Goal: Task Accomplishment & Management: Manage account settings

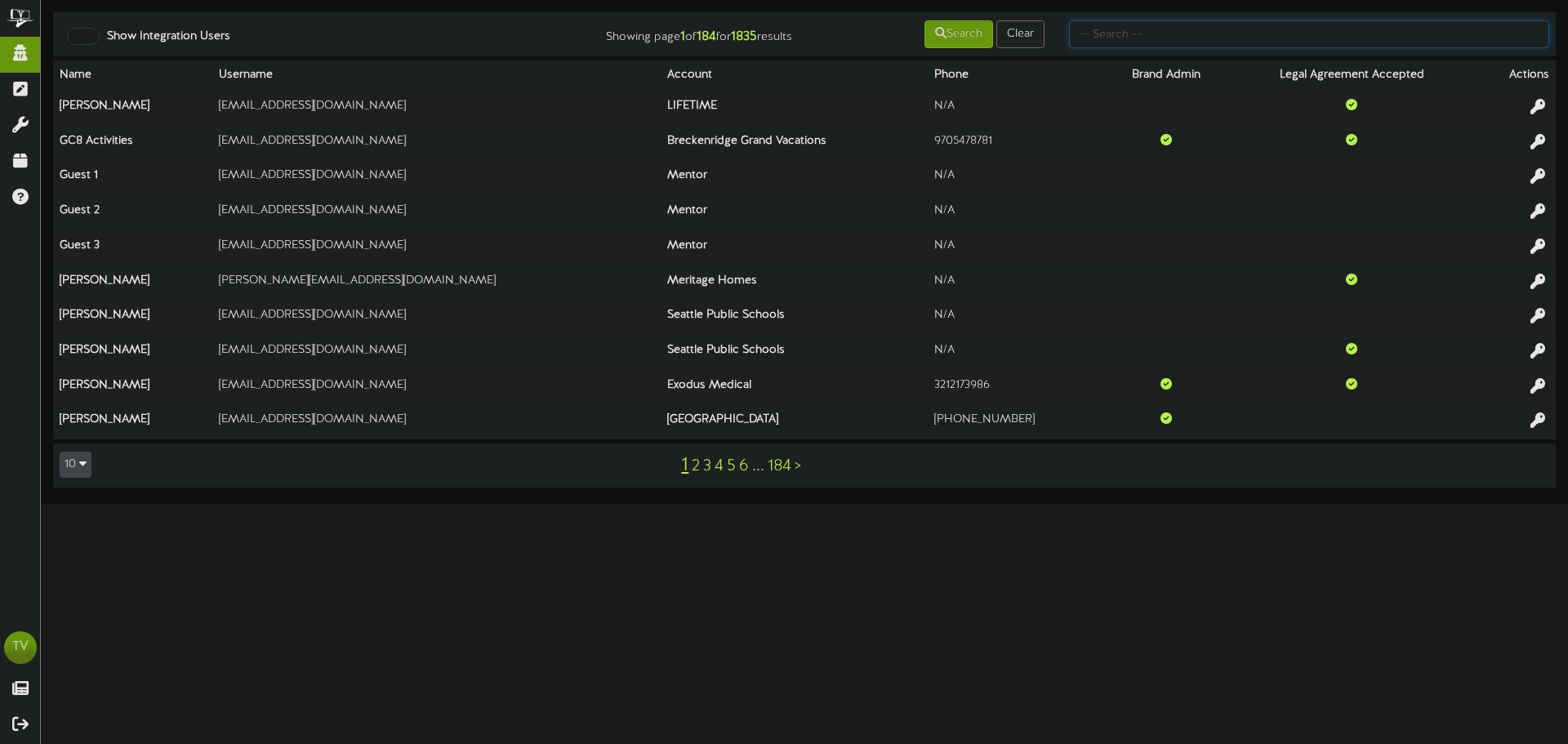
click at [1136, 28] on input "text" at bounding box center [1309, 35] width 480 height 28
type input "plastics"
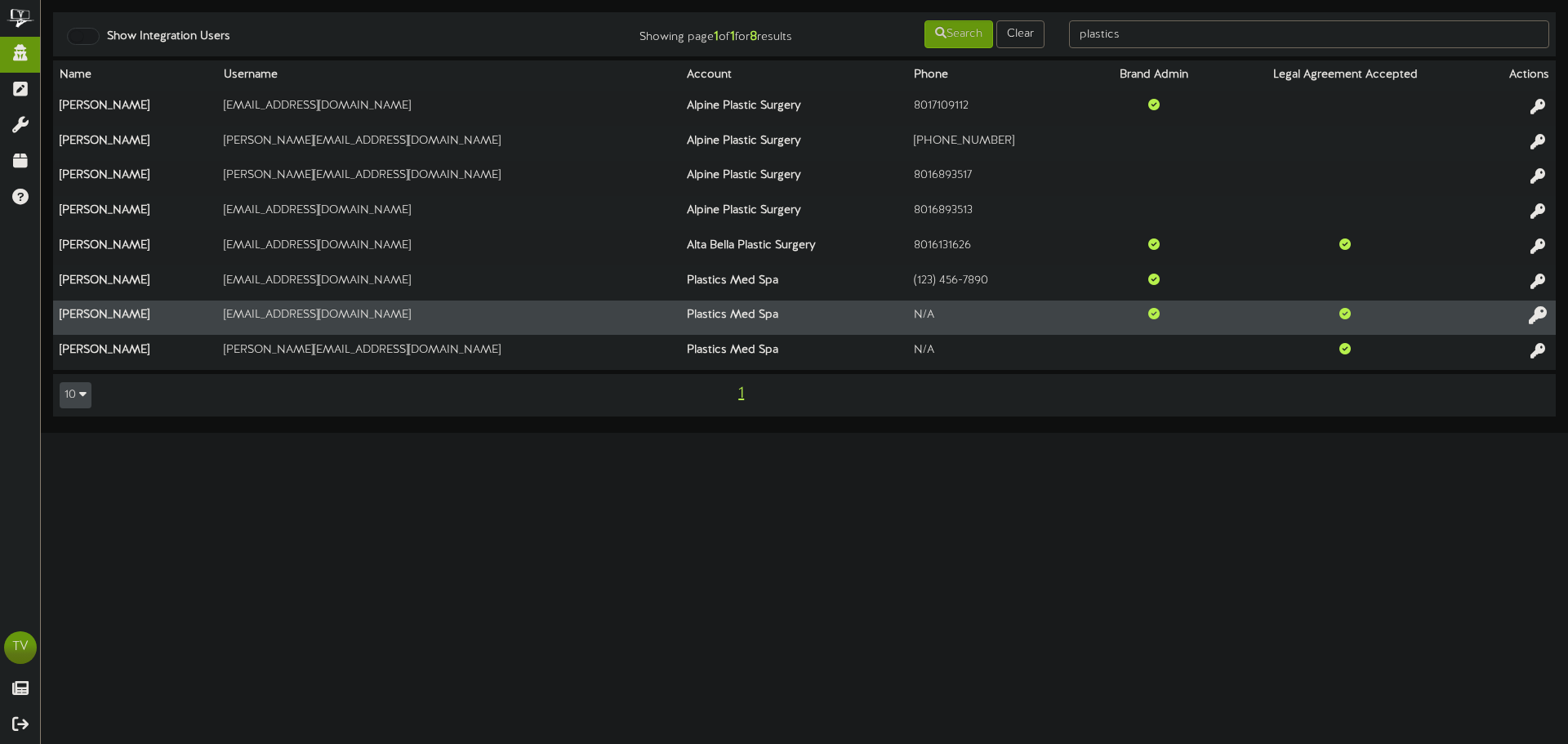
click at [1533, 316] on icon at bounding box center [1537, 315] width 18 height 18
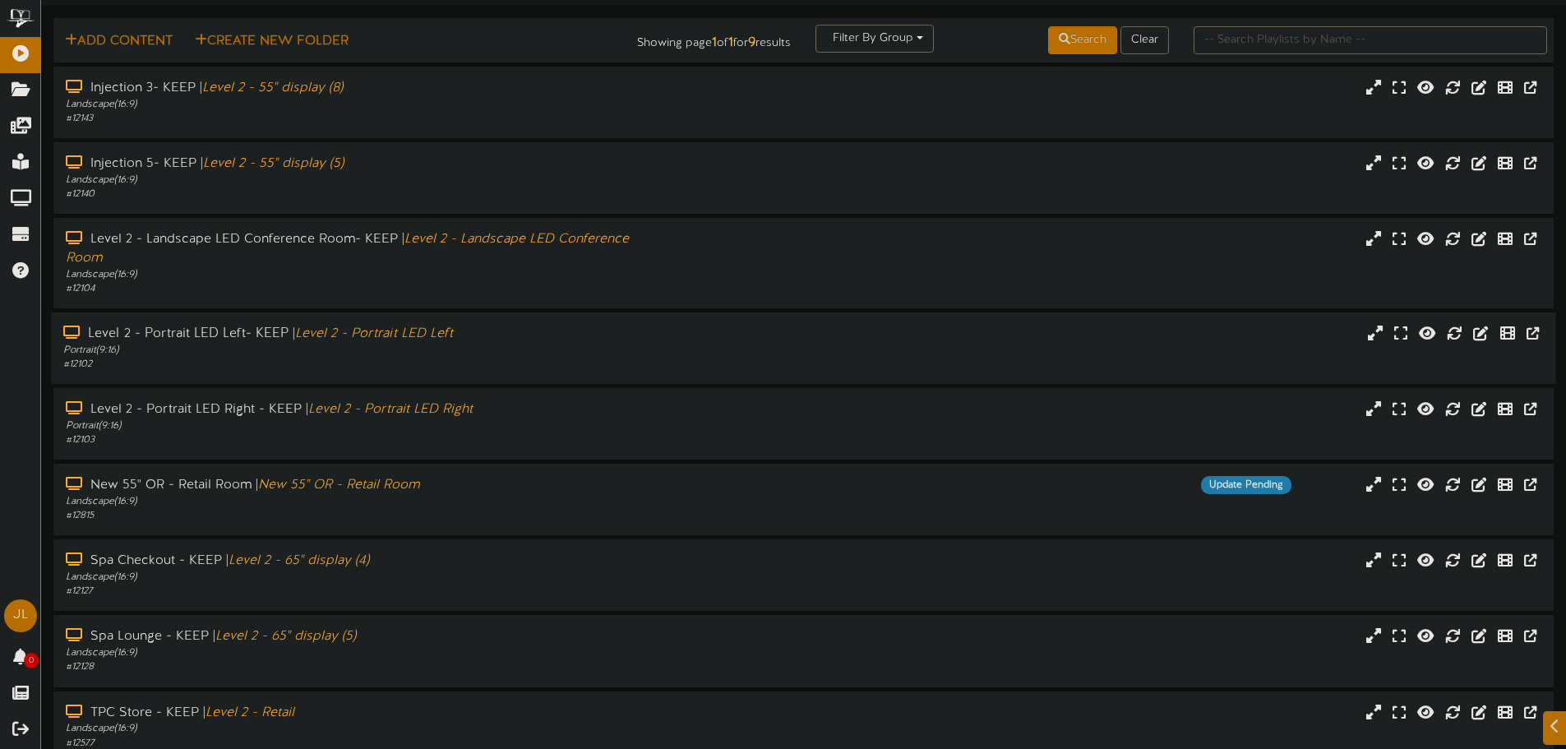
scroll to position [82, 0]
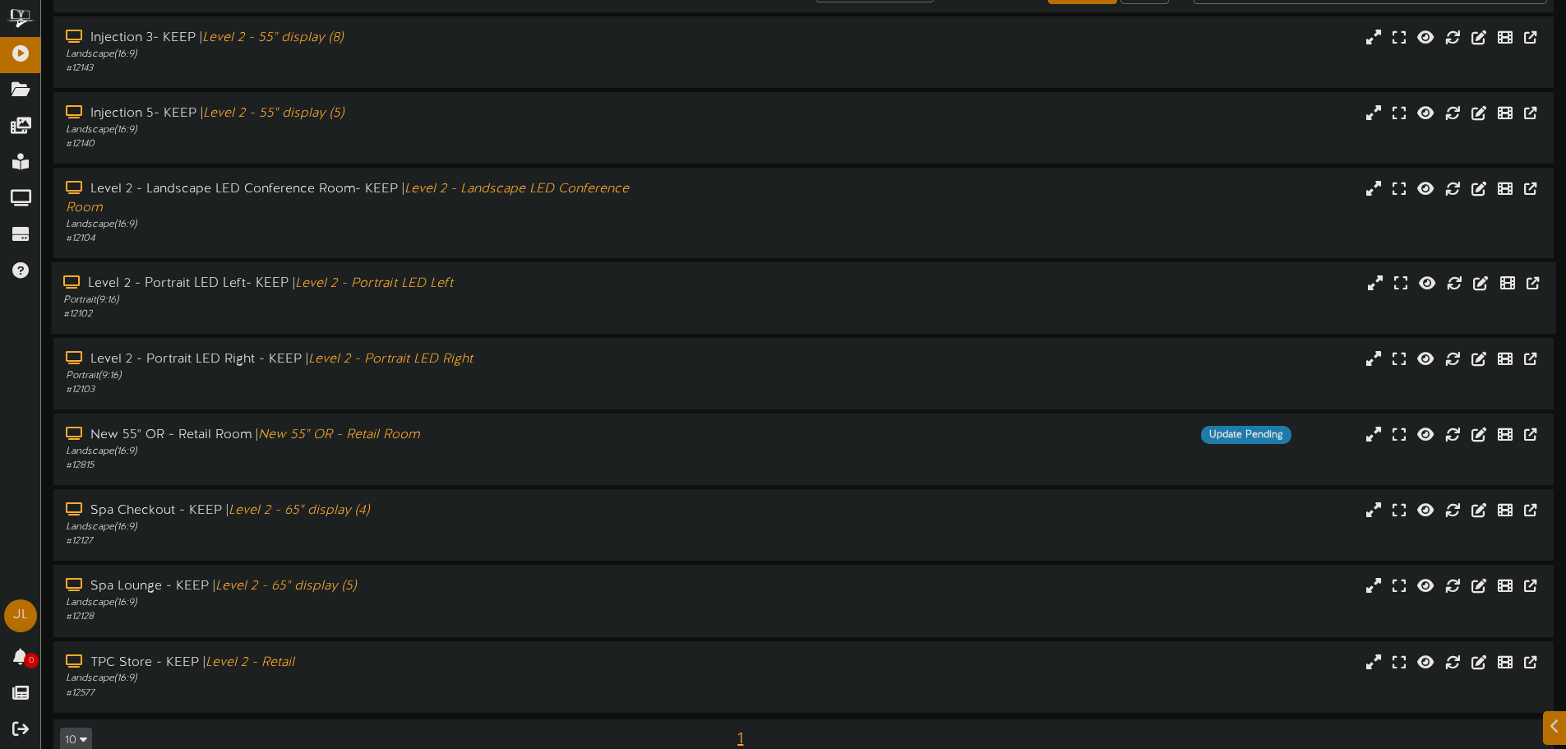
click at [330, 304] on div "Portrait ( 9:16 )" at bounding box center [364, 300] width 602 height 14
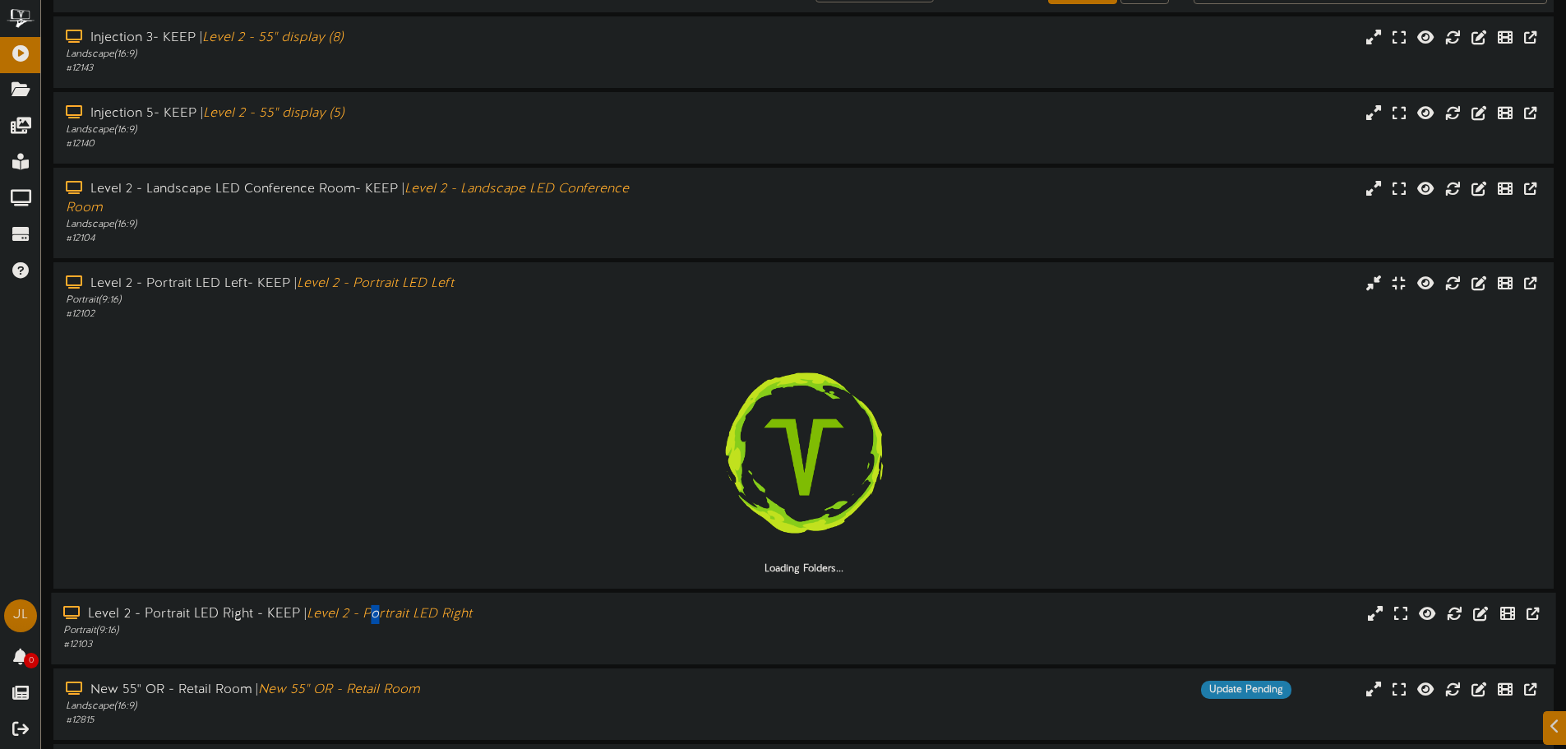
click at [376, 607] on icon "Level 2 - Portrait LED Right" at bounding box center [389, 614] width 165 height 15
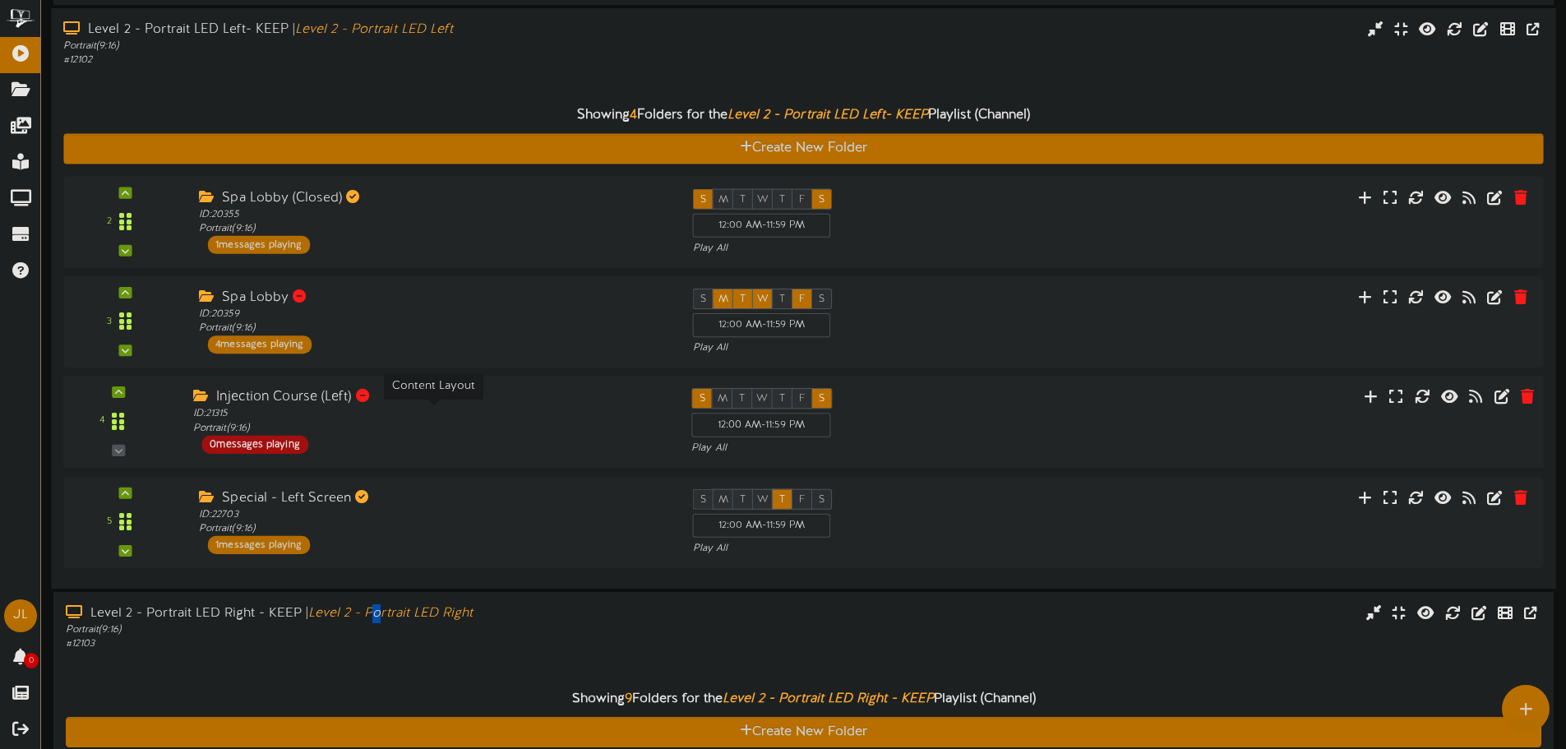
scroll to position [329, 0]
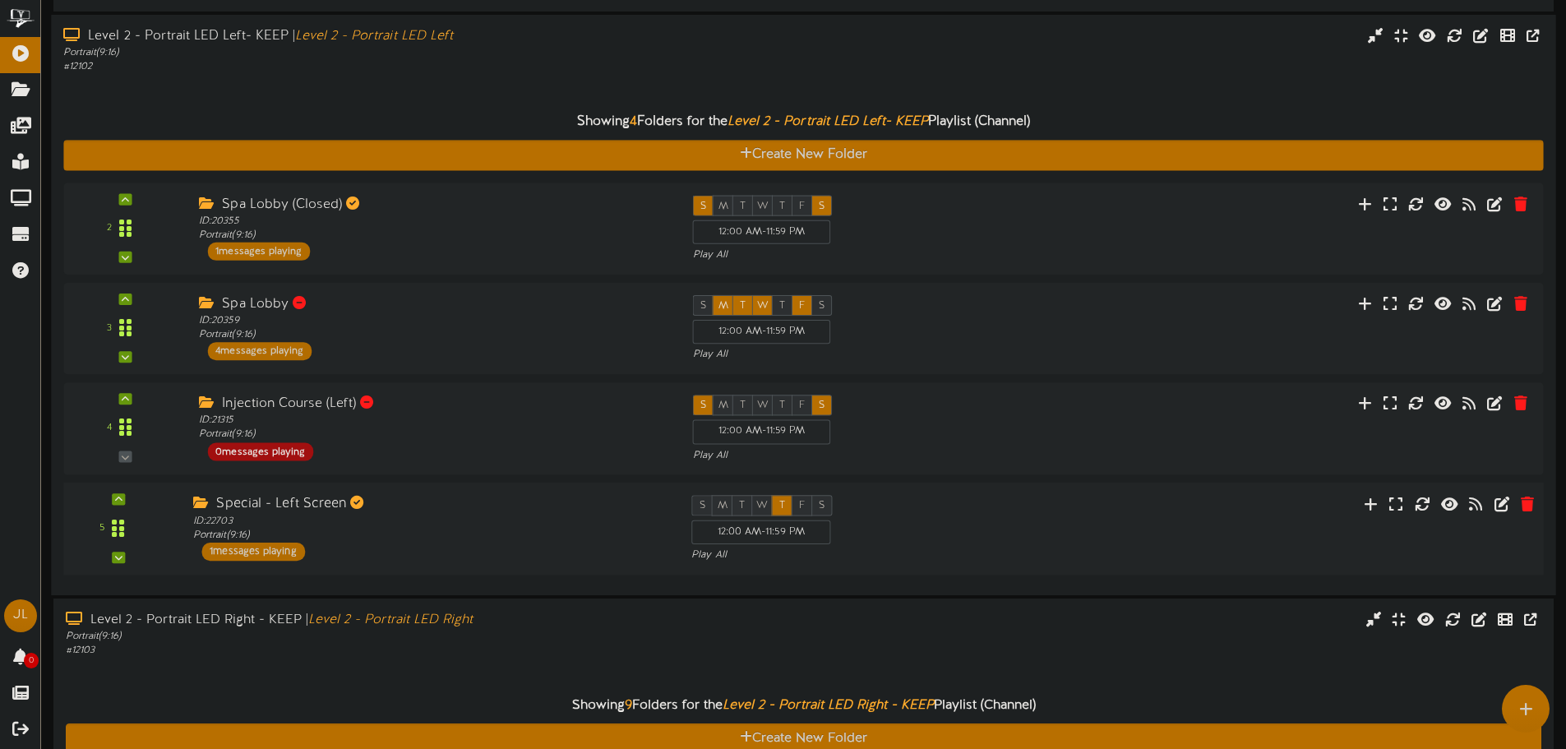
click at [323, 568] on div "5 (" at bounding box center [803, 528] width 1494 height 93
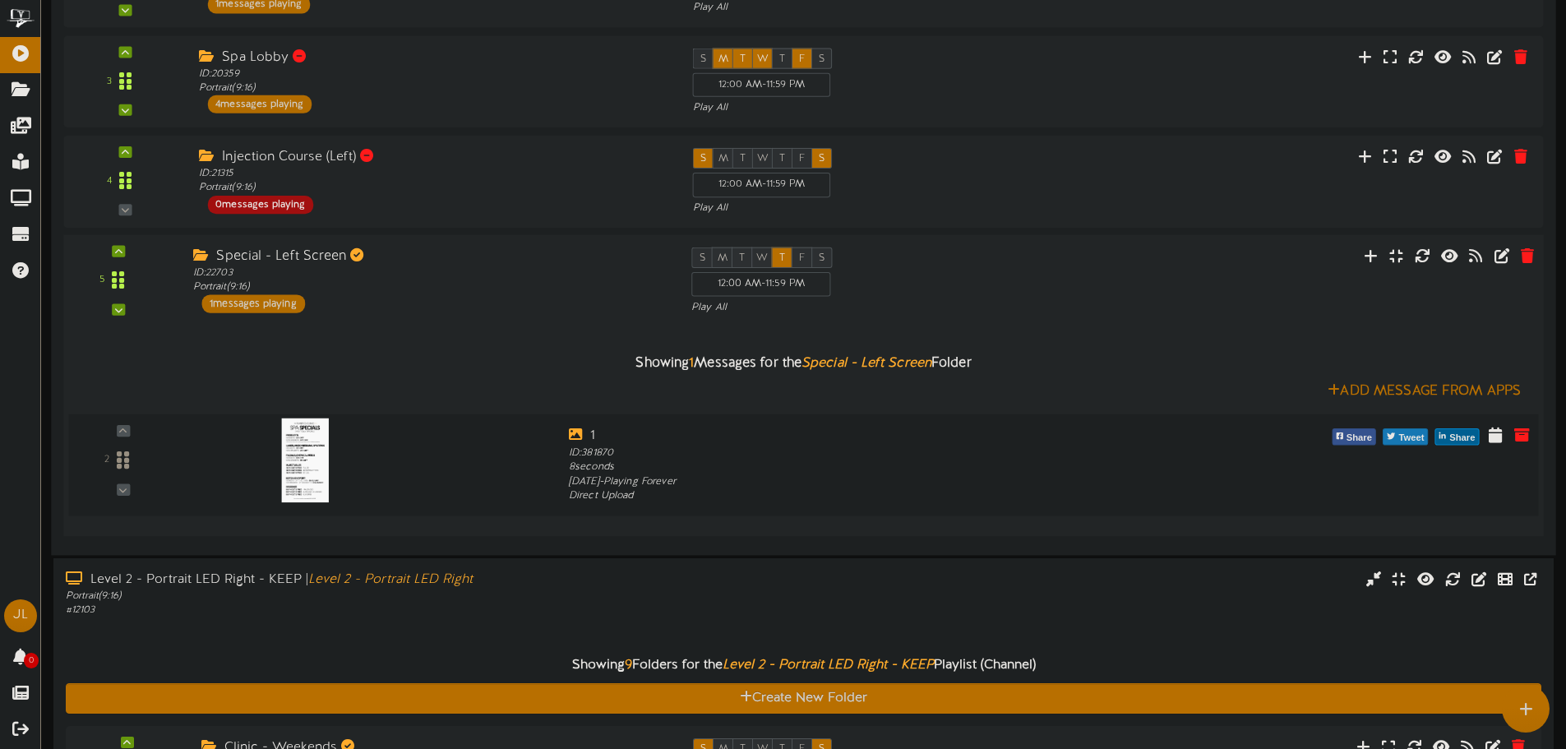
scroll to position [411, 0]
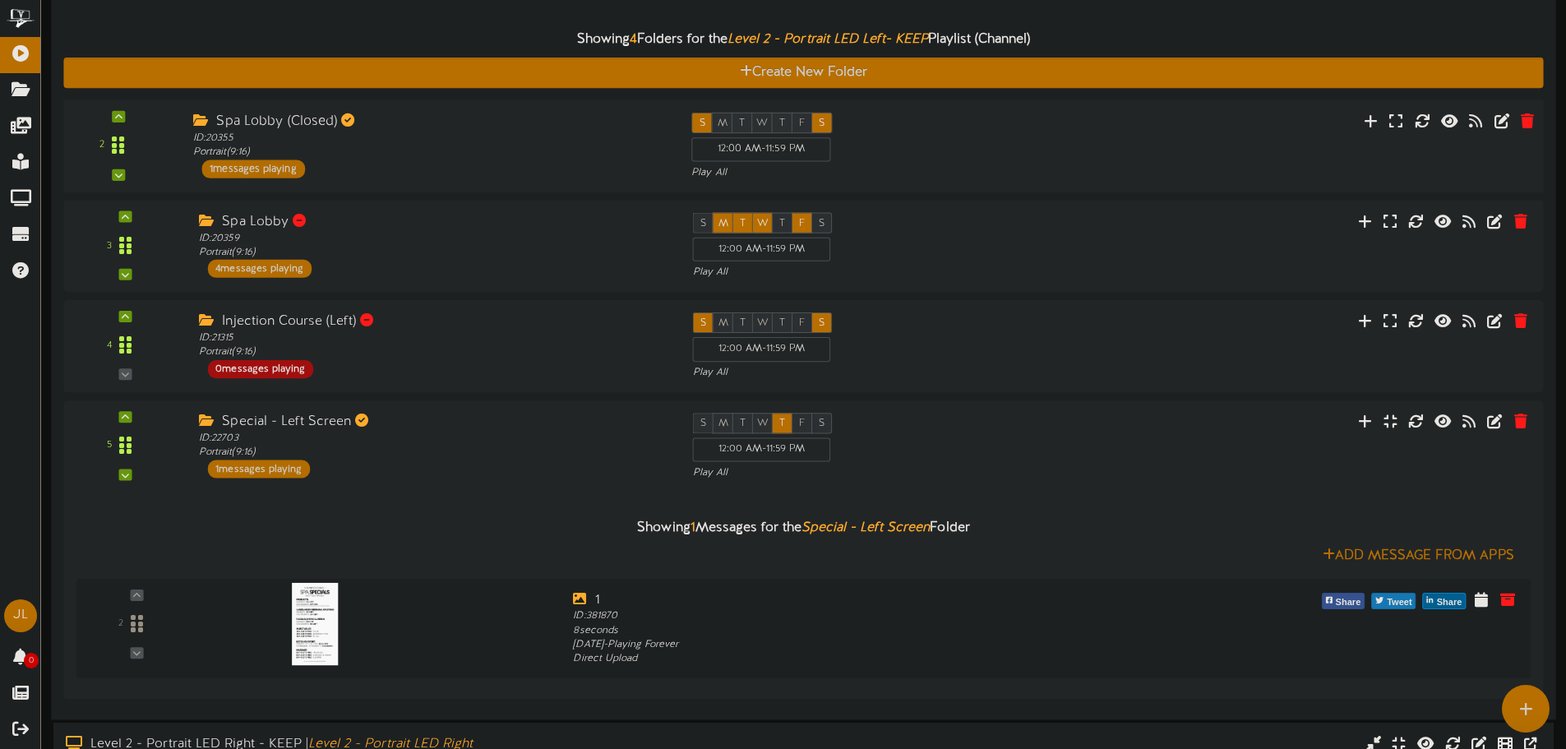
click at [393, 161] on div "Spa Lobby (Closed) ID: 20355 Portrait ( 9:16 ) 1 messages playing" at bounding box center [430, 146] width 498 height 66
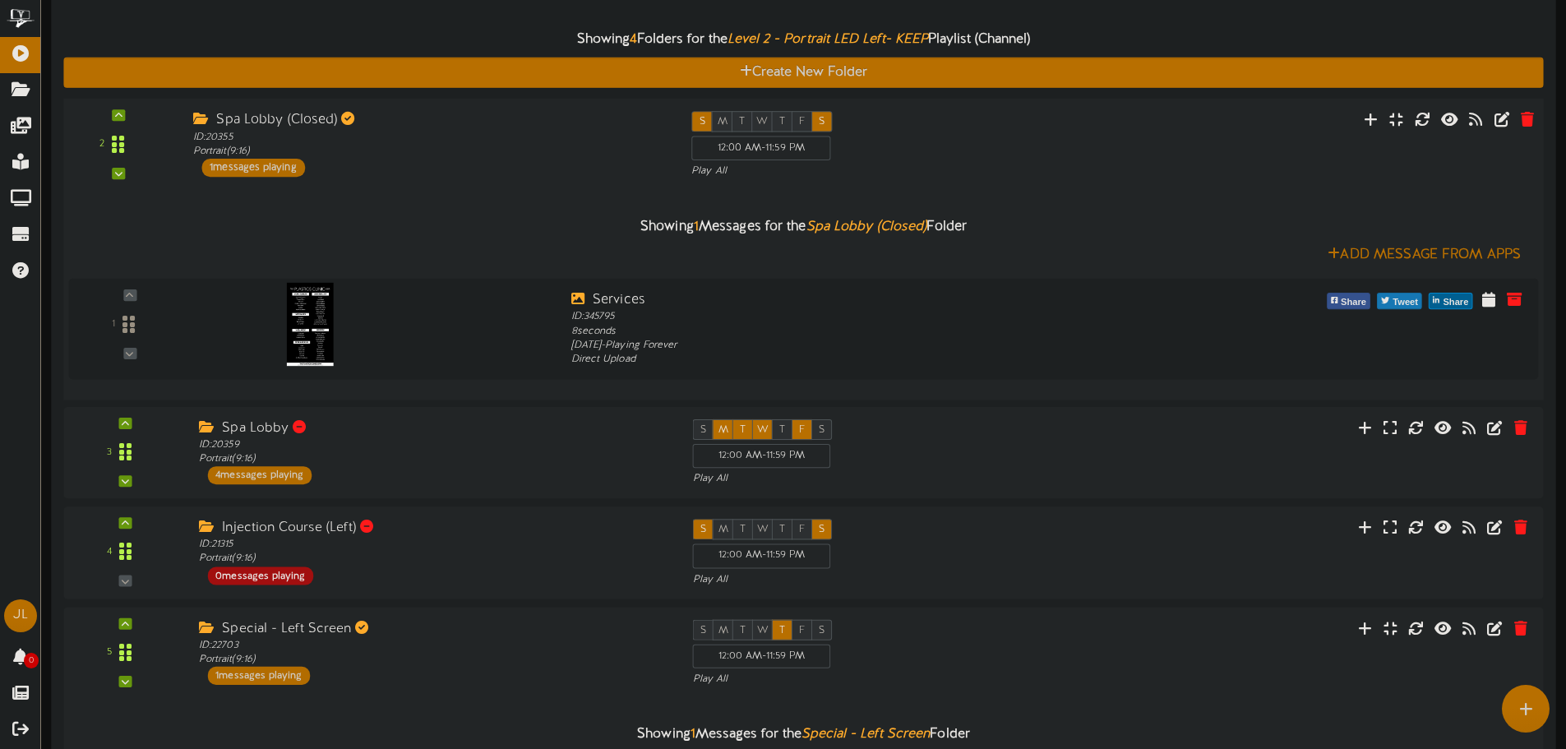
click at [402, 169] on div "Spa Lobby (Closed) ID: 20355 Portrait ( 9:16 ) 1 messages playing" at bounding box center [430, 144] width 498 height 66
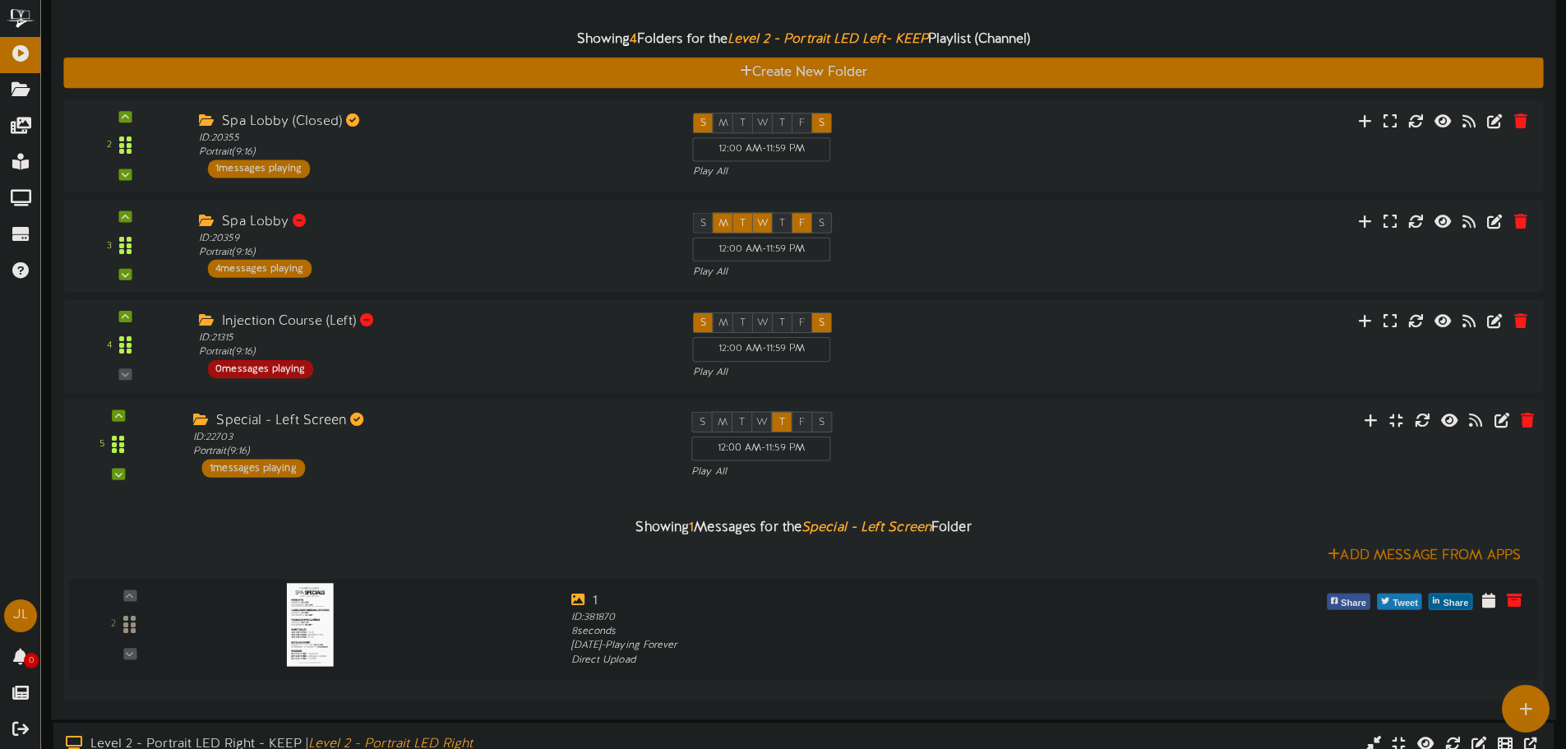
click at [394, 470] on div "Special - Left Screen ID: 22703 Portrait ( 9:16 ) 1 messages playing" at bounding box center [430, 444] width 498 height 66
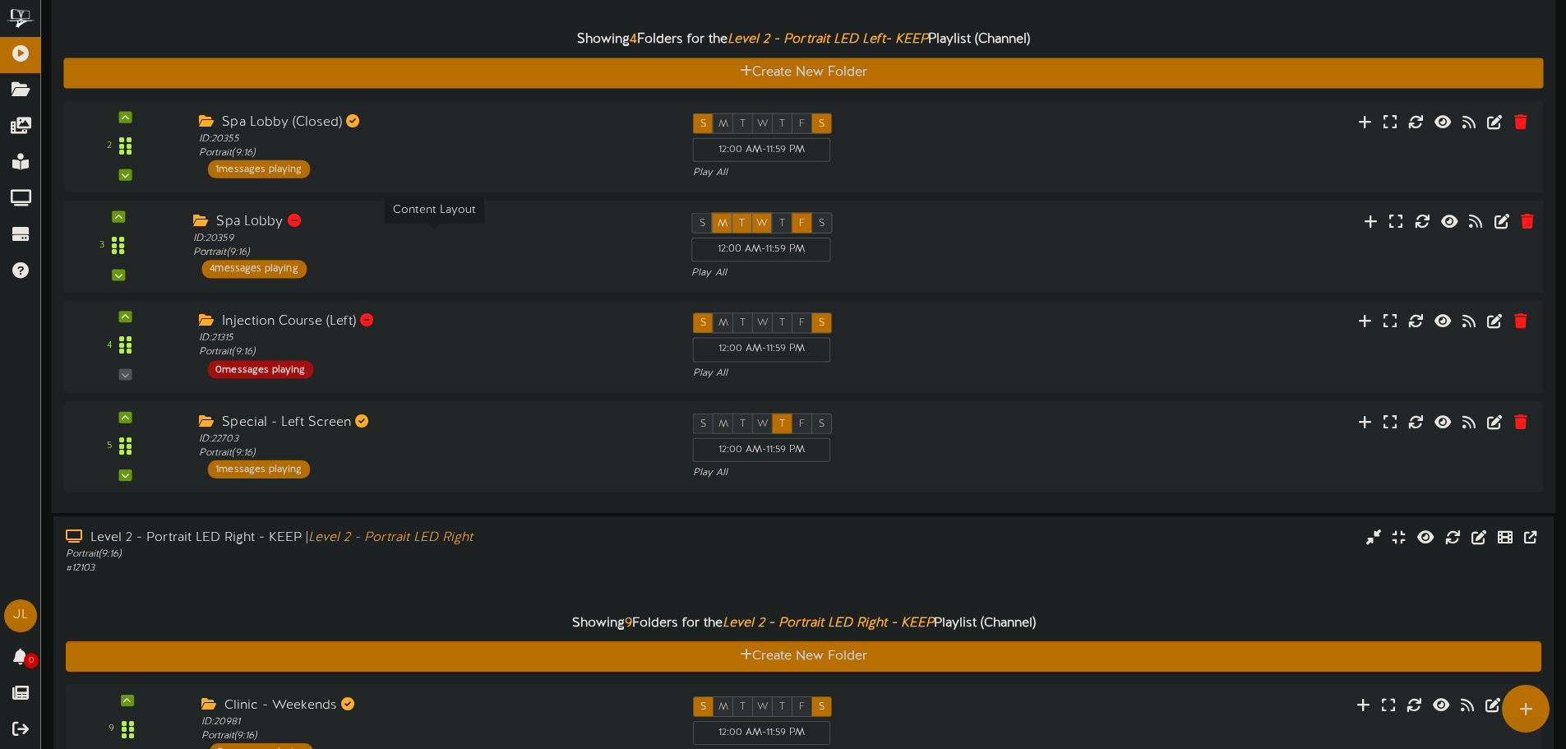
click at [284, 234] on div "ID: 20359 Portrait ( 9:16 )" at bounding box center [429, 246] width 473 height 29
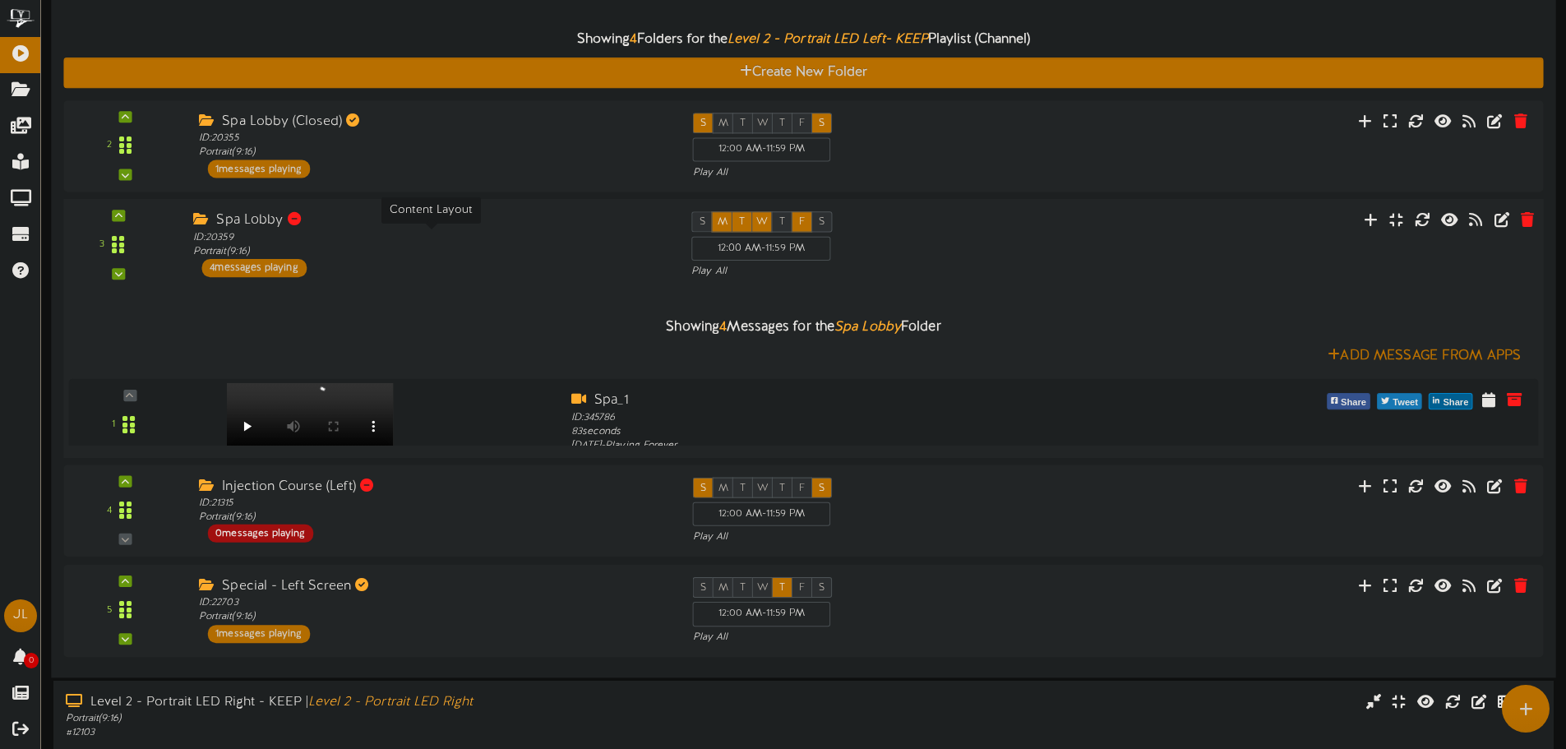
scroll to position [410, 0]
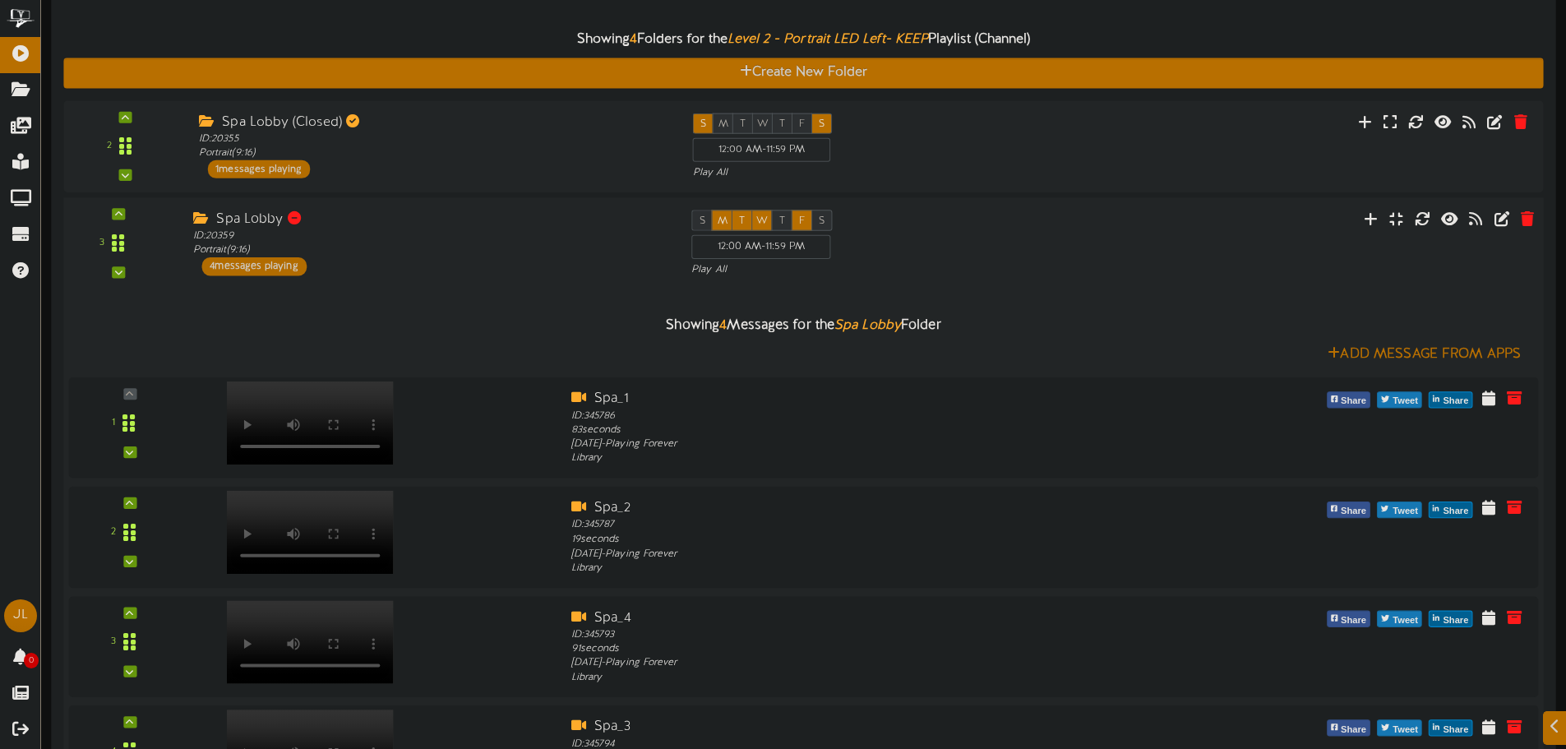
click at [344, 273] on div "Spa Lobby ID: 20359 Portrait ( 9:16 ) 4 messages playing" at bounding box center [430, 243] width 498 height 66
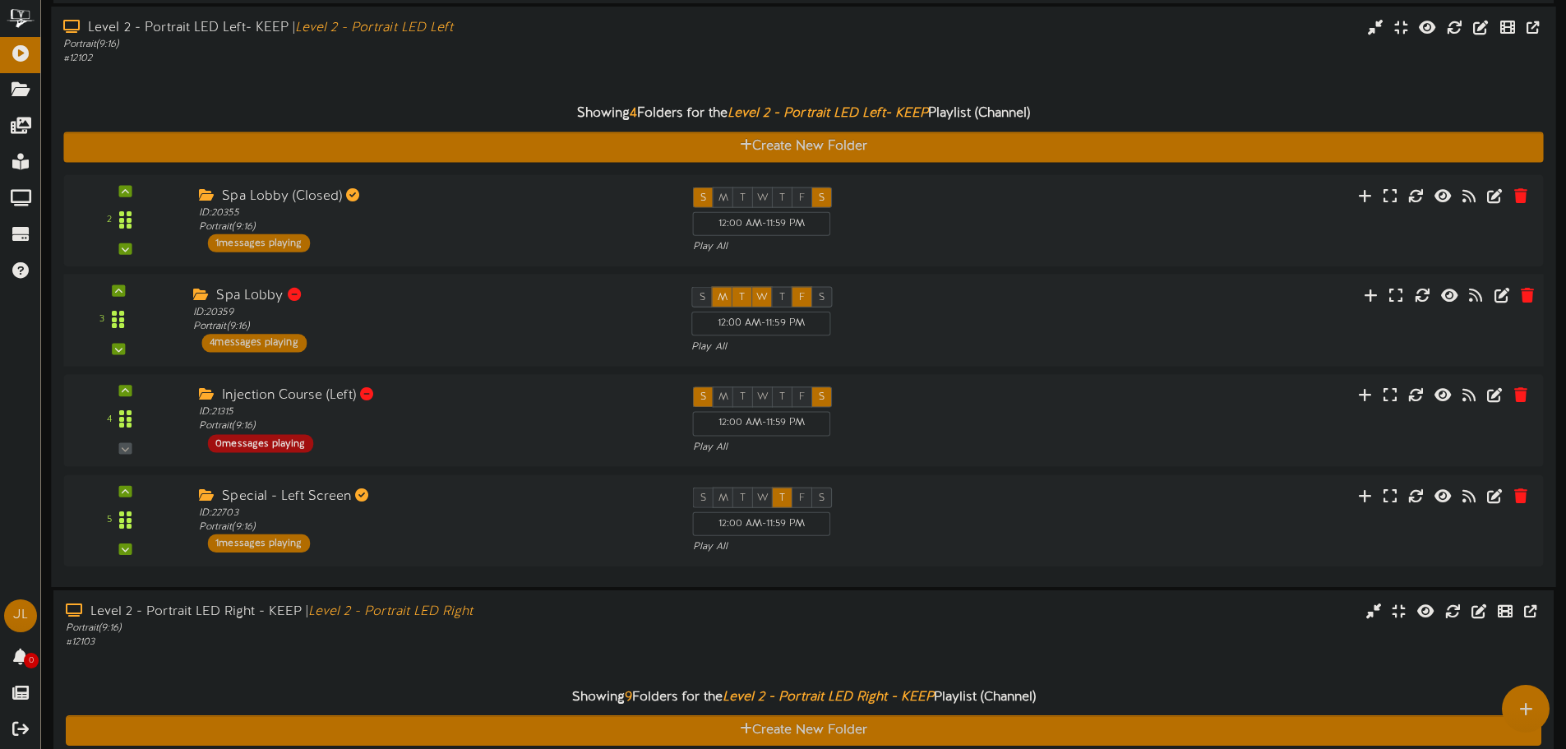
scroll to position [329, 0]
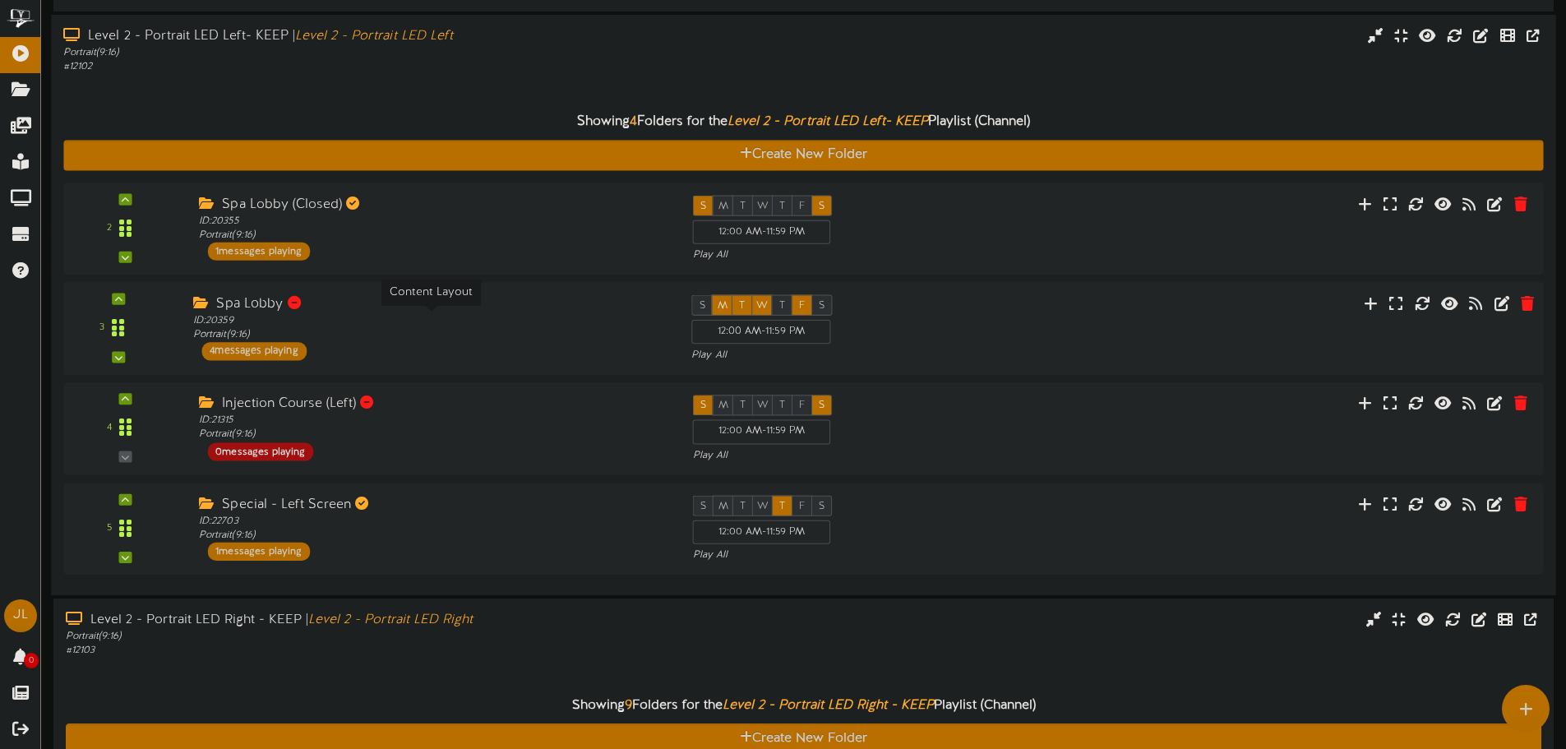
click at [335, 339] on div "ID: 20359 Portrait ( 9:16 )" at bounding box center [429, 328] width 473 height 29
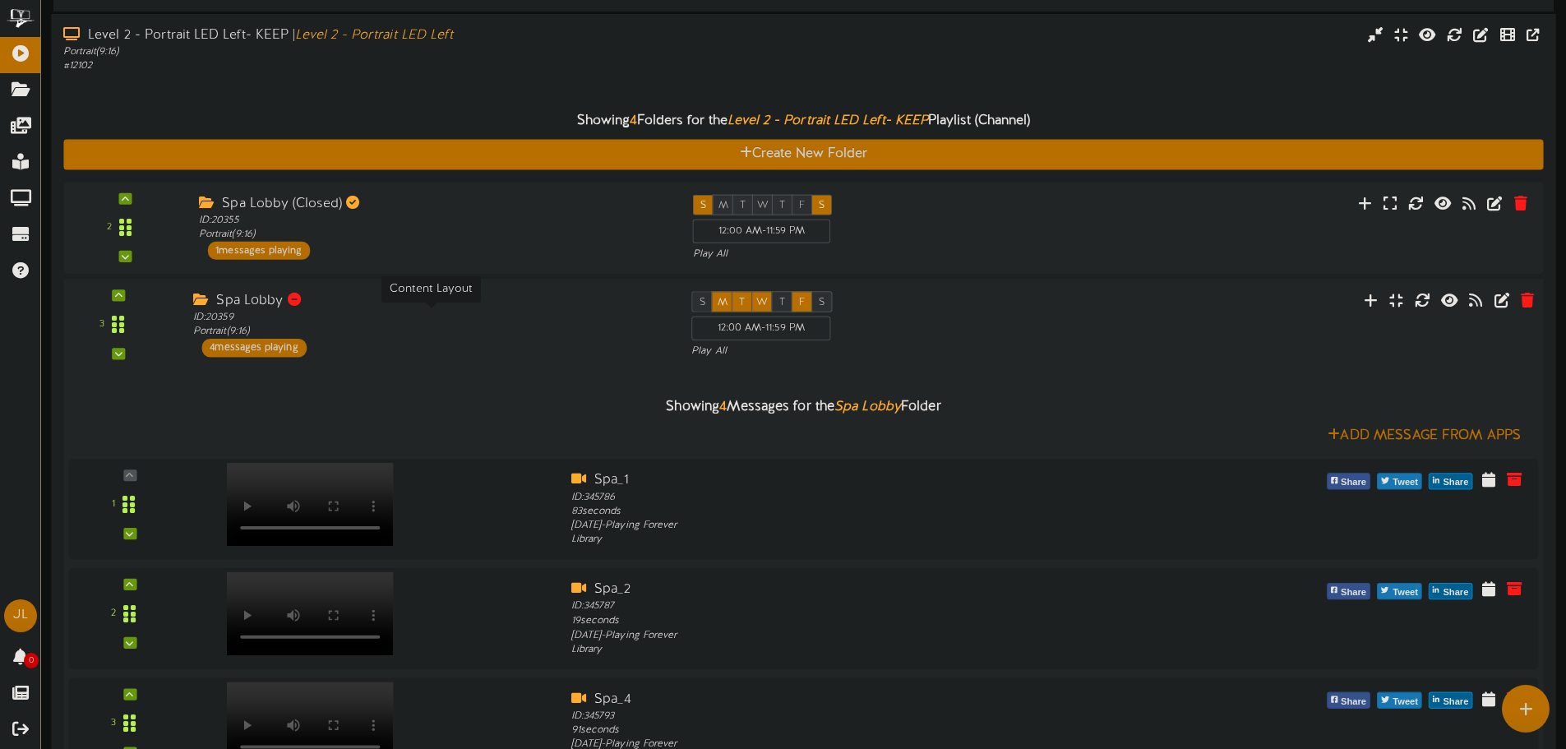
drag, startPoint x: 488, startPoint y: 330, endPoint x: 696, endPoint y: 320, distance: 208.2
click at [501, 331] on div "ID: 20359 Portrait ( 9:16 )" at bounding box center [429, 325] width 473 height 29
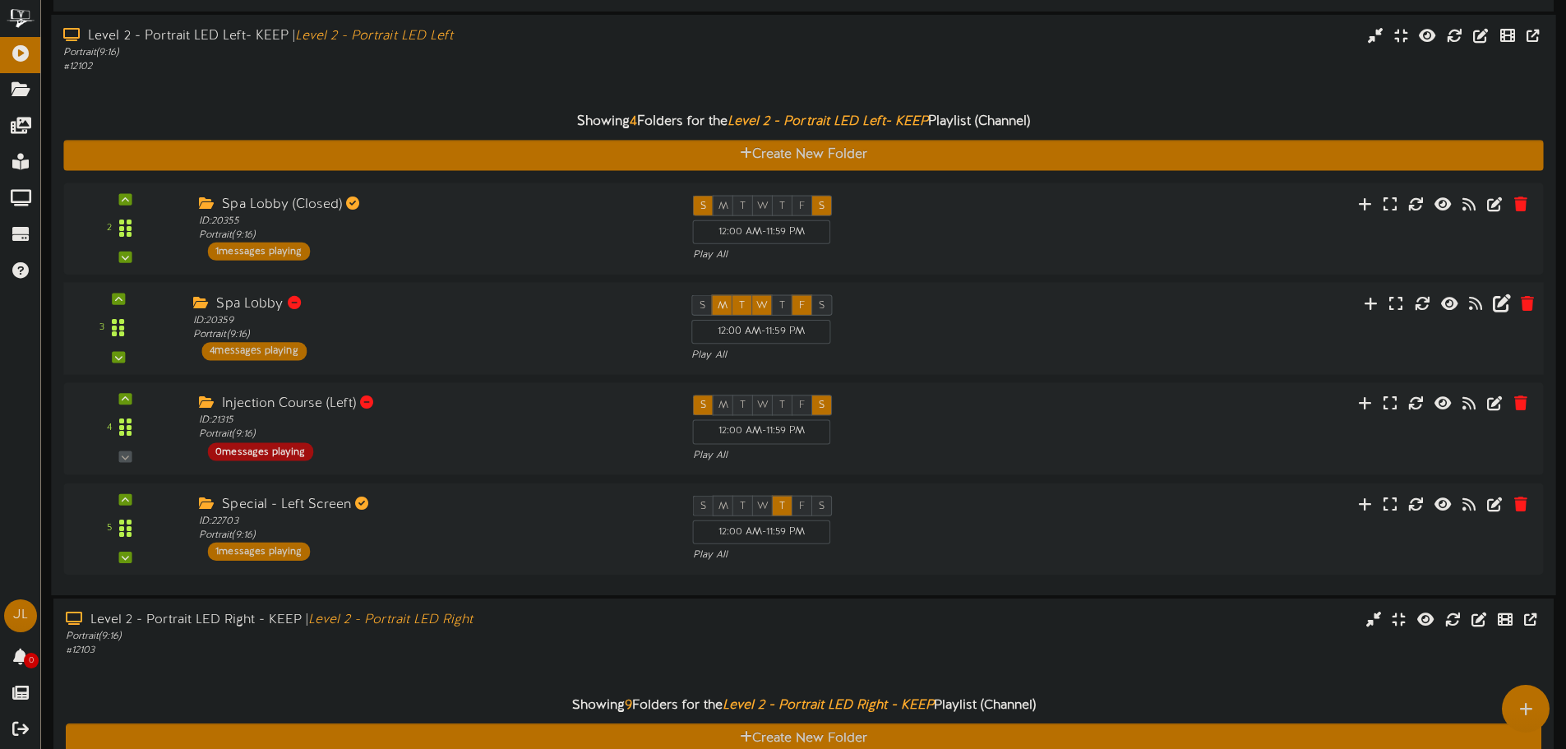
click at [1490, 311] on div at bounding box center [1426, 305] width 249 height 21
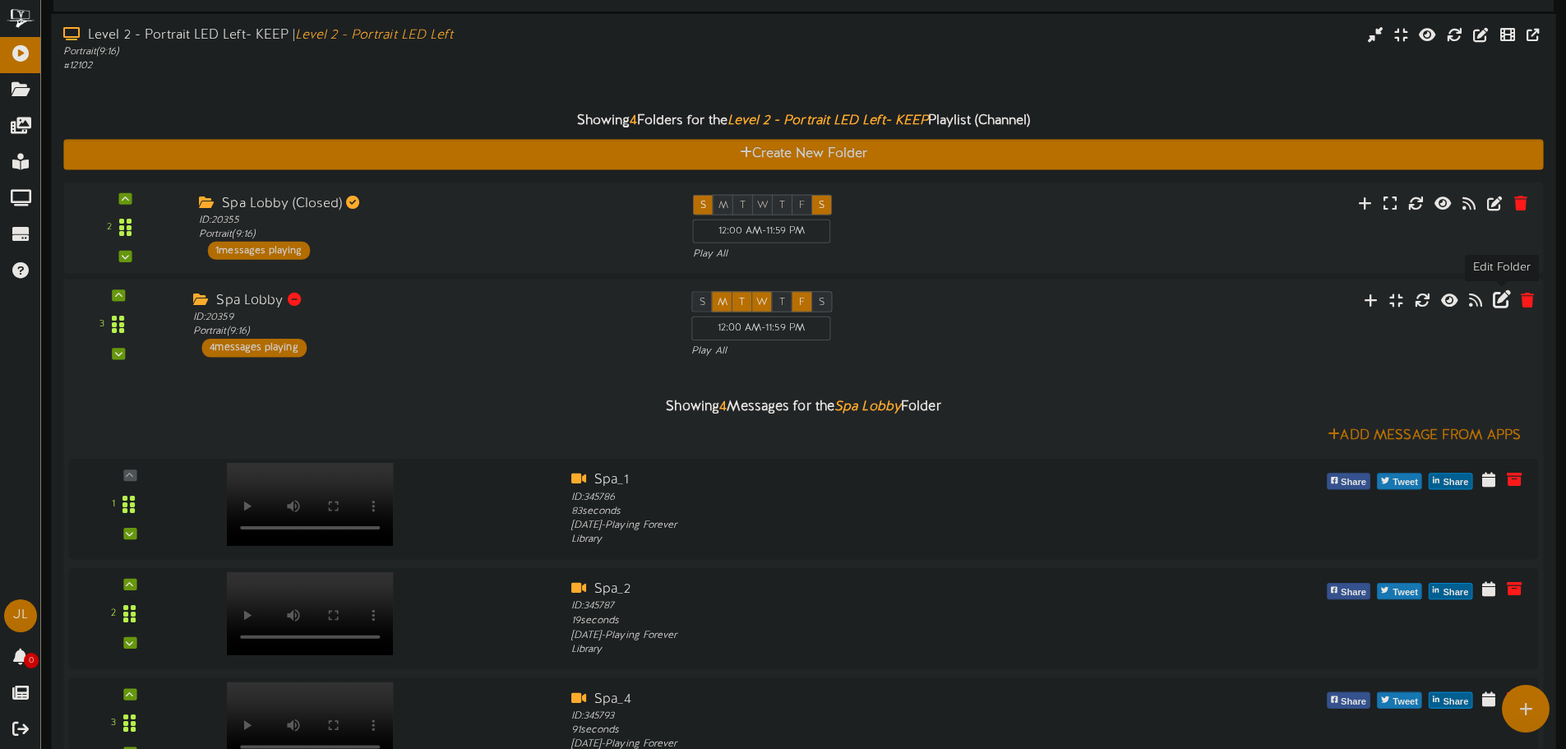
click at [1502, 302] on icon at bounding box center [1501, 299] width 18 height 18
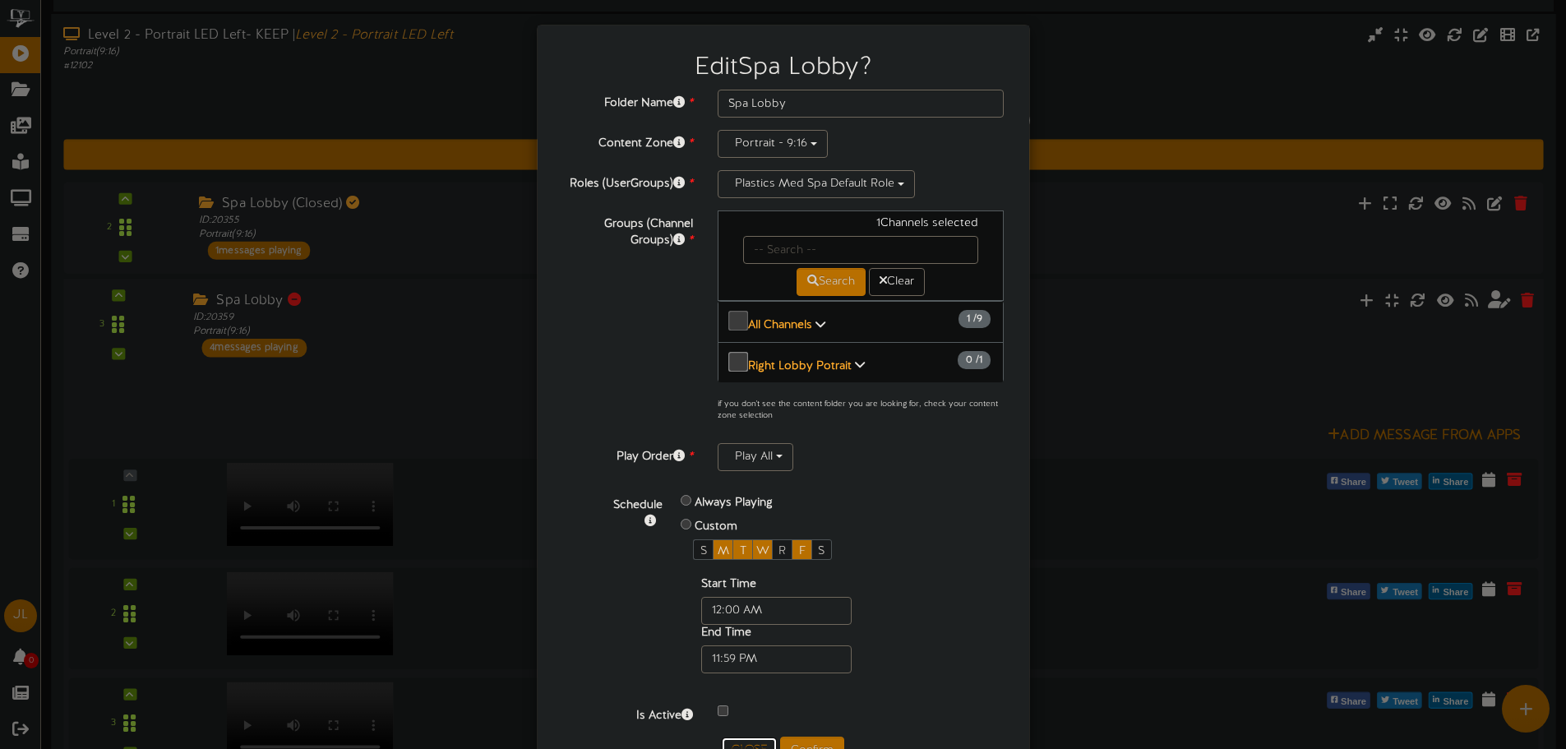
click at [736, 737] on button "Close" at bounding box center [749, 750] width 55 height 26
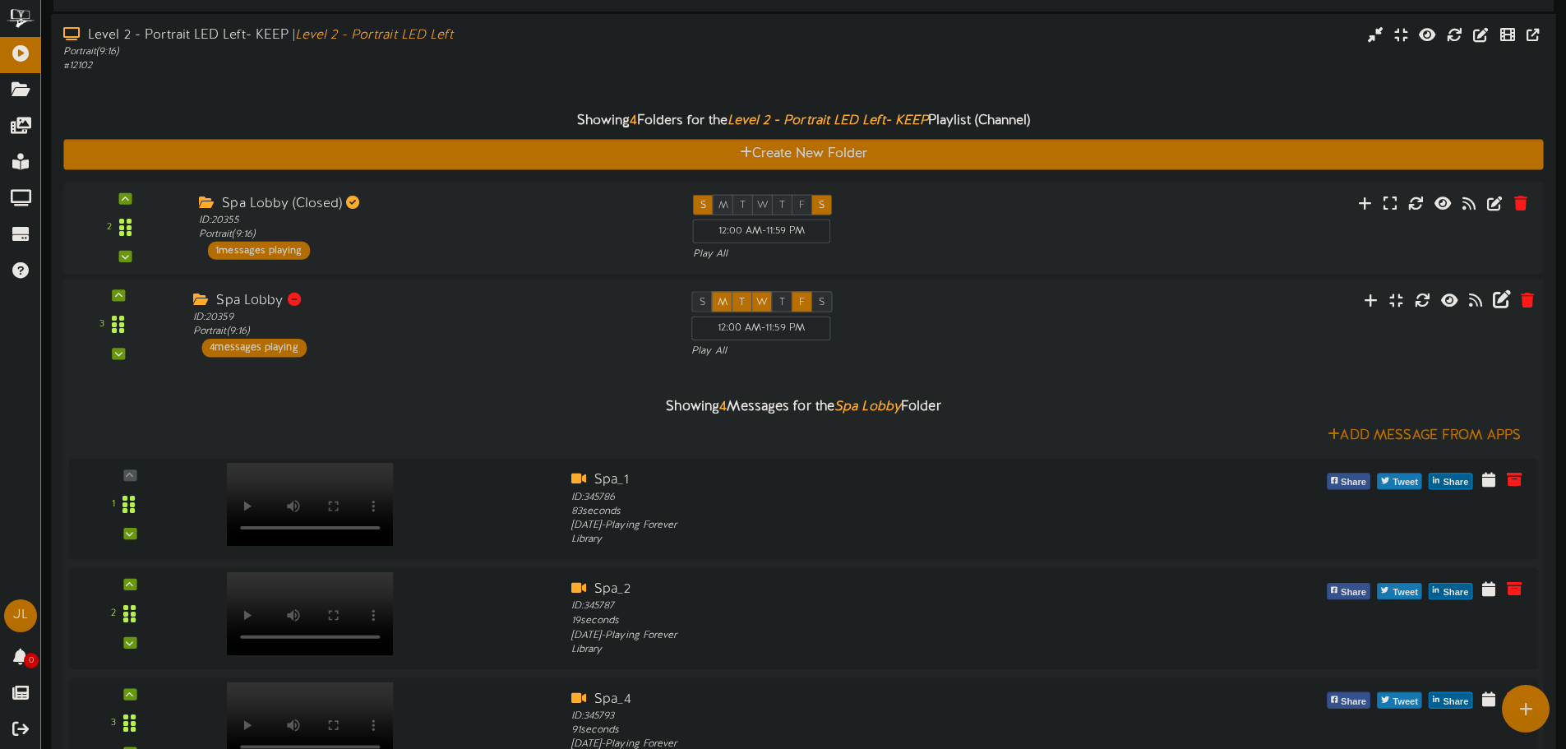
click at [488, 353] on div "Spa Lobby ID: 20359 Portrait ( 9:16 ) 4 messages playing" at bounding box center [430, 324] width 498 height 66
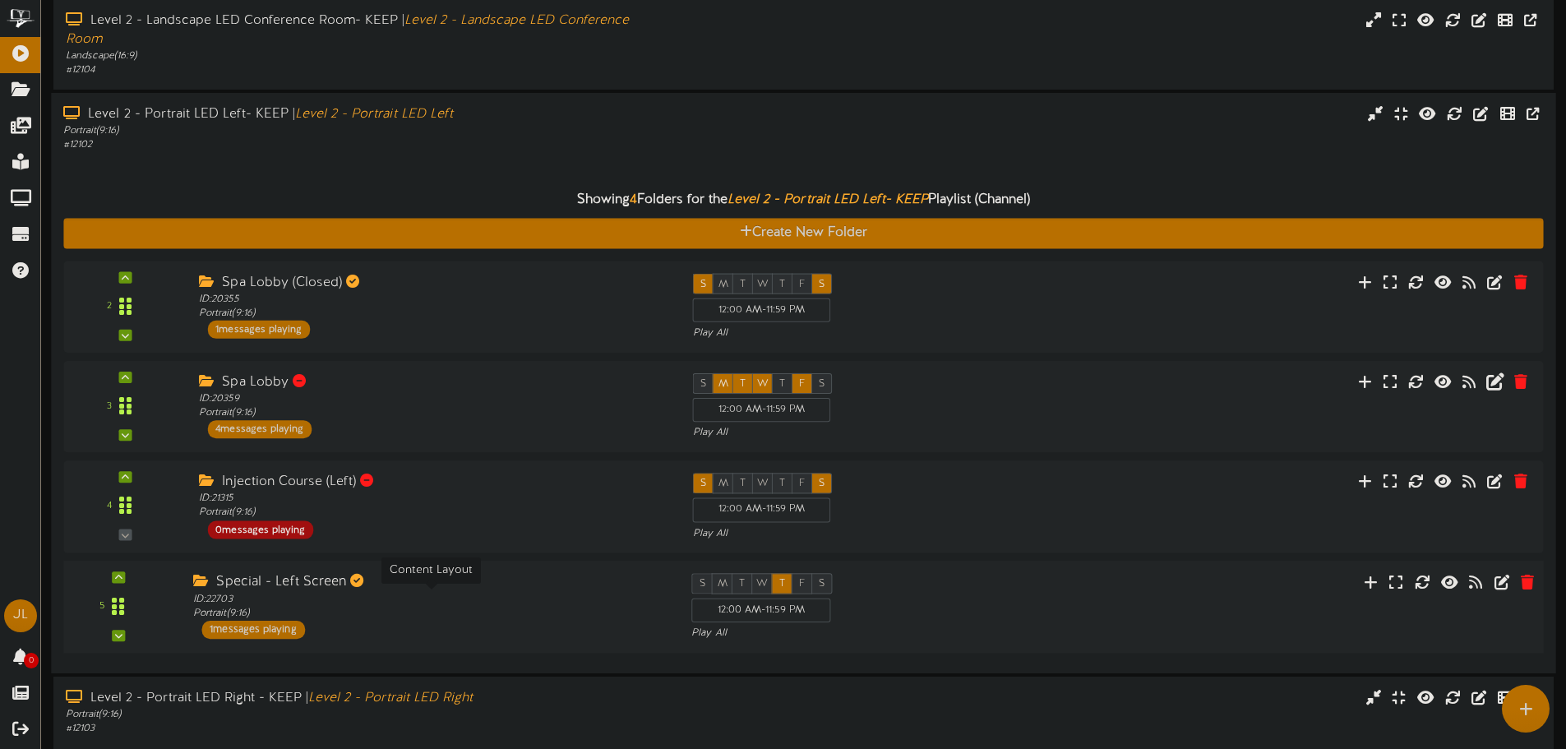
scroll to position [247, 0]
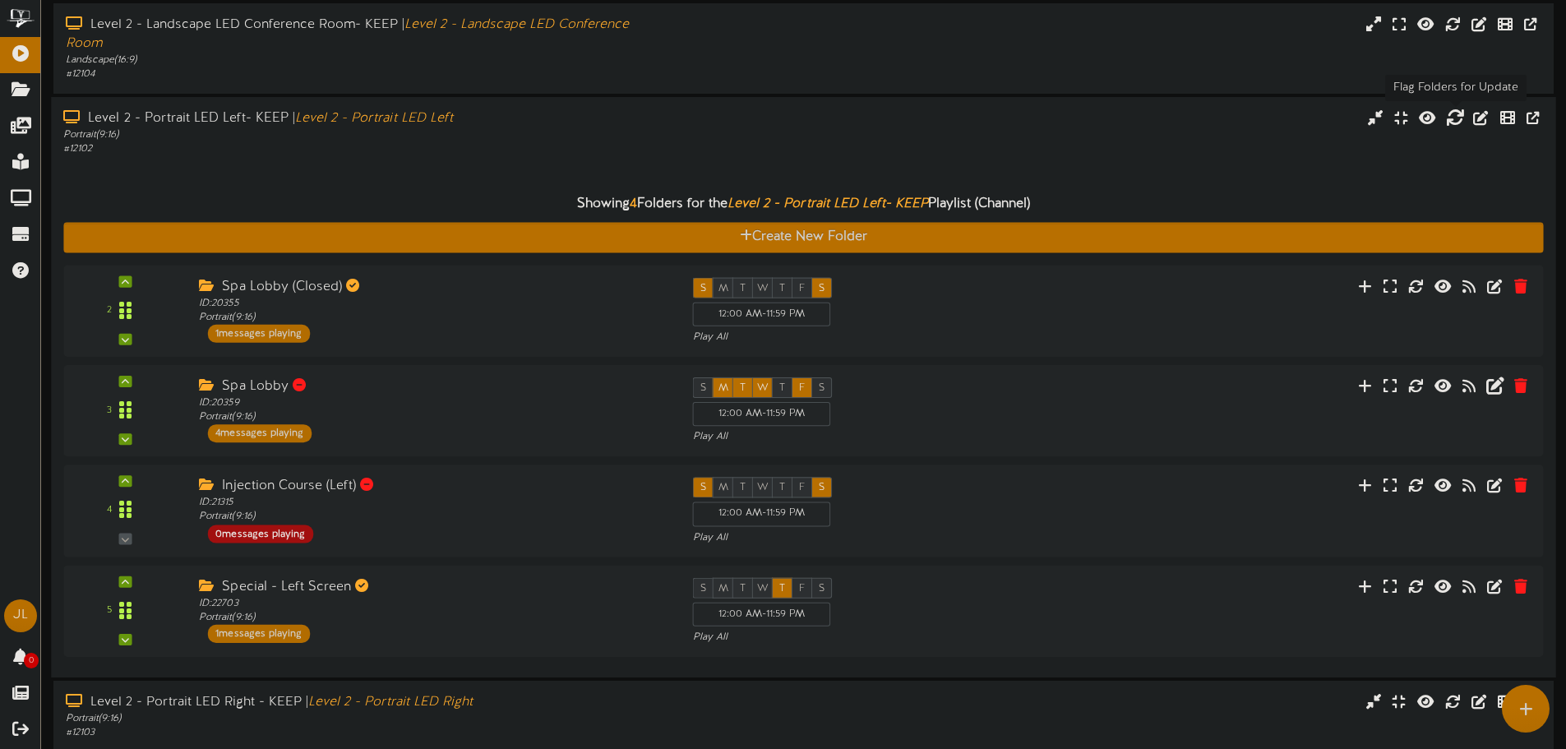
click at [1461, 118] on icon at bounding box center [1455, 117] width 18 height 18
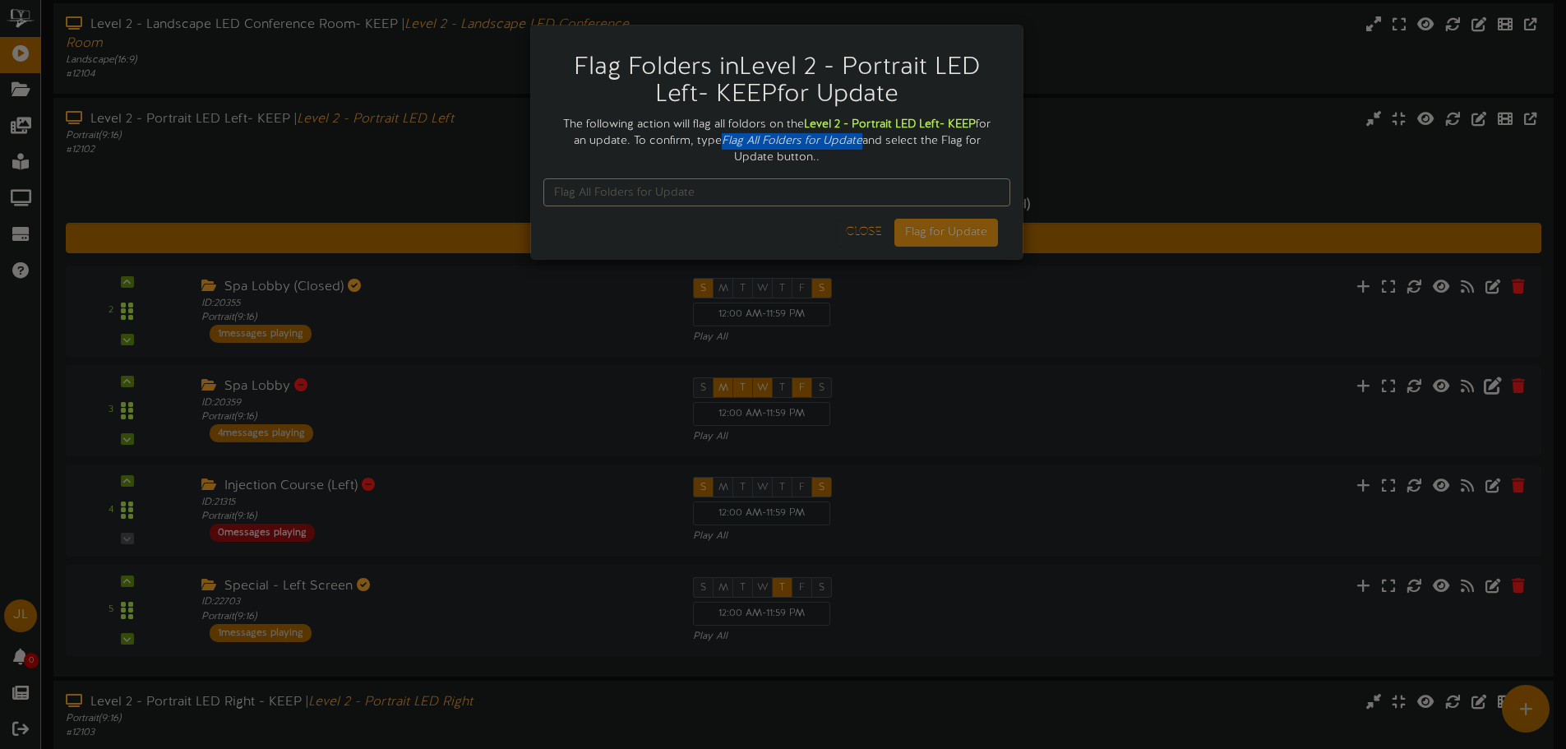
drag, startPoint x: 722, startPoint y: 141, endPoint x: 860, endPoint y: 135, distance: 138.2
click at [860, 135] on icon "Flag All Folders for Update" at bounding box center [792, 141] width 141 height 12
copy icon "Flag All Folders for Update"
paste input "Flag All Folders for Update"
type input "Flag All Folders for Update"
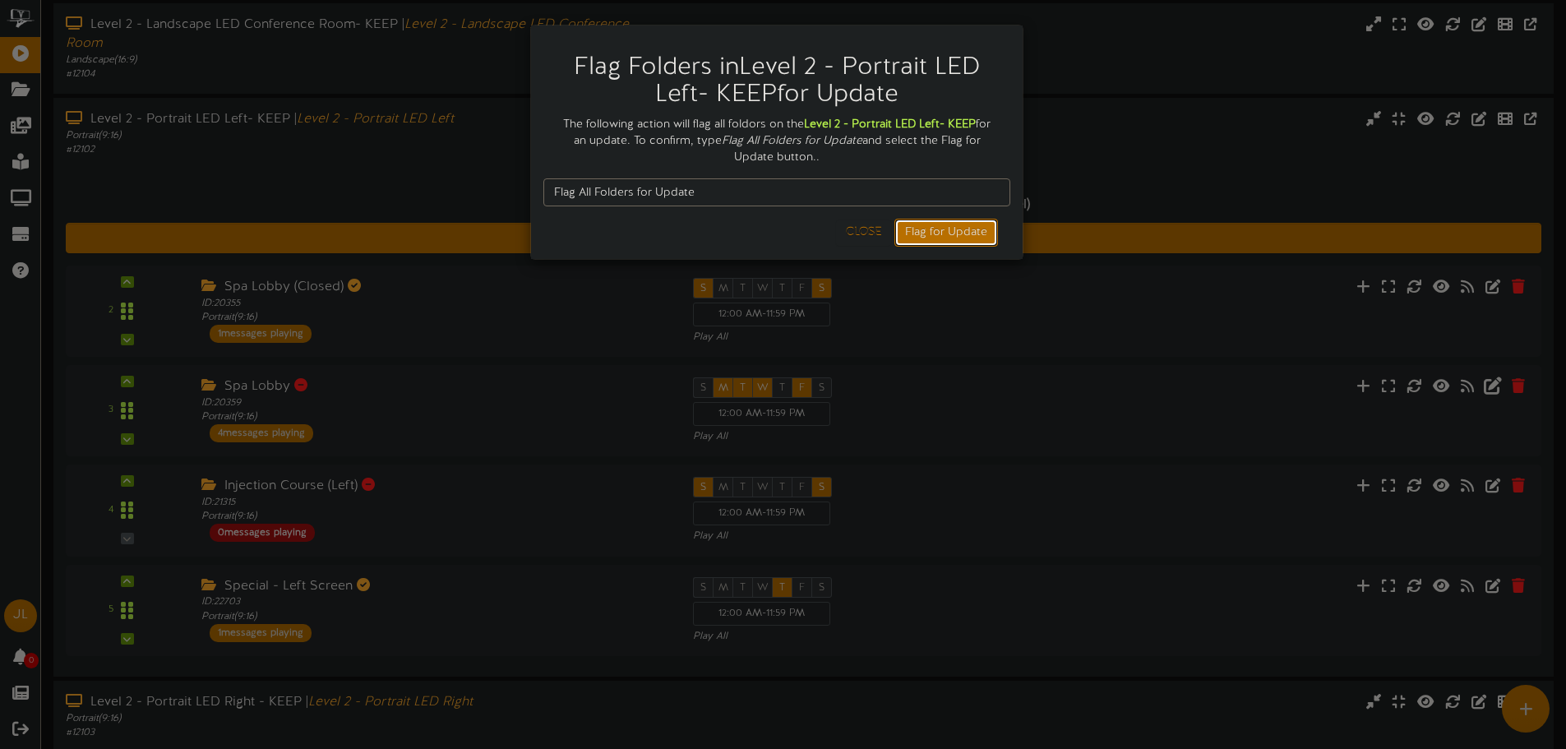
click at [957, 230] on button "Flag for Update" at bounding box center [946, 233] width 104 height 28
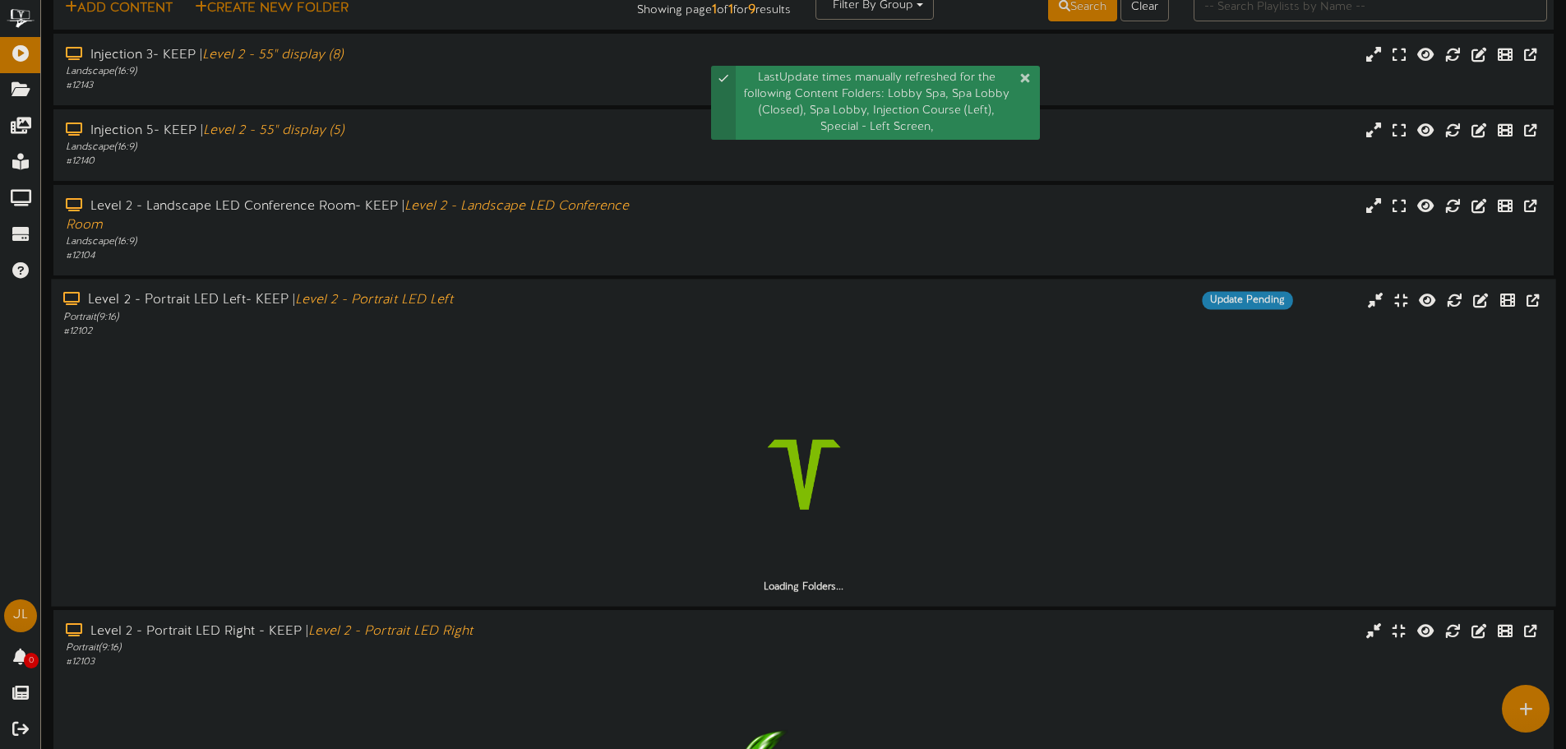
scroll to position [164, 0]
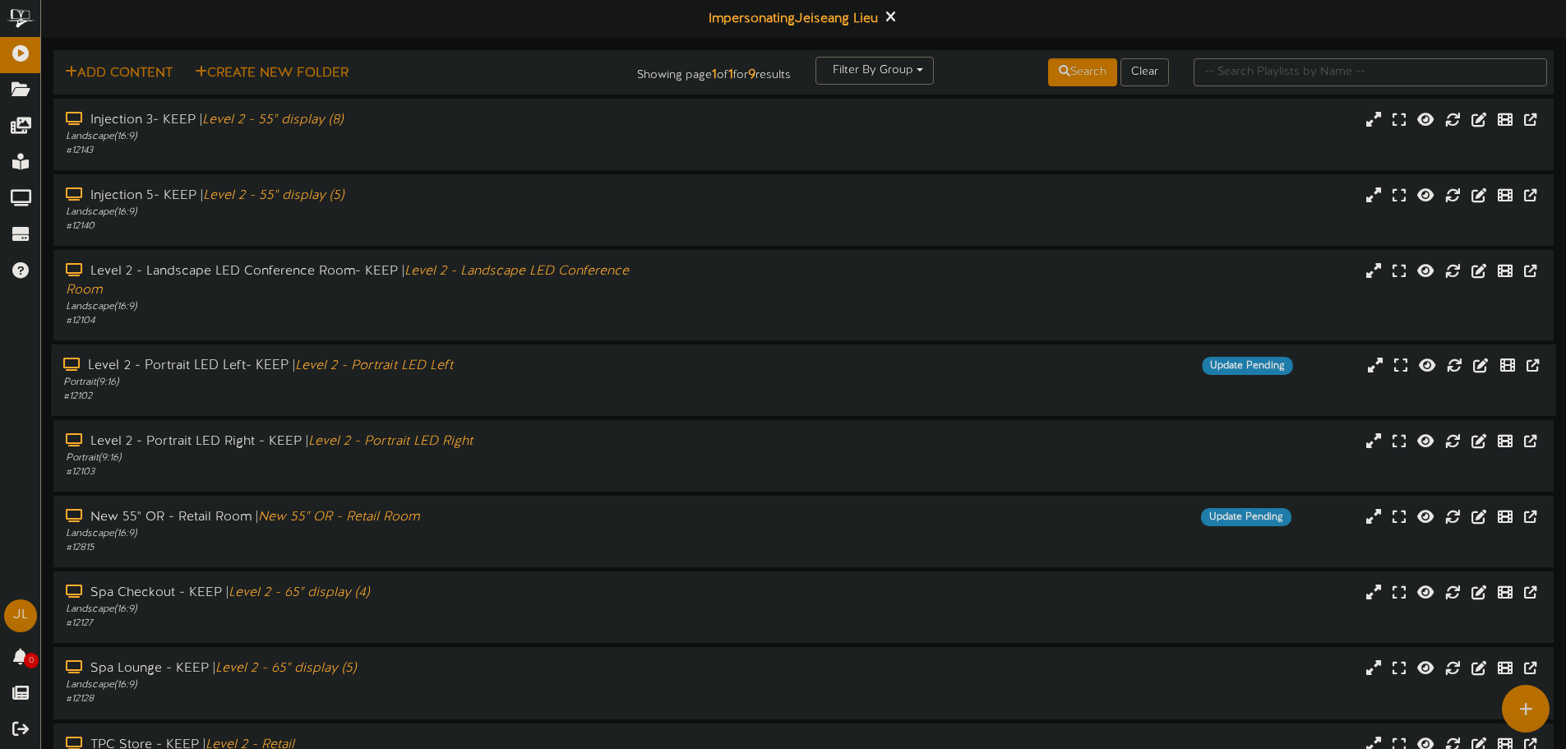
click at [544, 360] on div "Level 2 - Portrait LED Left- KEEP | Level 2 - Portrait LED Left" at bounding box center [364, 366] width 602 height 19
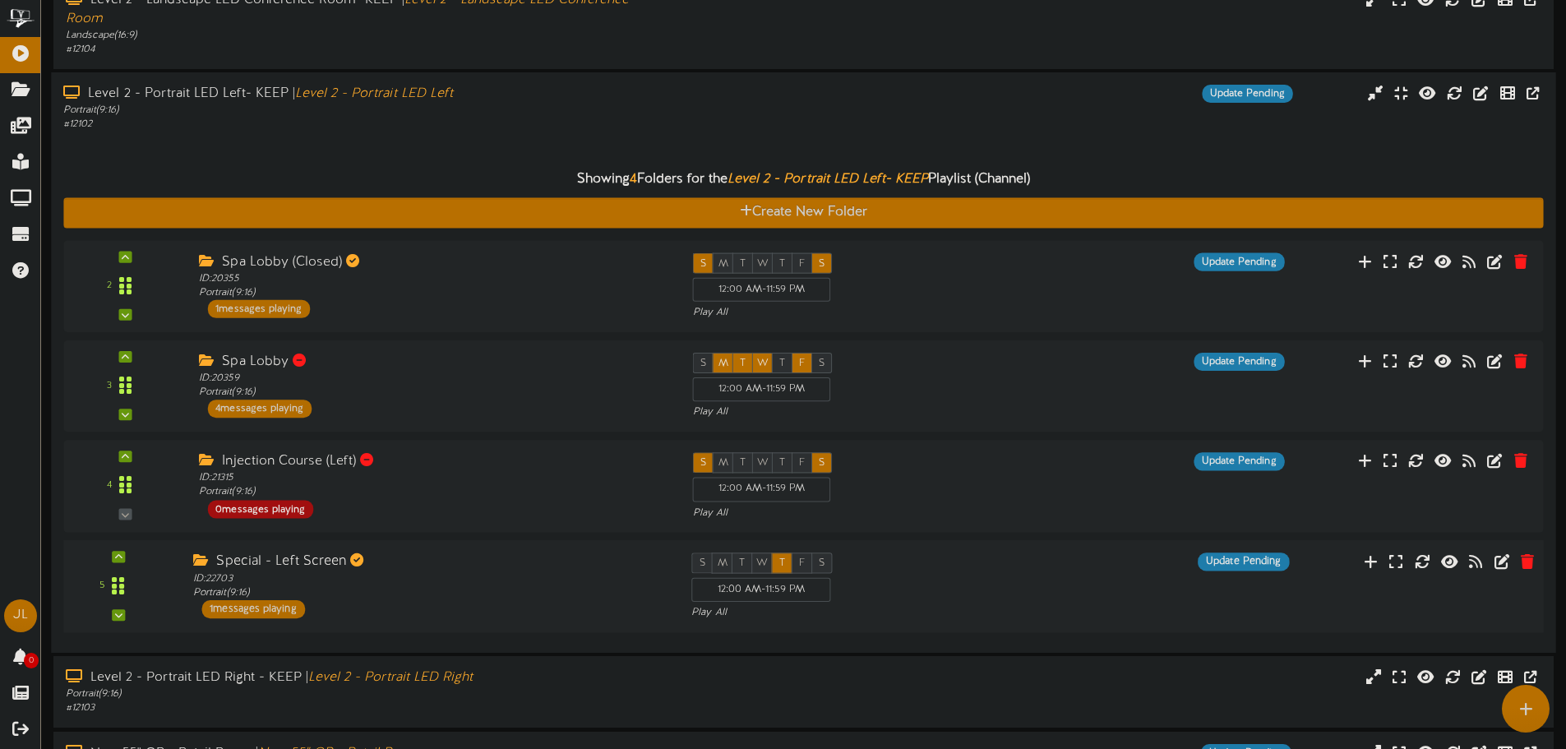
scroll to position [247, 0]
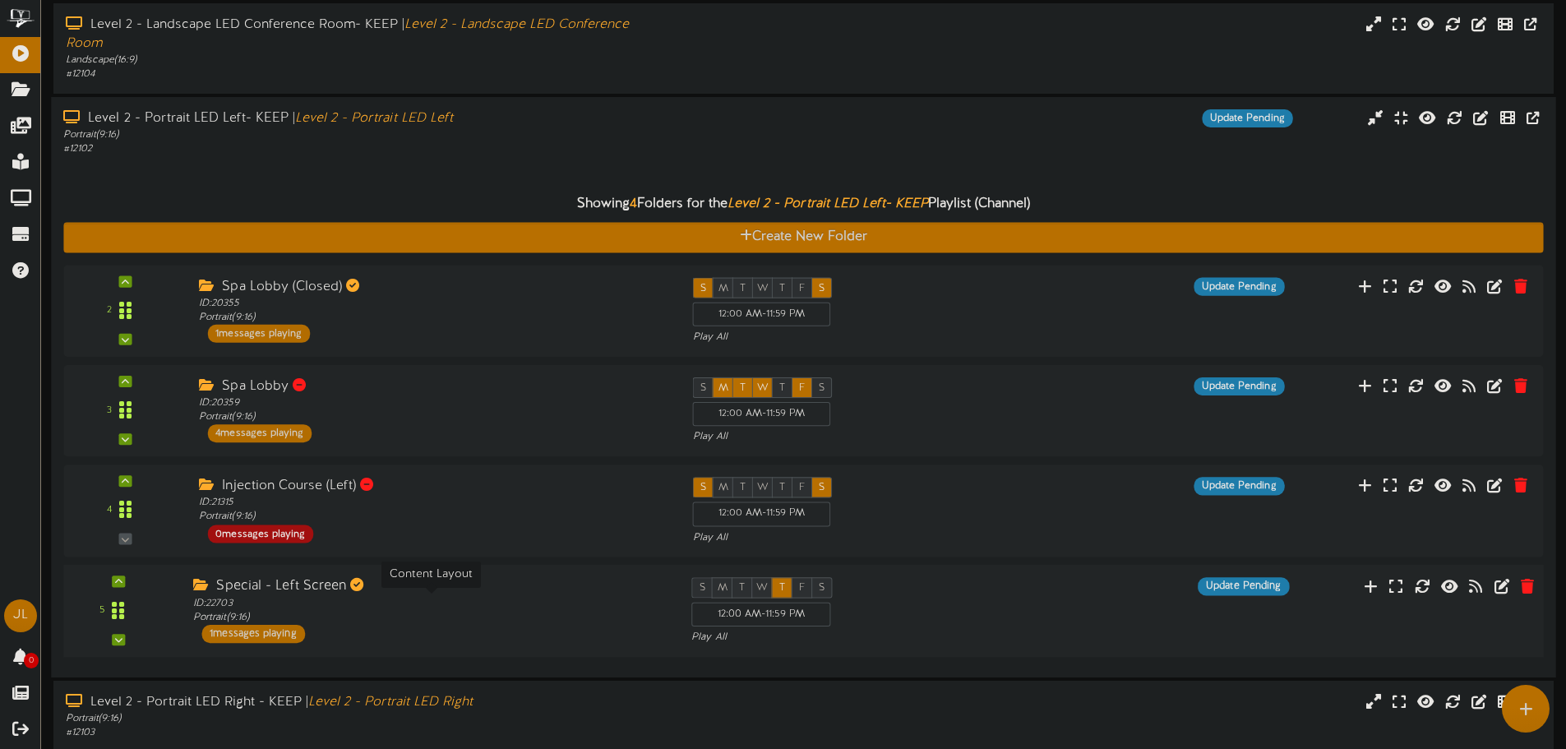
click at [580, 623] on div "ID: 22703 Portrait ( 9:16 )" at bounding box center [429, 610] width 473 height 29
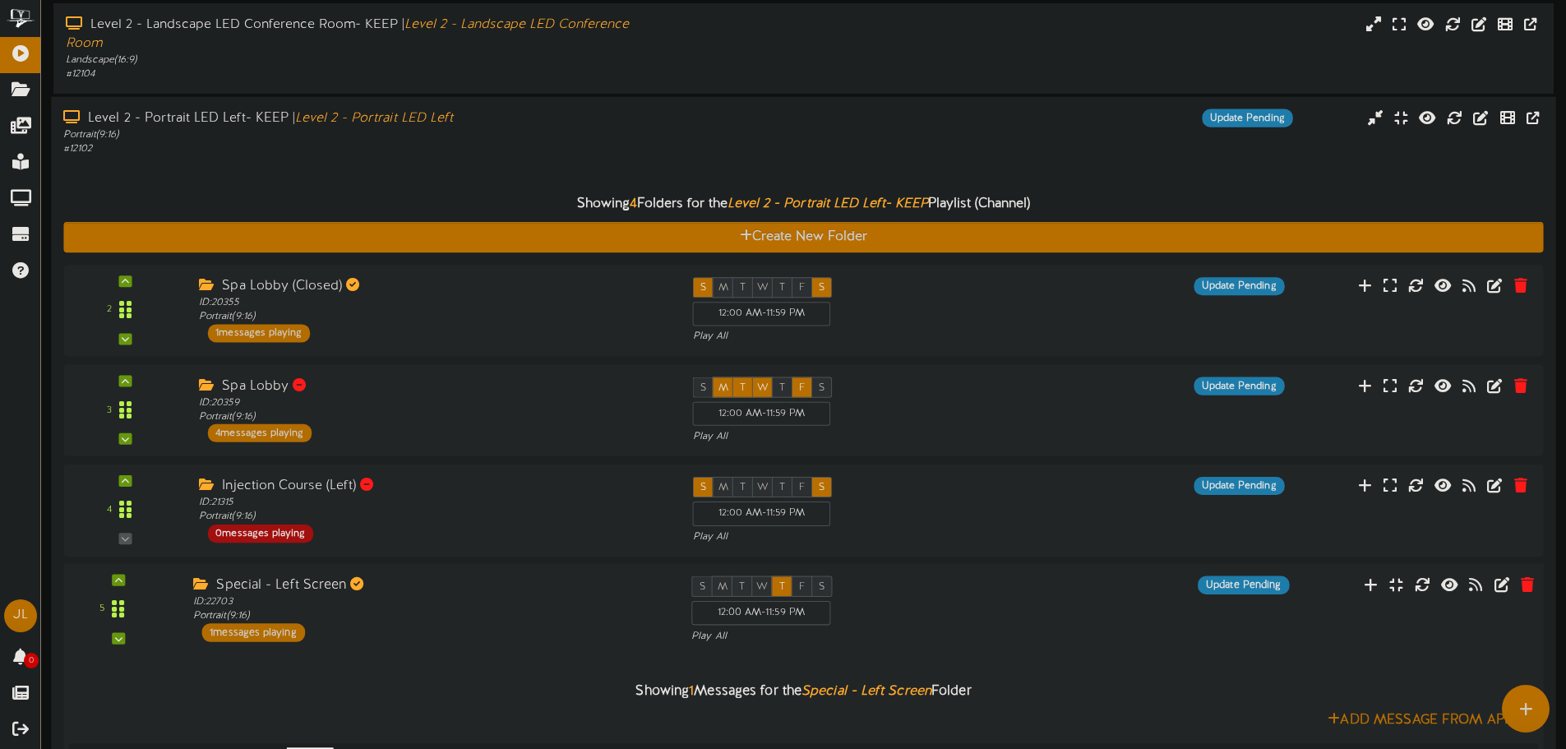
click at [580, 623] on div "Special - Left Screen ID: 22703 Portrait ( 9:16 ) 1 messages playing" at bounding box center [430, 608] width 498 height 66
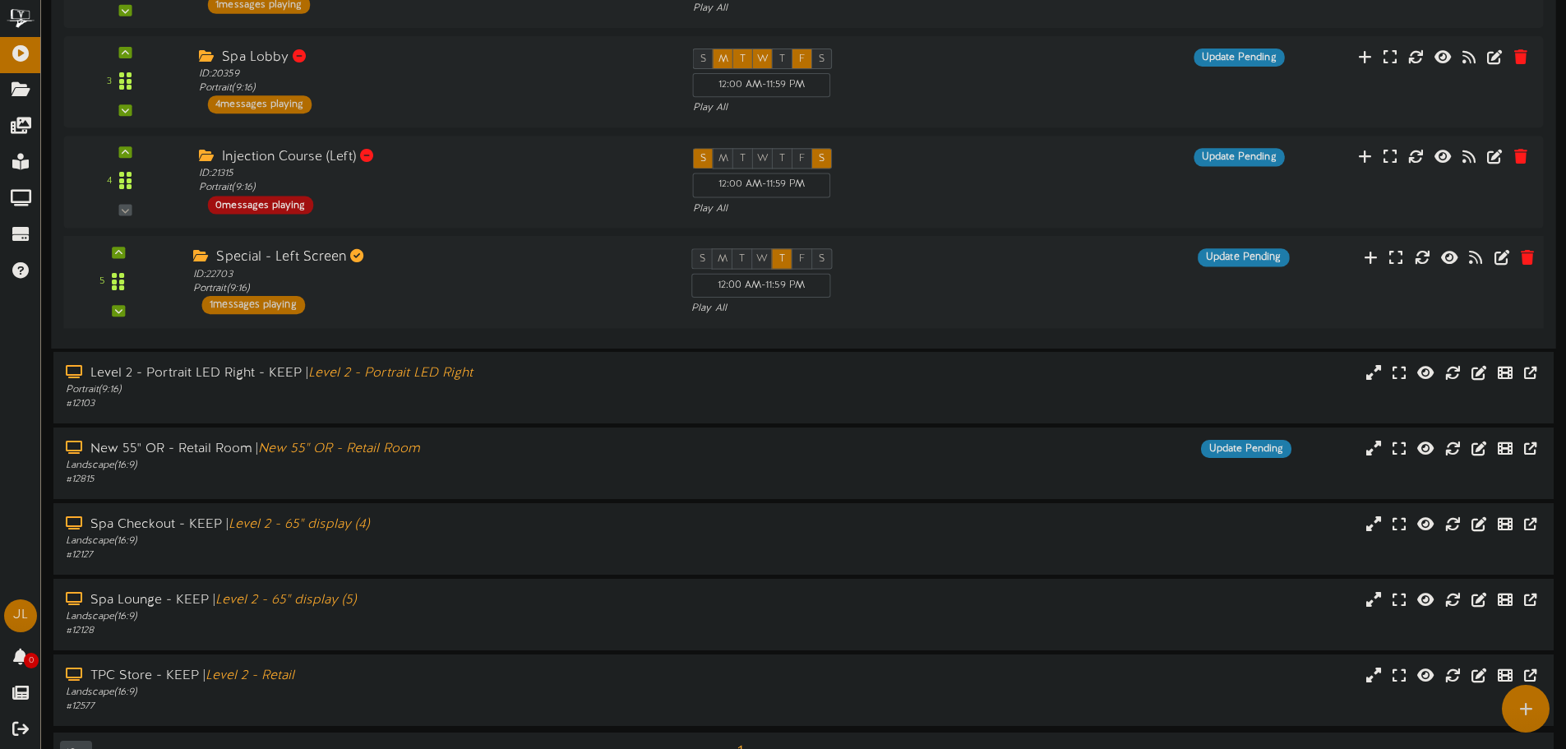
scroll to position [493, 0]
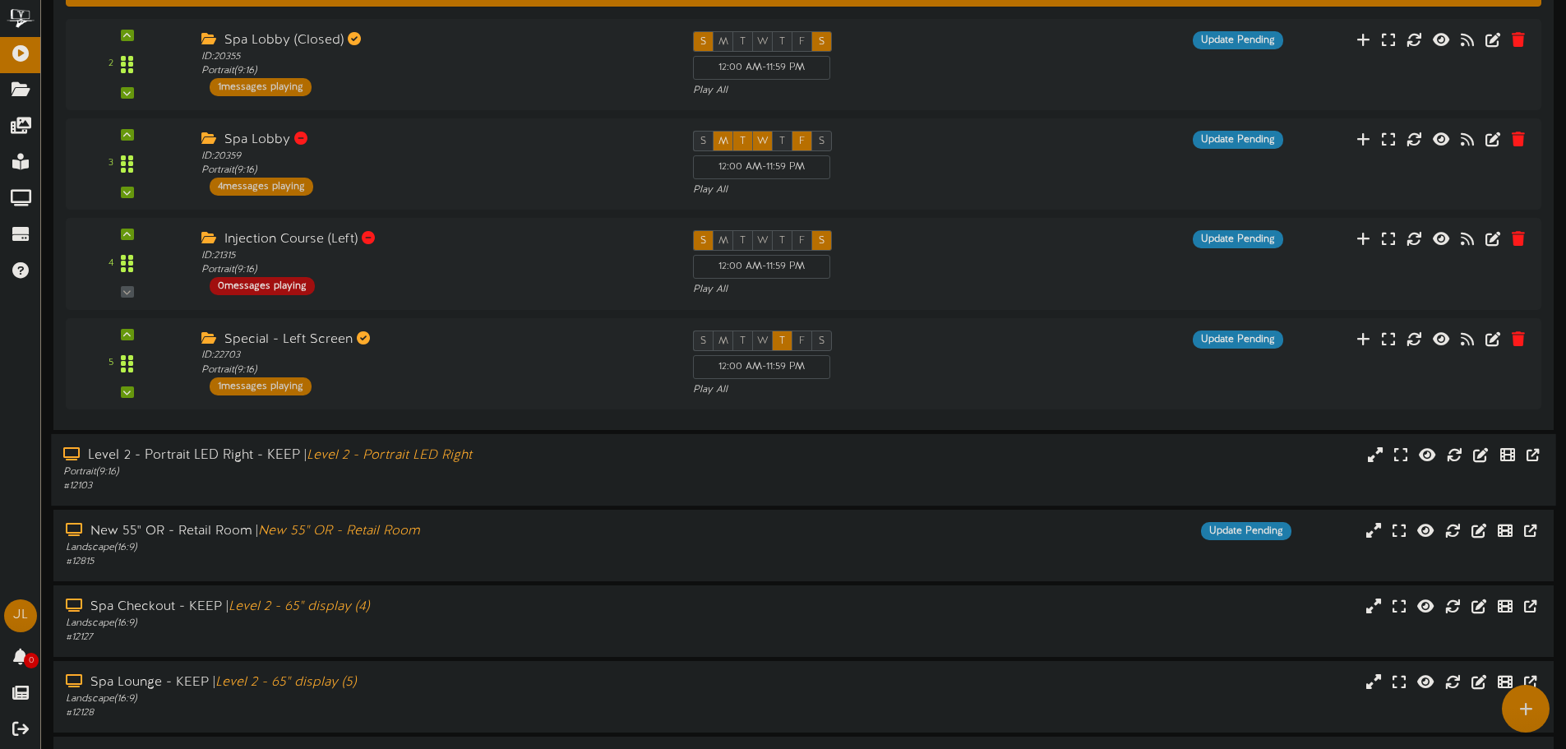
click at [311, 486] on div "# 12103" at bounding box center [364, 486] width 602 height 14
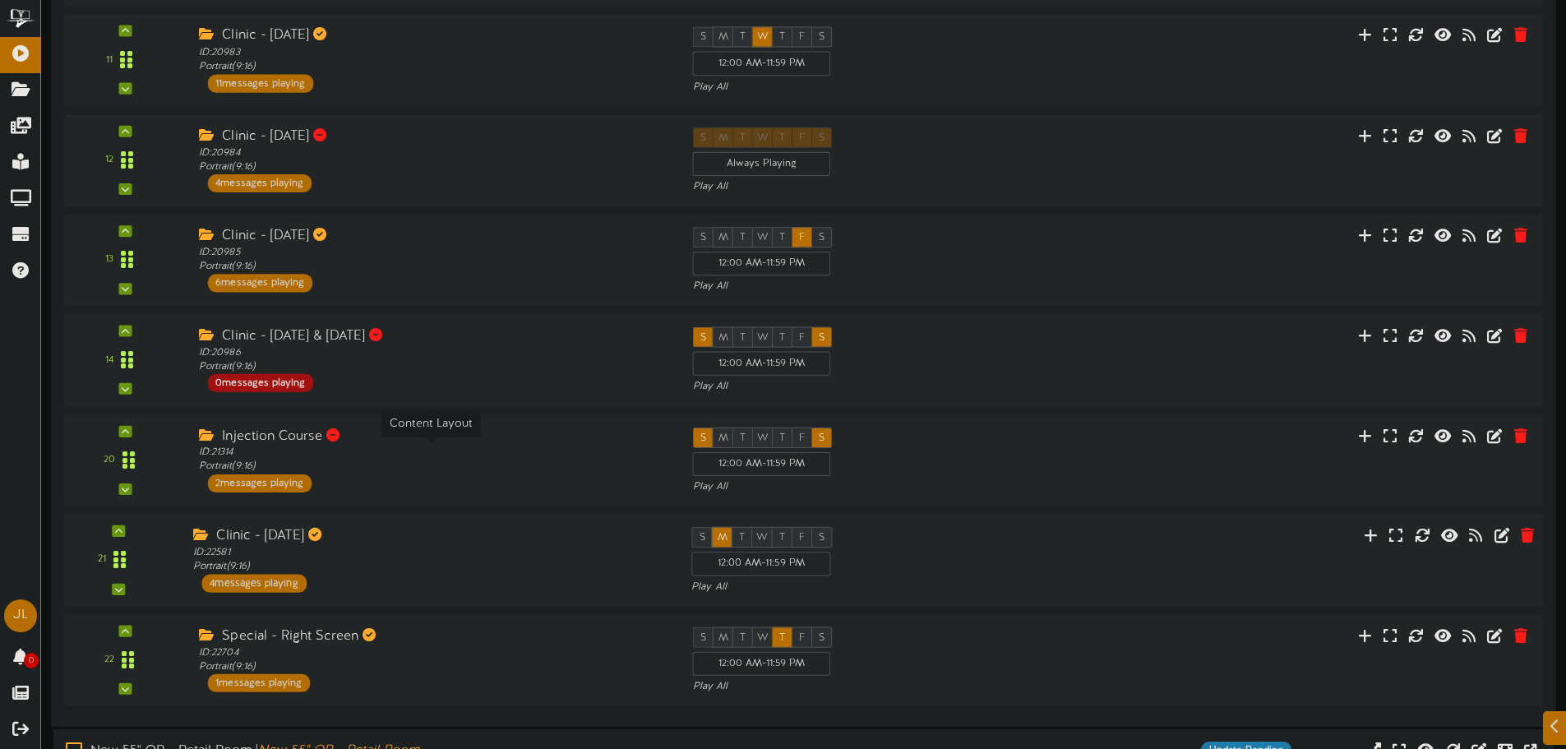
scroll to position [1315, 0]
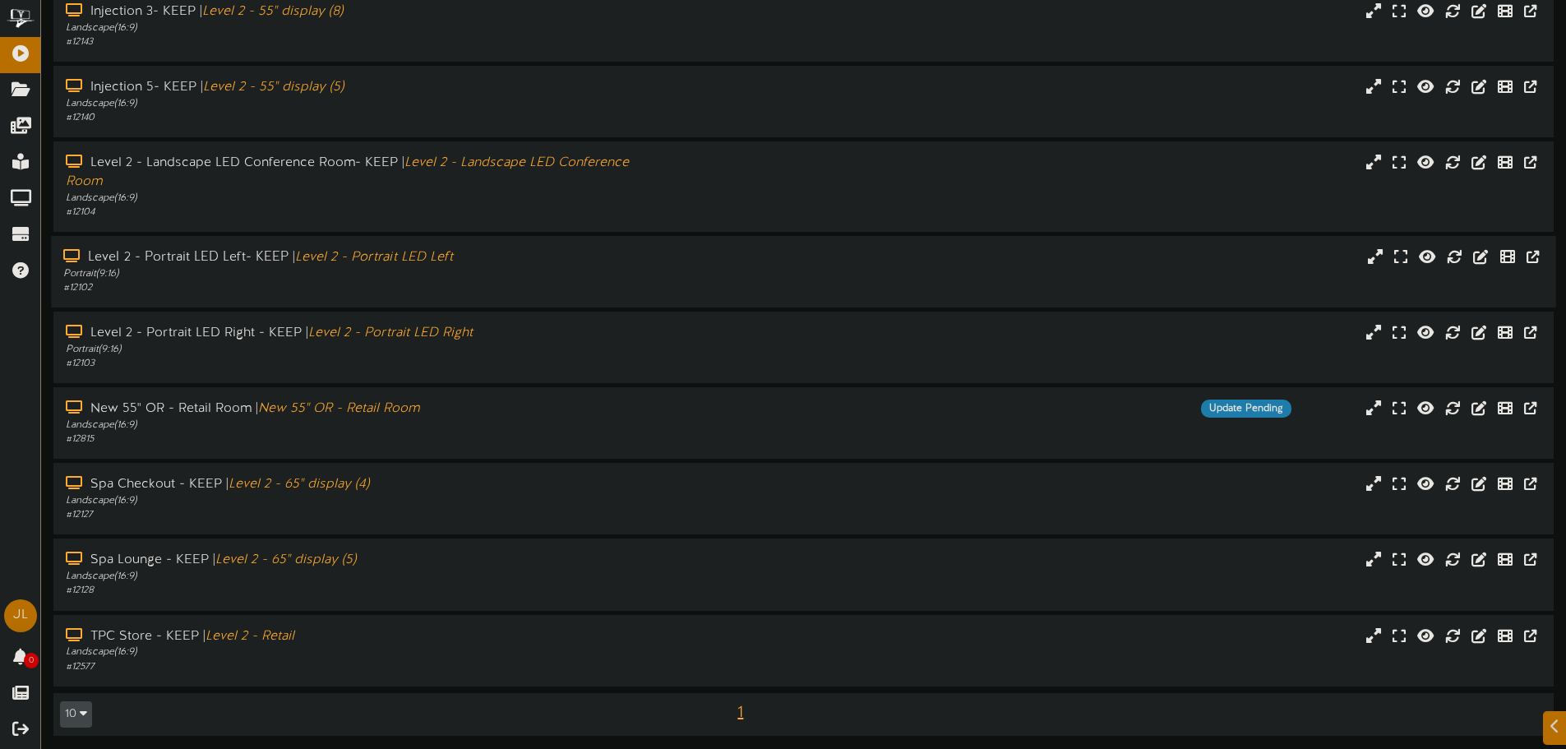
scroll to position [112, 0]
click at [341, 343] on div "Portrait ( 9:16 )" at bounding box center [364, 346] width 602 height 14
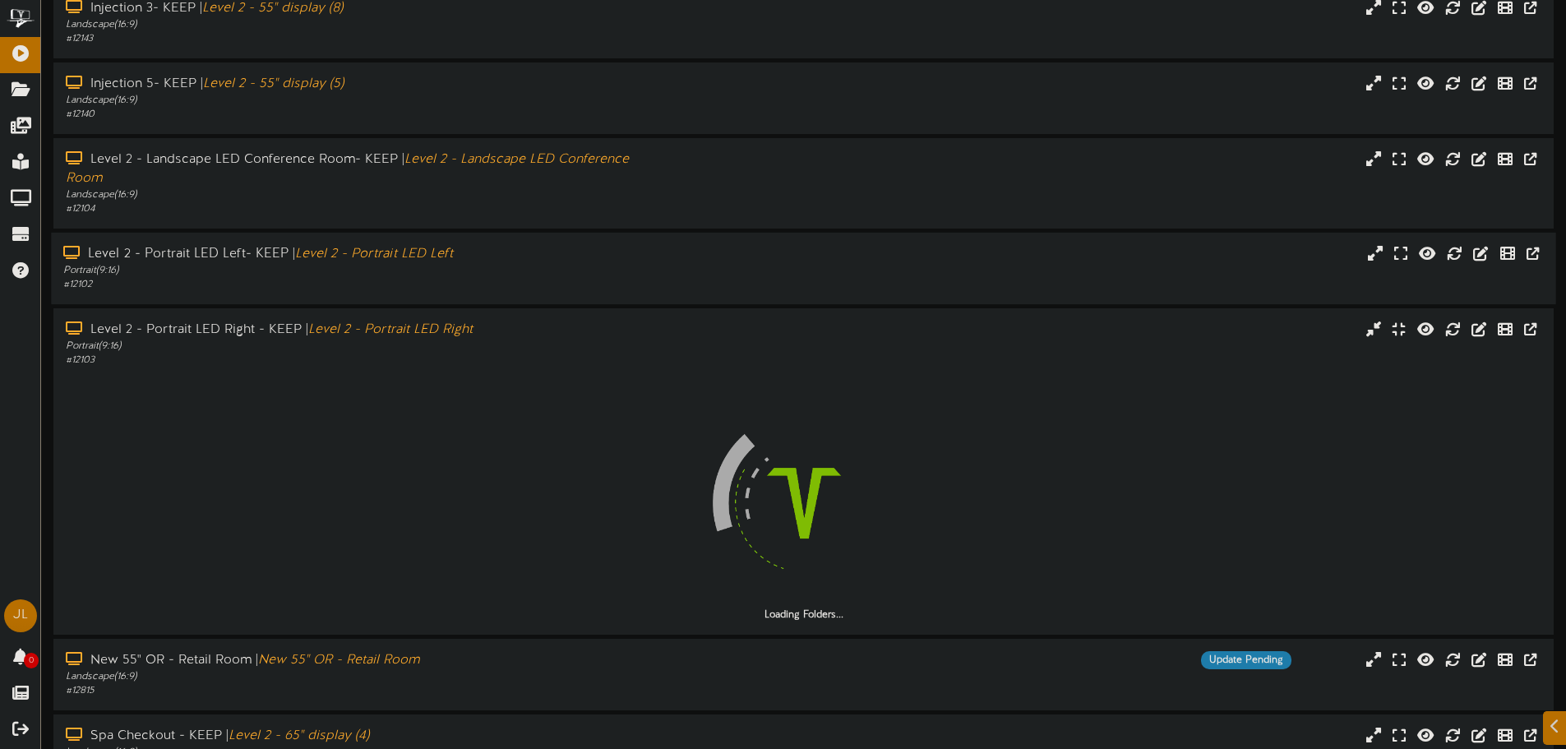
click at [417, 256] on icon "Level 2 - Portrait LED Left" at bounding box center [374, 254] width 158 height 15
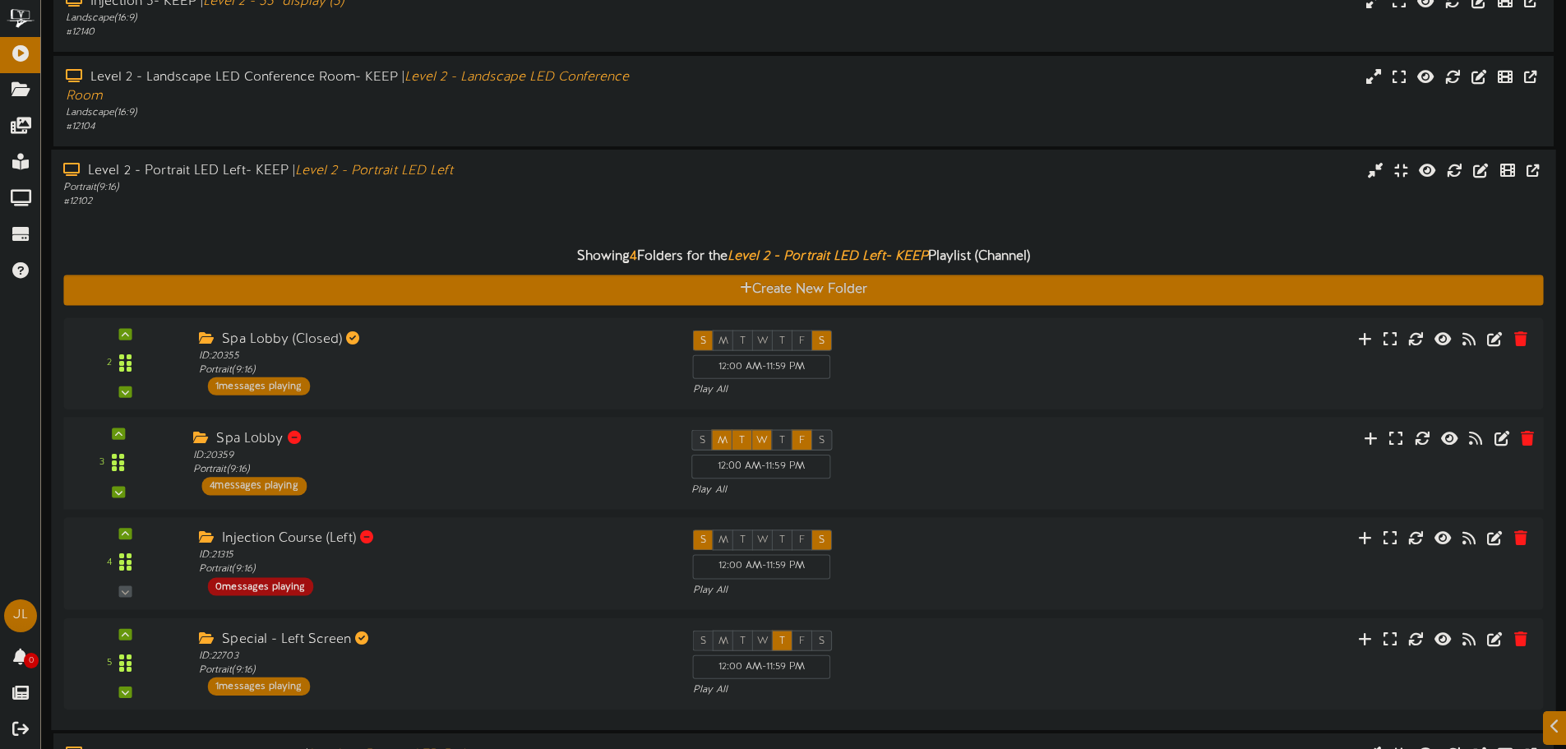
scroll to position [276, 0]
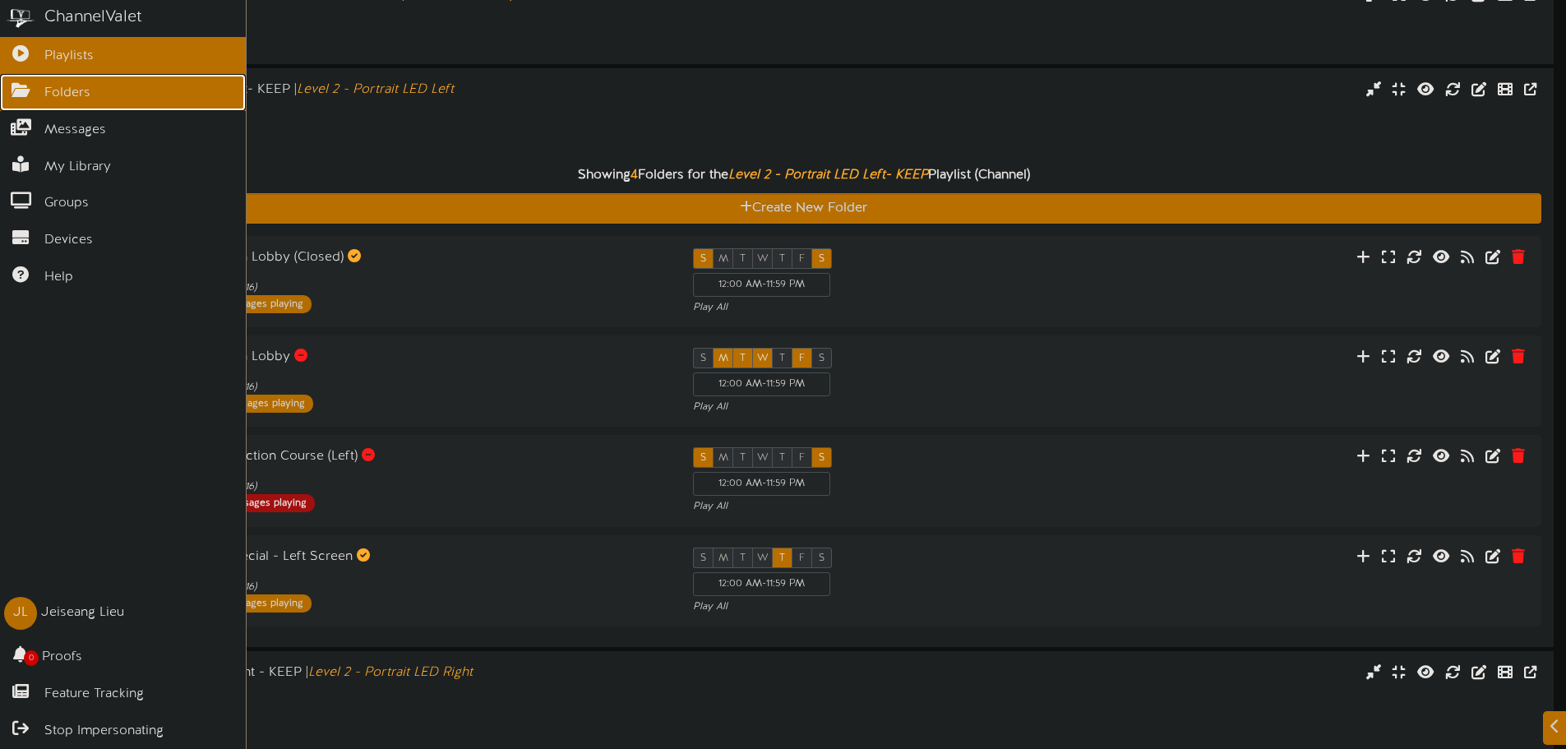
click at [24, 95] on icon at bounding box center [20, 88] width 41 height 12
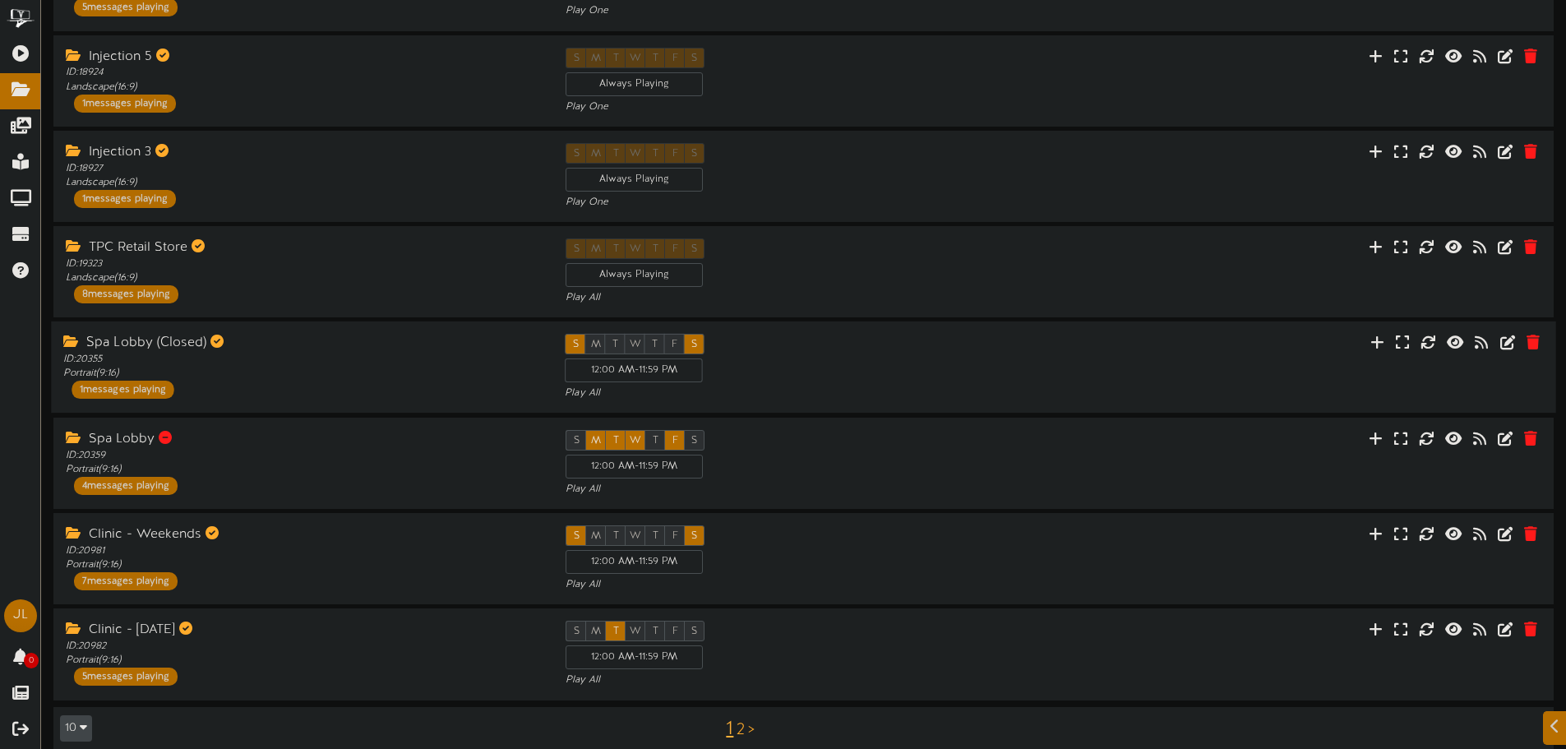
scroll to position [381, 0]
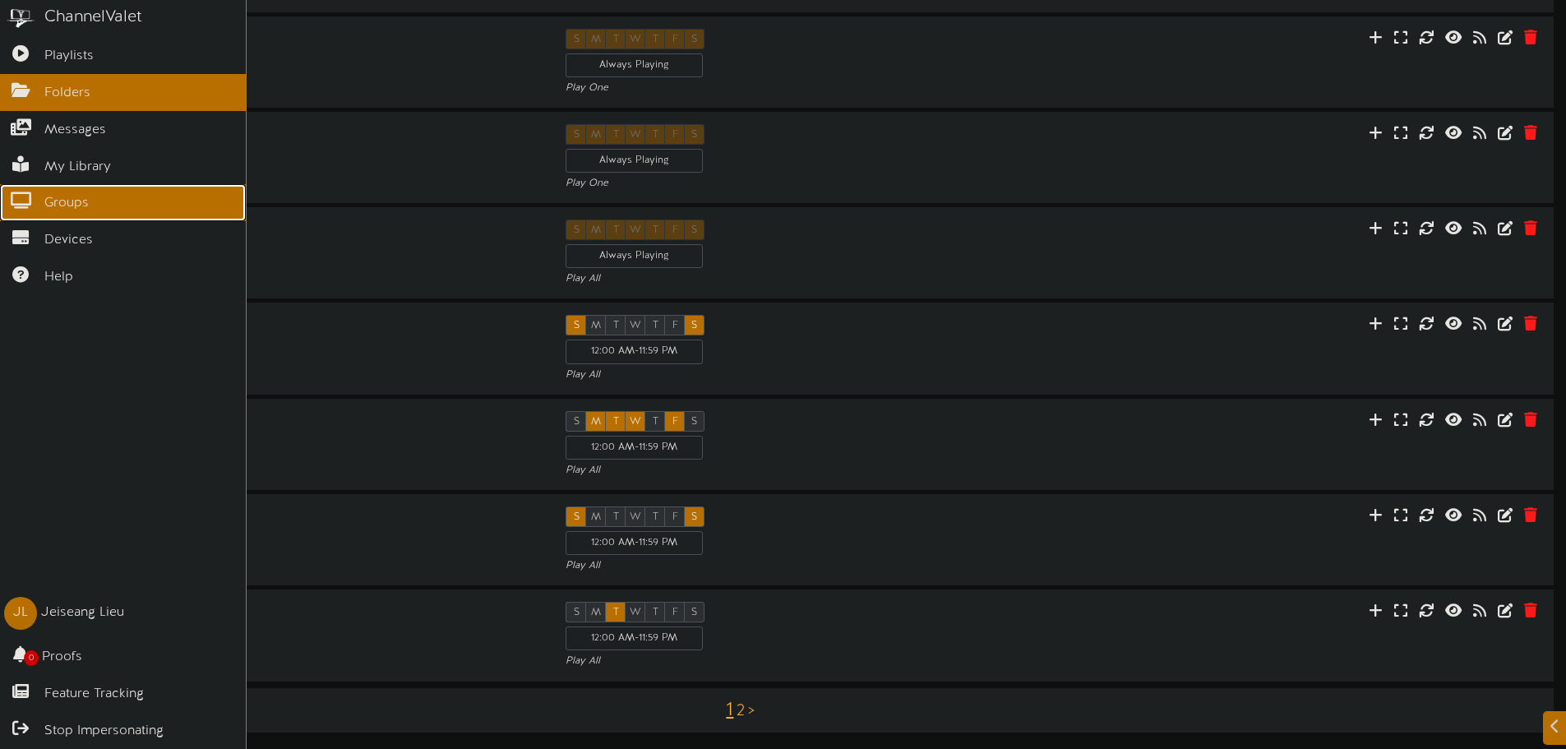
click at [61, 200] on span "Groups" at bounding box center [66, 203] width 44 height 19
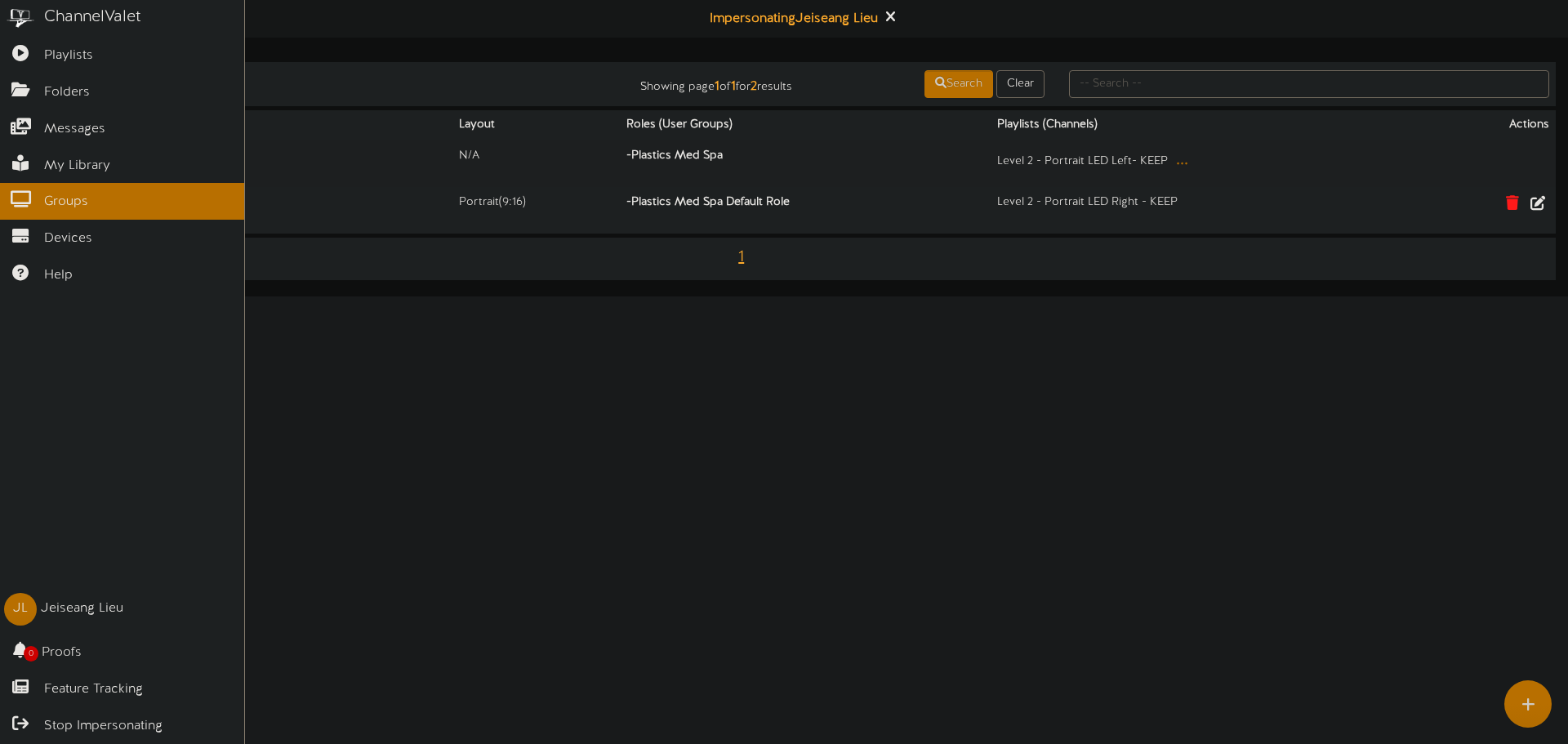
click at [641, 296] on html "ChannelValet Playlists Folders Messages My Library Groups Devices Help JL Jeise…" at bounding box center [784, 148] width 1568 height 296
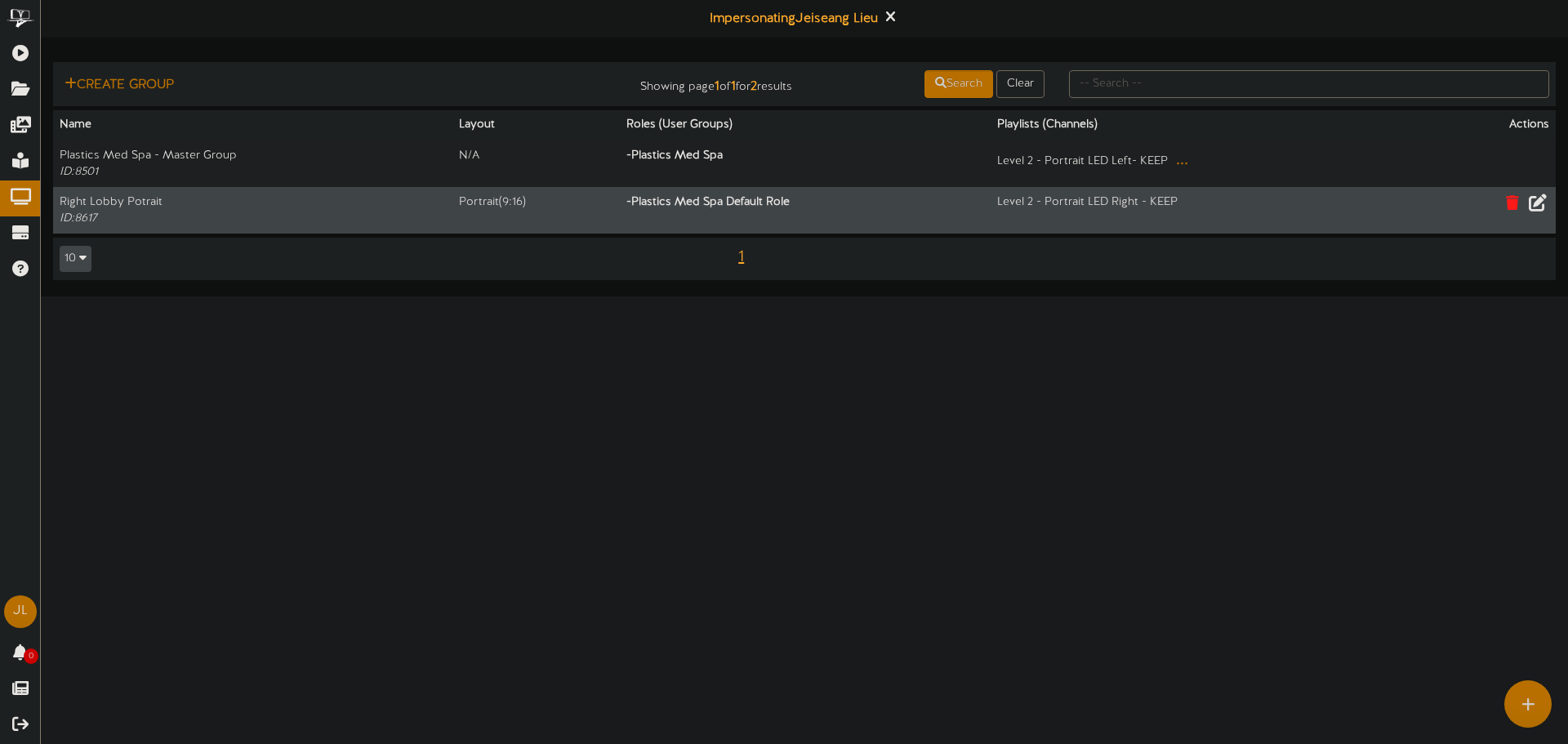
click at [1532, 207] on icon at bounding box center [1537, 202] width 18 height 18
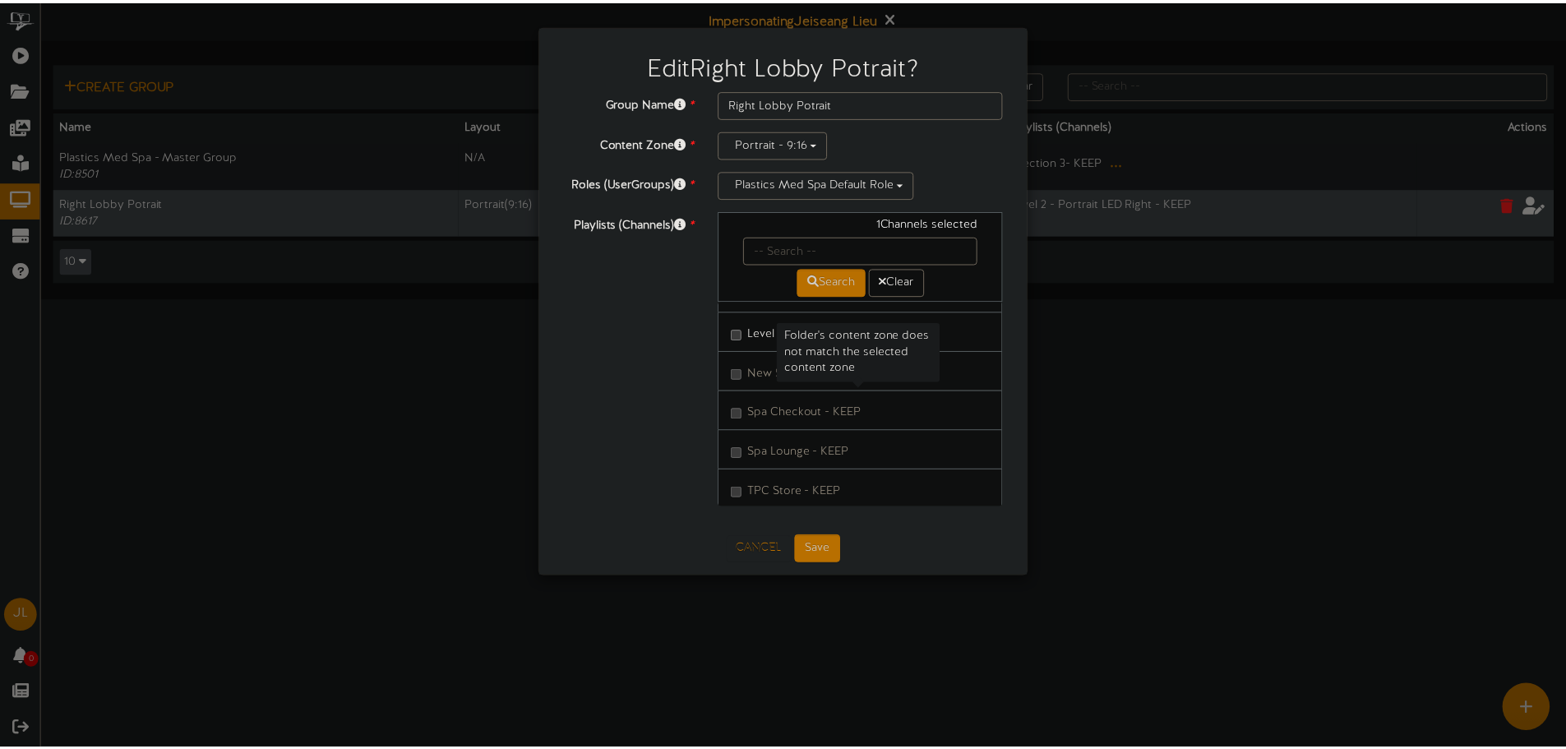
scroll to position [167, 0]
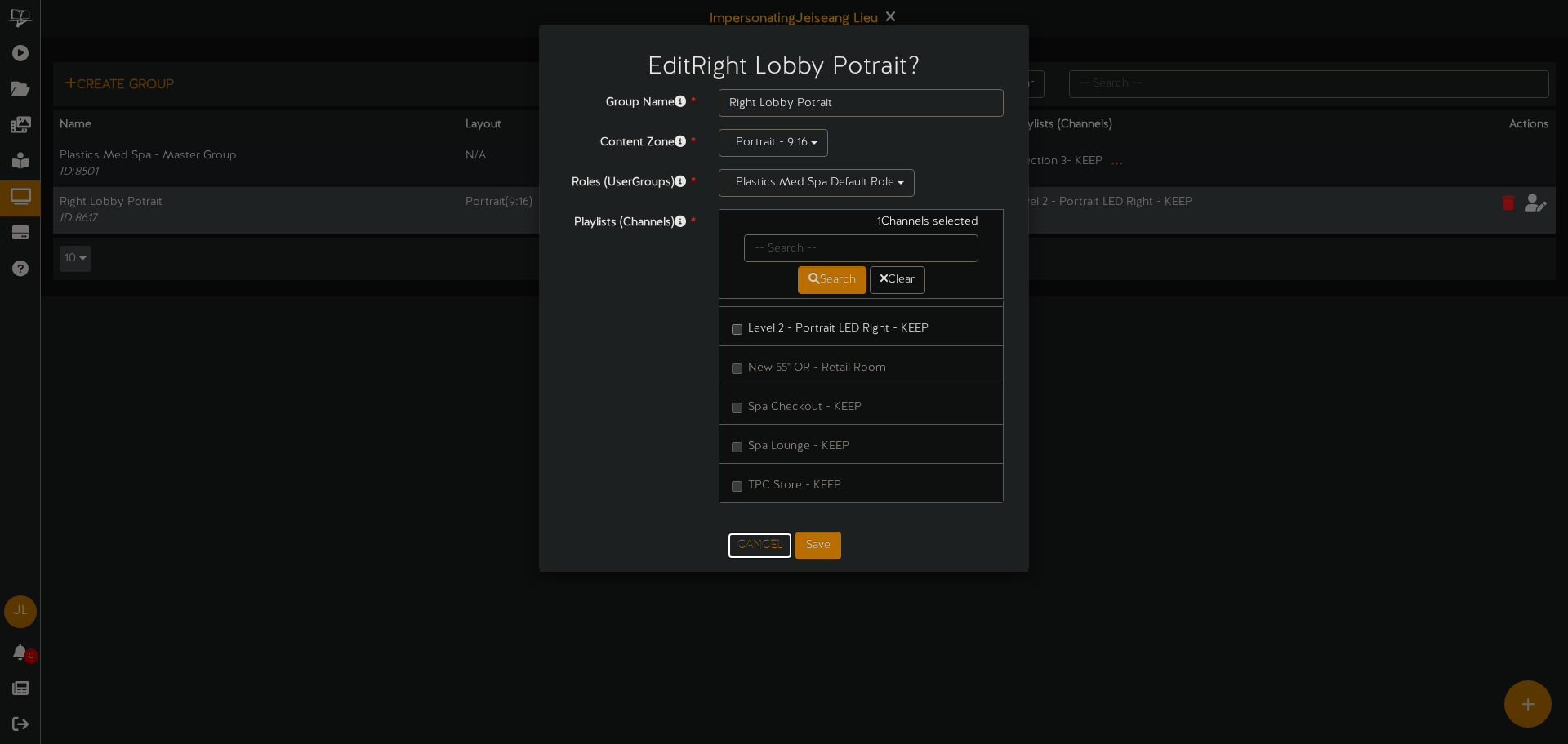
click at [772, 535] on button "Cancel" at bounding box center [759, 545] width 65 height 26
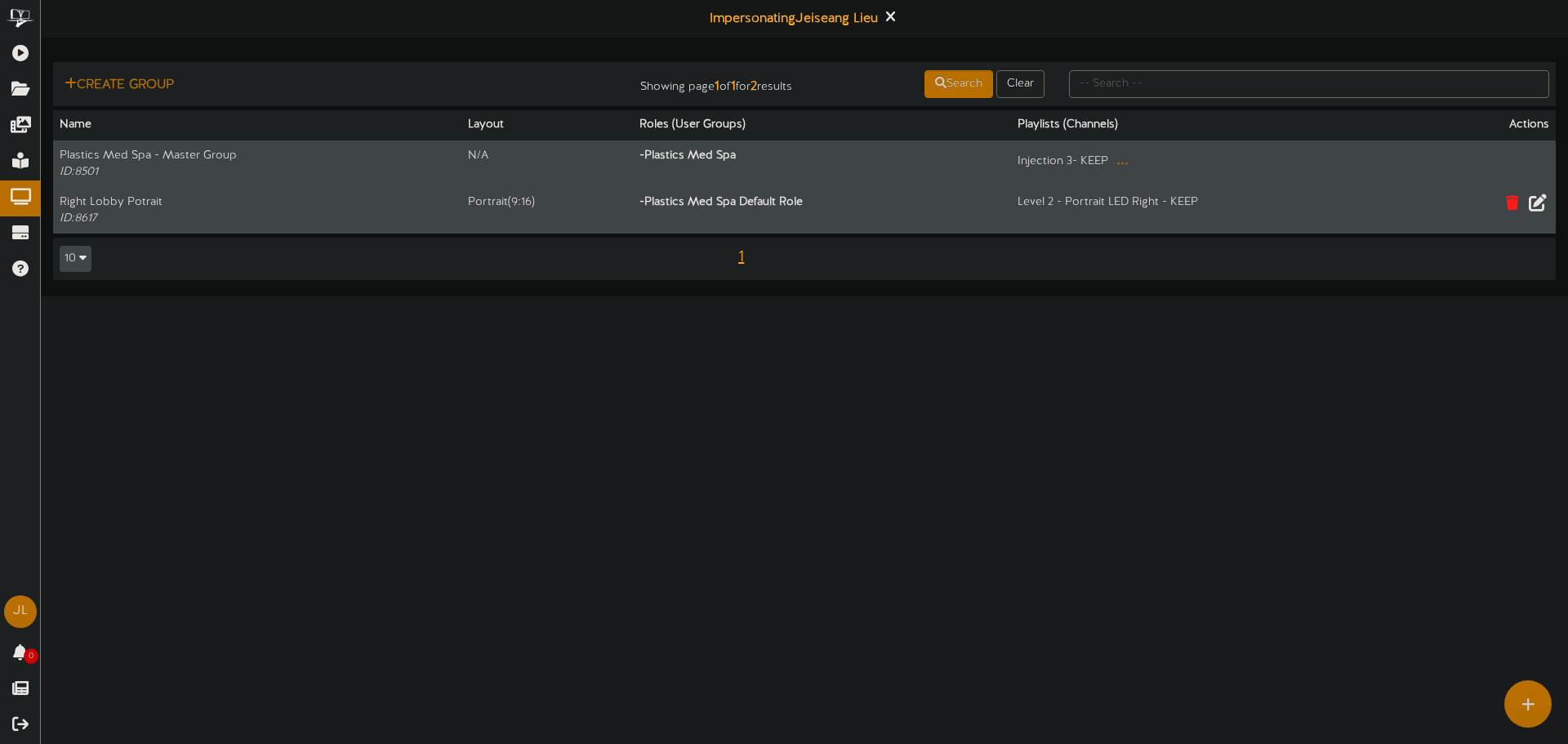
click at [1128, 162] on button "..." at bounding box center [1123, 160] width 22 height 25
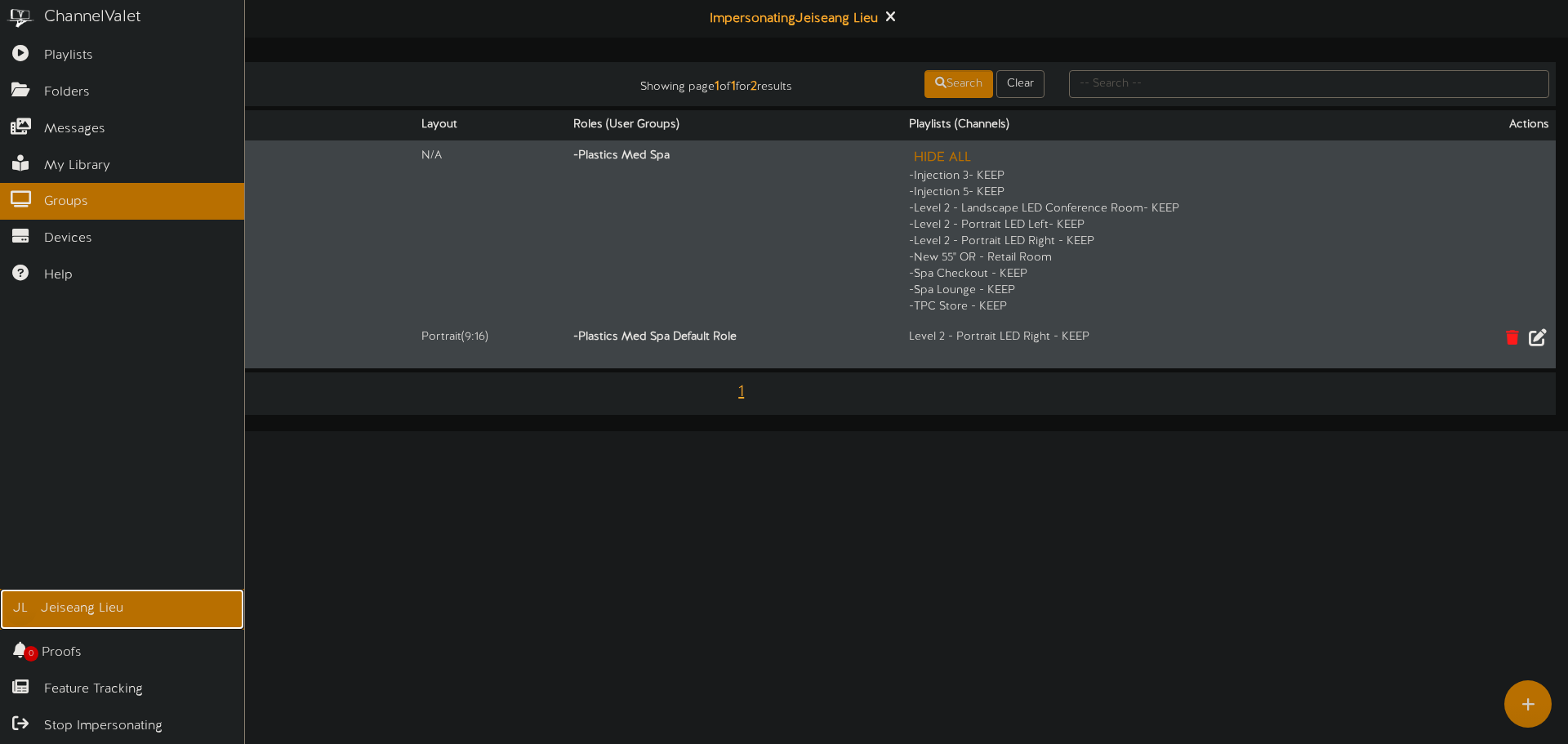
click at [50, 599] on link "JL Jeiseang Lieu" at bounding box center [122, 609] width 244 height 41
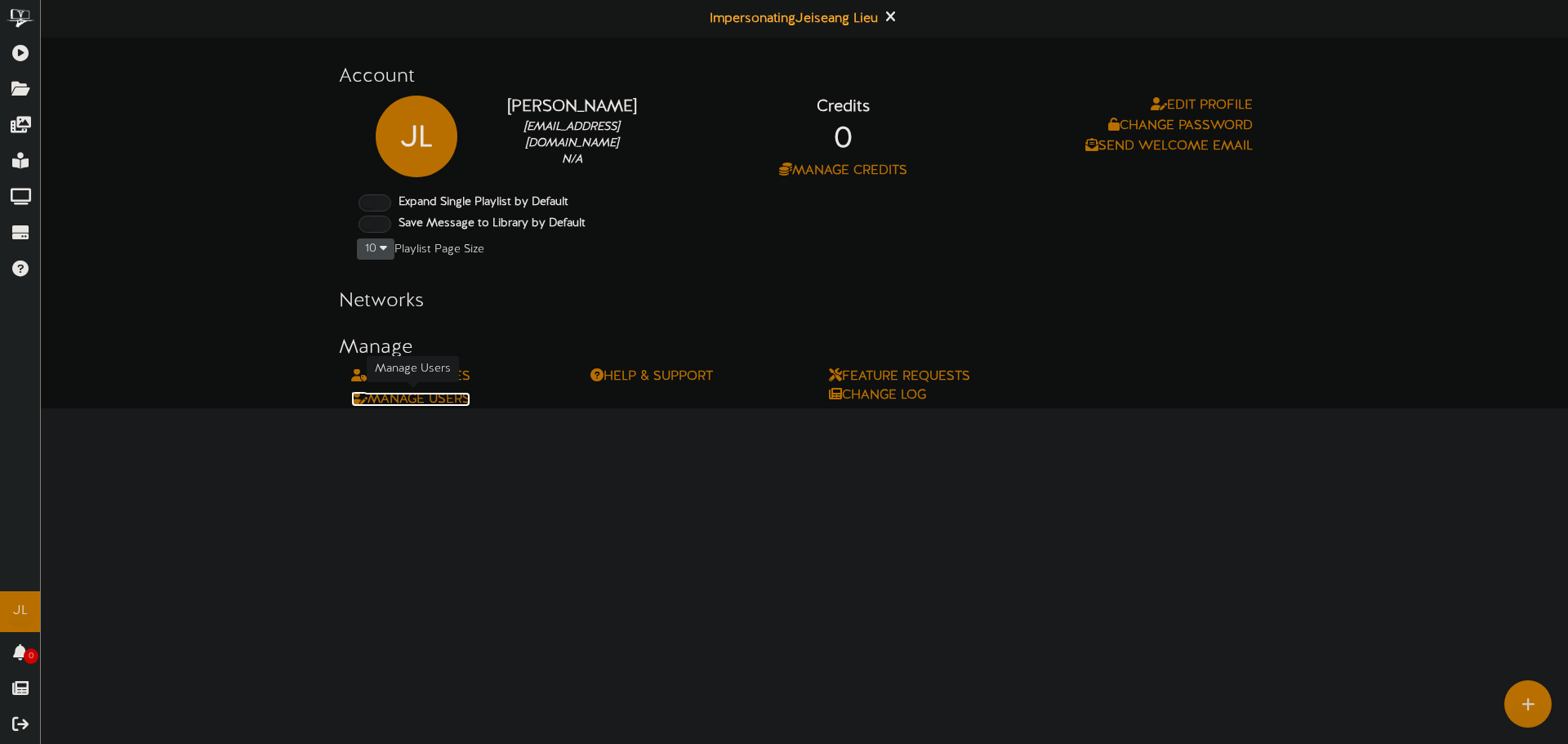
click at [410, 398] on link "Manage Users" at bounding box center [410, 398] width 119 height 15
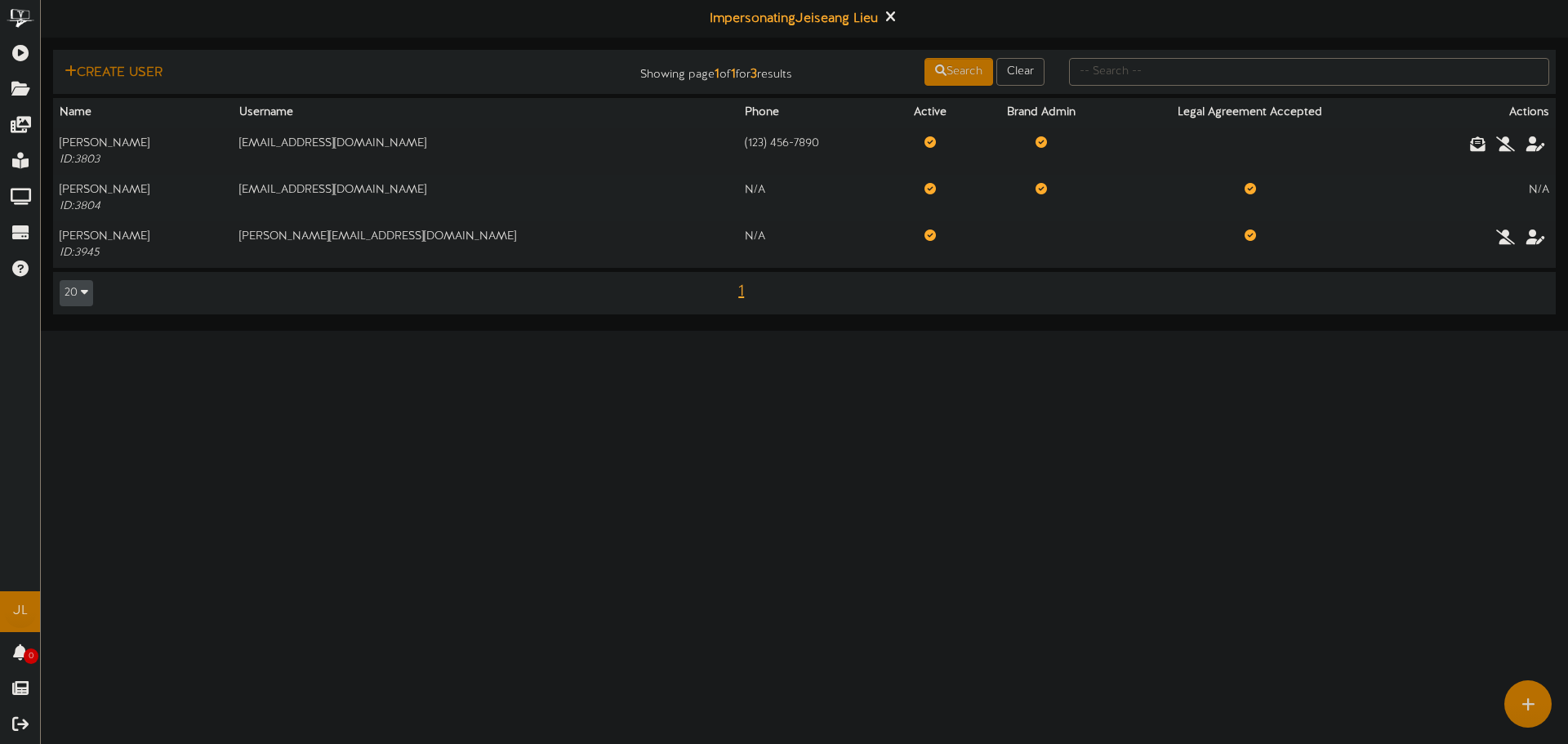
click at [1016, 331] on html "ChannelValet Playlists Folders Messages My Library Groups Devices Help JL Jeise…" at bounding box center [784, 165] width 1568 height 331
click at [31, 49] on icon at bounding box center [20, 51] width 41 height 12
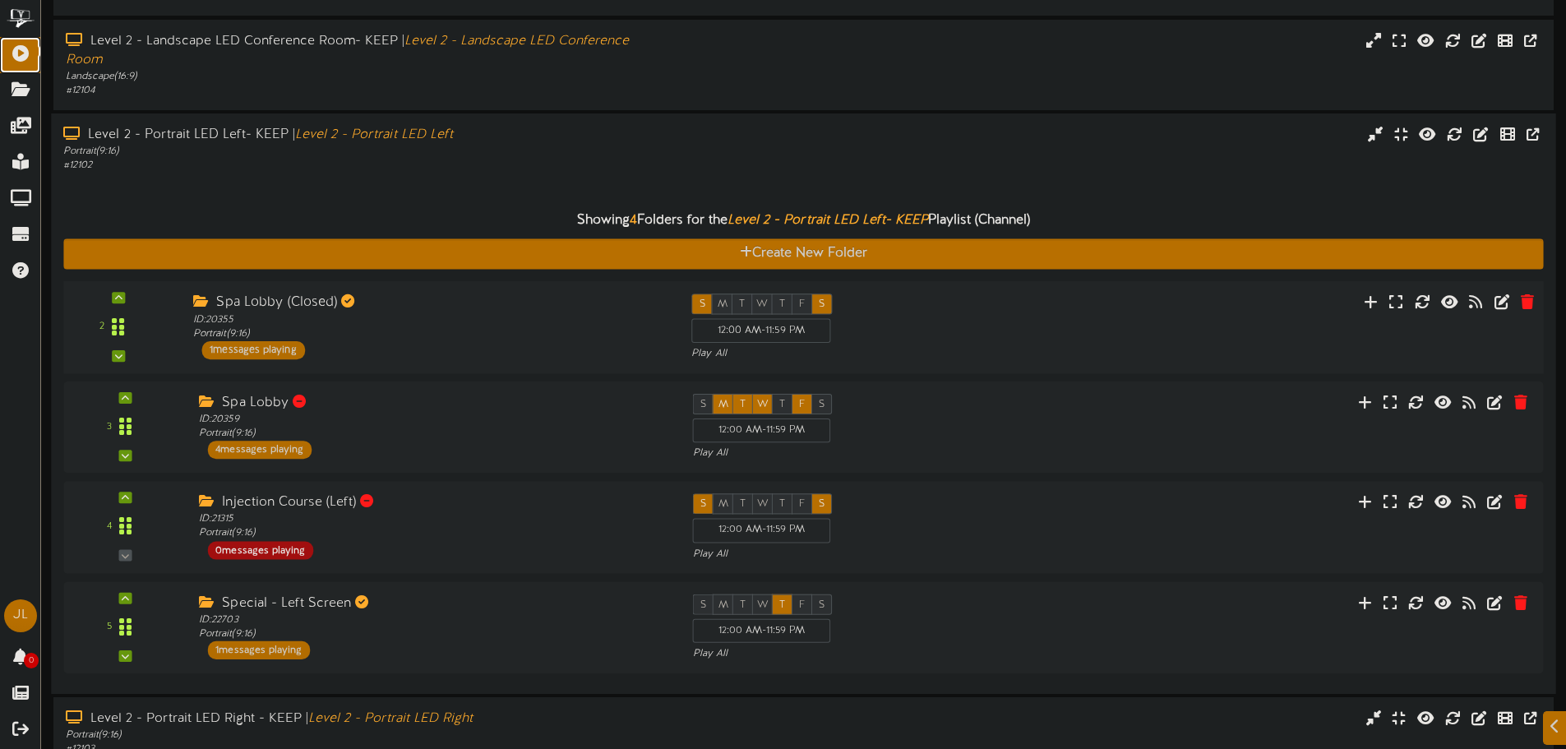
scroll to position [329, 0]
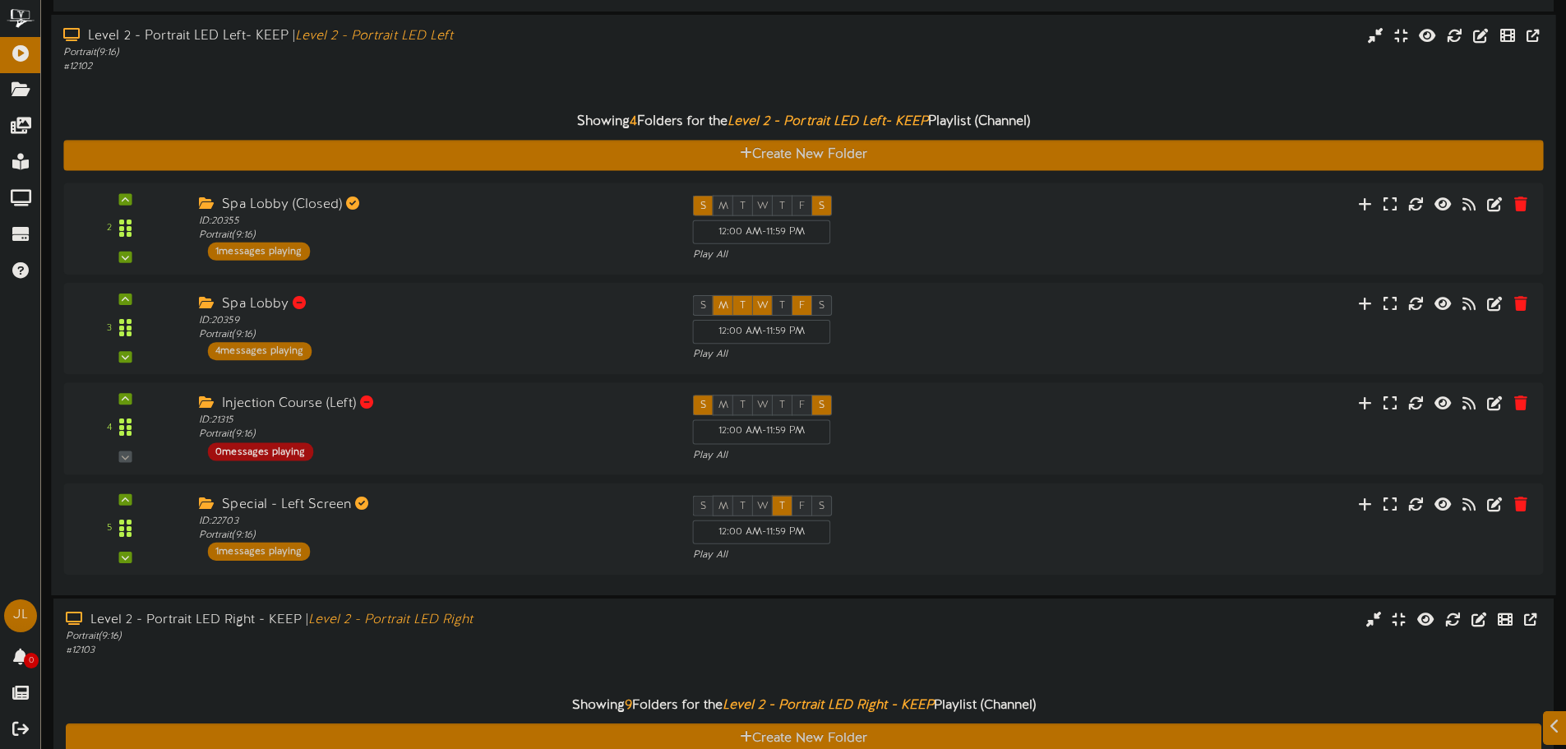
click at [175, 83] on div "Showing 4 Folders for the Level 2 - Portrait LED Left- KEEP Playlist (Channel) …" at bounding box center [802, 328] width 1479 height 509
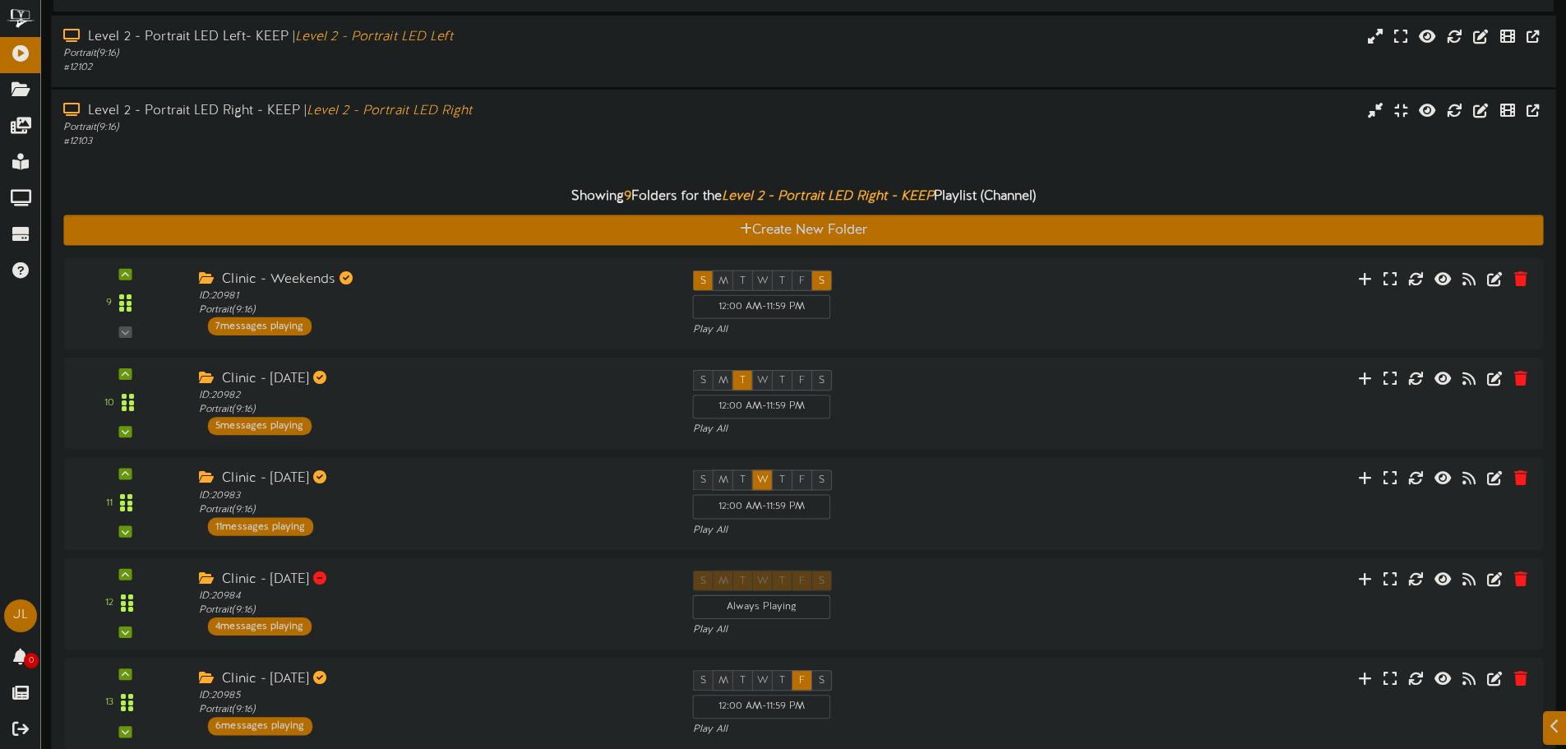
click at [236, 160] on div "Showing 9 Folders for the Level 2 - Portrait LED Right - KEEP Playlist (Channel…" at bounding box center [802, 653] width 1479 height 1008
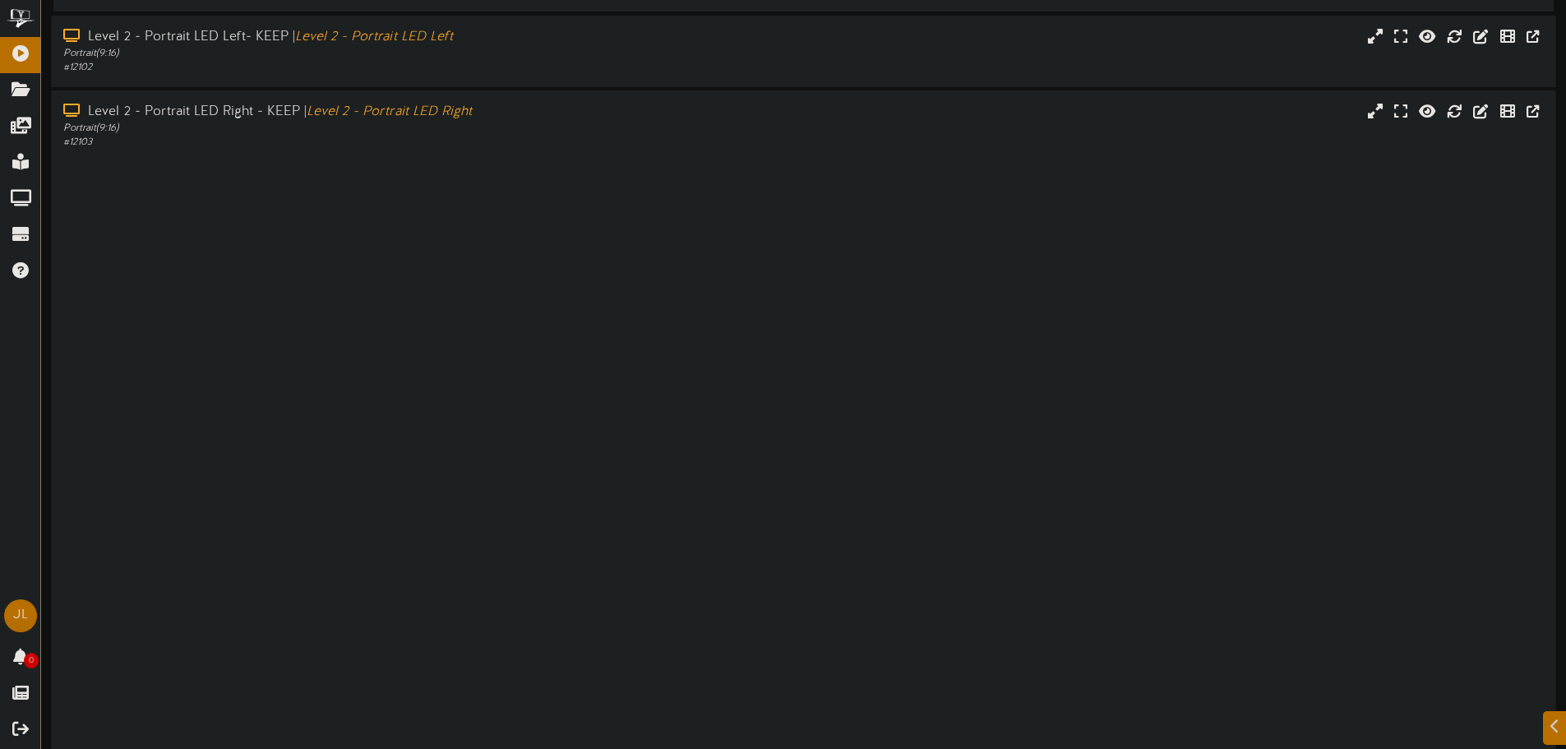
scroll to position [112, 0]
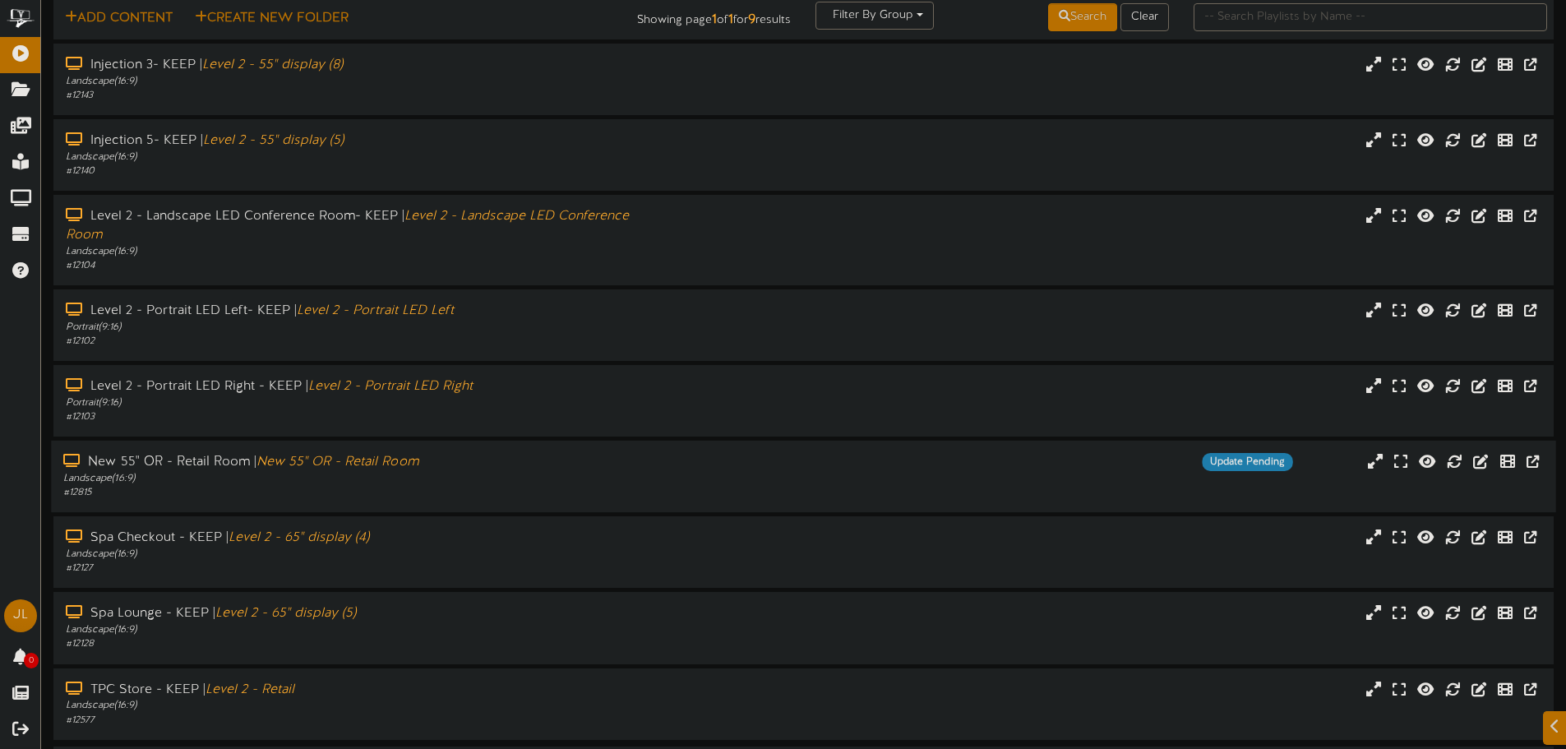
scroll to position [112, 0]
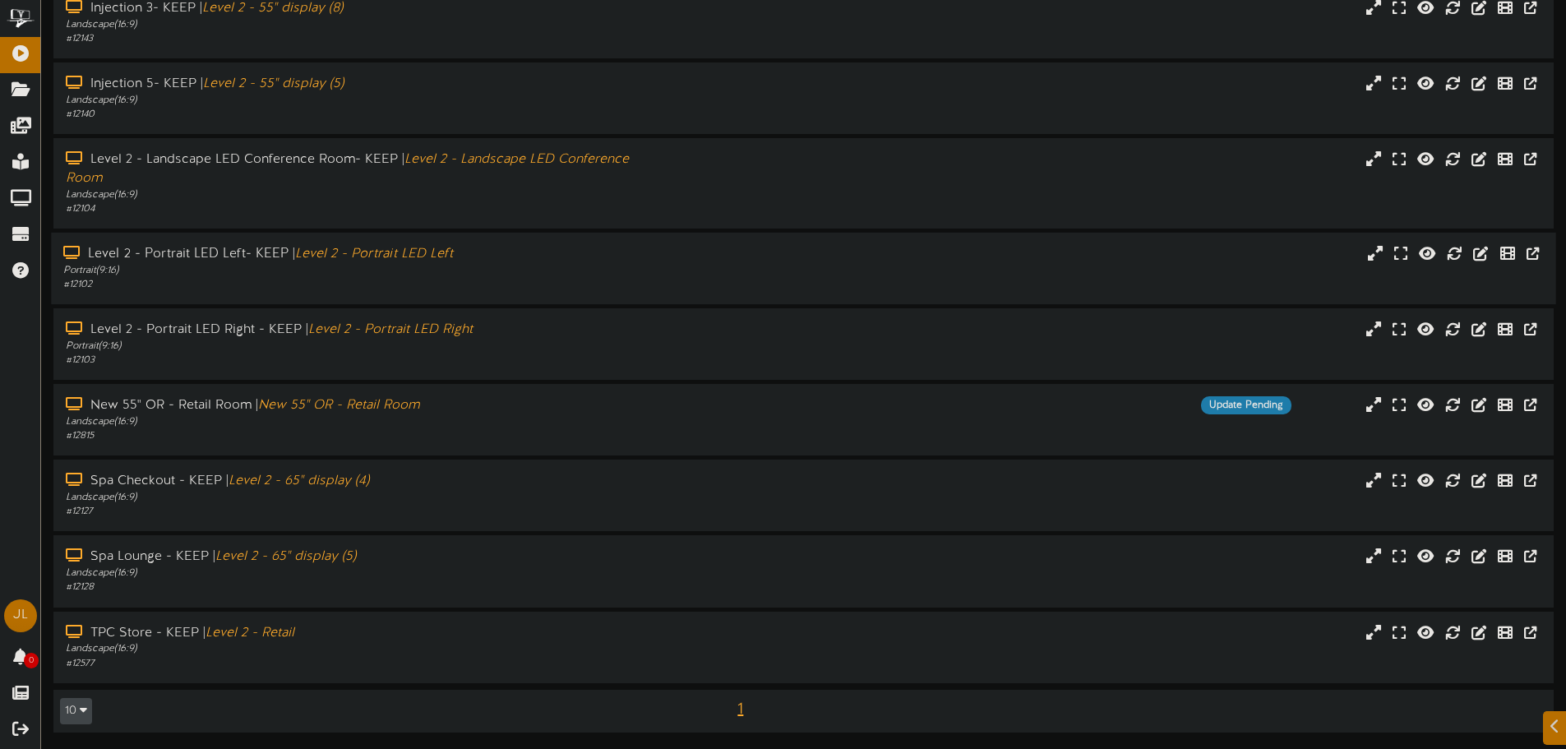
click at [408, 286] on div "# 12102" at bounding box center [364, 285] width 602 height 14
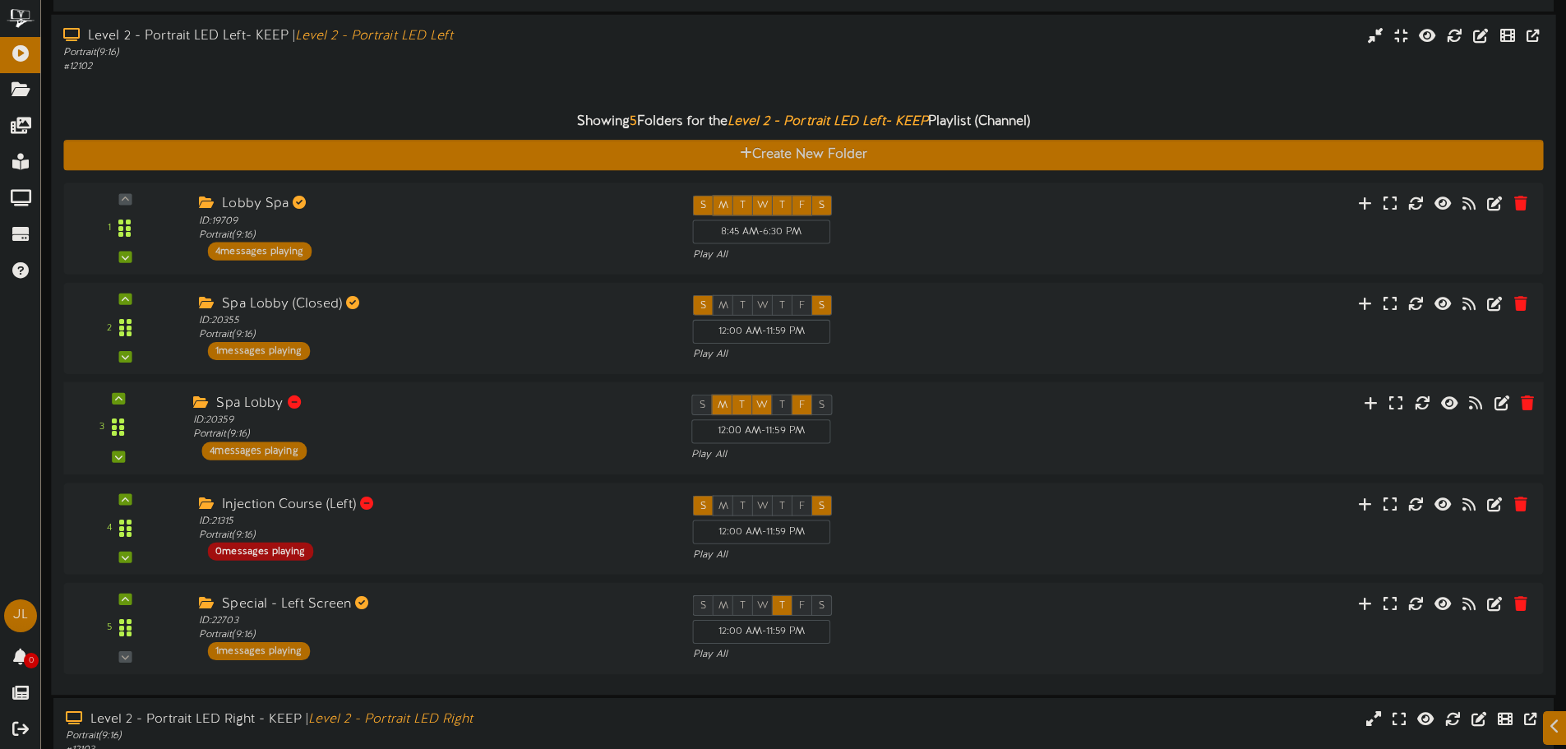
scroll to position [358, 0]
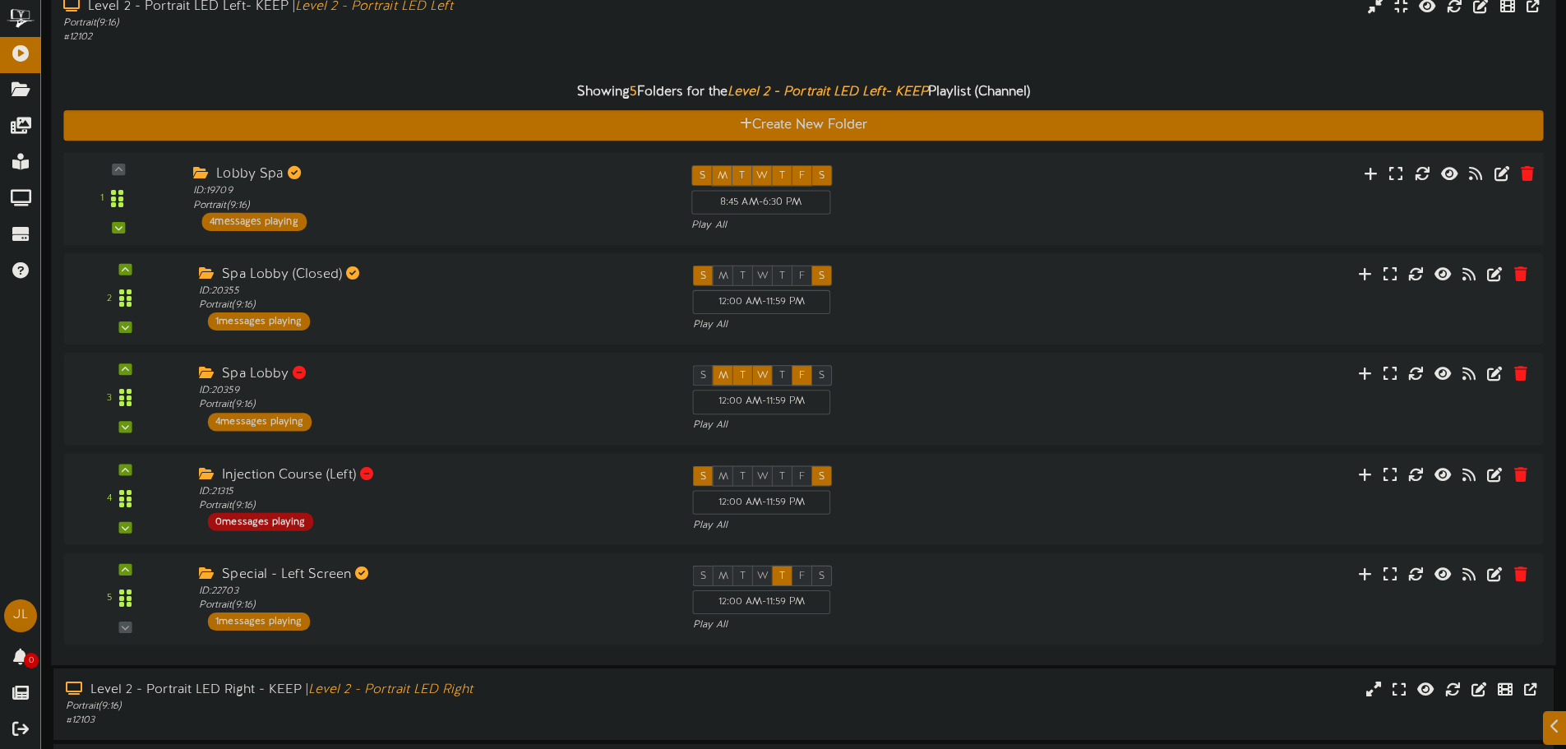
click at [406, 210] on div "ID: 19709 Portrait ( 9:16 )" at bounding box center [429, 198] width 473 height 29
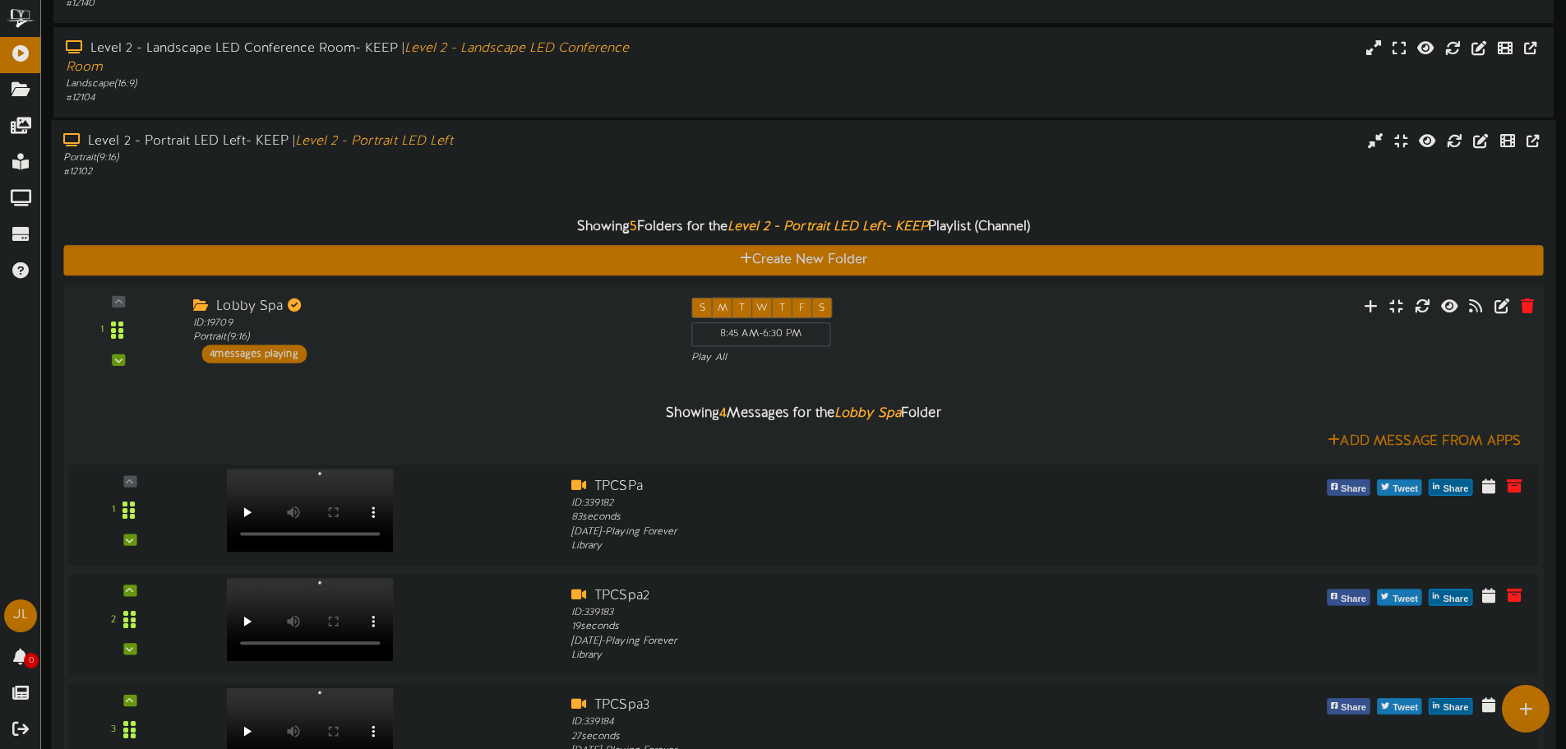
scroll to position [193, 0]
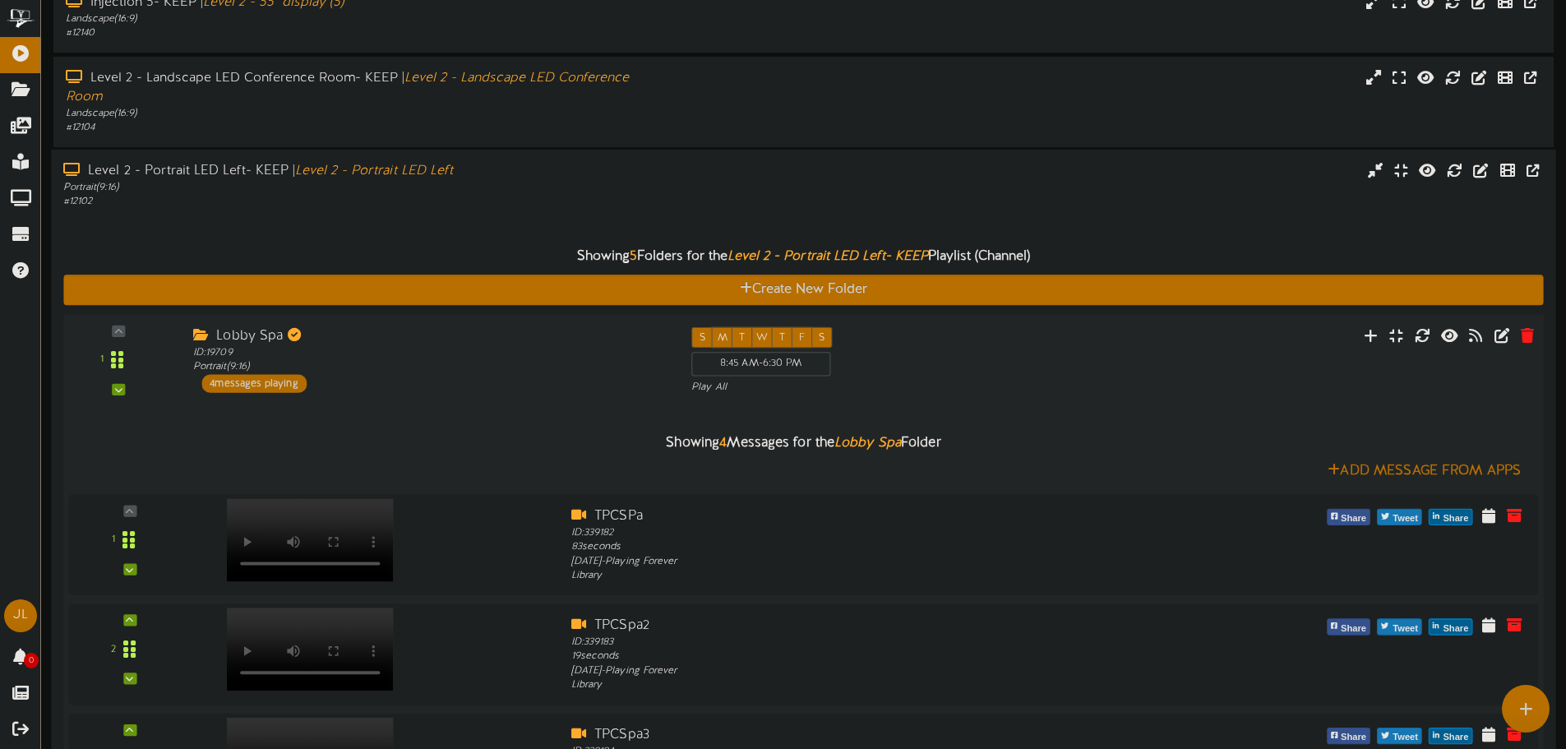
click at [537, 339] on div "Lobby Spa" at bounding box center [429, 336] width 473 height 19
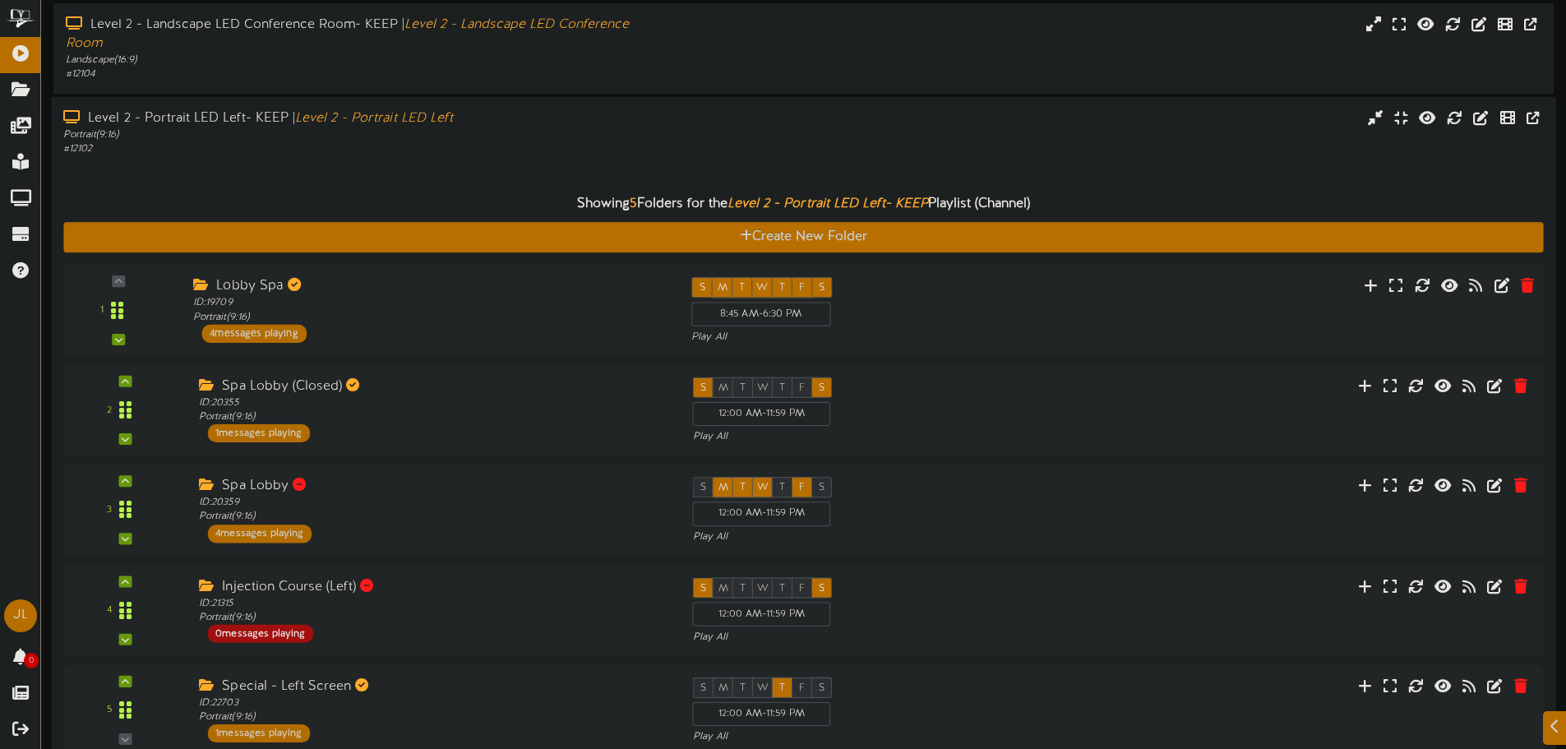
scroll to position [275, 0]
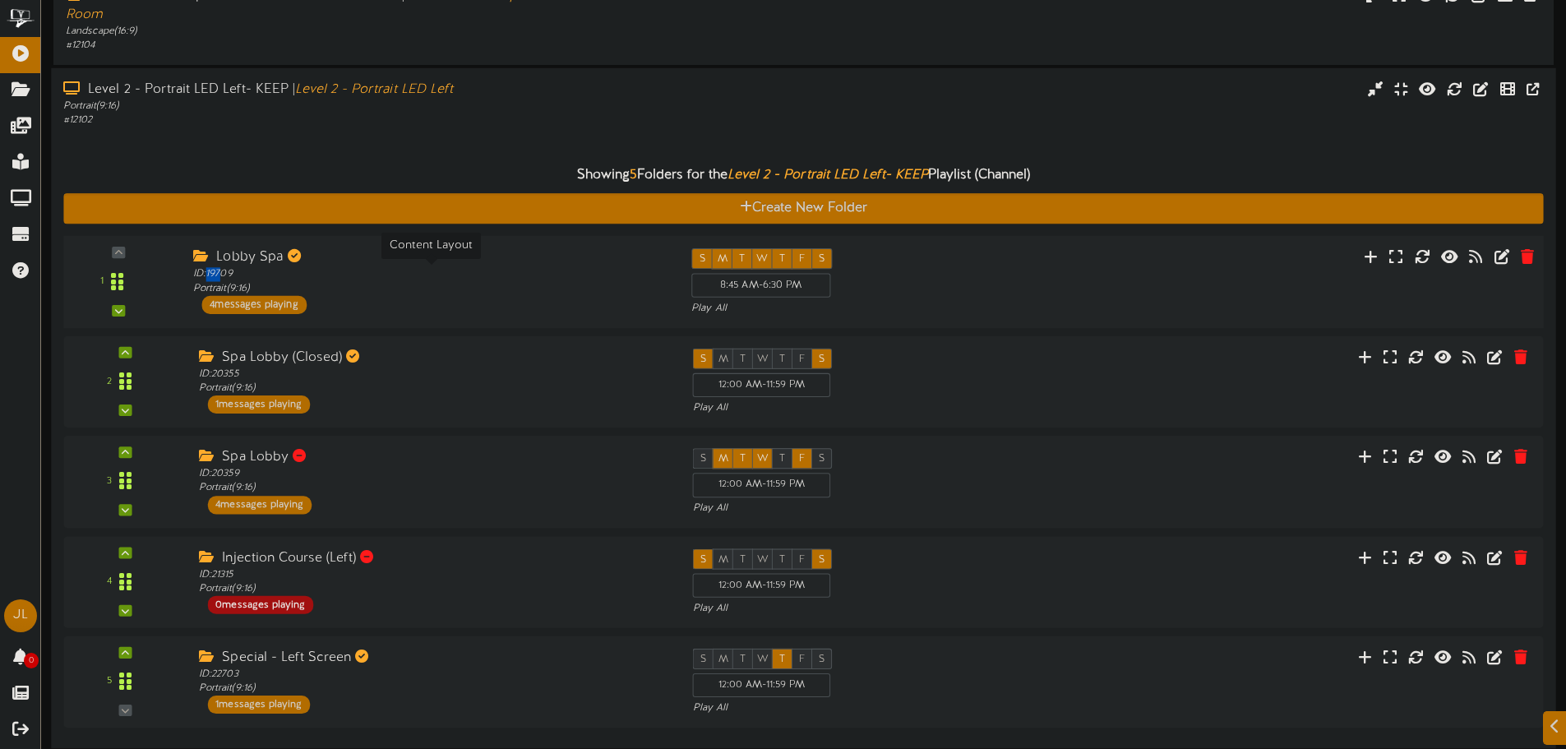
click at [210, 279] on div "ID: 19709 Portrait ( 9:16 )" at bounding box center [429, 281] width 473 height 29
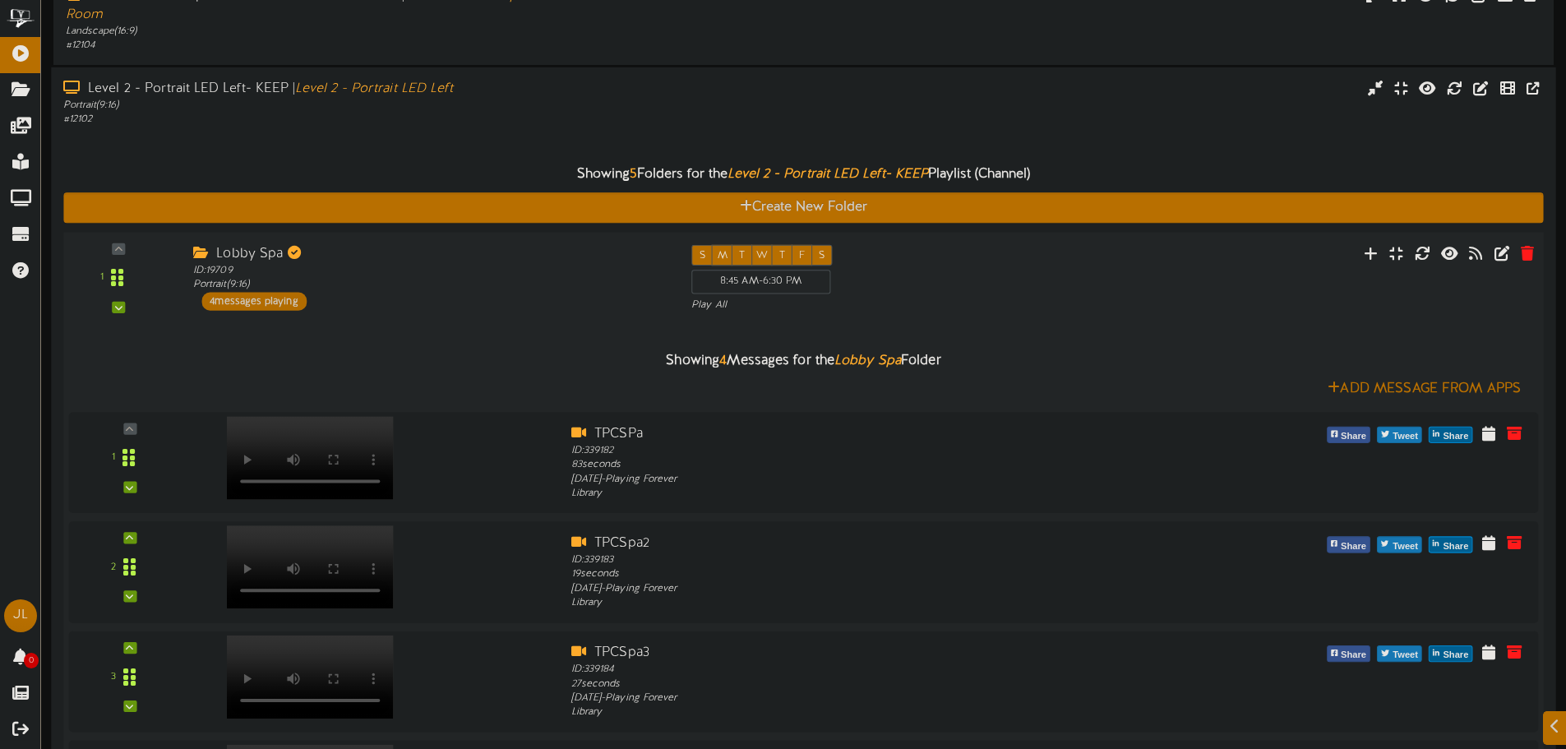
click at [344, 278] on div "ID: 19709 Portrait ( 9:16 )" at bounding box center [429, 278] width 473 height 29
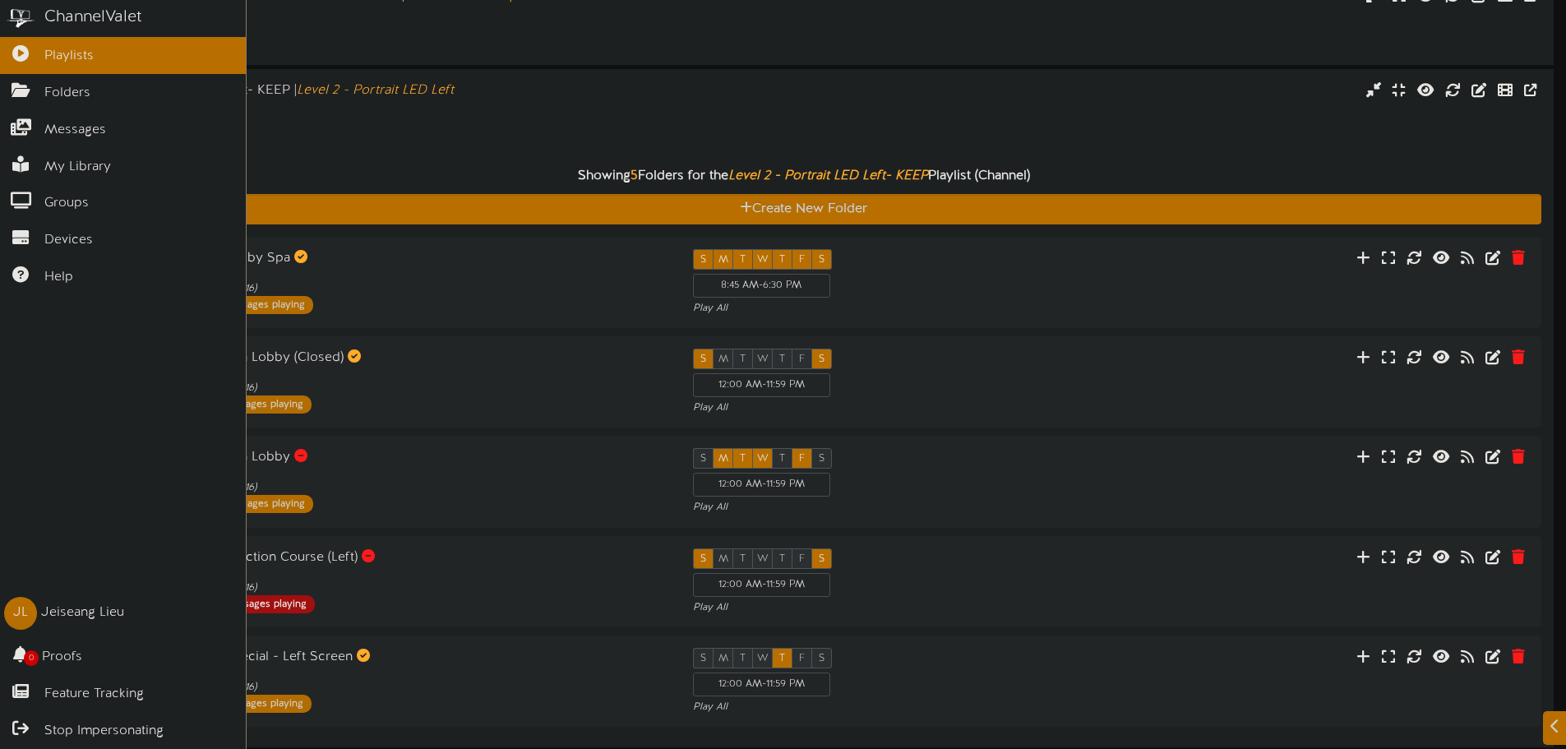
click at [30, 314] on div "ChannelValet Playlists Folders Messages My Library Groups Devices Help JL Jeise…" at bounding box center [123, 374] width 247 height 749
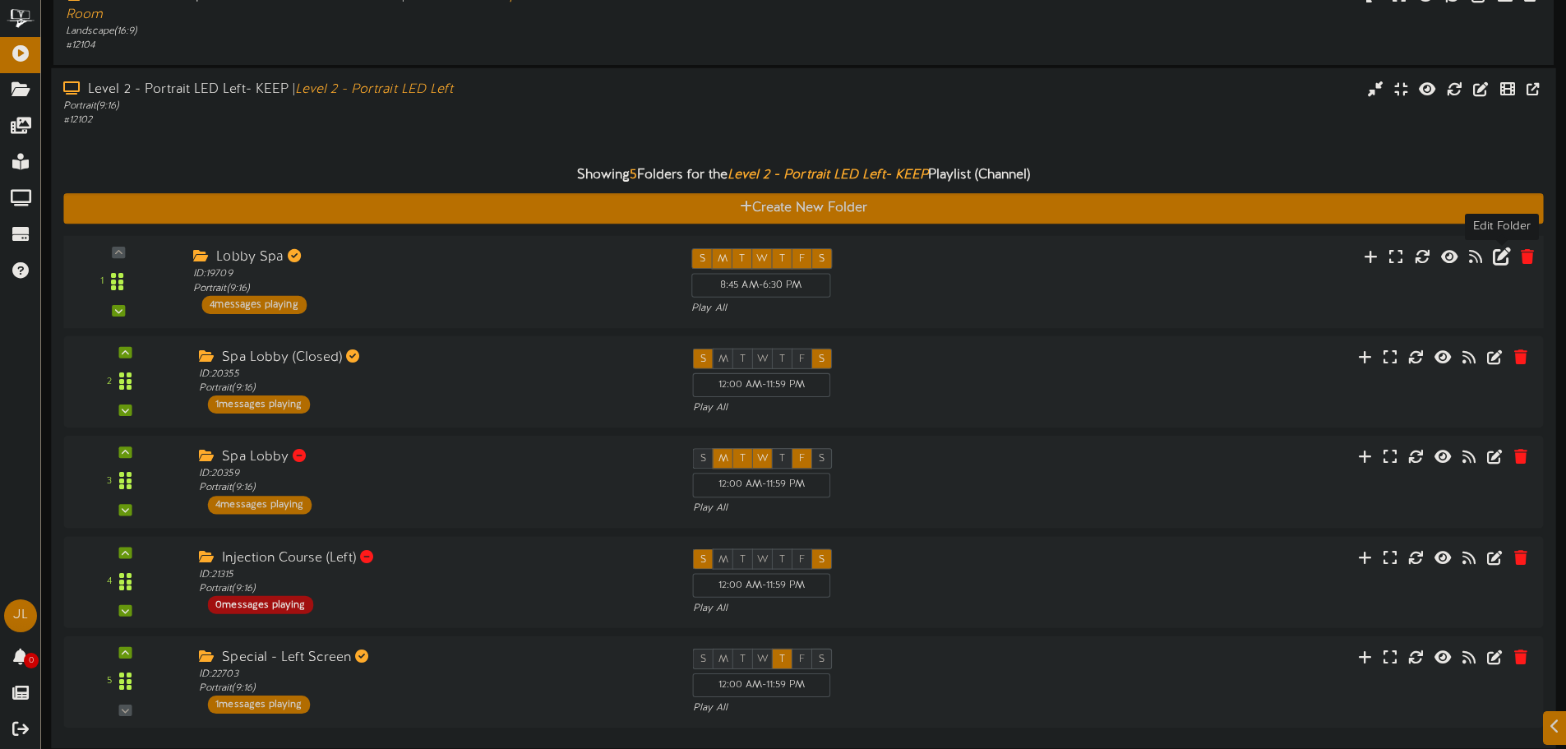
click at [1504, 261] on icon at bounding box center [1501, 256] width 18 height 18
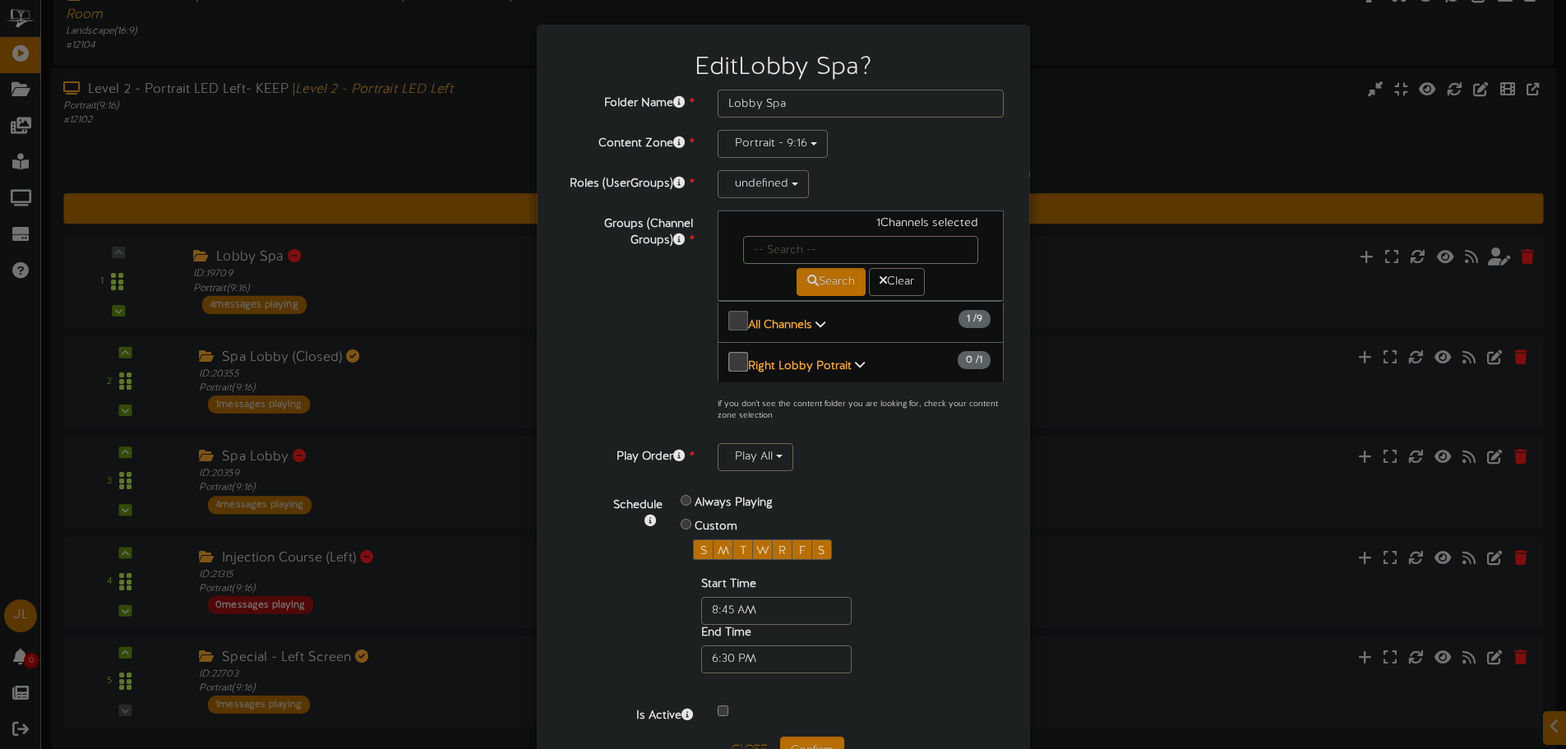
click at [806, 330] on button "All Channels 1 / 9" at bounding box center [860, 322] width 287 height 42
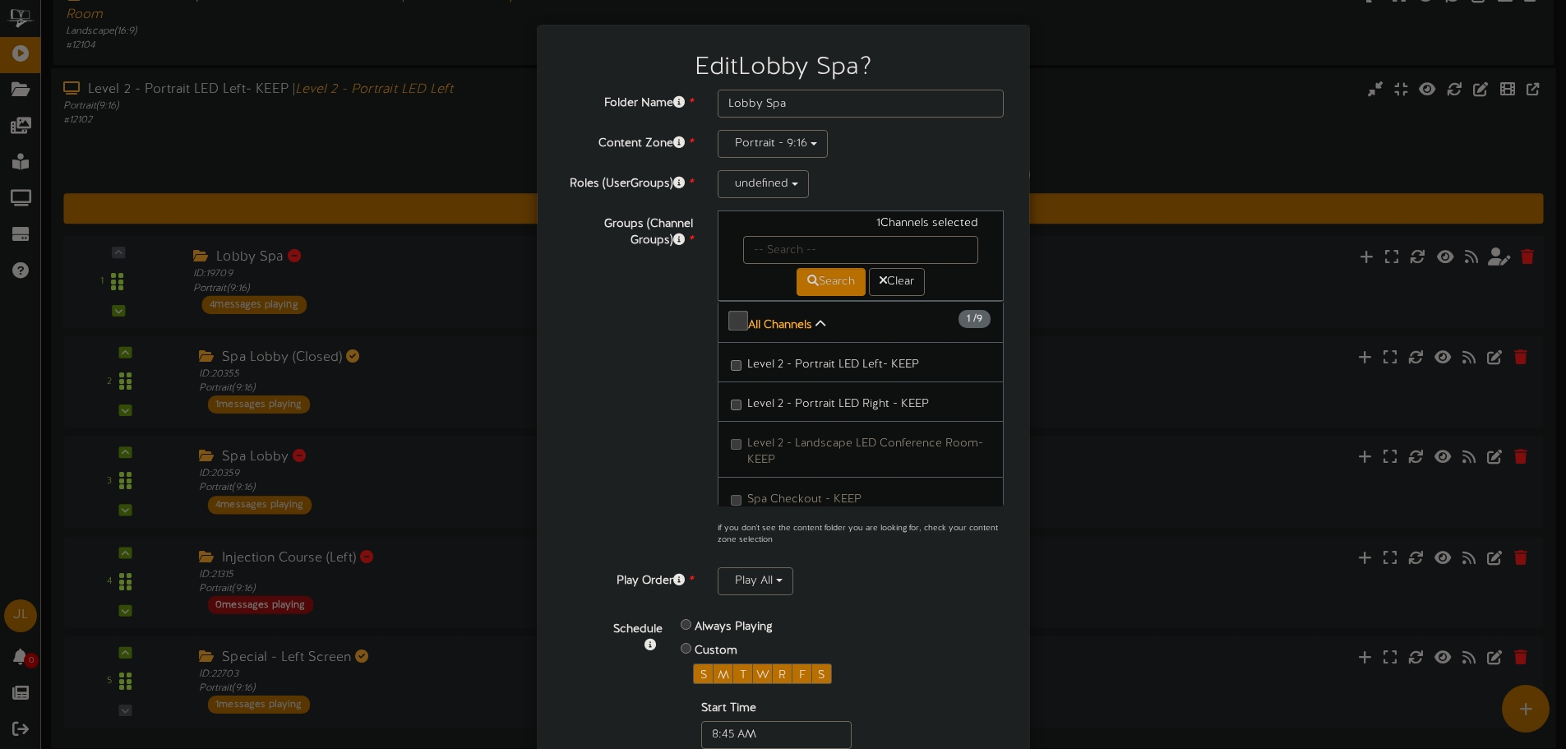
scroll to position [193, 0]
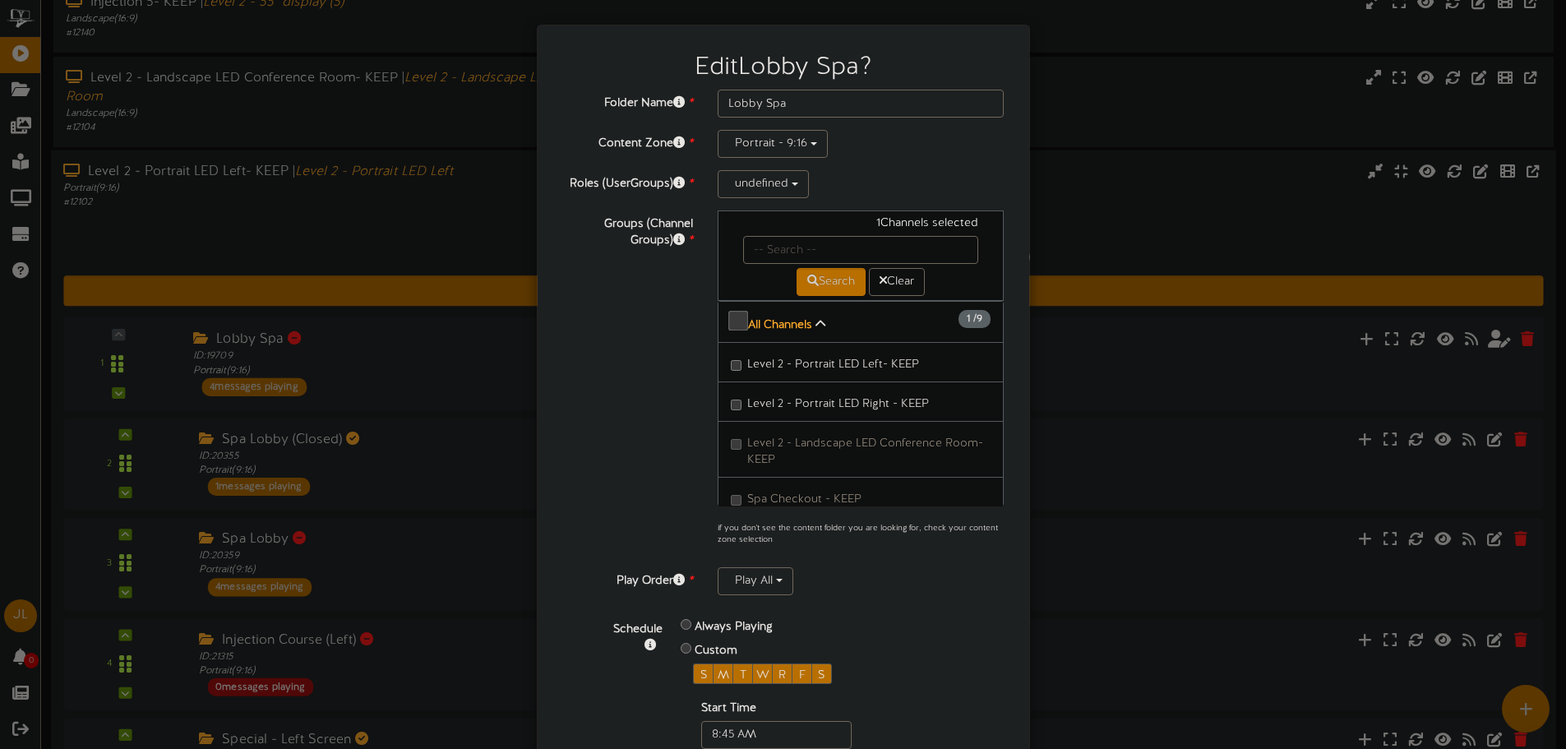
click at [735, 351] on label "Level 2 - Portrait LED Left- KEEP" at bounding box center [825, 362] width 188 height 22
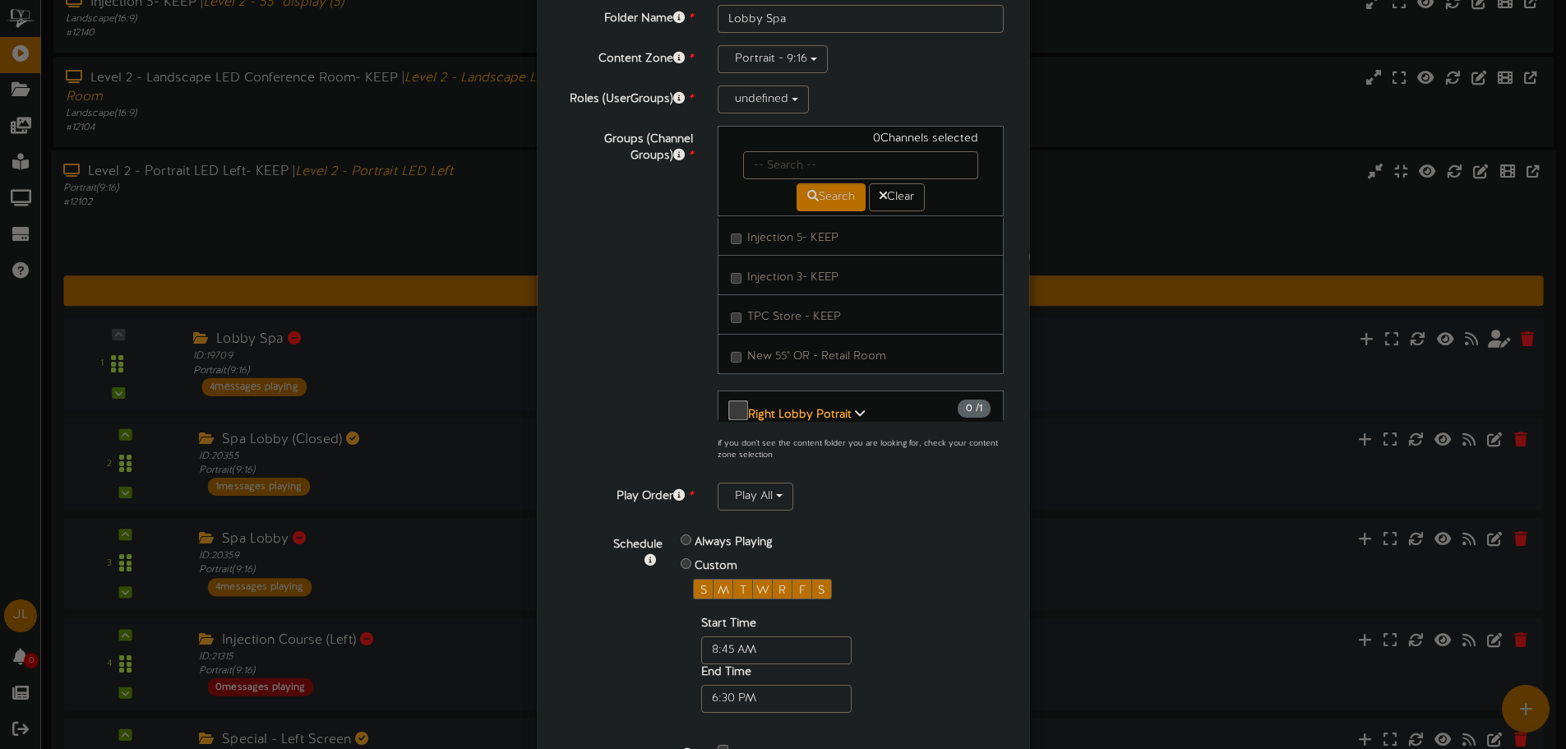
scroll to position [174, 0]
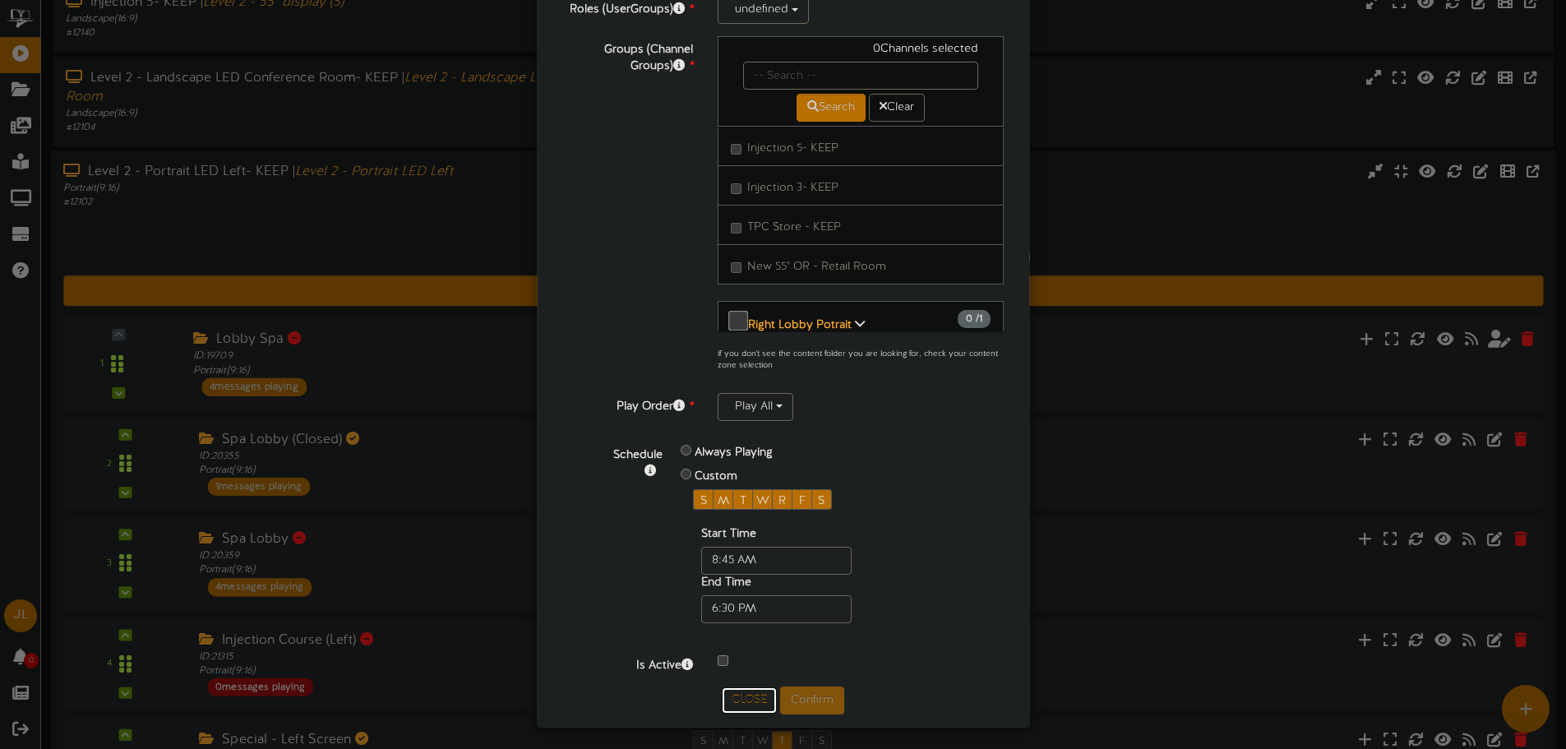
click at [735, 687] on button "Close" at bounding box center [749, 700] width 55 height 26
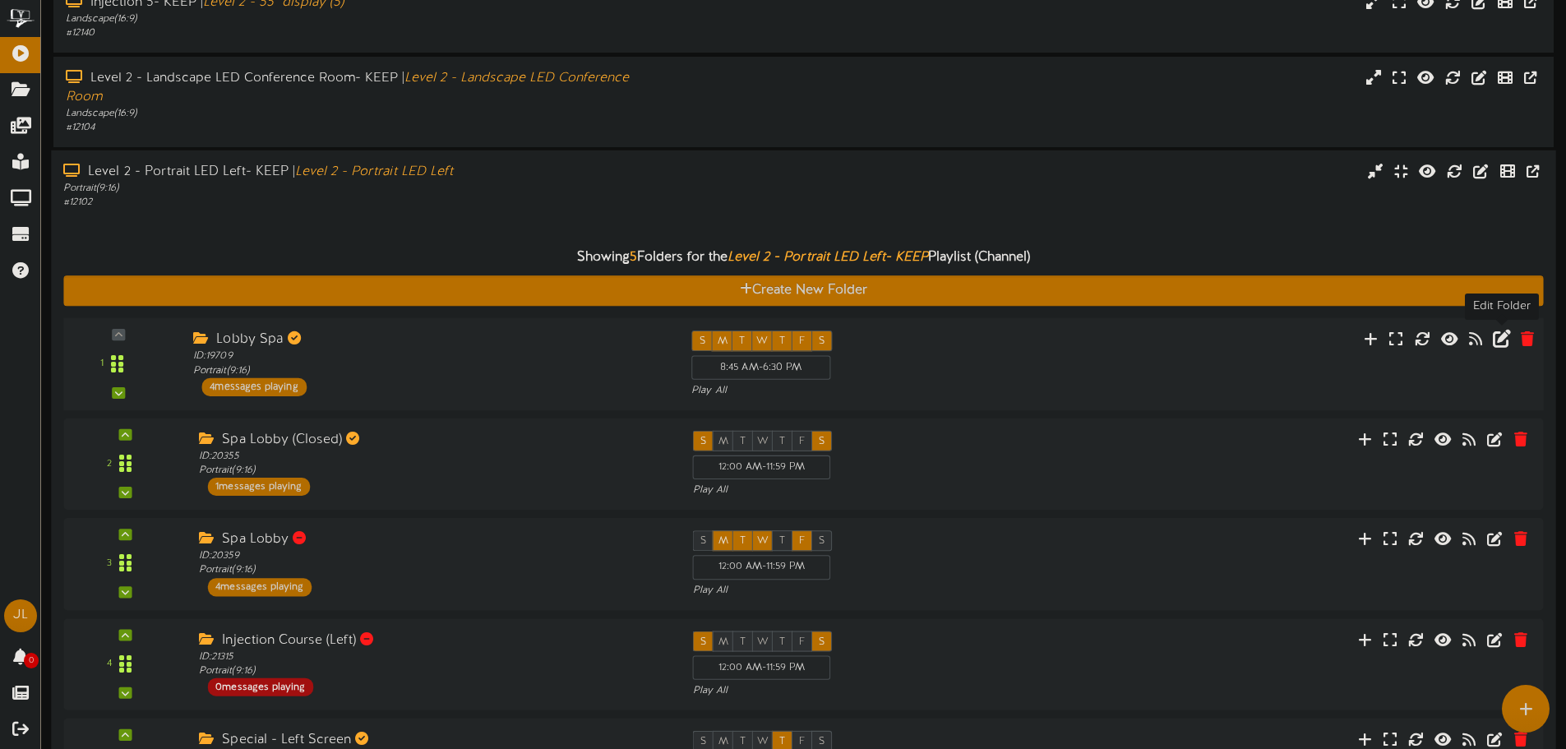
click at [1502, 337] on icon at bounding box center [1501, 338] width 18 height 18
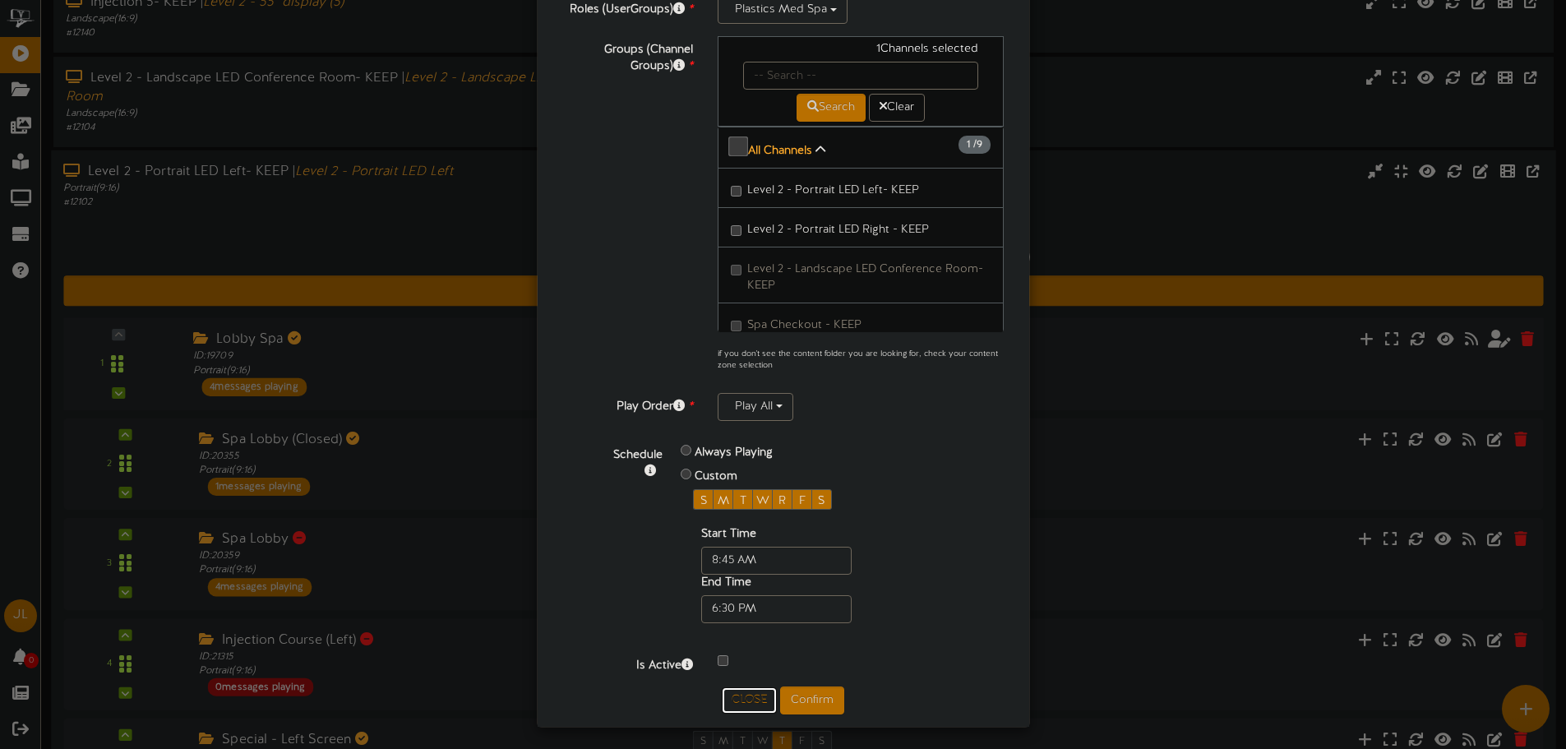
drag, startPoint x: 756, startPoint y: 695, endPoint x: 695, endPoint y: 671, distance: 65.3
click at [753, 695] on button "Close" at bounding box center [749, 700] width 55 height 26
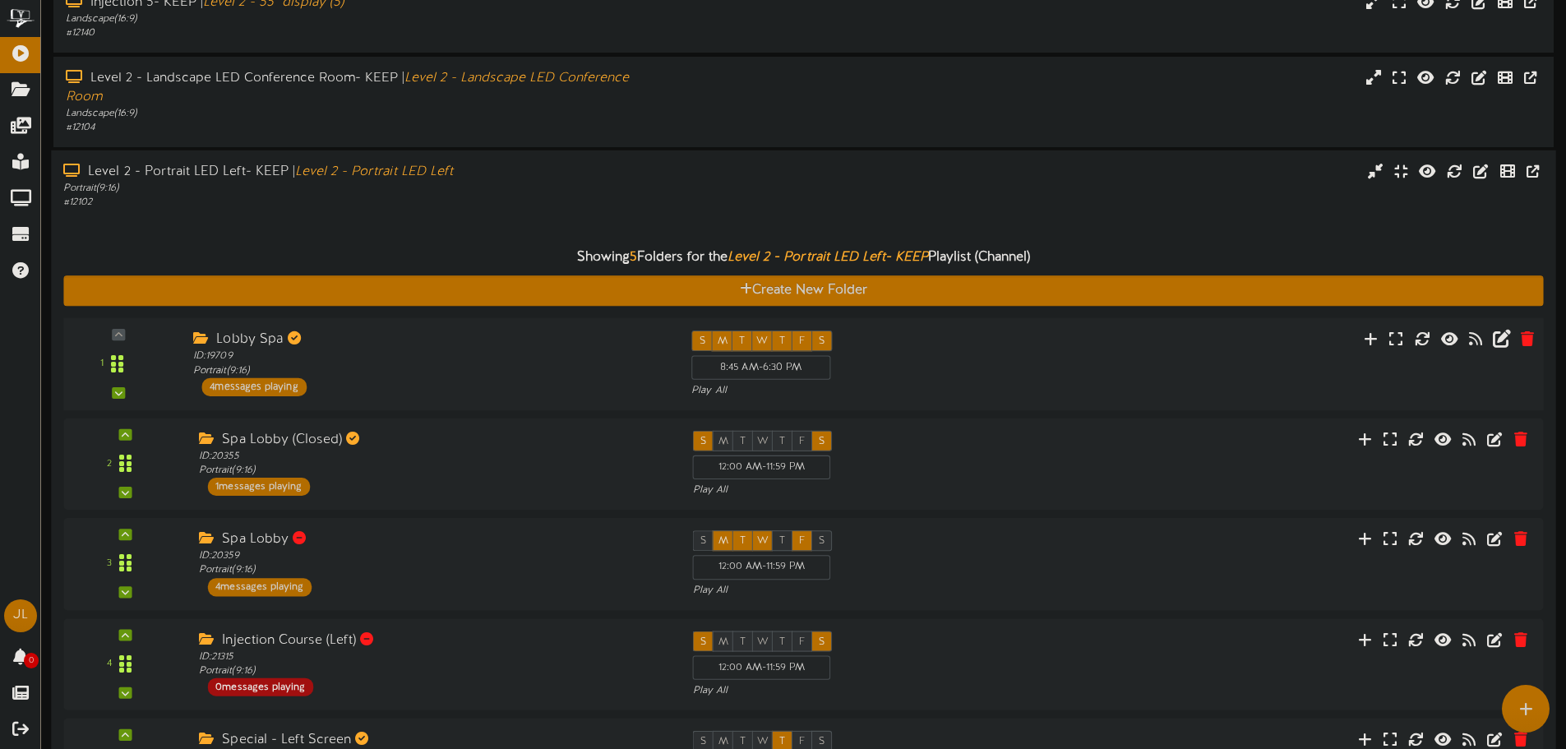
click at [323, 337] on div "Lobby Spa" at bounding box center [429, 339] width 473 height 19
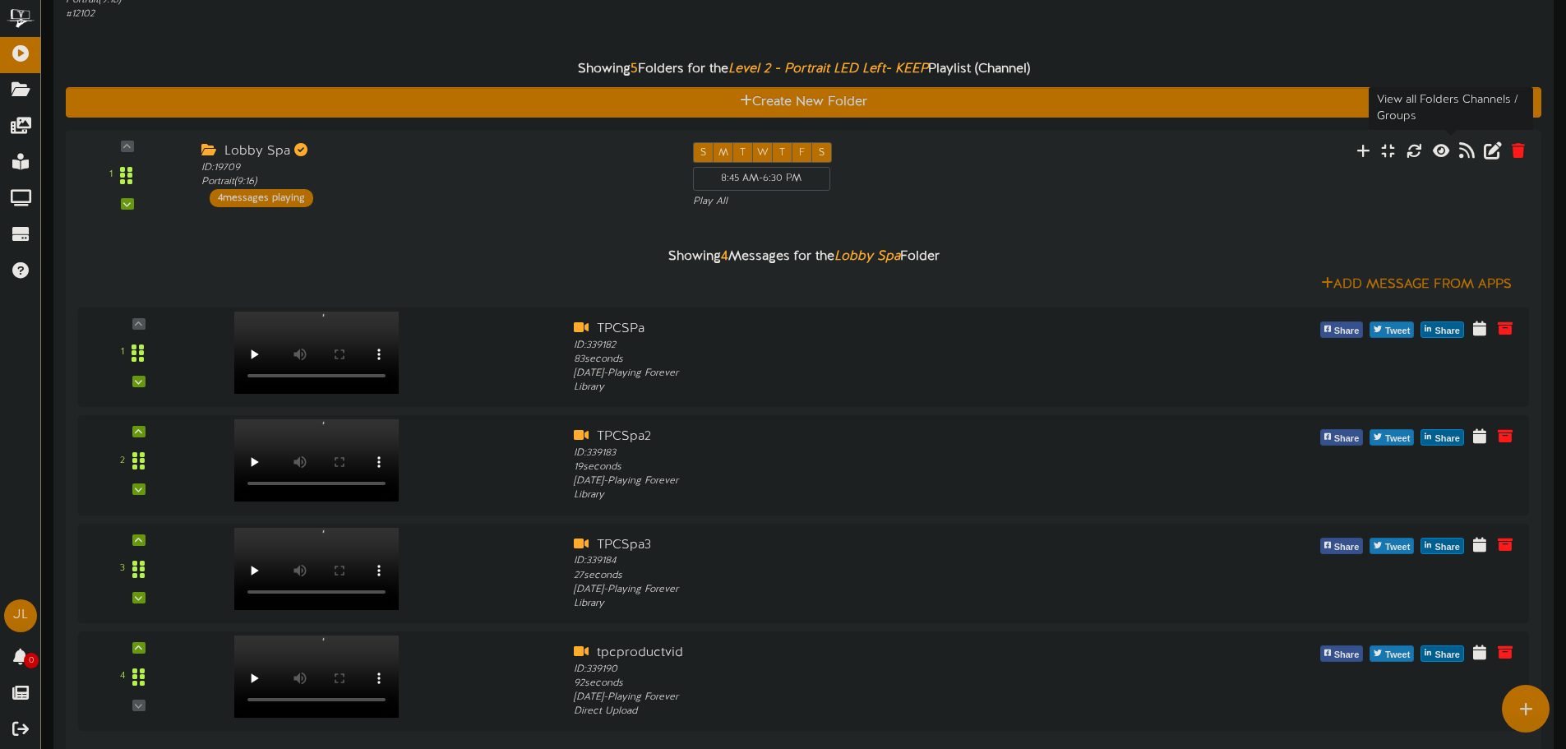
scroll to position [357, 0]
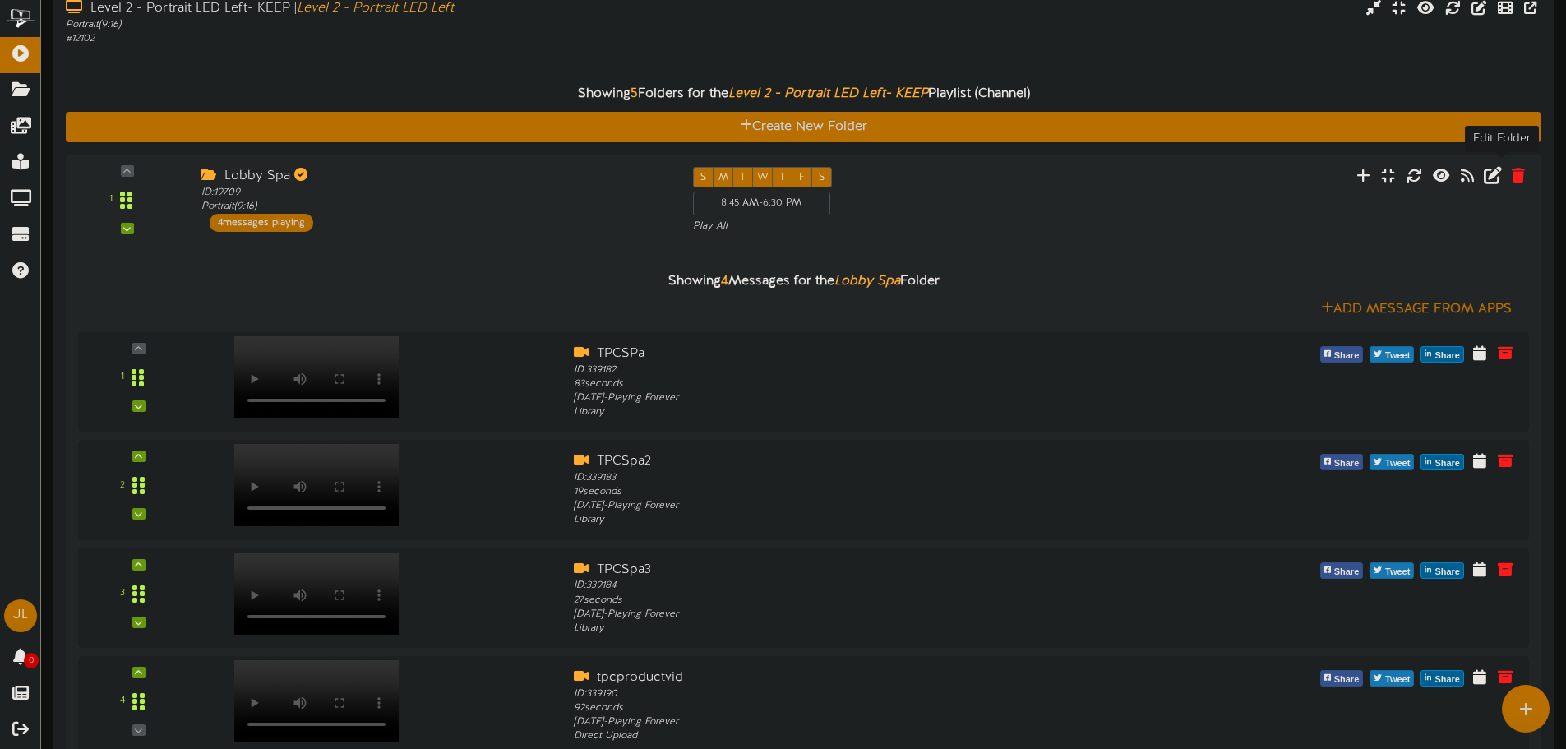
click at [1499, 165] on icon at bounding box center [1492, 174] width 18 height 18
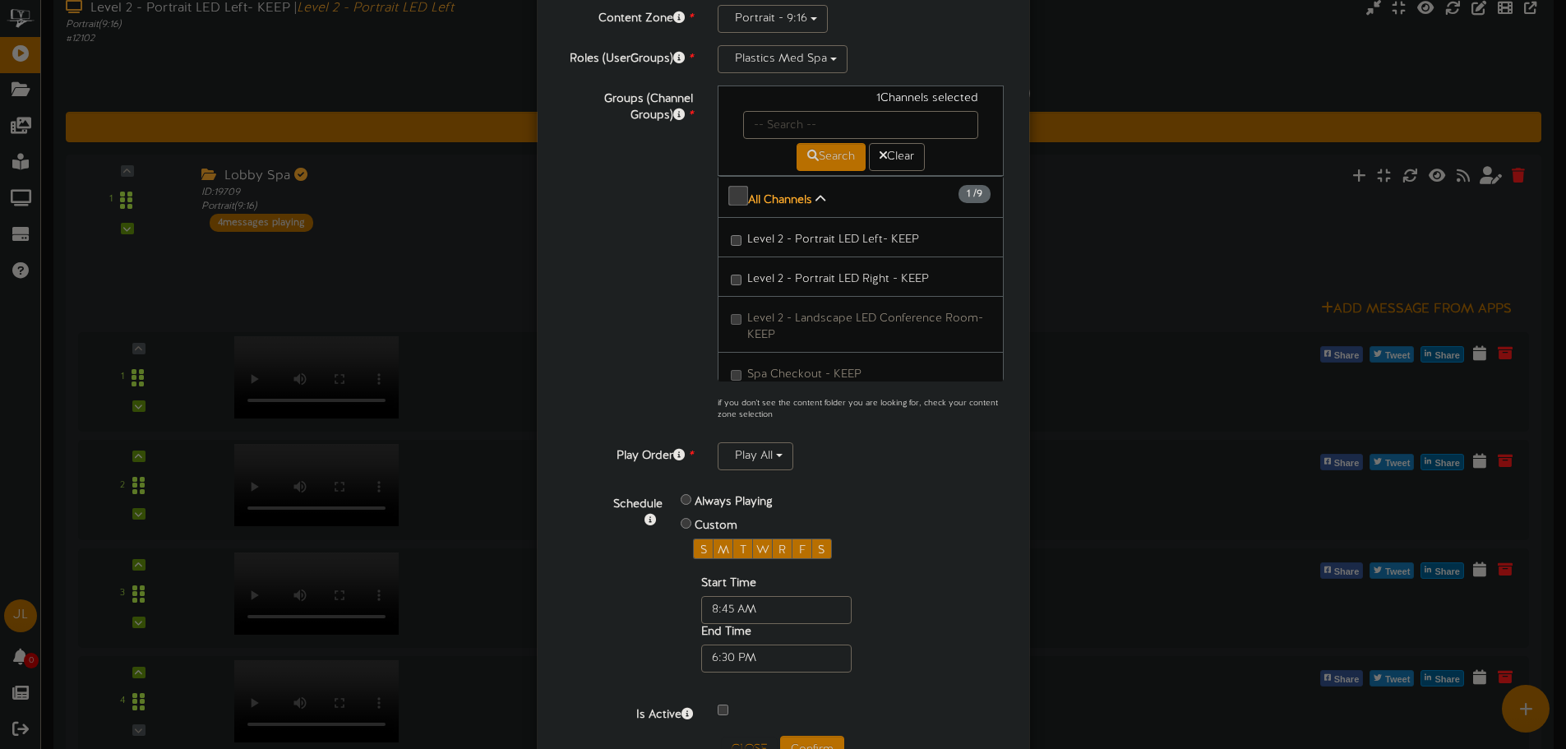
scroll to position [164, 0]
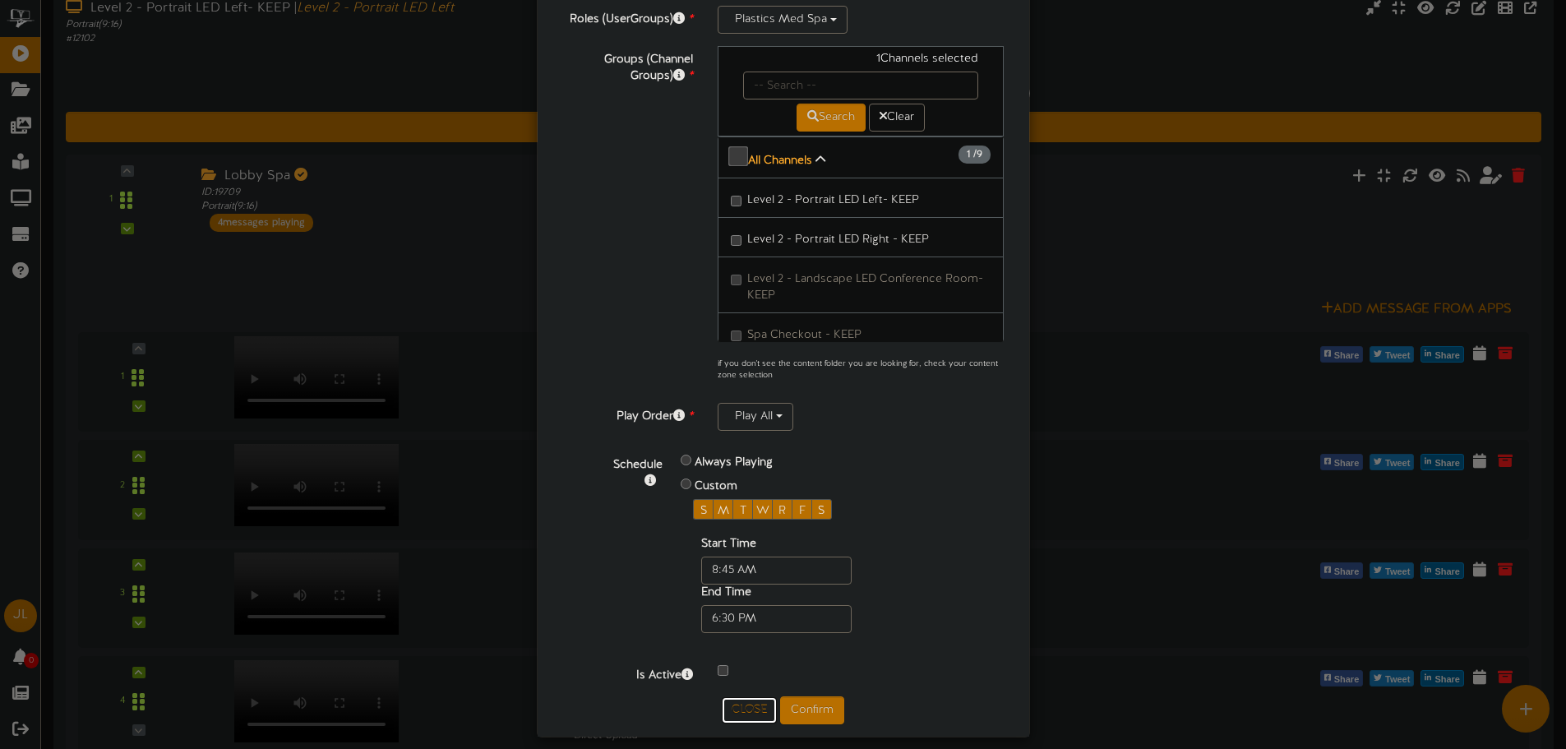
click at [739, 704] on button "Close" at bounding box center [749, 710] width 55 height 26
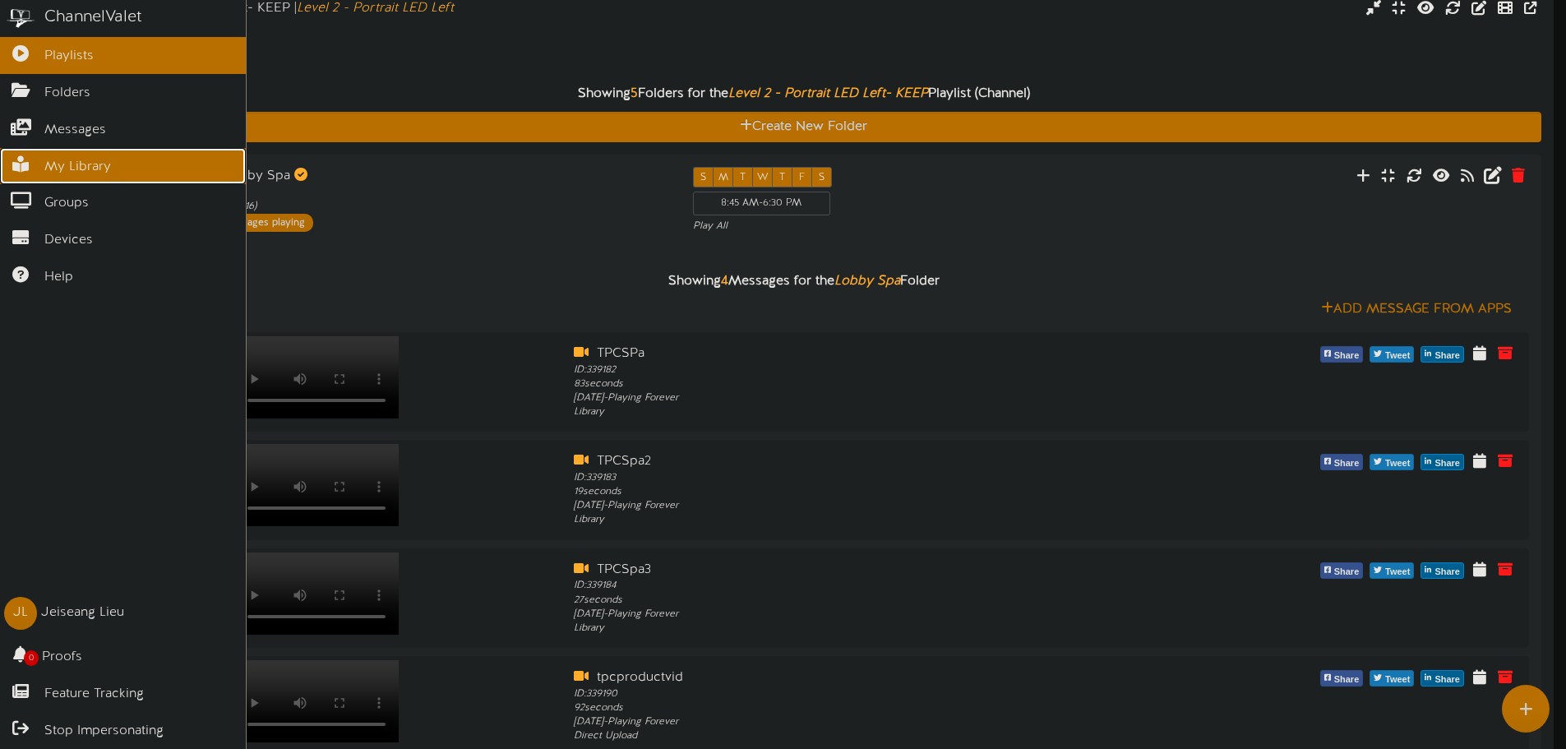
click at [30, 171] on link "My Library" at bounding box center [123, 166] width 246 height 37
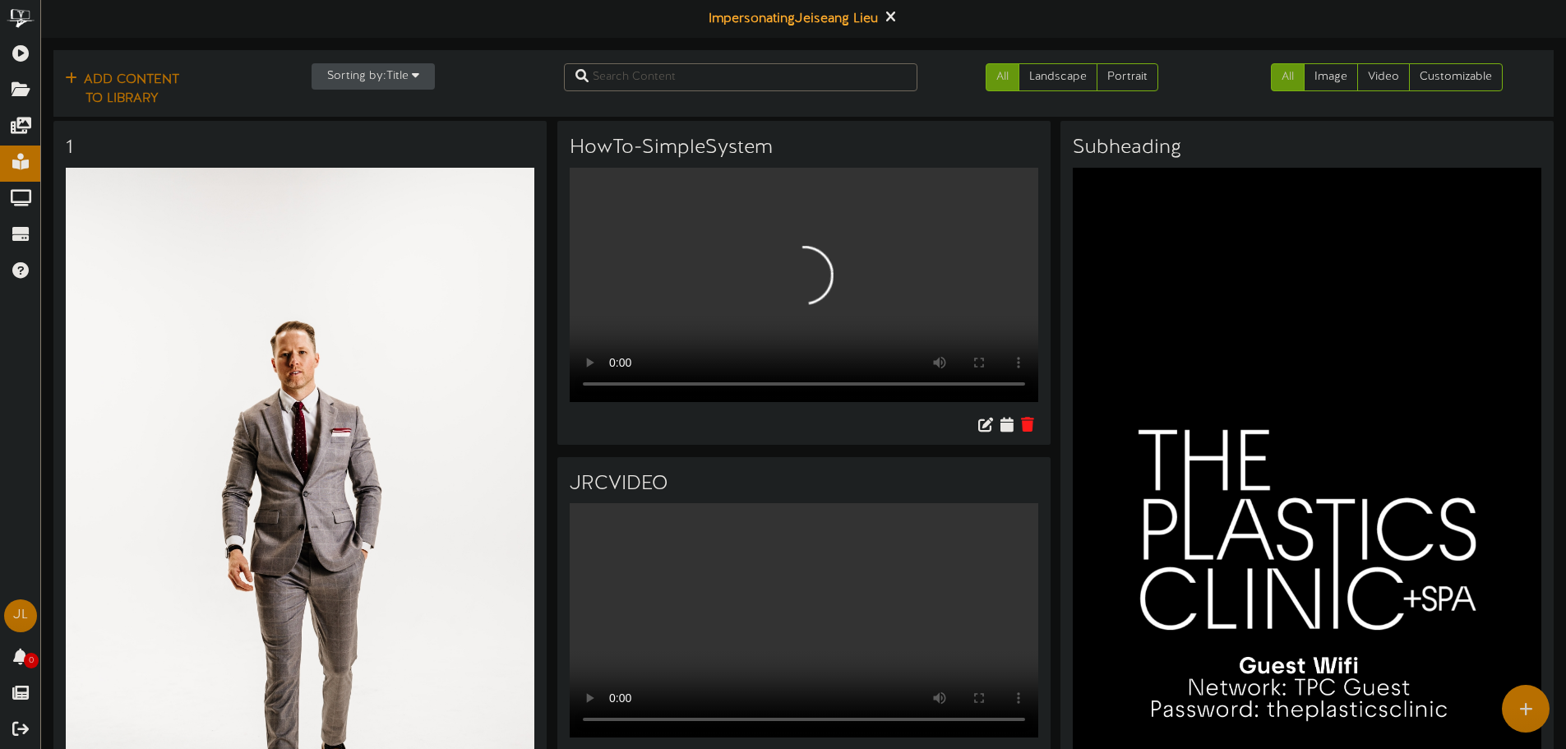
click at [406, 75] on button "Sorting by: Title" at bounding box center [372, 76] width 123 height 26
click at [377, 126] on div "Oldest" at bounding box center [377, 133] width 130 height 25
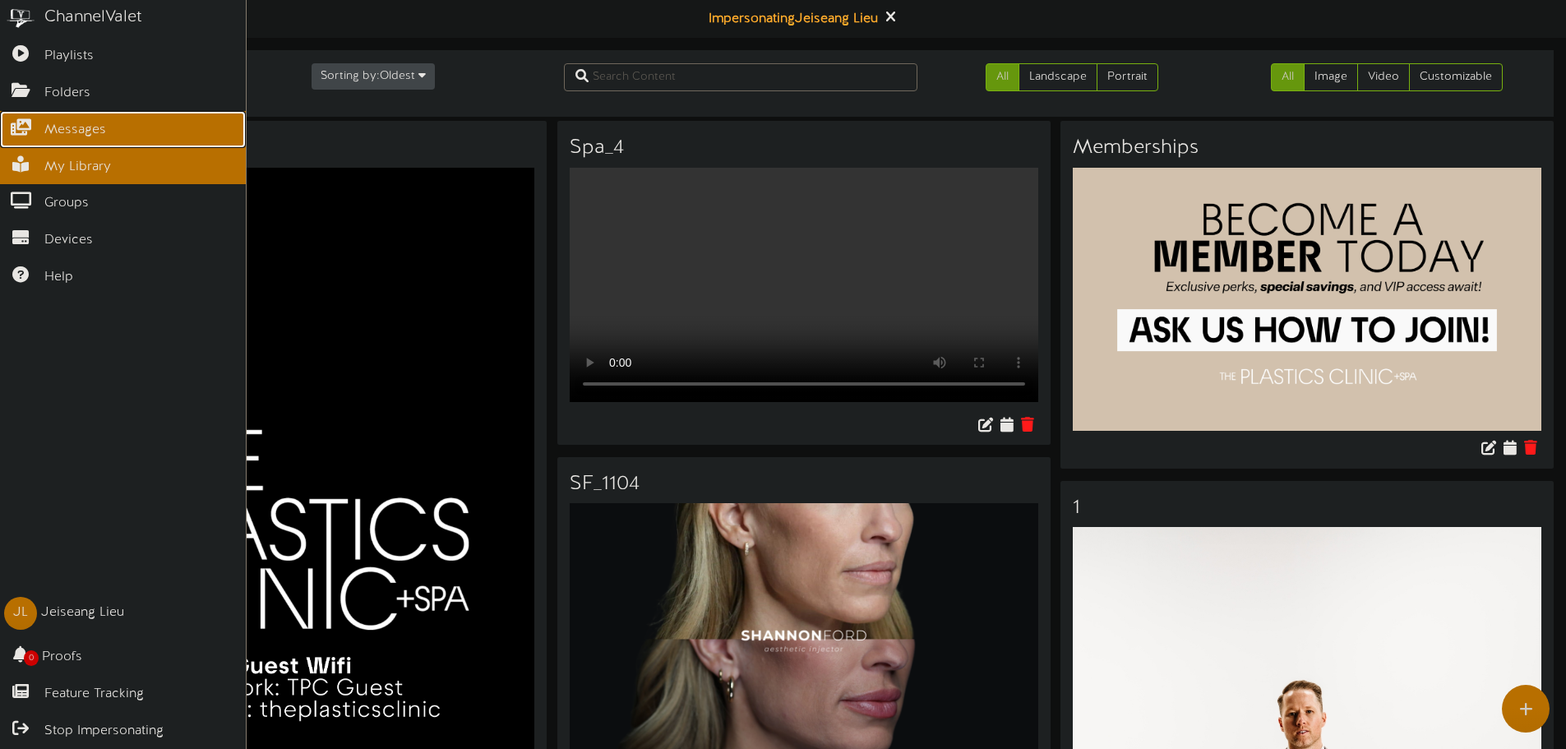
click at [17, 120] on icon at bounding box center [20, 125] width 41 height 12
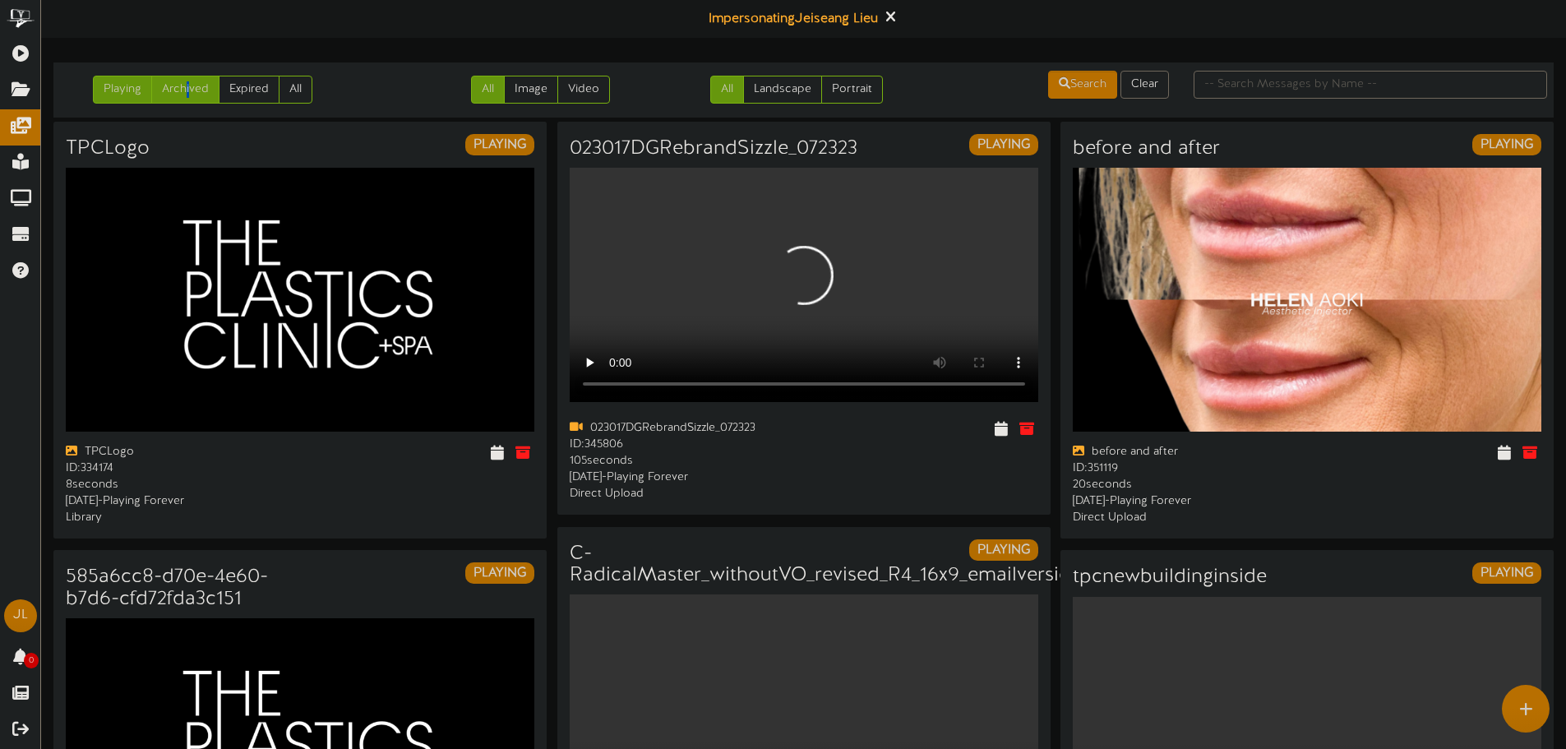
click at [190, 99] on link "Archived" at bounding box center [185, 90] width 68 height 28
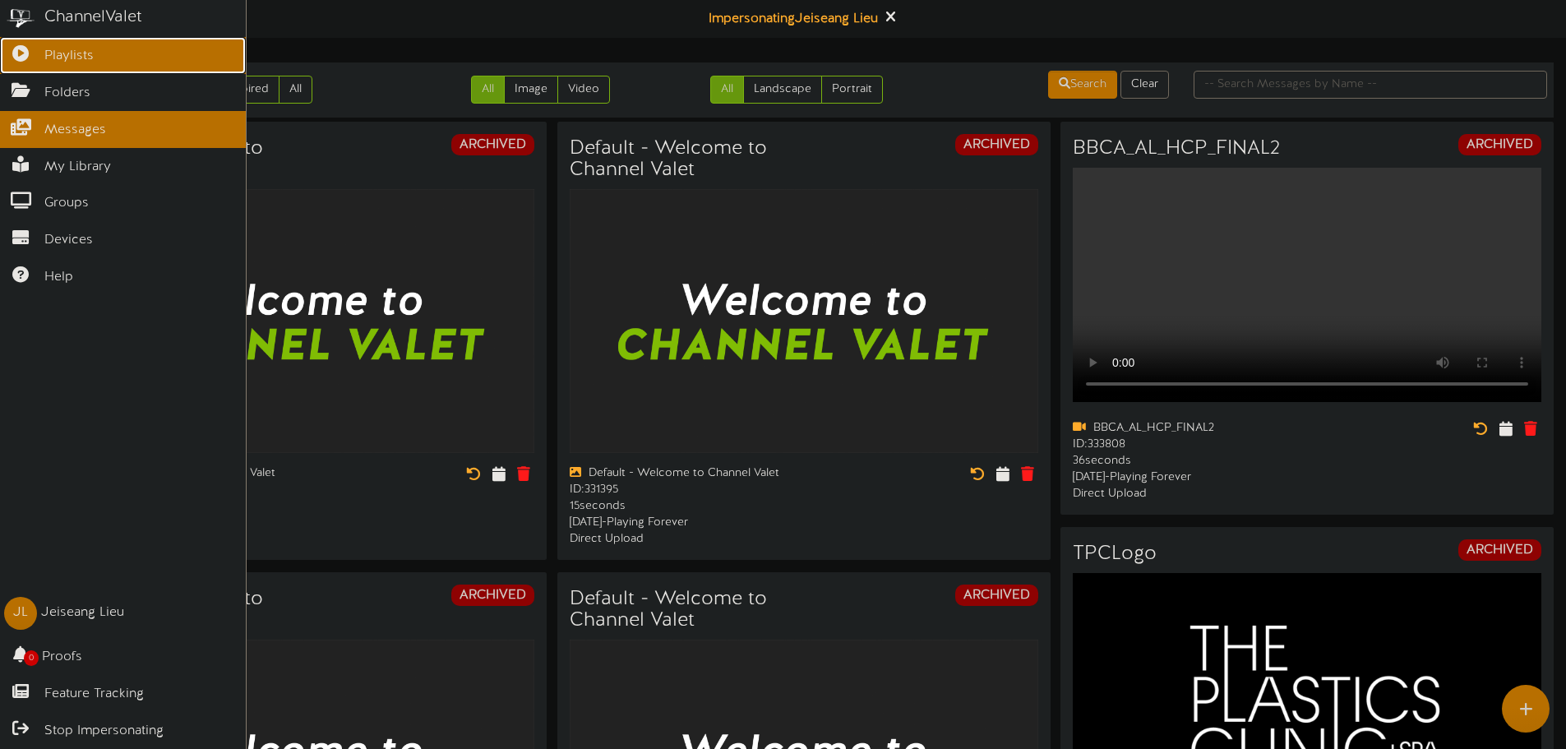
click at [34, 62] on link "Playlists" at bounding box center [123, 55] width 246 height 37
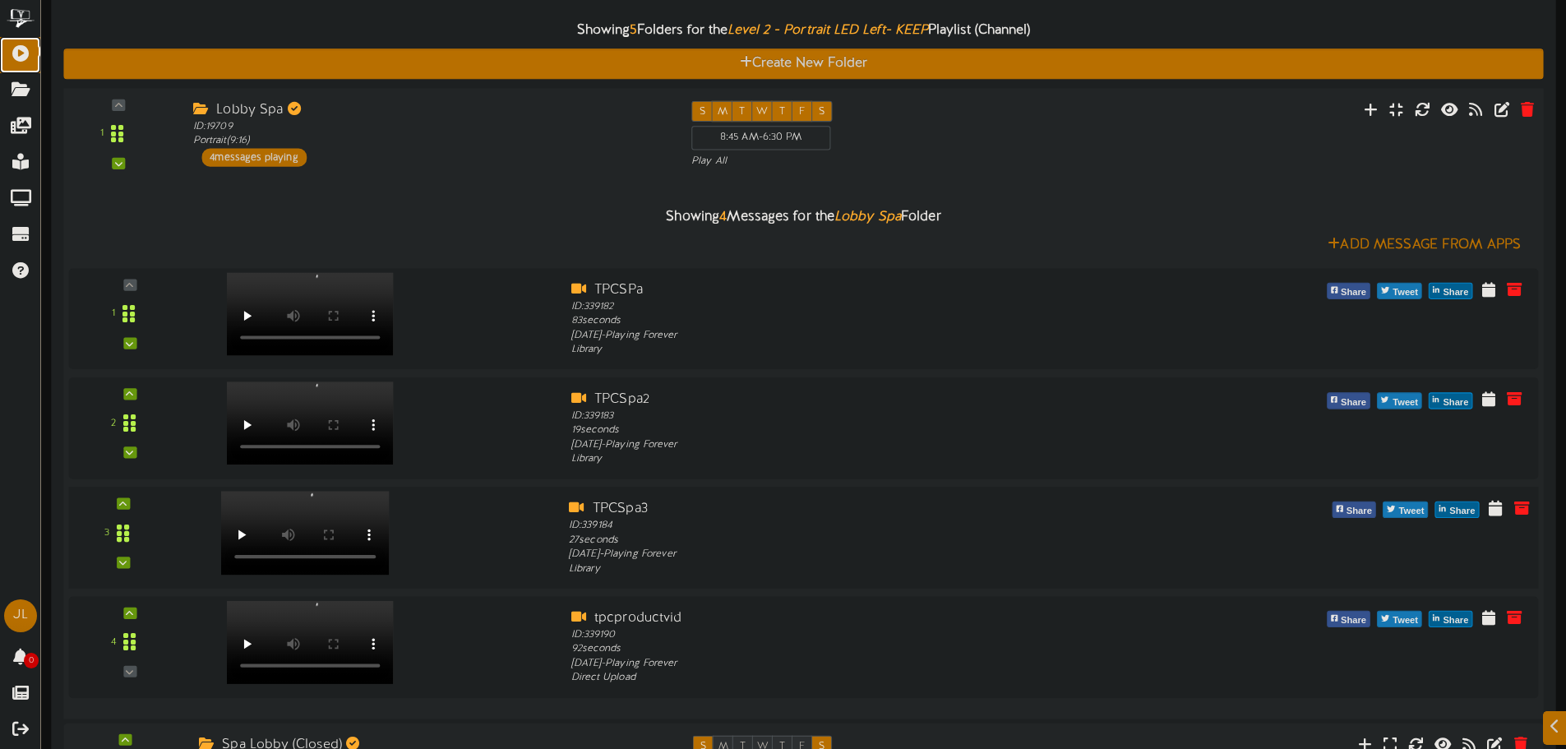
scroll to position [575, 0]
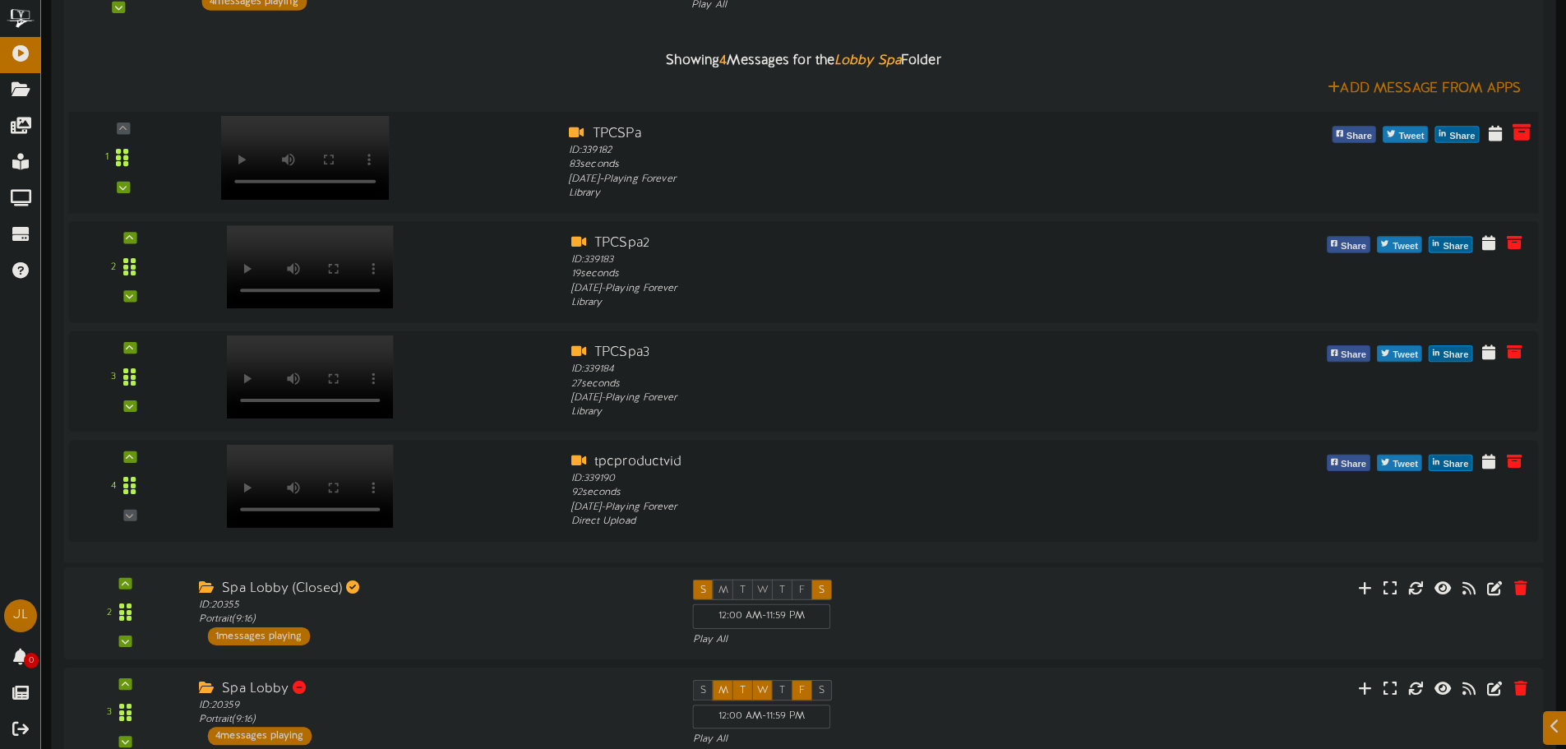
click at [1514, 137] on icon at bounding box center [1521, 131] width 18 height 18
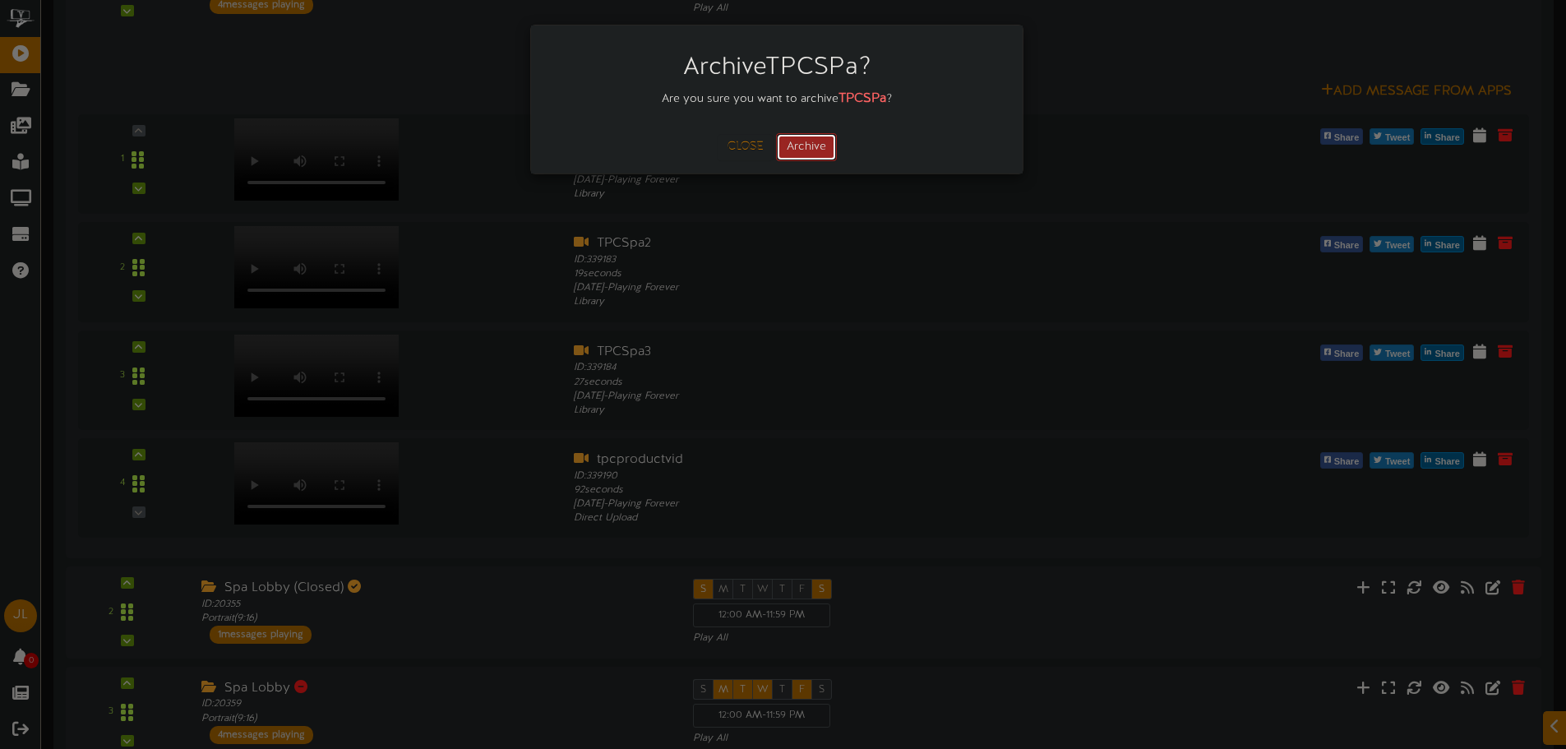
click at [800, 141] on button "Archive" at bounding box center [806, 147] width 61 height 28
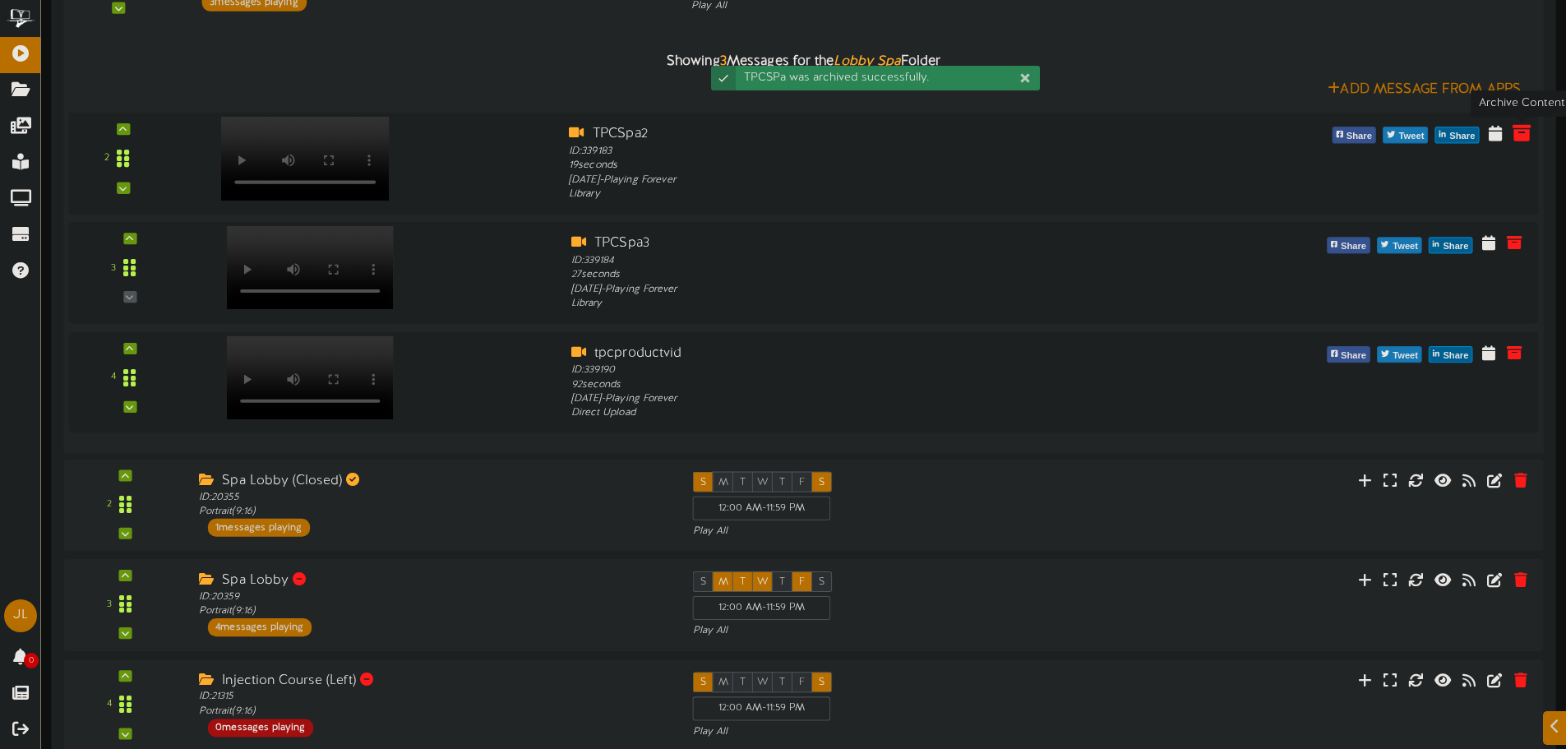
click at [1517, 133] on icon at bounding box center [1521, 132] width 18 height 18
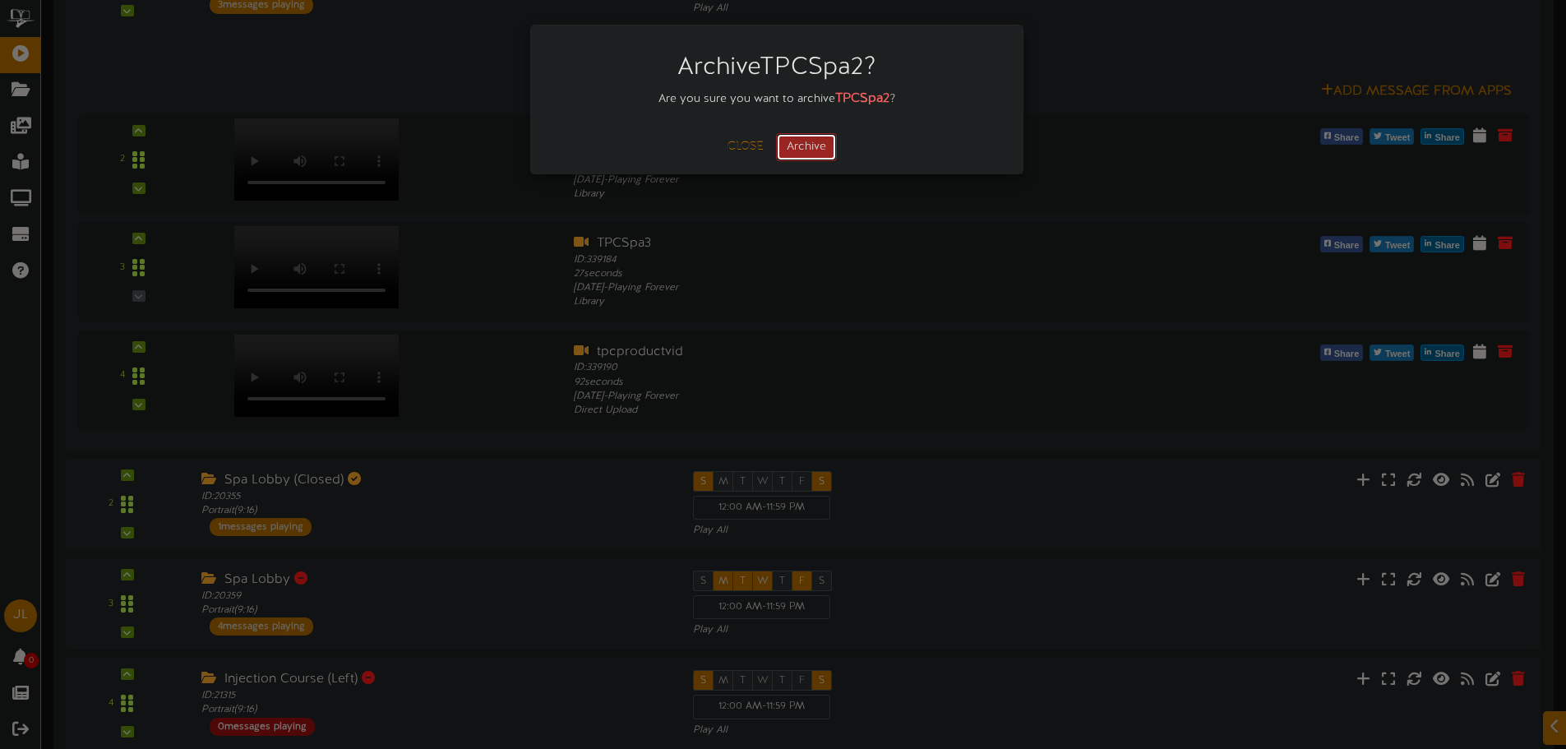
click at [800, 141] on button "Archive" at bounding box center [806, 147] width 61 height 28
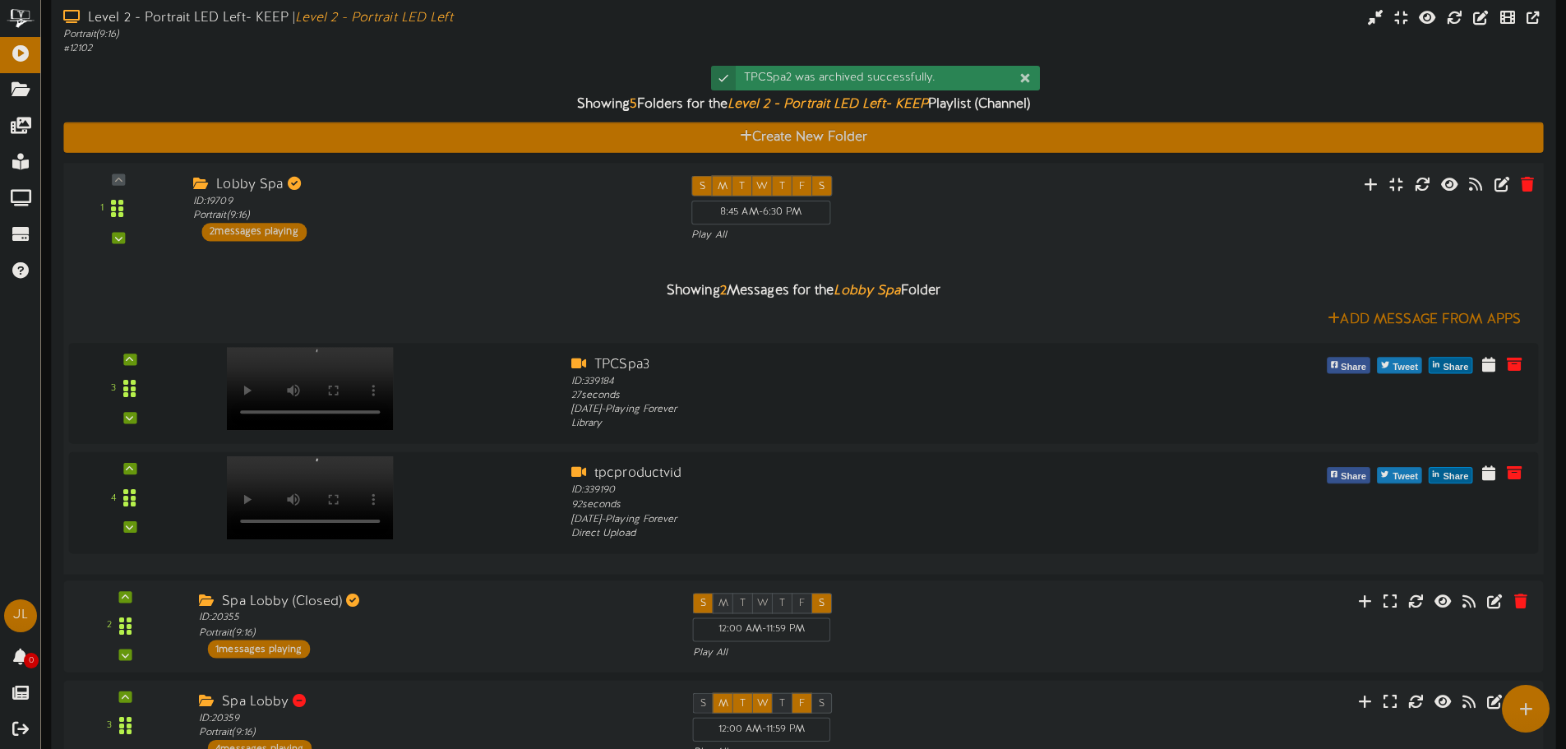
scroll to position [329, 0]
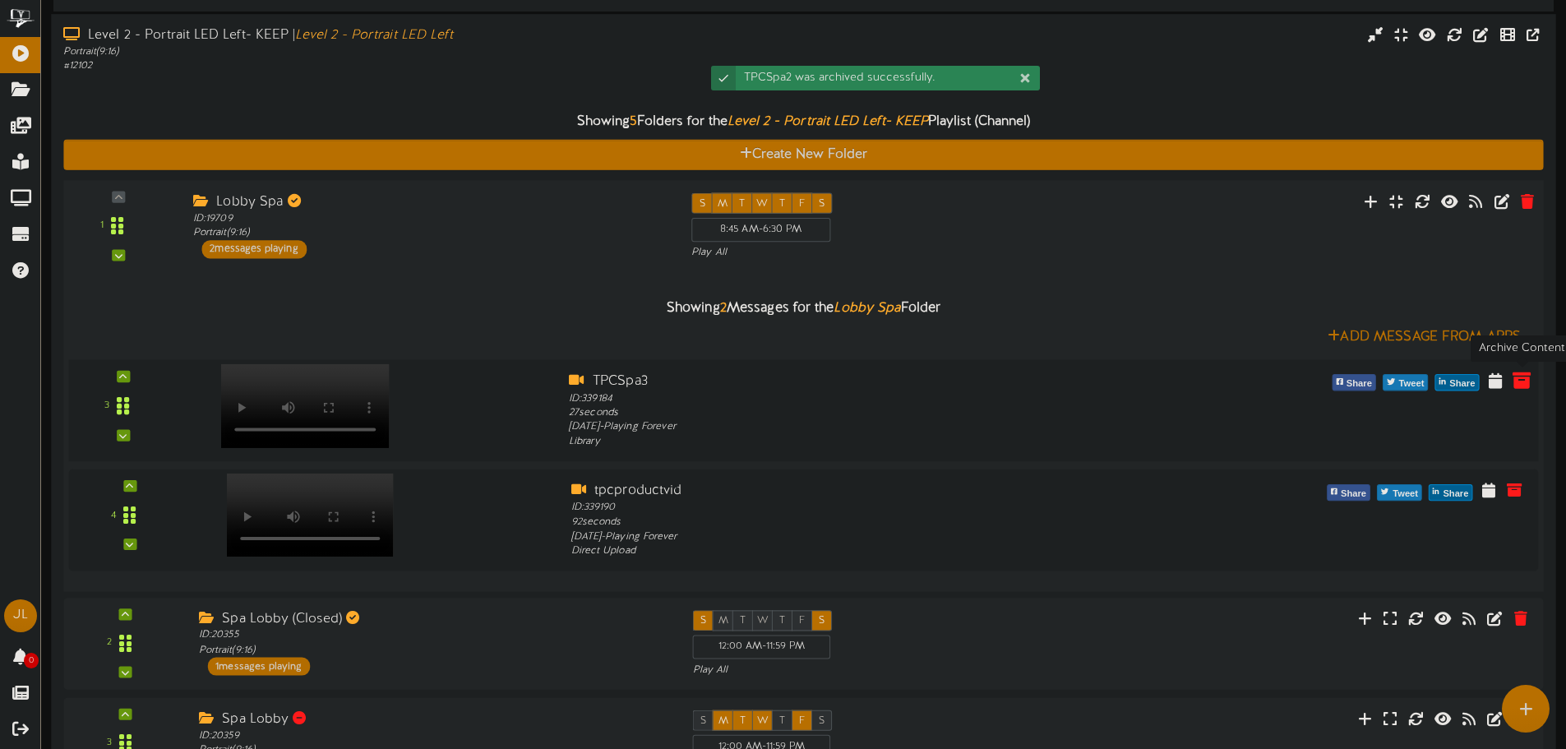
click at [1514, 382] on icon at bounding box center [1521, 380] width 18 height 18
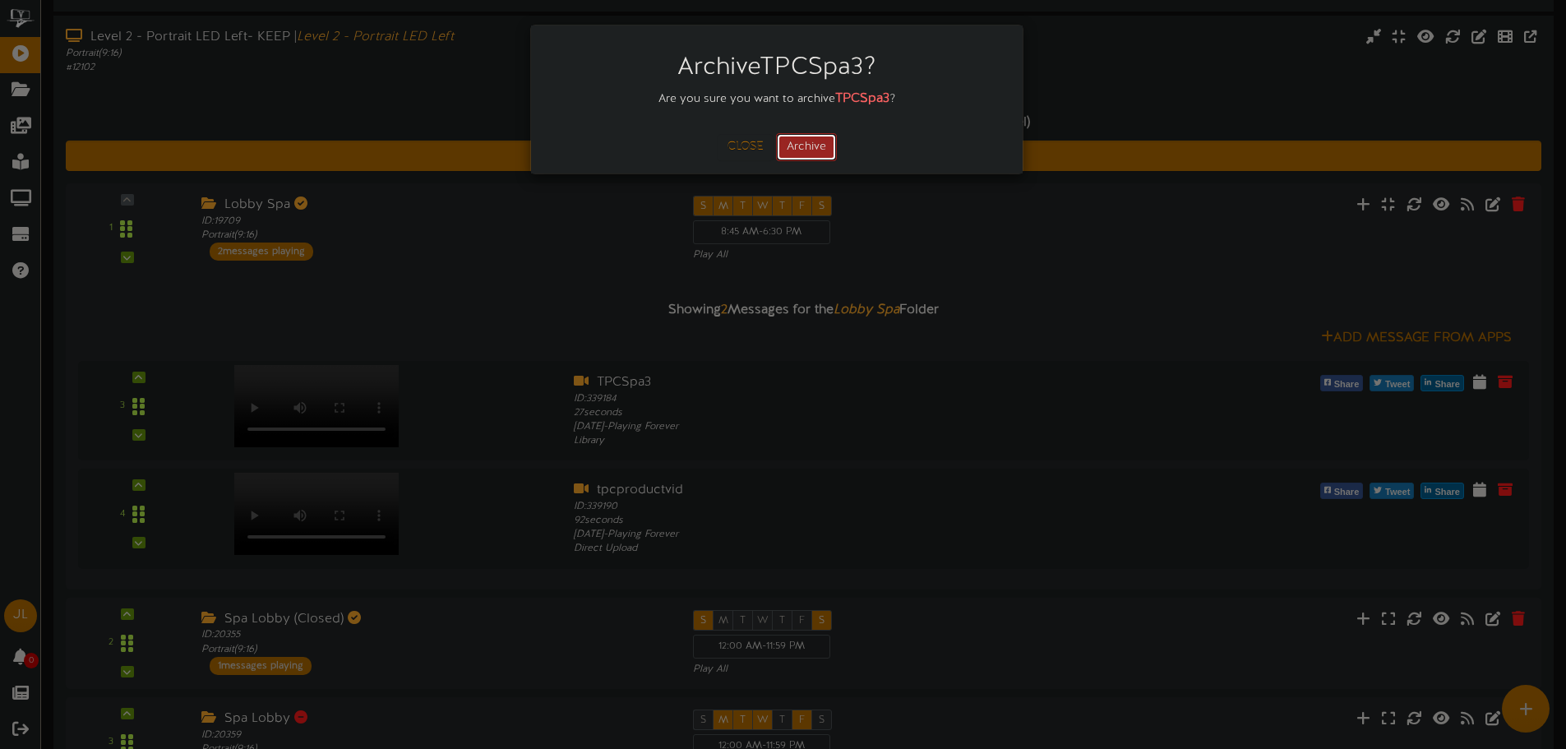
click at [815, 156] on button "Archive" at bounding box center [806, 147] width 61 height 28
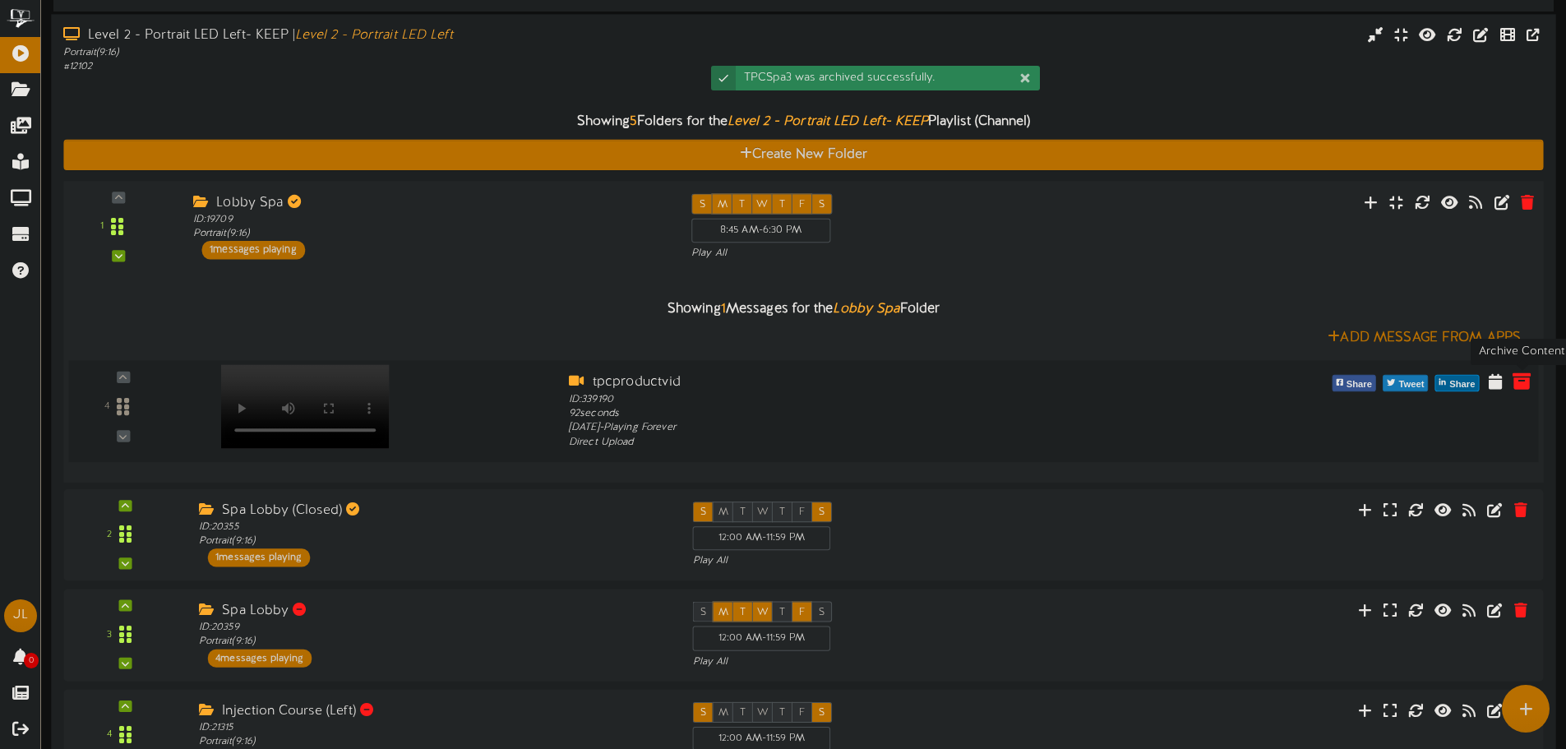
click at [1524, 381] on icon at bounding box center [1521, 380] width 18 height 18
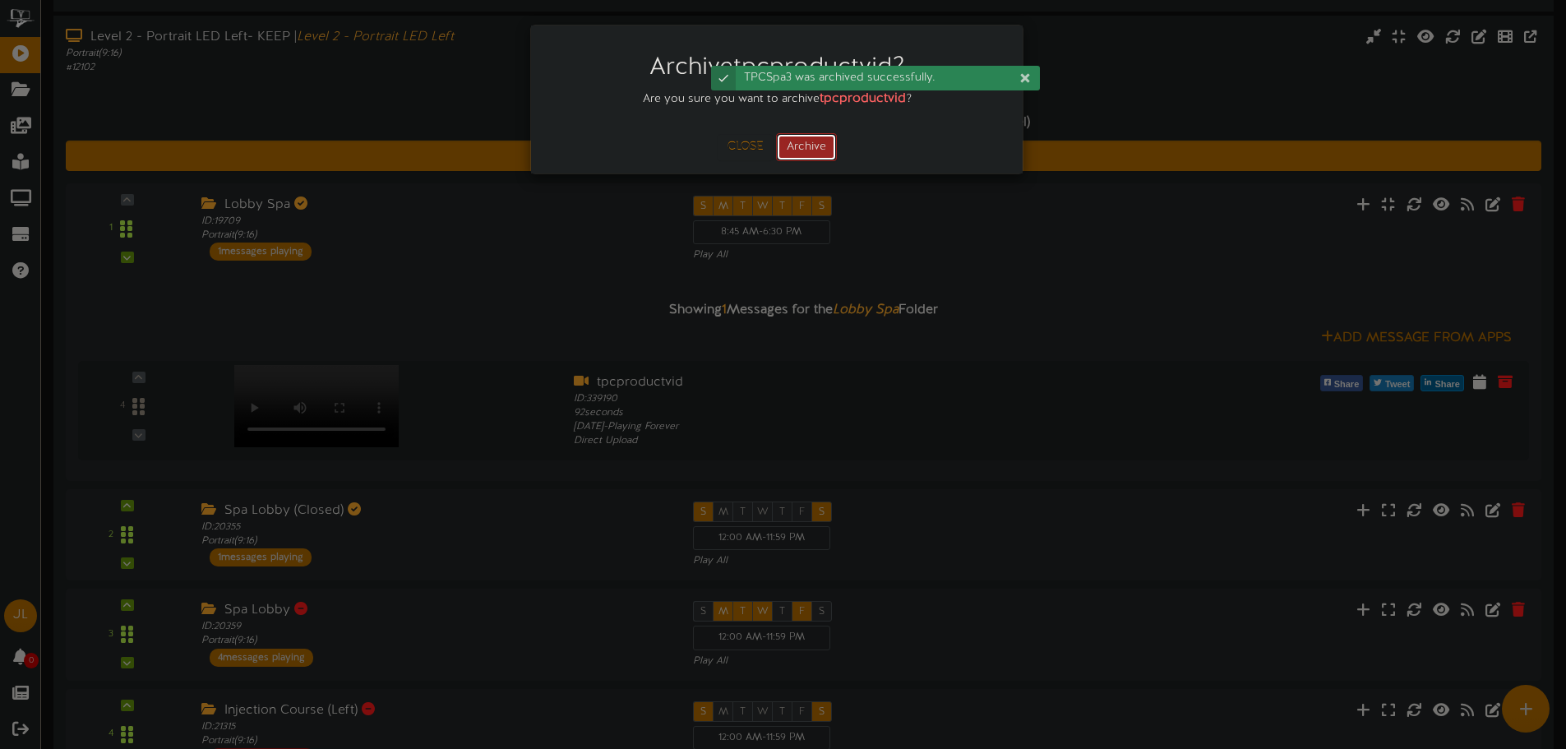
click at [814, 147] on button "Archive" at bounding box center [806, 147] width 61 height 28
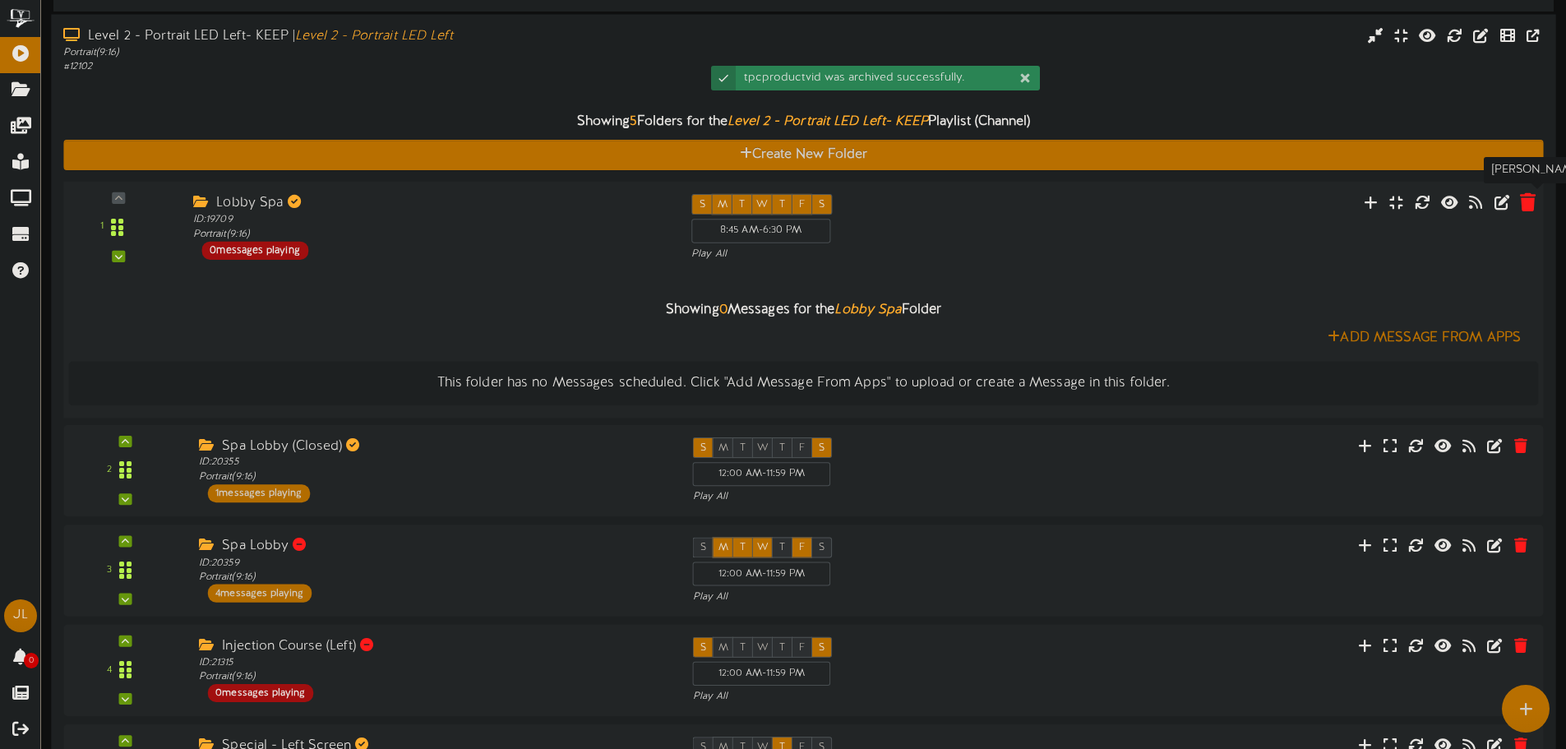
click at [1527, 206] on icon at bounding box center [1528, 201] width 16 height 18
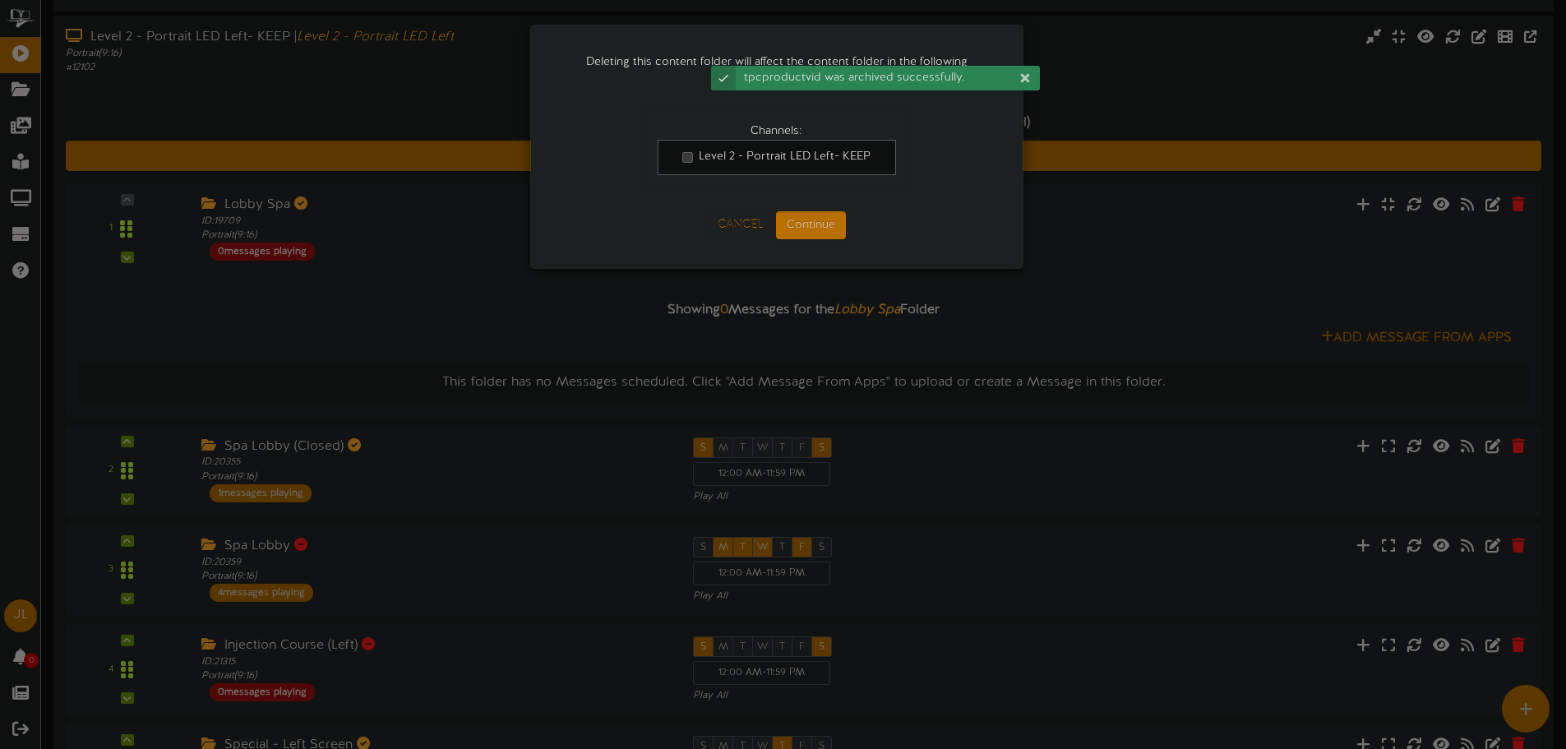
click at [842, 210] on div "Cancel Continue" at bounding box center [777, 225] width 270 height 61
click at [839, 211] on div "Cancel Continue" at bounding box center [777, 225] width 270 height 61
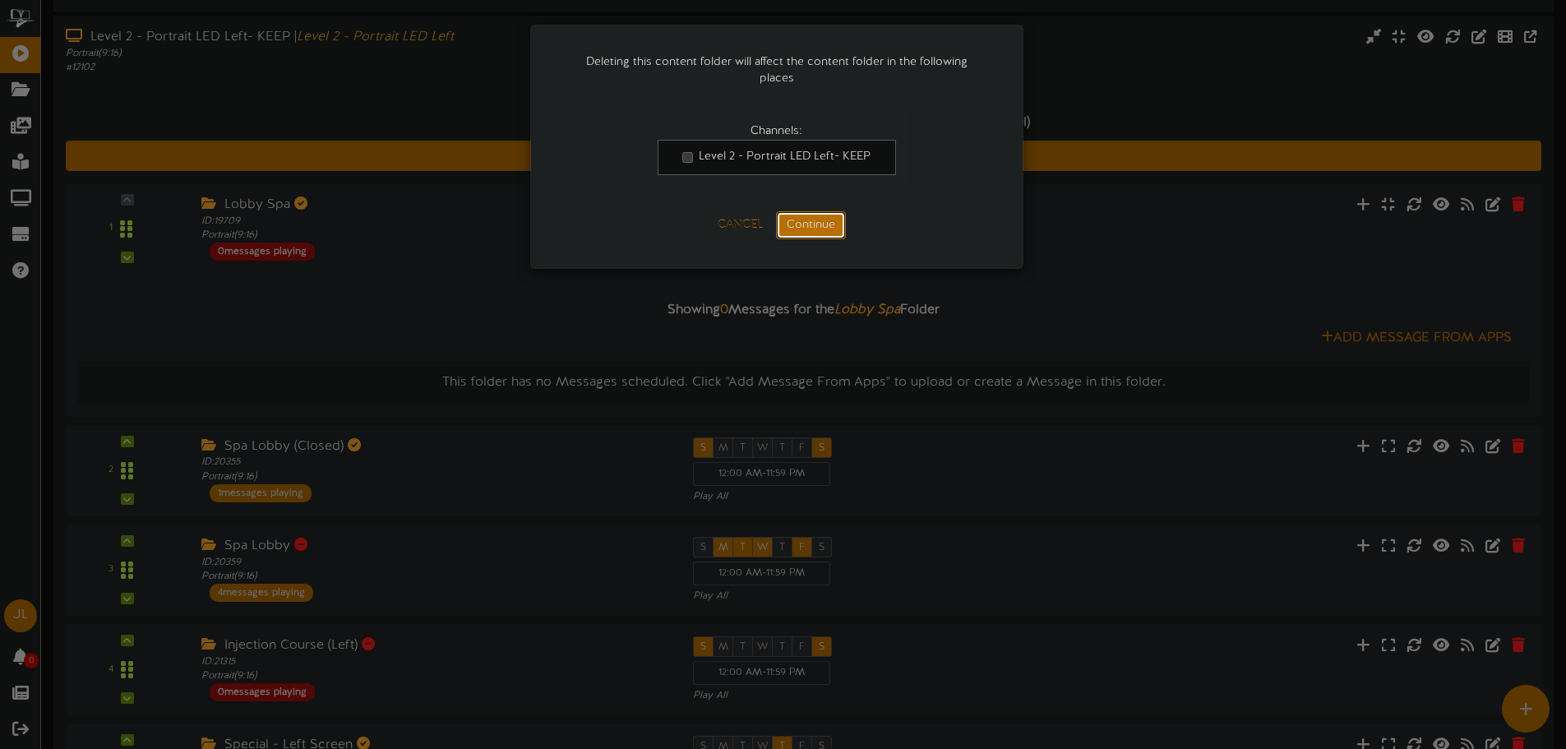
click at [839, 211] on button "Continue" at bounding box center [811, 225] width 70 height 28
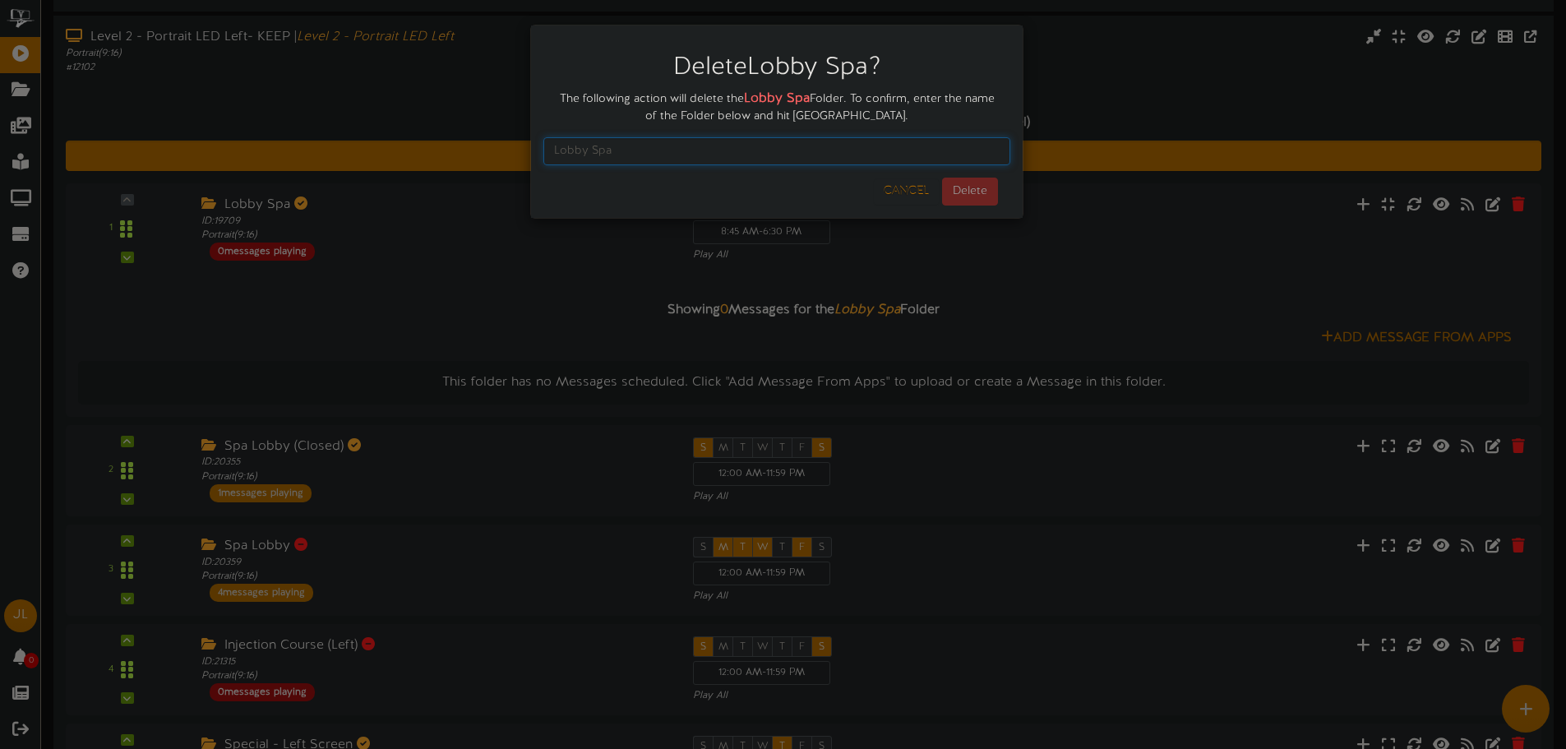
click at [621, 145] on input "text" at bounding box center [776, 151] width 467 height 28
type input "Lobby Spa"
click at [984, 177] on div "Delete Lobby Spa ? The following action will delete the Lobby Spa Folder. To co…" at bounding box center [776, 122] width 467 height 168
click at [981, 183] on button "Delete" at bounding box center [970, 192] width 56 height 28
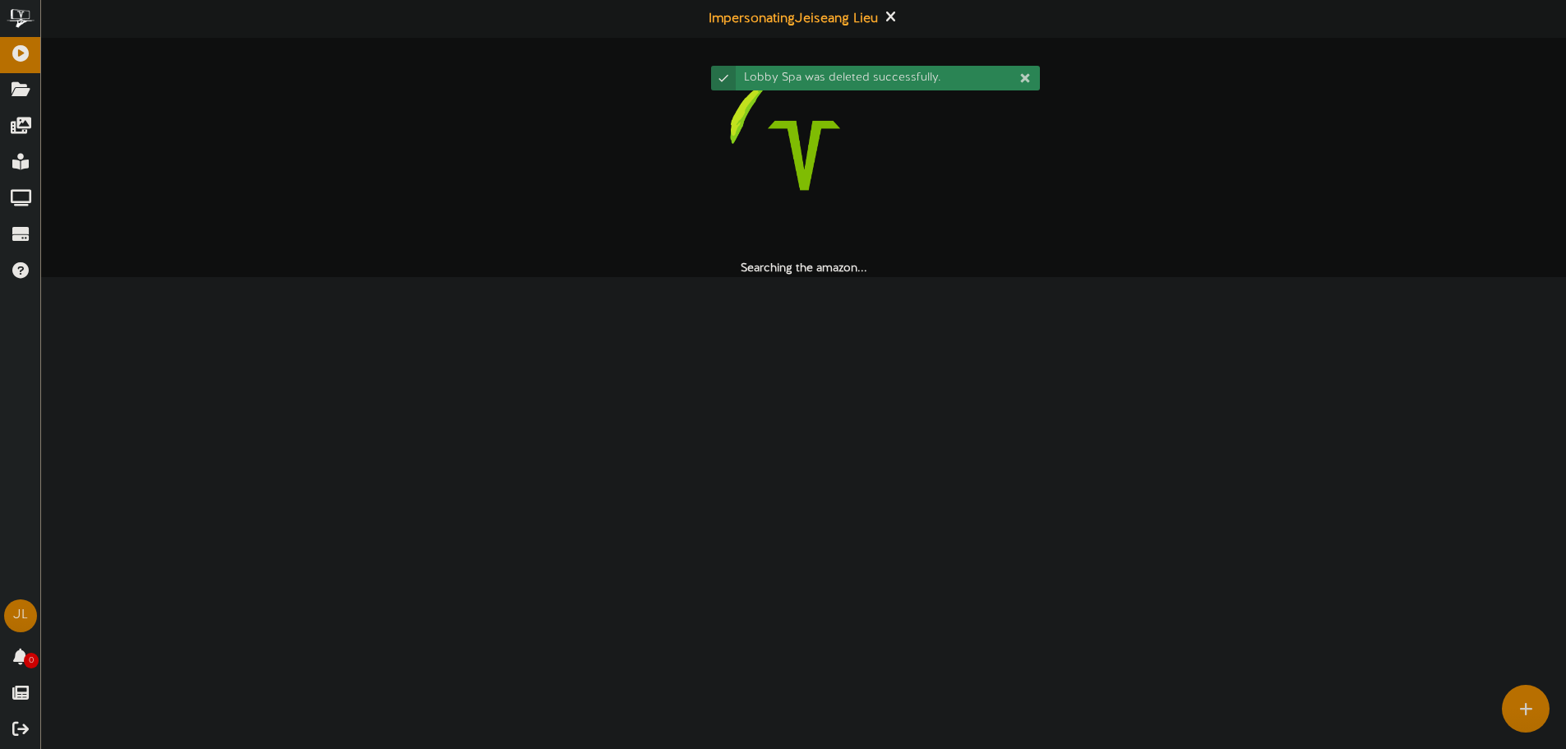
scroll to position [0, 0]
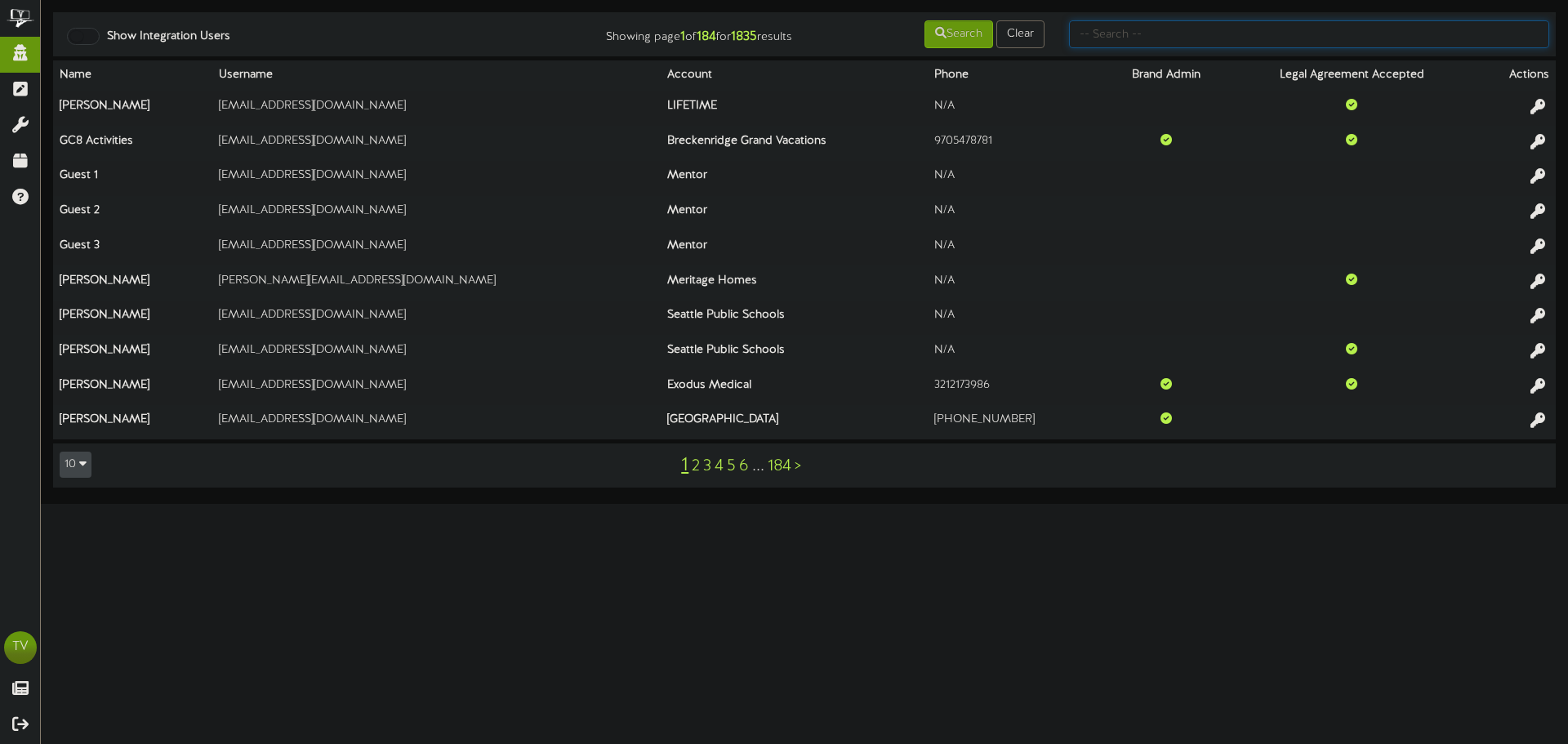
click at [1132, 39] on input "text" at bounding box center [1309, 35] width 480 height 28
type input "[PERSON_NAME]"
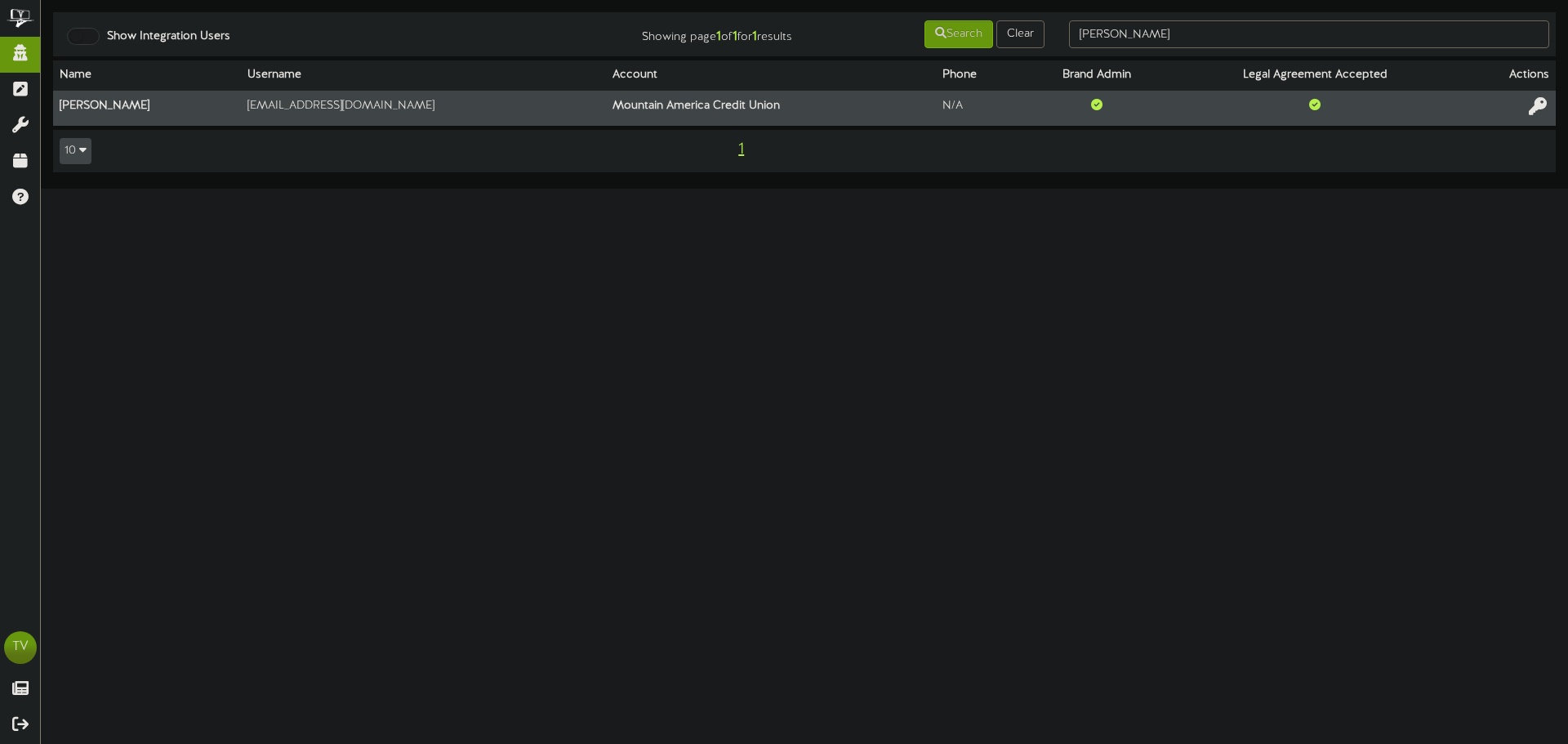
click at [1531, 107] on icon at bounding box center [1537, 106] width 18 height 18
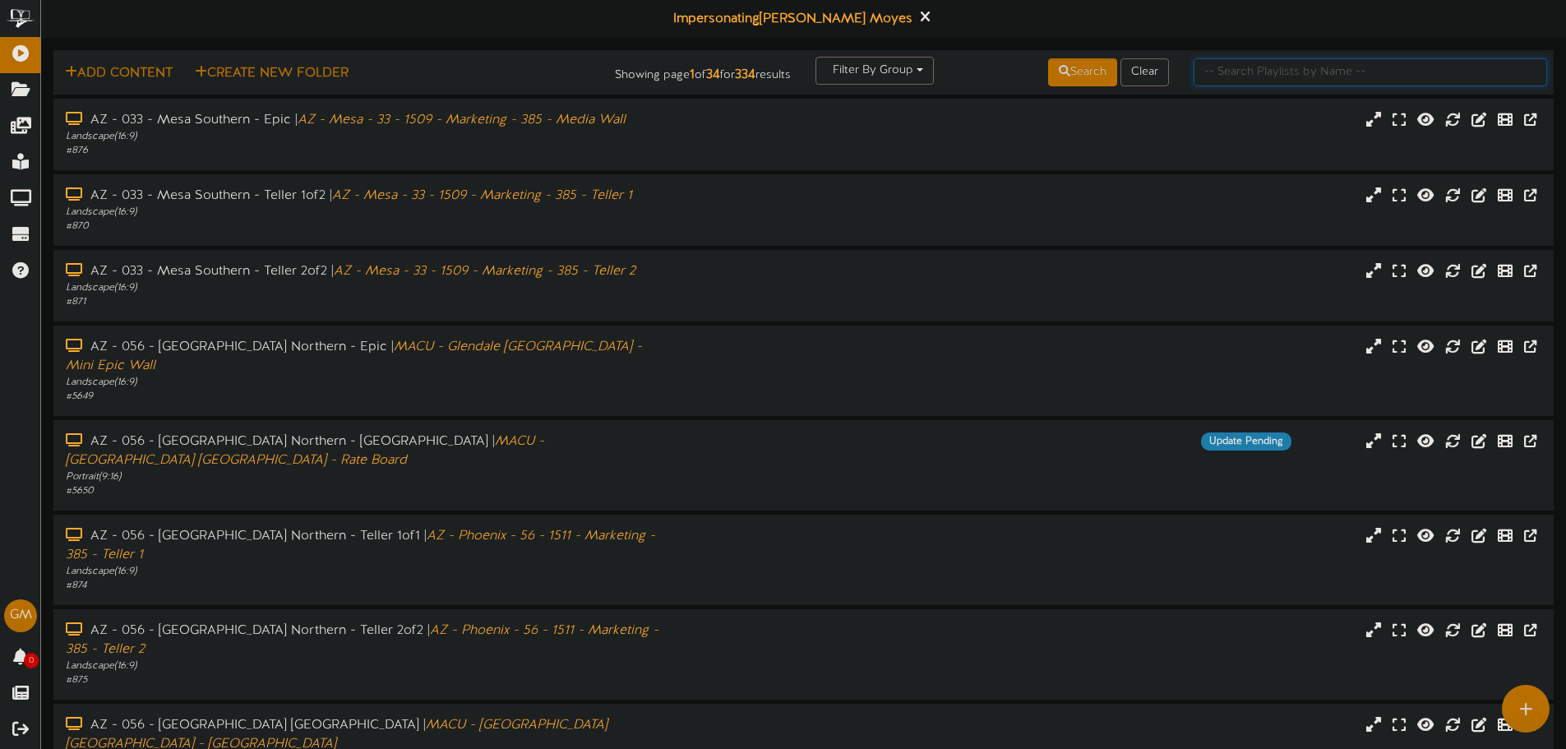
click at [1220, 70] on input "text" at bounding box center [1369, 72] width 353 height 28
type input "[PERSON_NAME]"
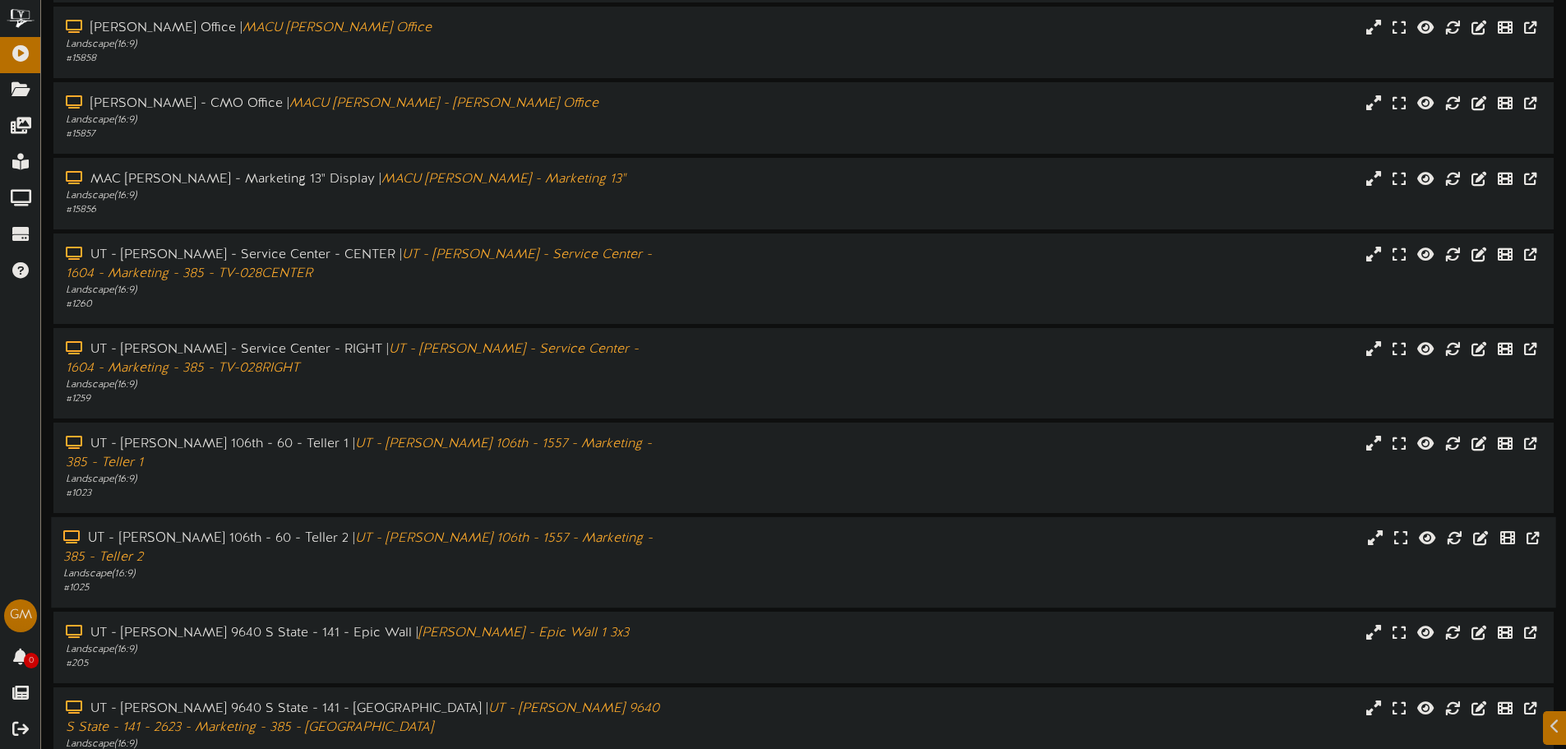
scroll to position [150, 0]
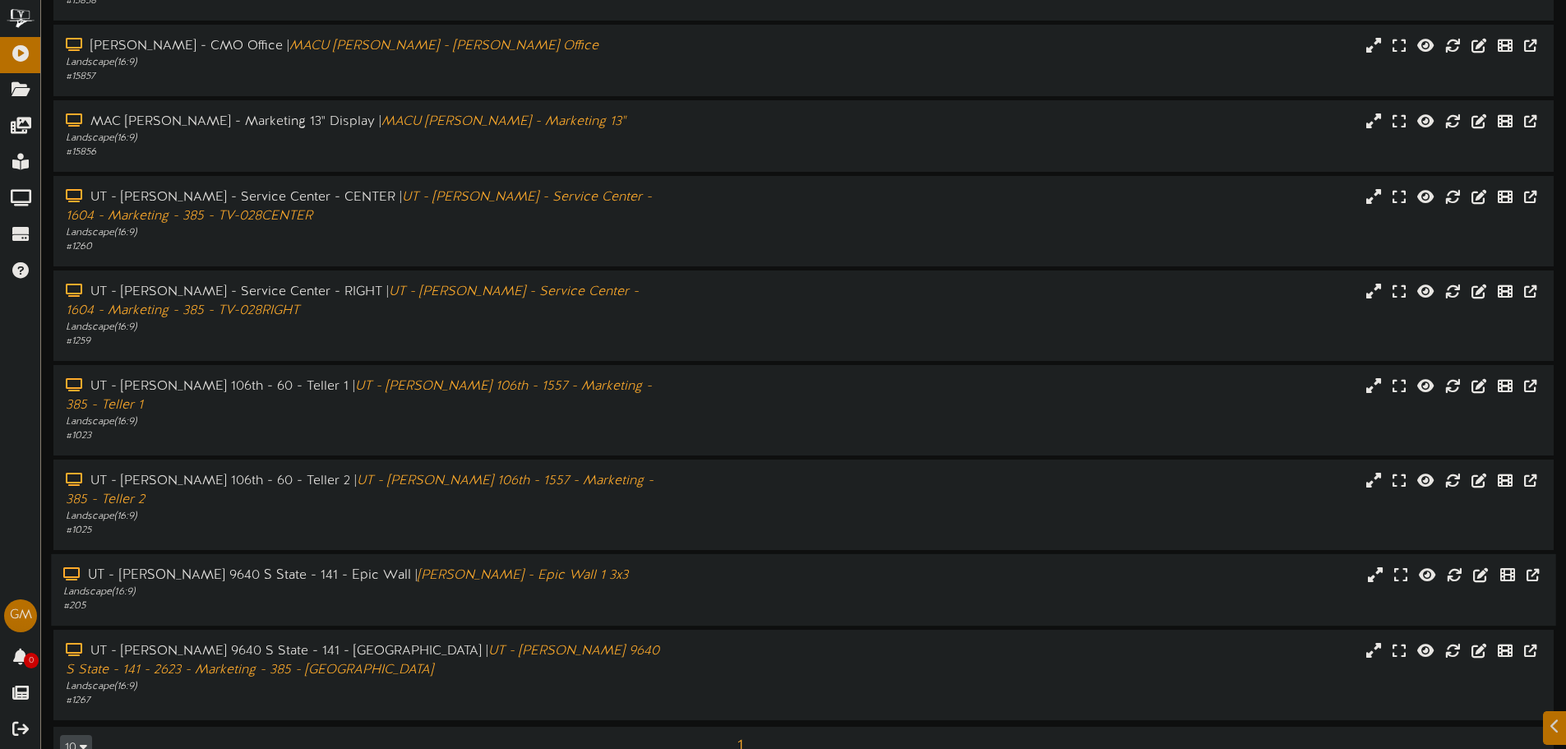
click at [302, 599] on div "# 205" at bounding box center [364, 606] width 602 height 14
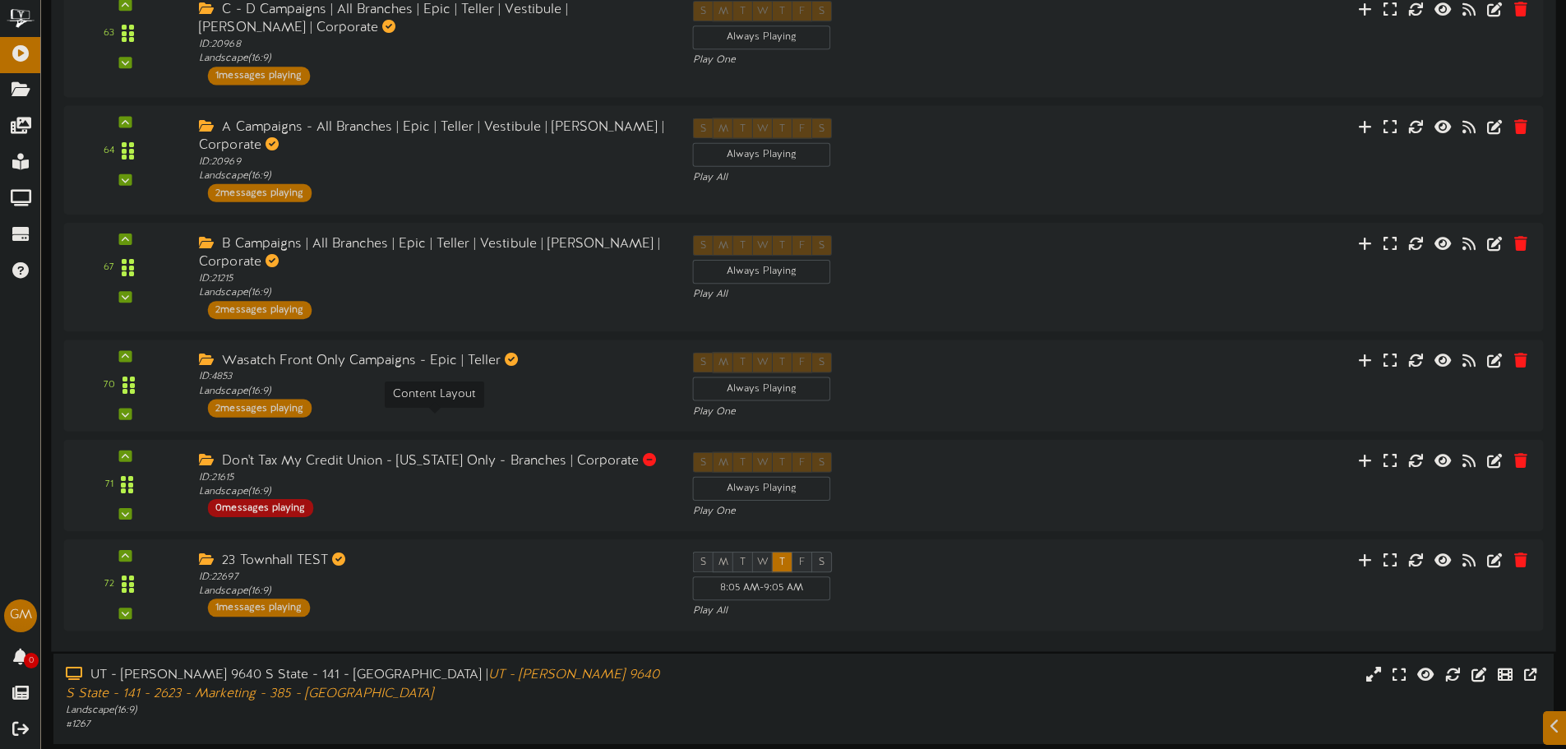
scroll to position [1422, 0]
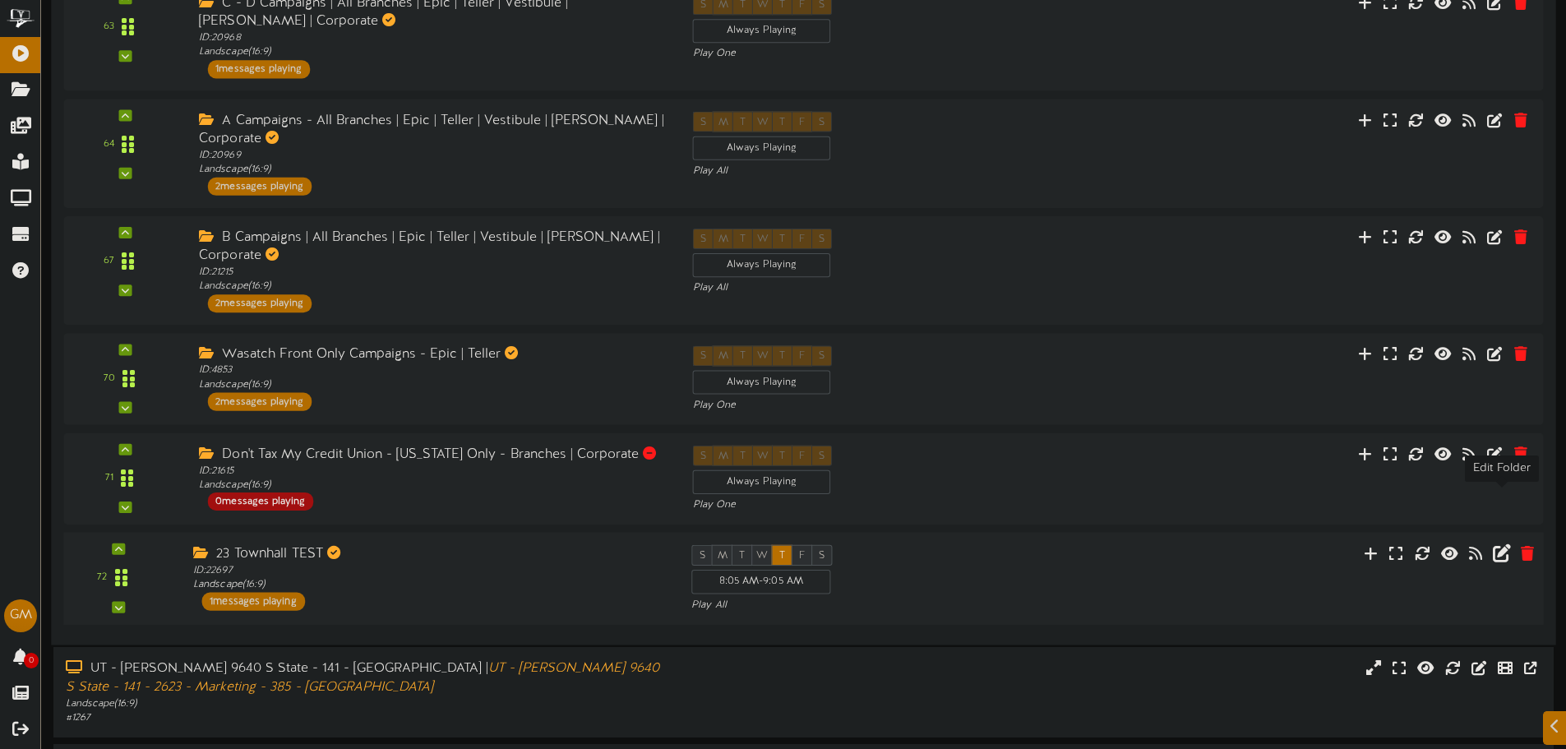
click at [1506, 543] on icon at bounding box center [1501, 552] width 18 height 18
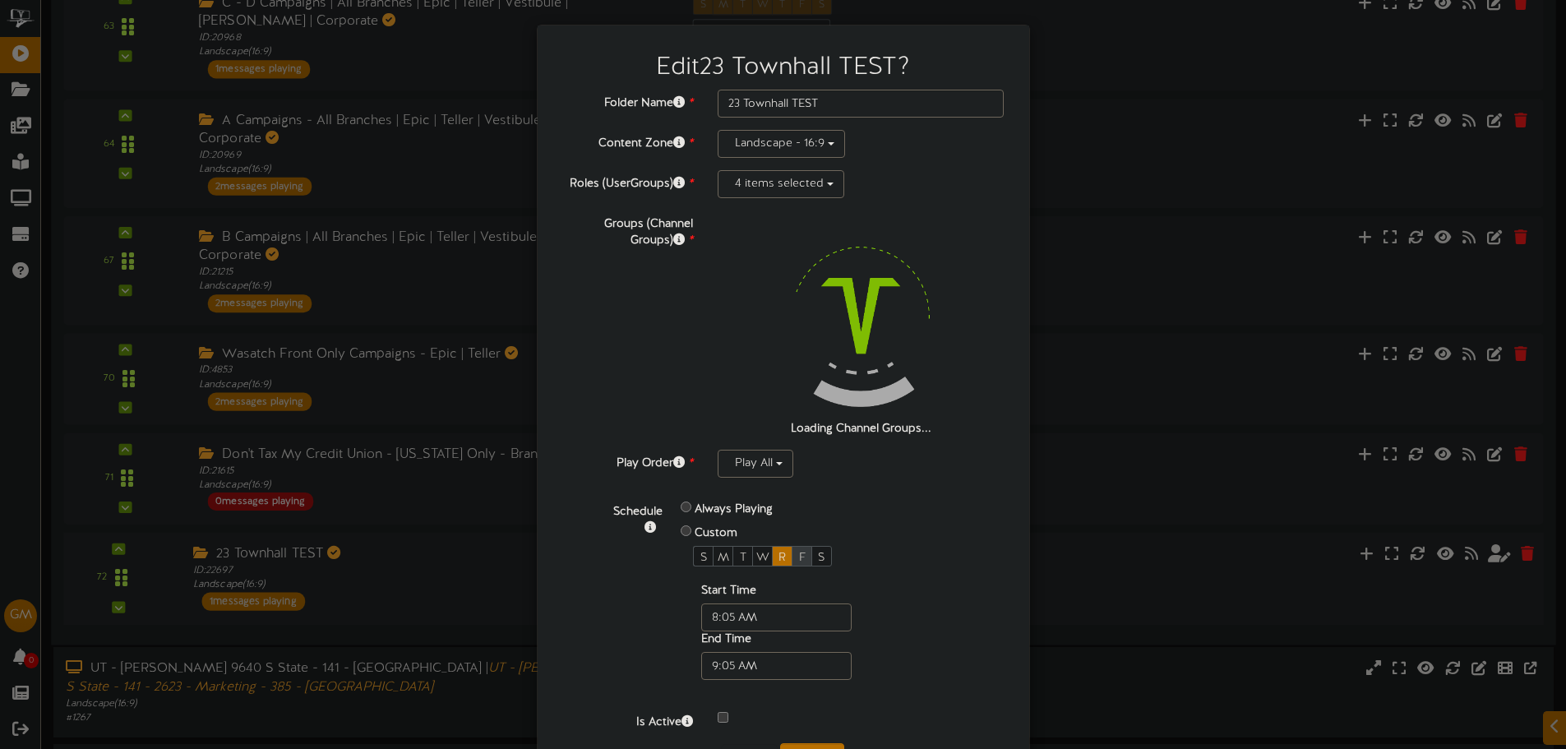
click at [799, 551] on span "F" at bounding box center [802, 557] width 7 height 12
click at [778, 557] on span "R" at bounding box center [781, 557] width 7 height 12
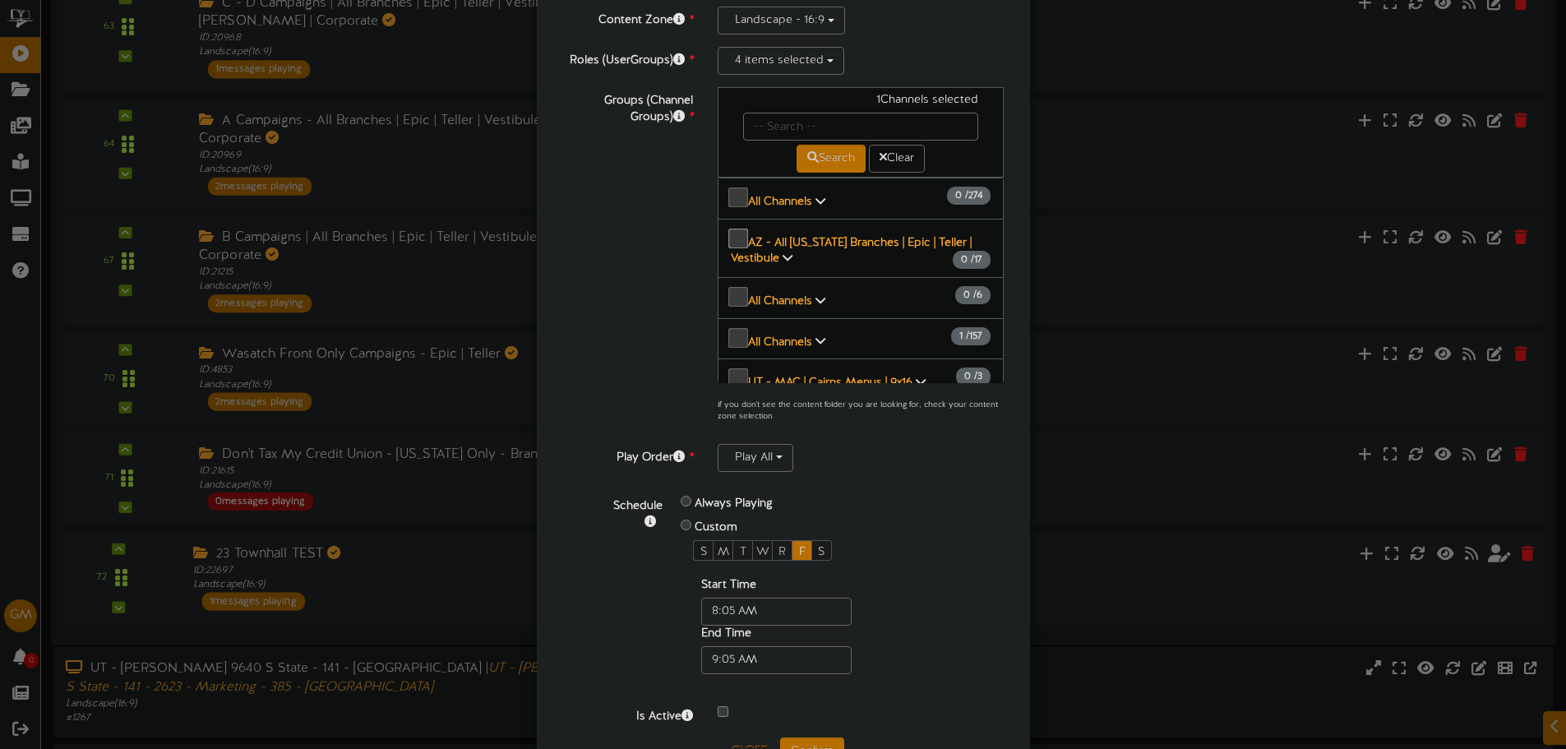
scroll to position [174, 0]
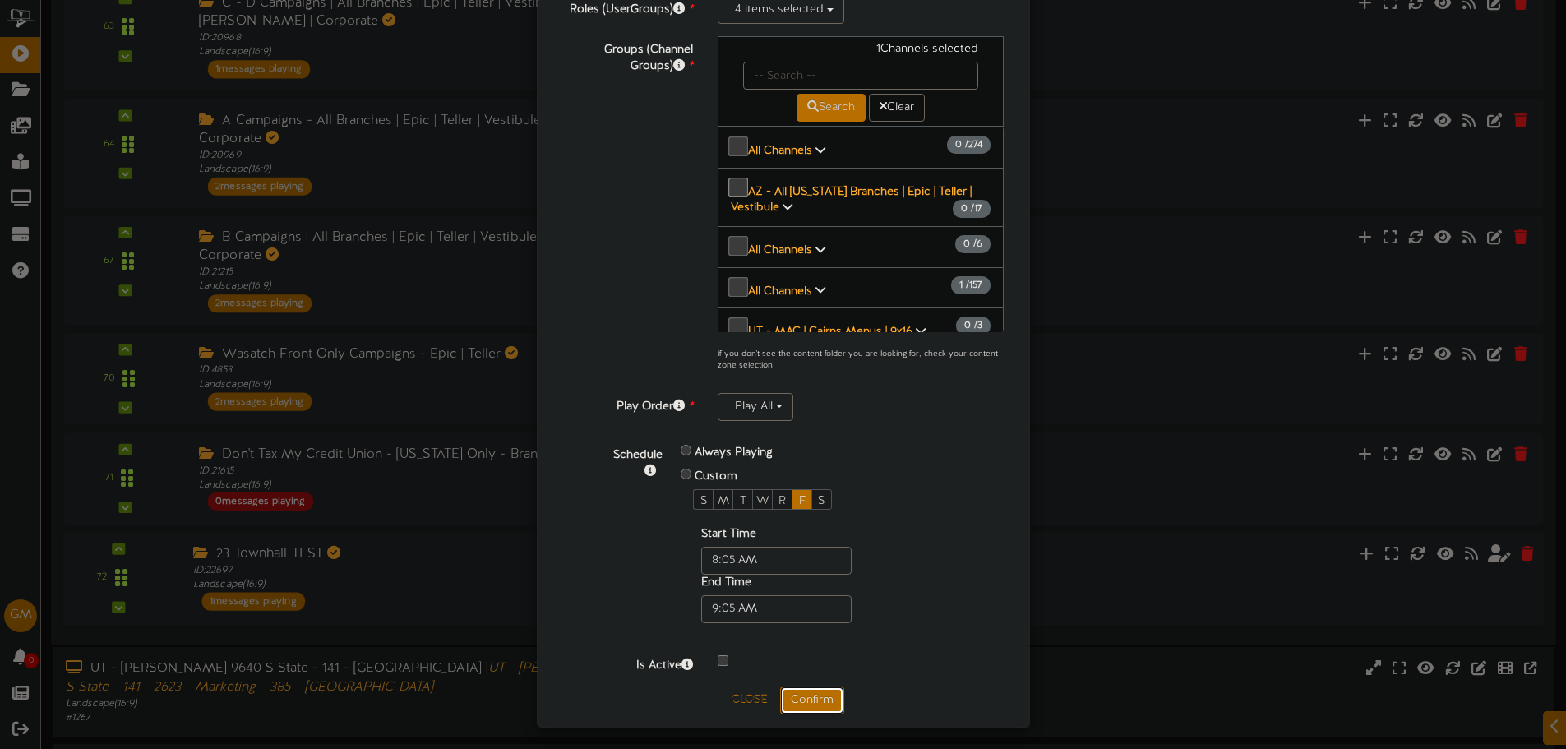
click at [816, 689] on button "Confirm" at bounding box center [812, 700] width 64 height 28
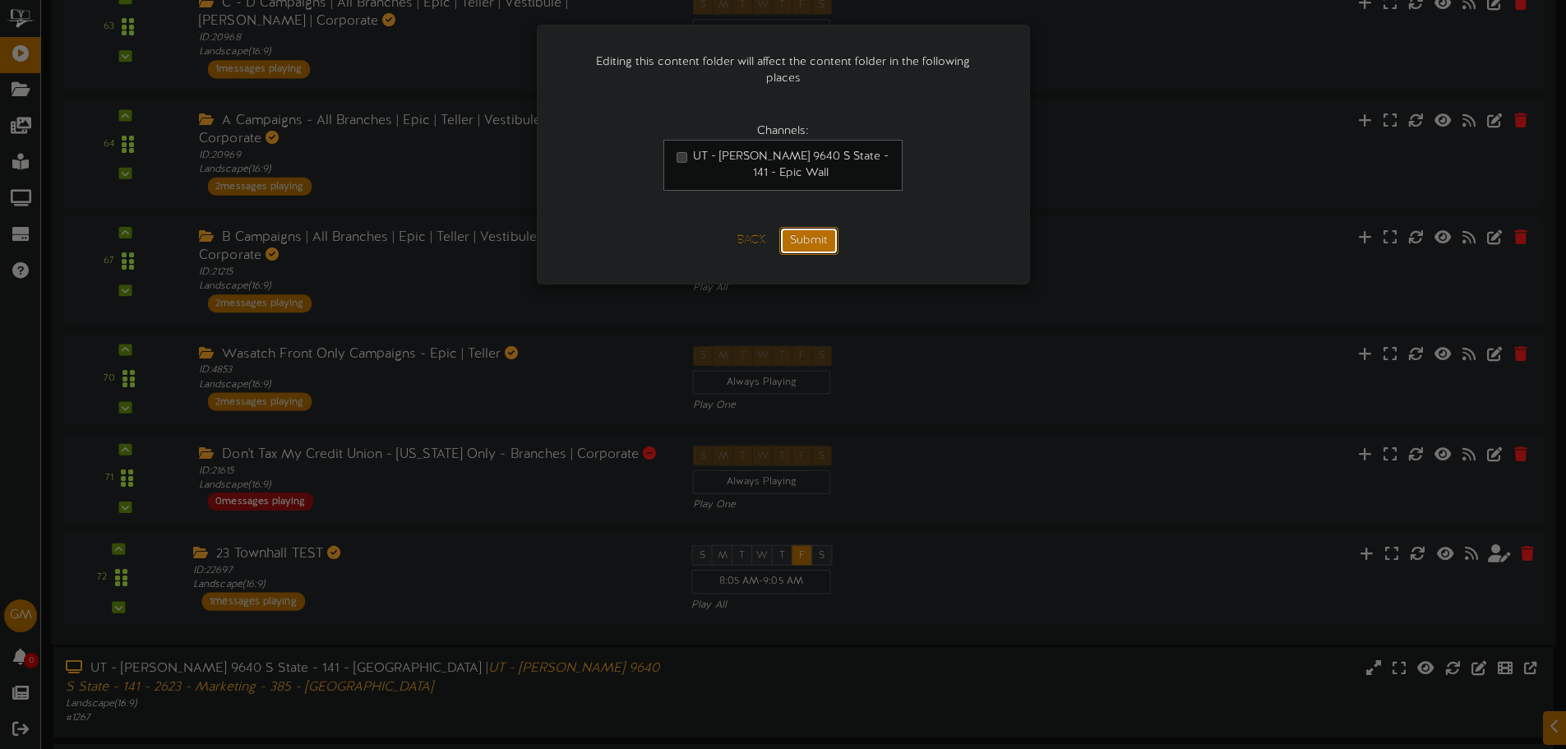
click at [822, 227] on button "Submit" at bounding box center [808, 241] width 59 height 28
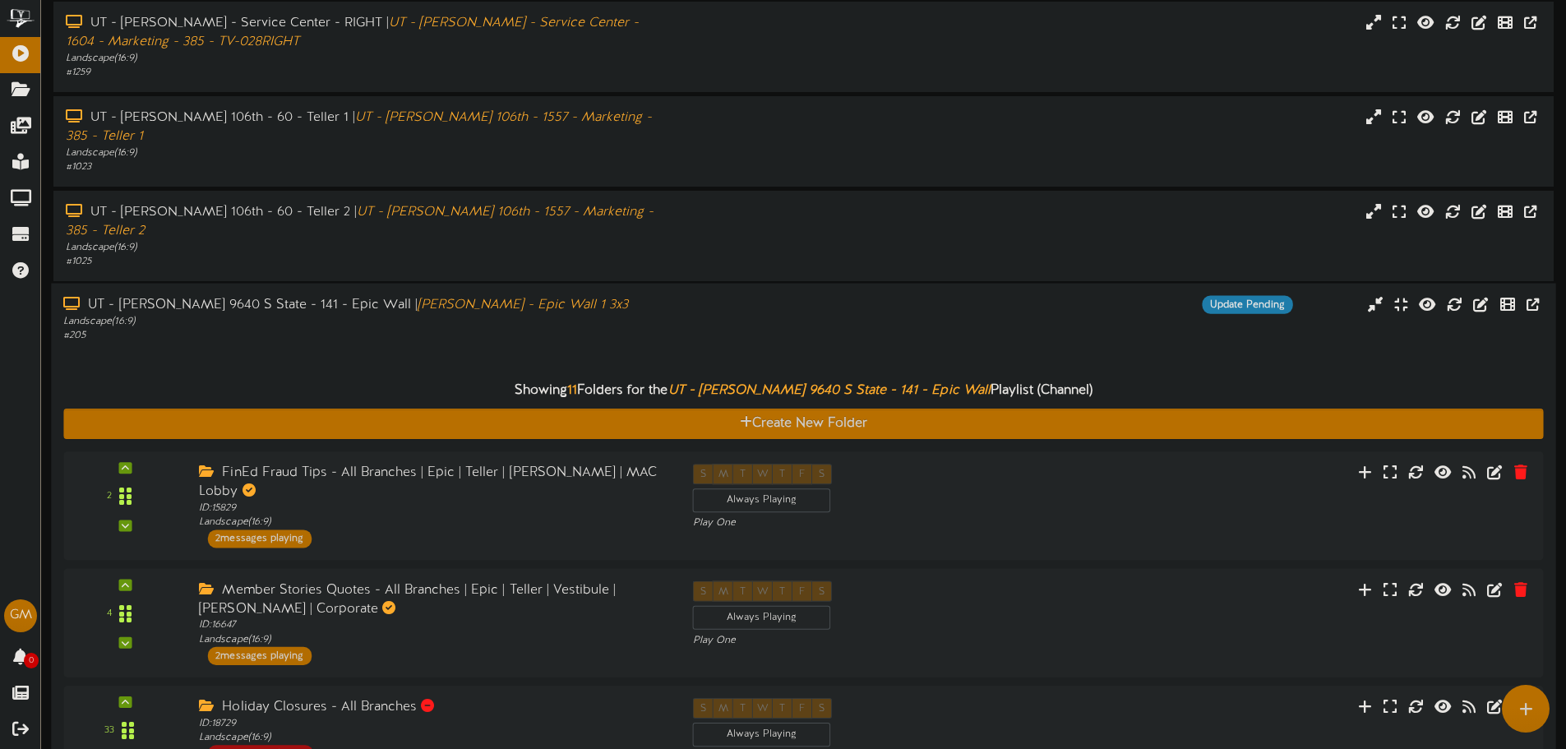
scroll to position [411, 0]
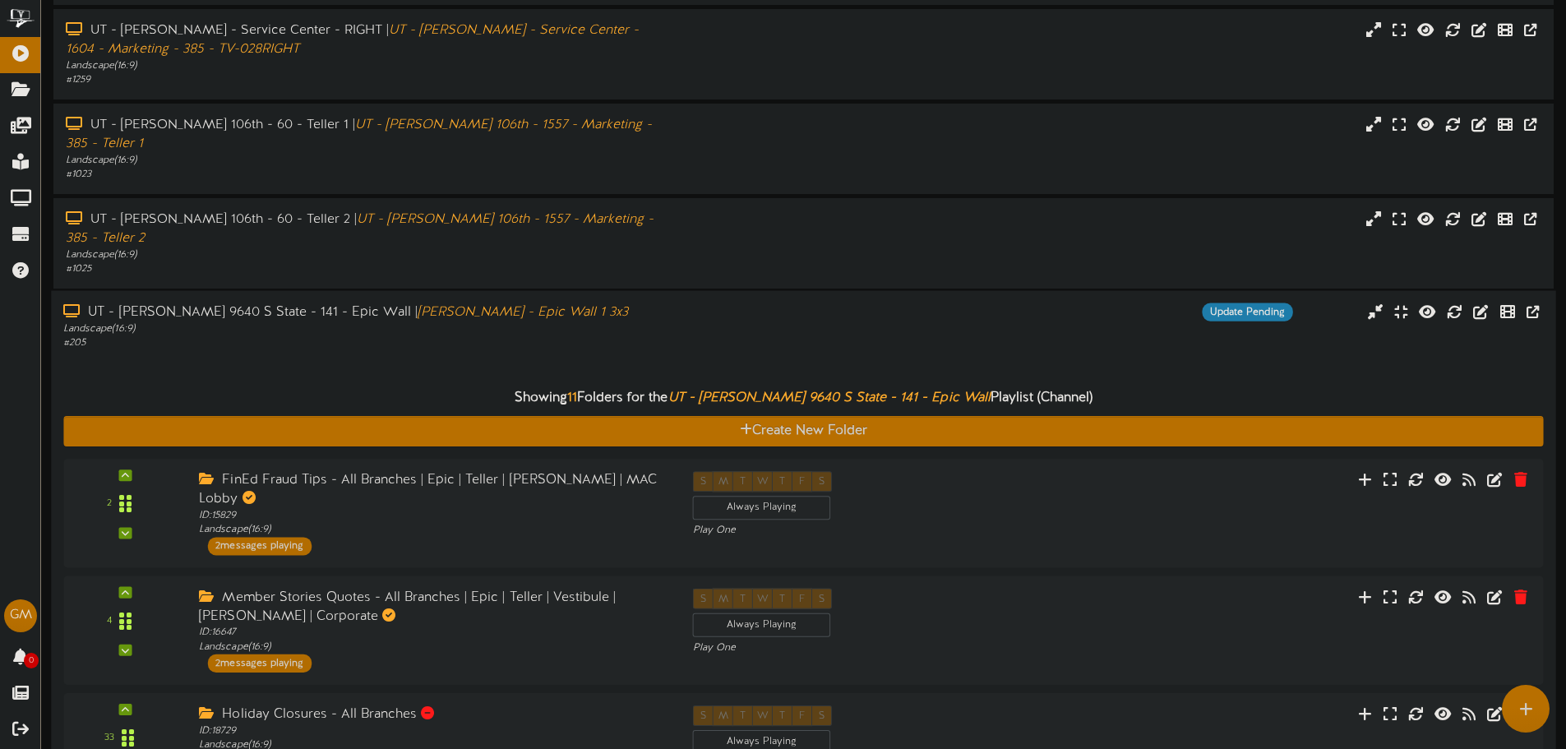
click at [540, 303] on div "UT - Sandy 9640 S State - 141 - Epic Wall | Sandy Branch - Epic Wall 1 3x3" at bounding box center [364, 312] width 602 height 19
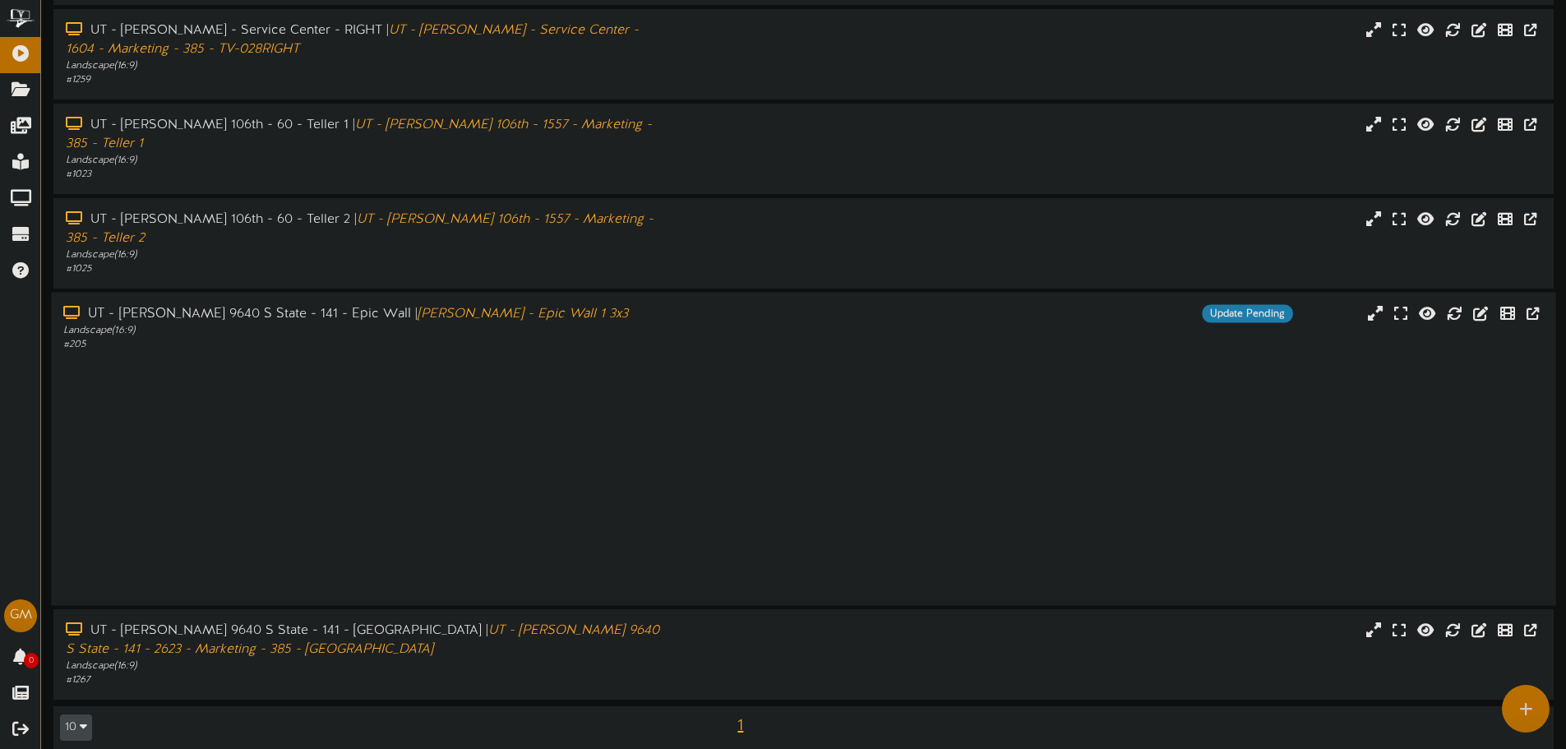
scroll to position [150, 0]
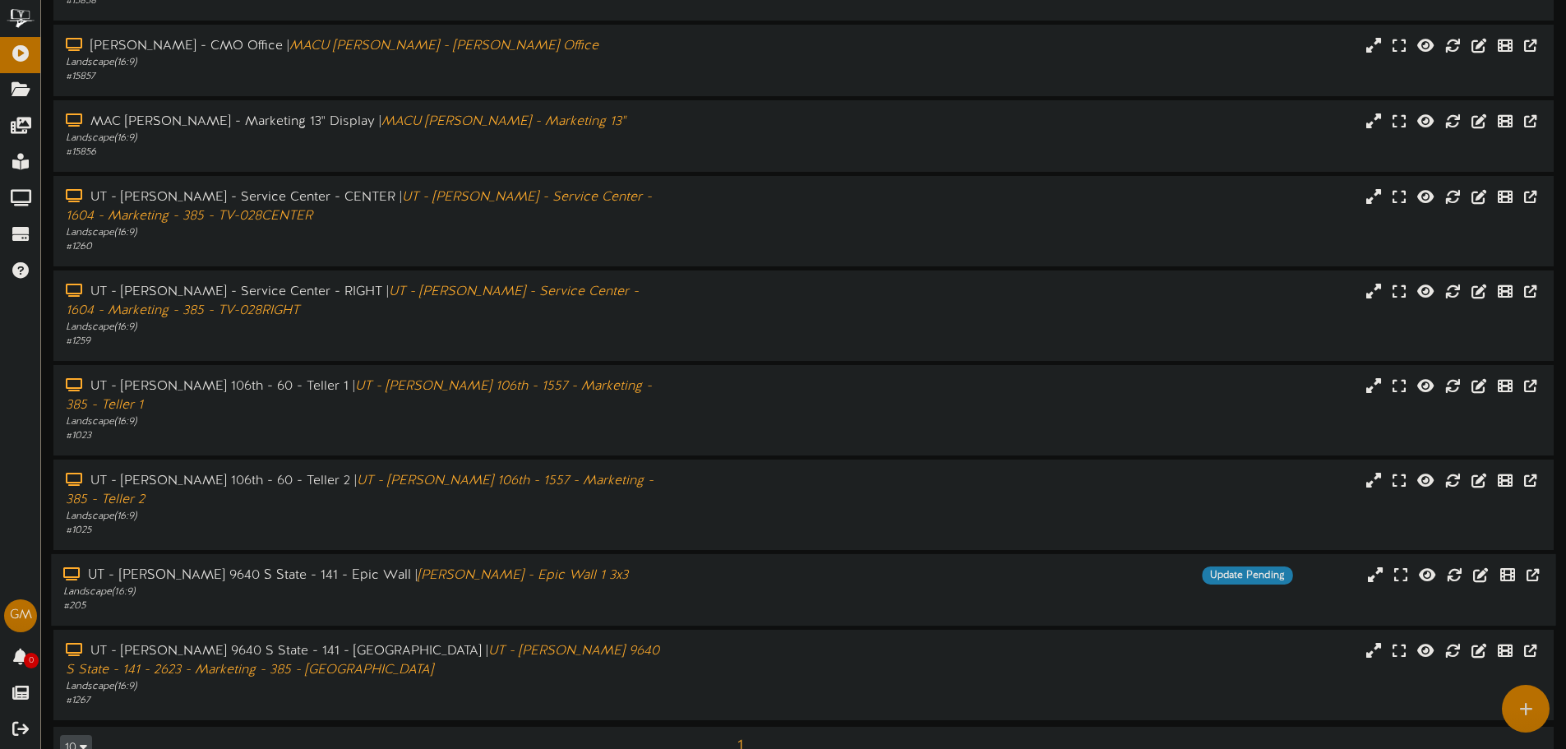
click at [494, 554] on div "UT - Sandy 9640 S State - 141 - Epic Wall | Sandy Branch - Epic Wall 1 3x3 Land…" at bounding box center [803, 589] width 1504 height 71
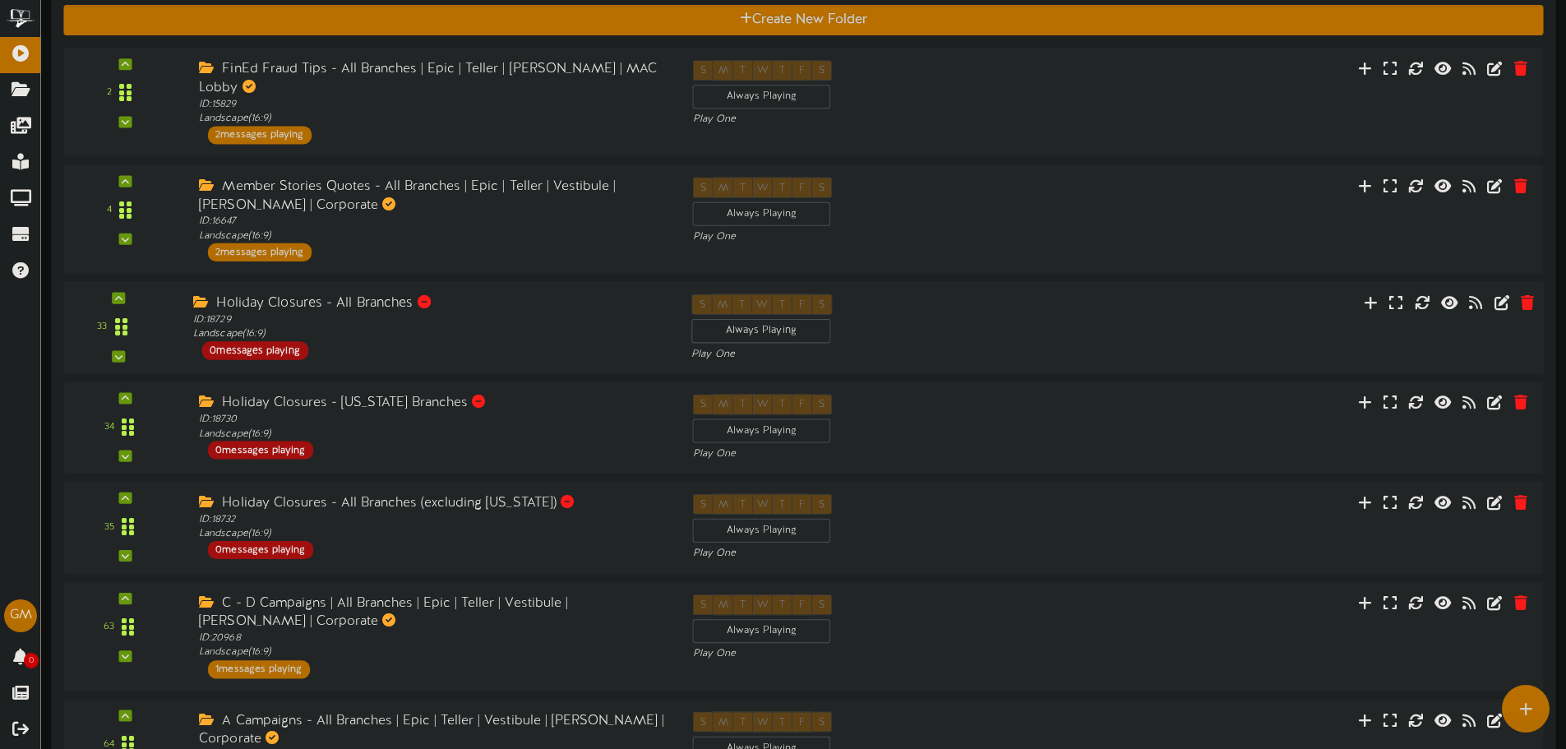
scroll to position [493, 0]
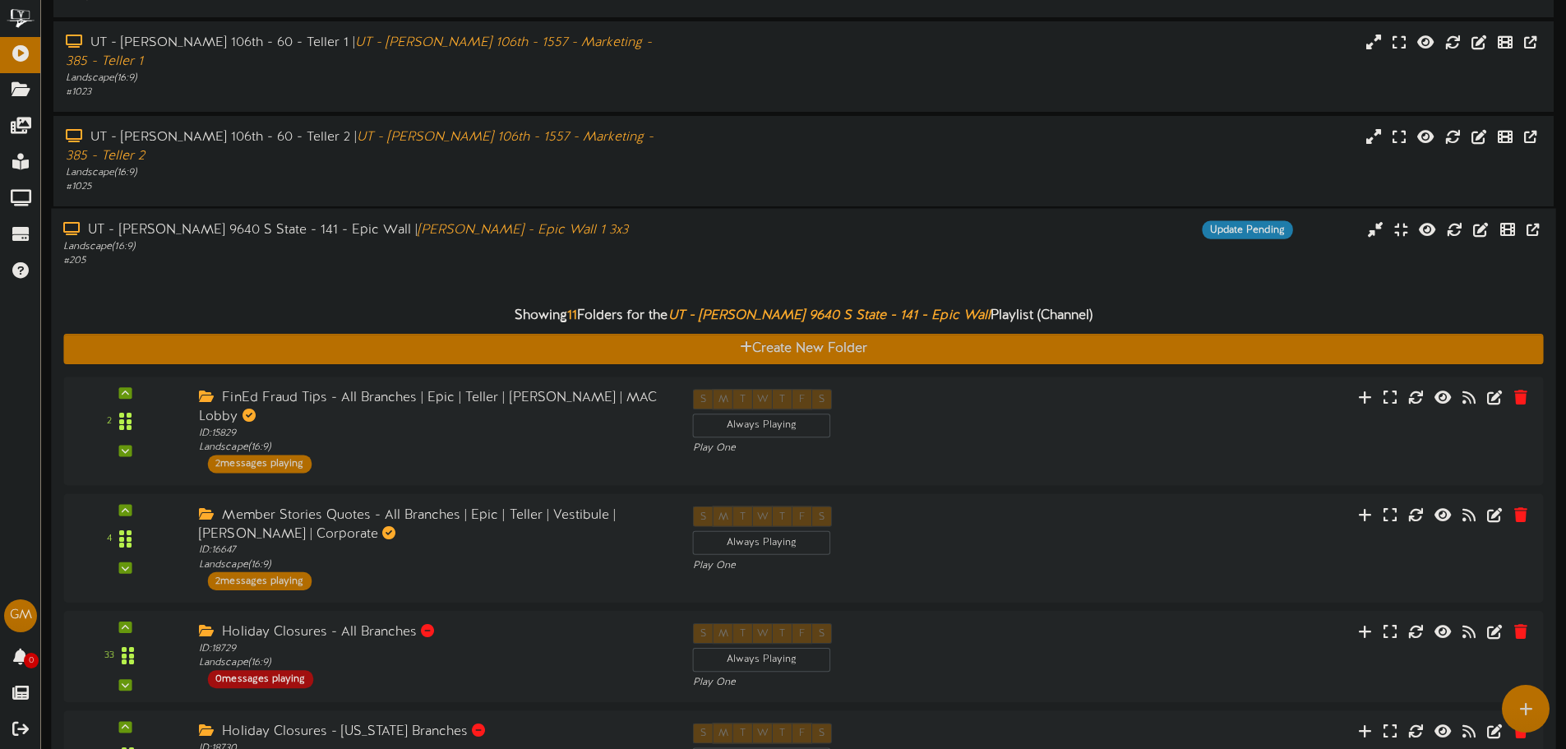
drag, startPoint x: 302, startPoint y: 238, endPoint x: 641, endPoint y: 229, distance: 338.7
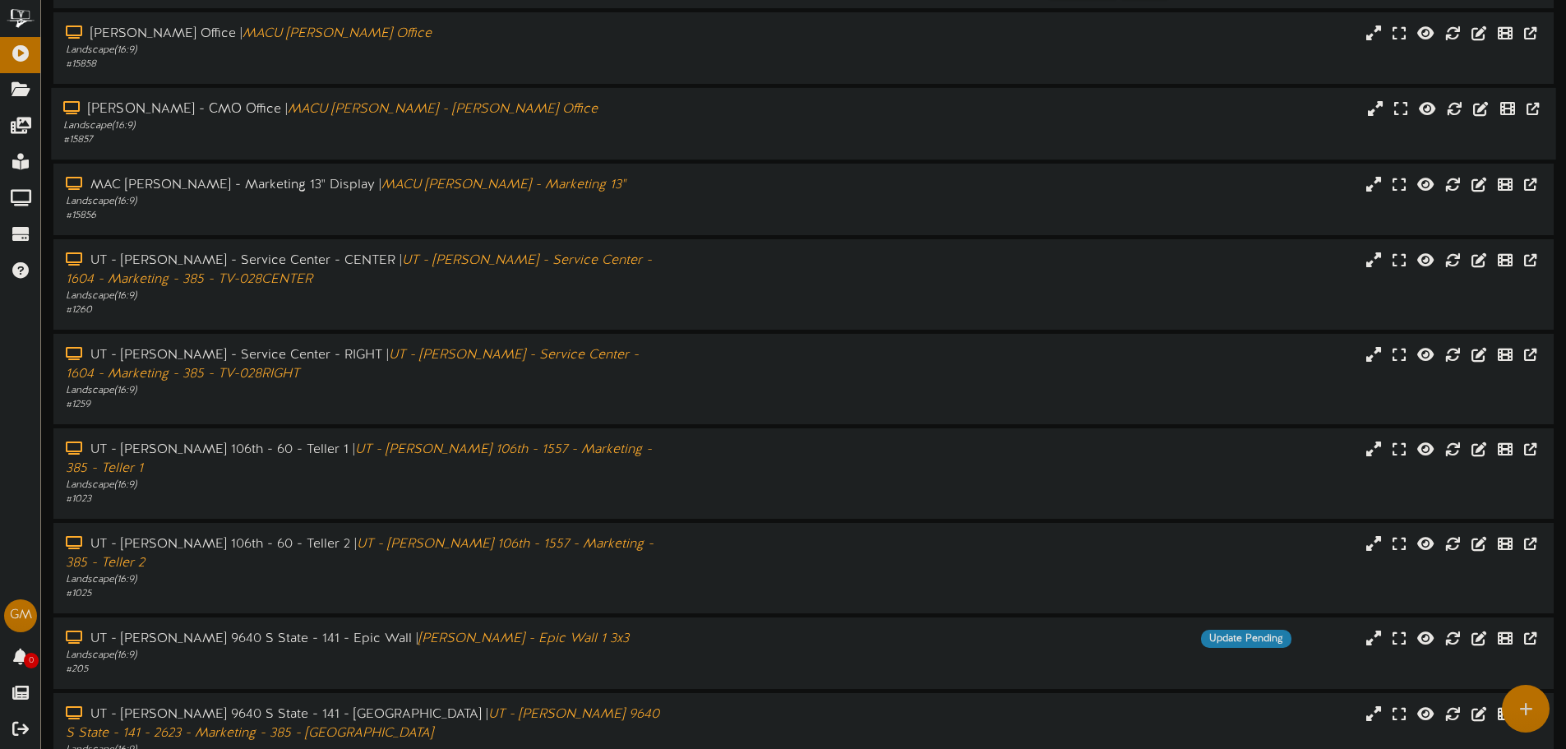
scroll to position [0, 0]
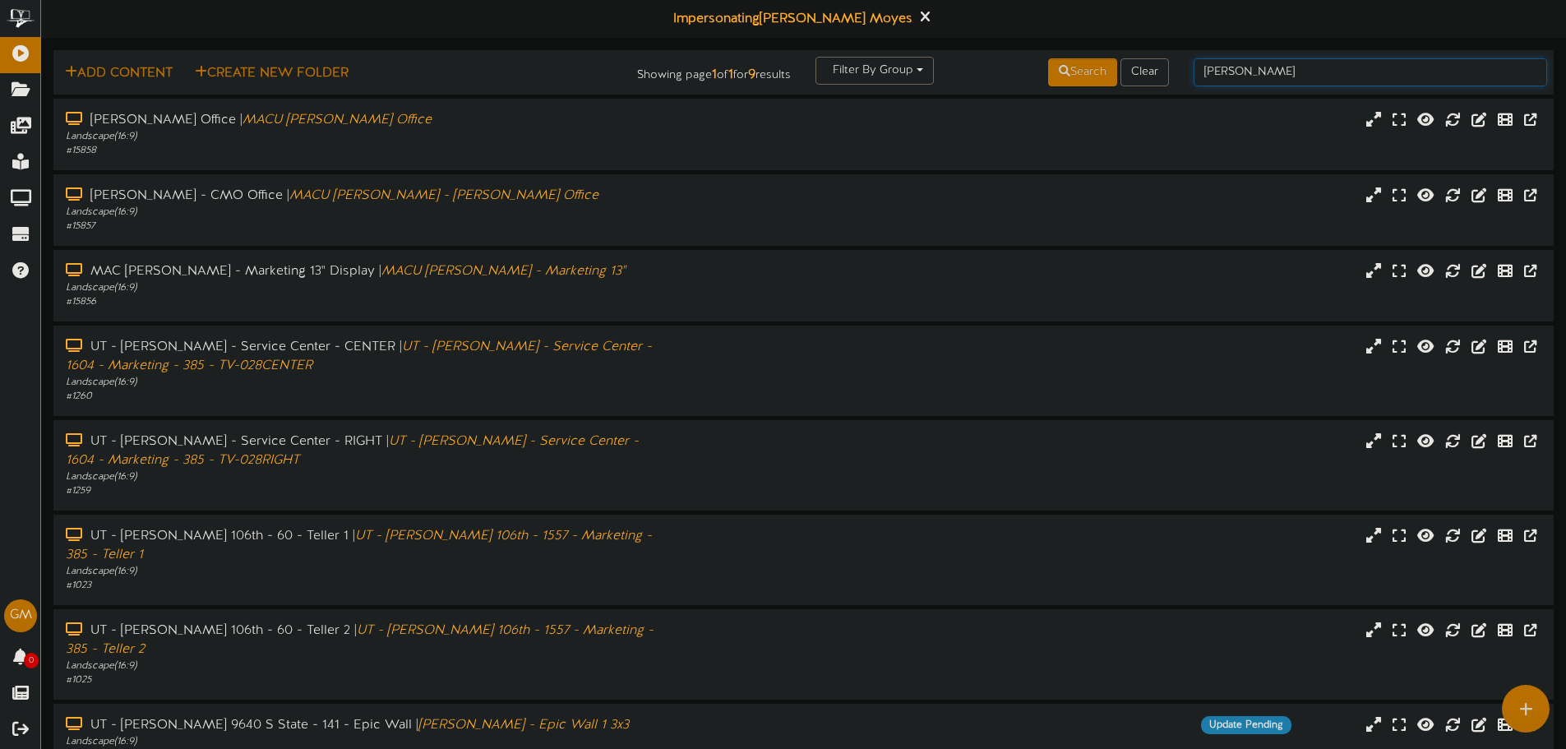
click at [1253, 79] on input "sandy" at bounding box center [1369, 72] width 353 height 28
type input "quuen"
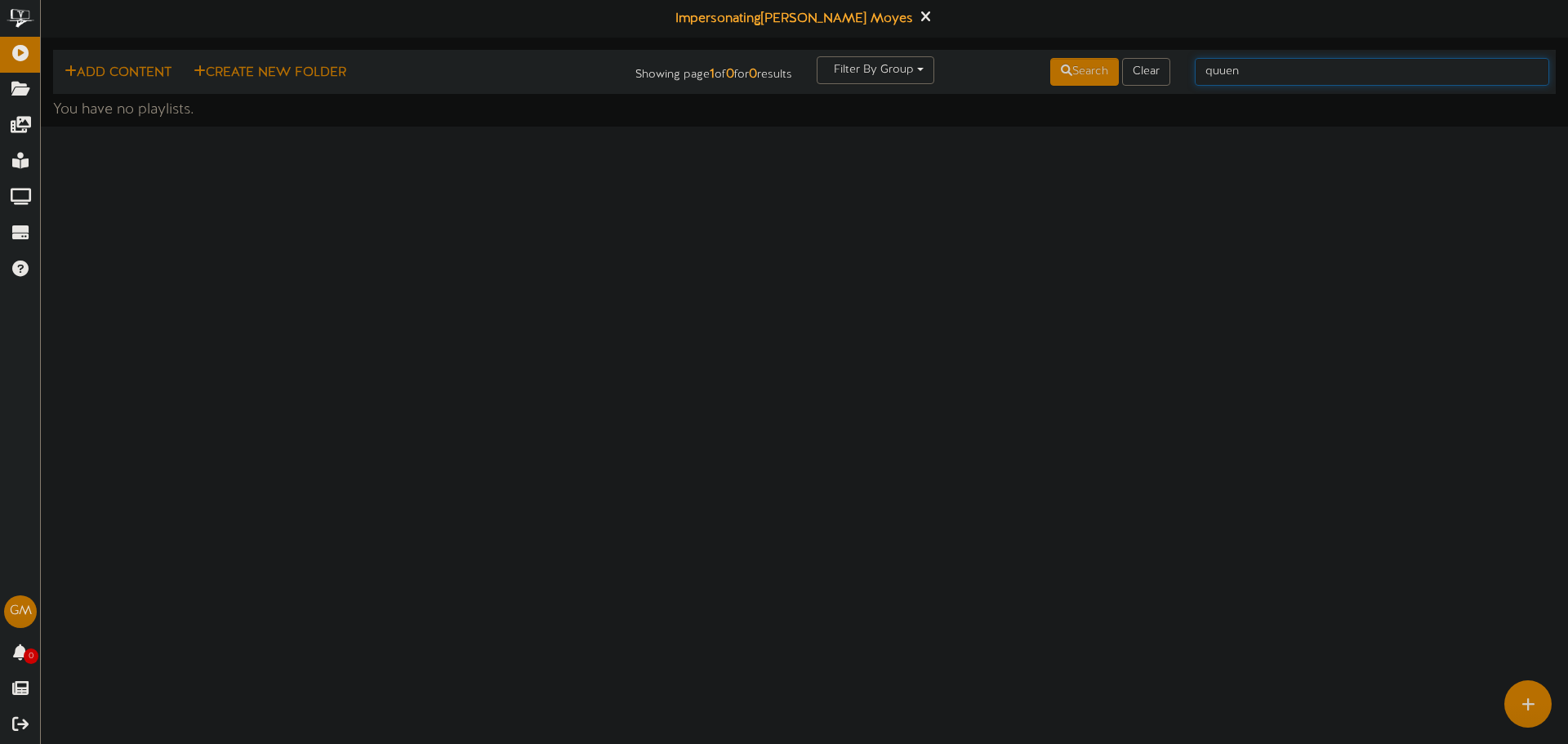
click at [1265, 67] on input "quuen" at bounding box center [1371, 72] width 355 height 28
type input "queen"
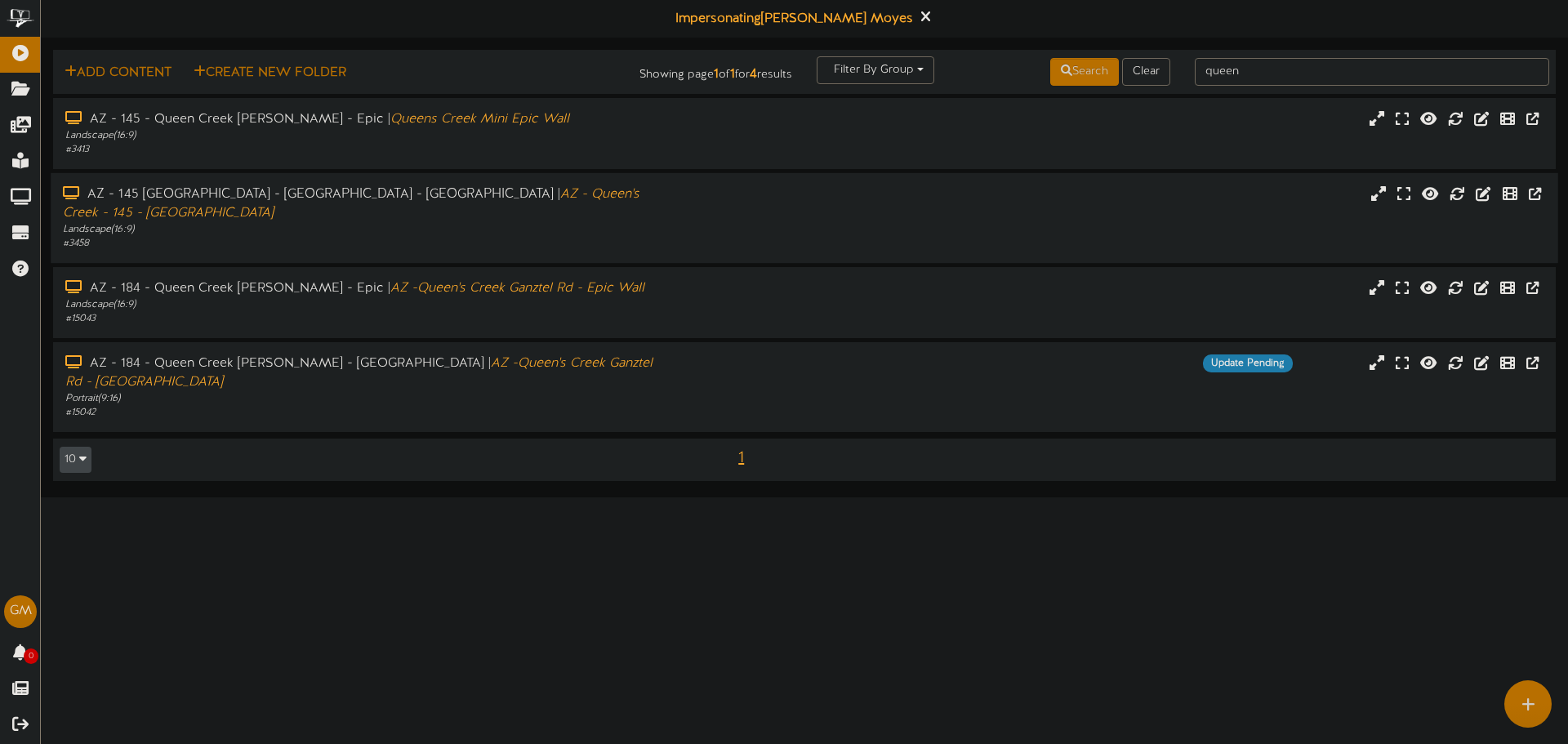
click at [542, 236] on div "# 3458" at bounding box center [364, 243] width 603 height 14
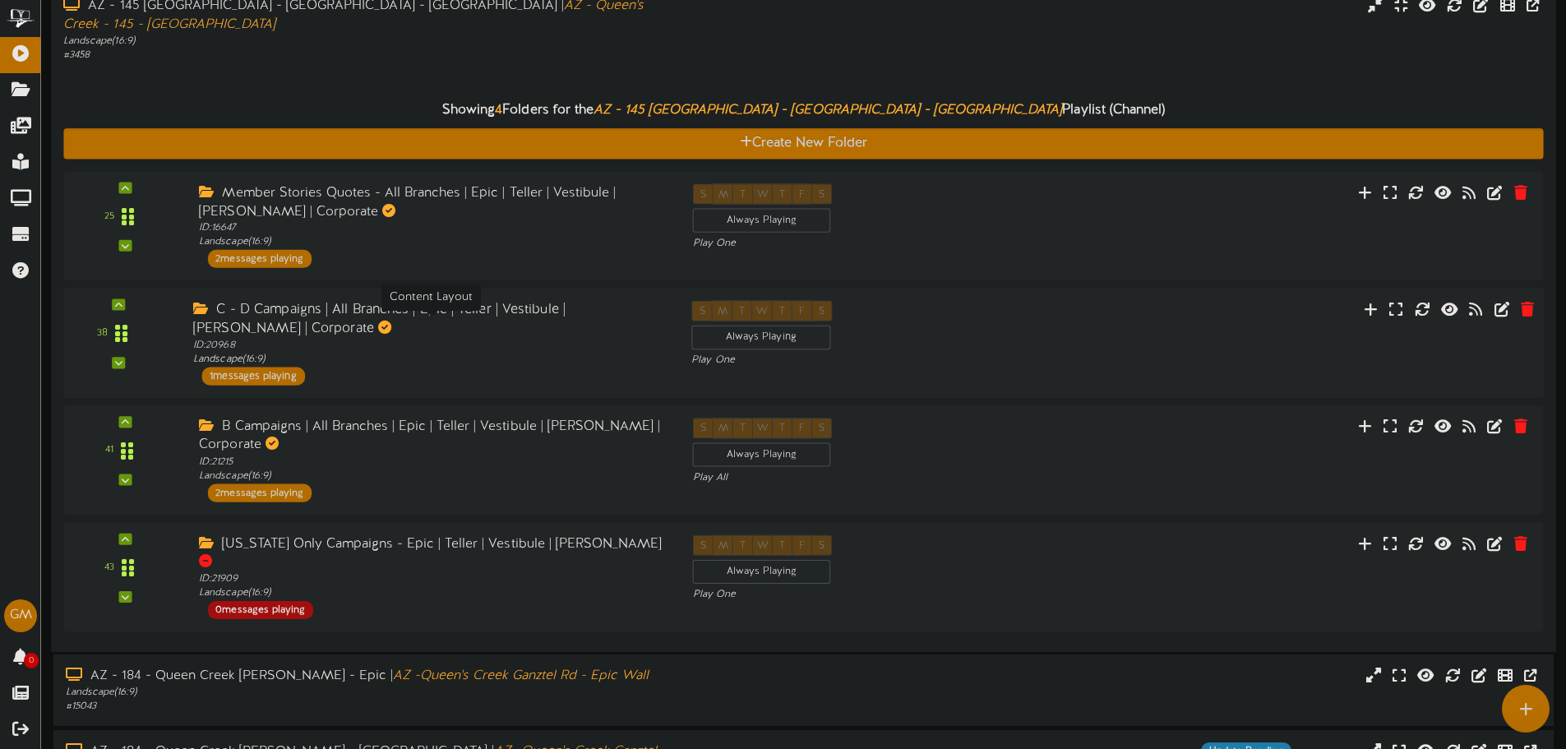
scroll to position [25, 0]
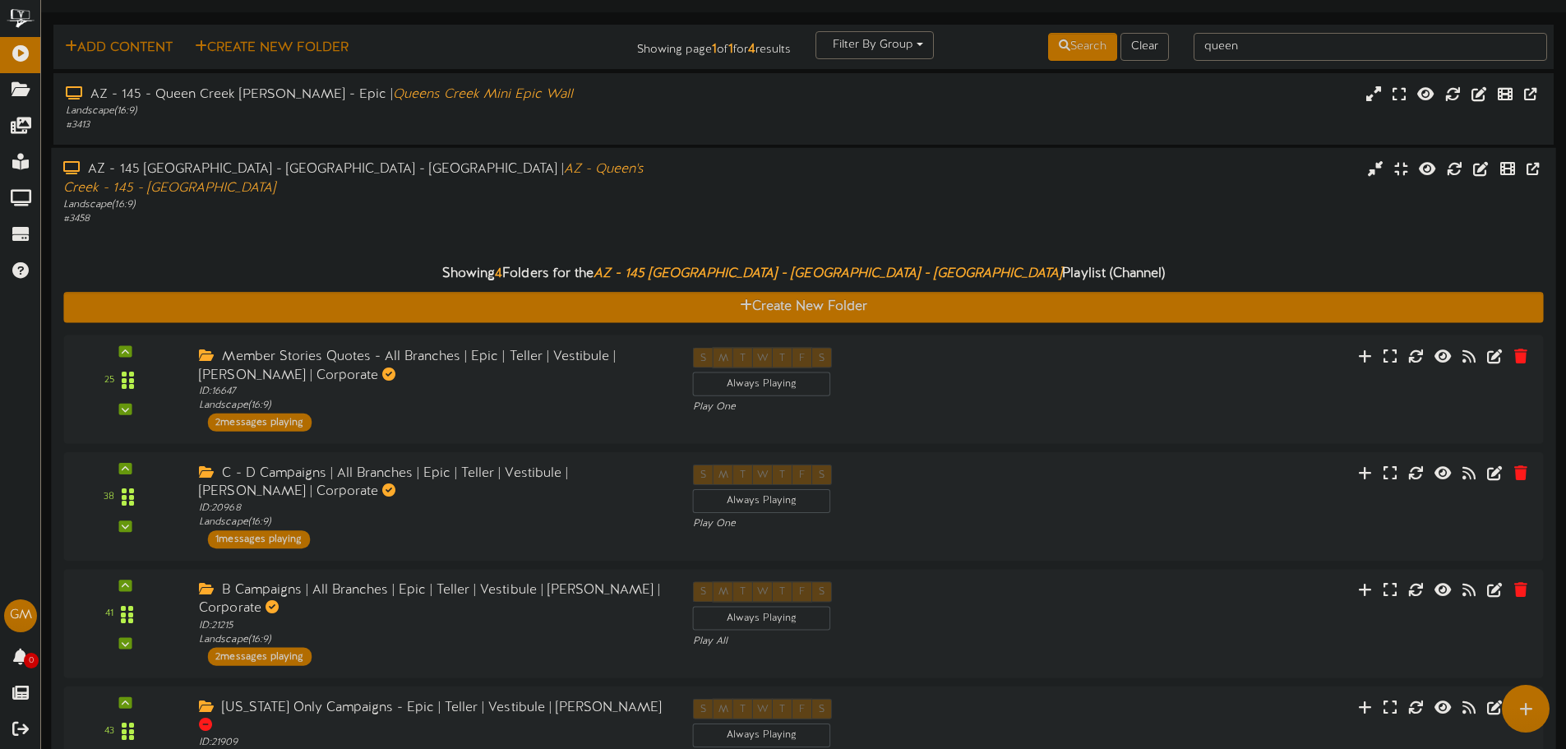
click at [263, 212] on div "# 3458" at bounding box center [364, 219] width 602 height 14
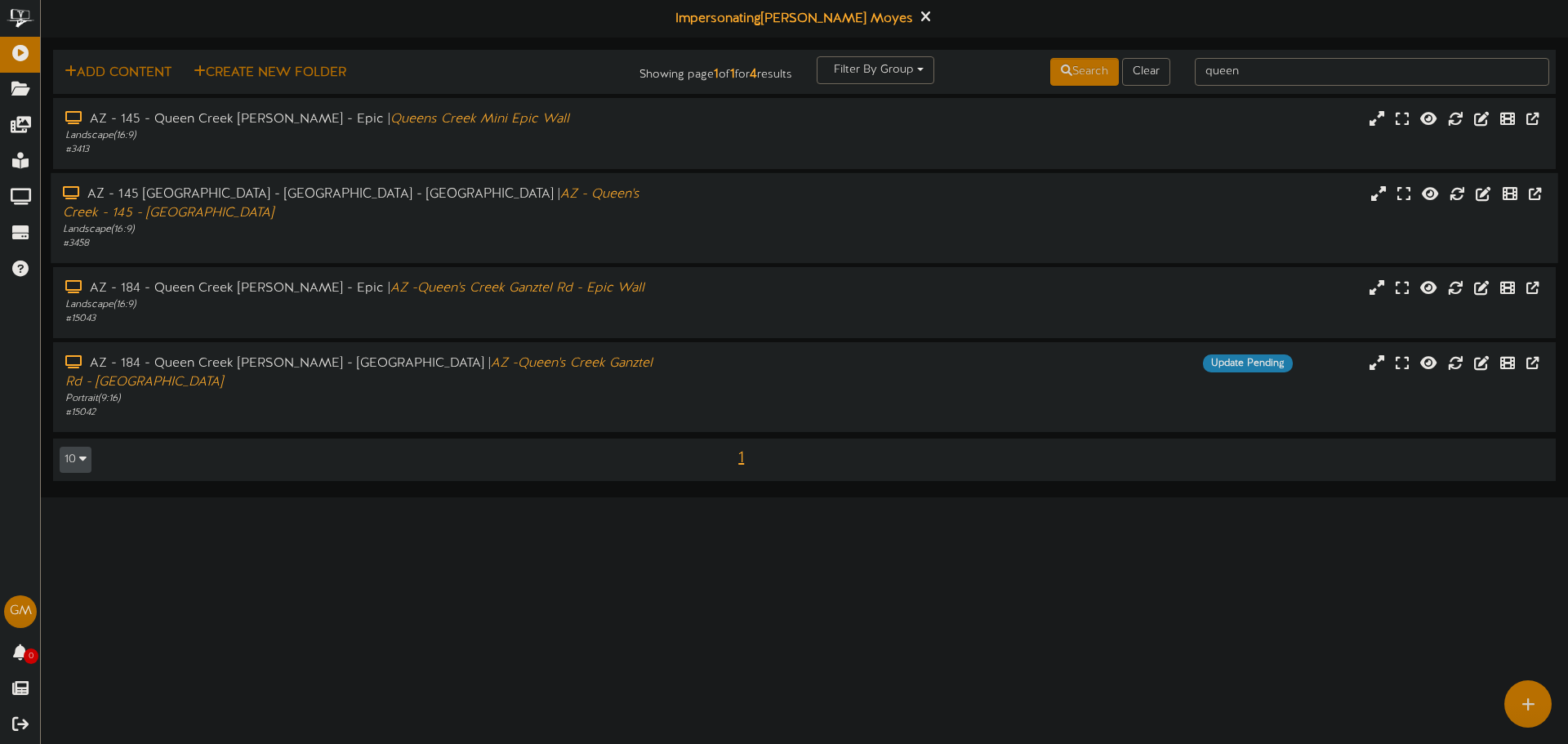
click at [261, 236] on div "# 3458" at bounding box center [364, 243] width 603 height 14
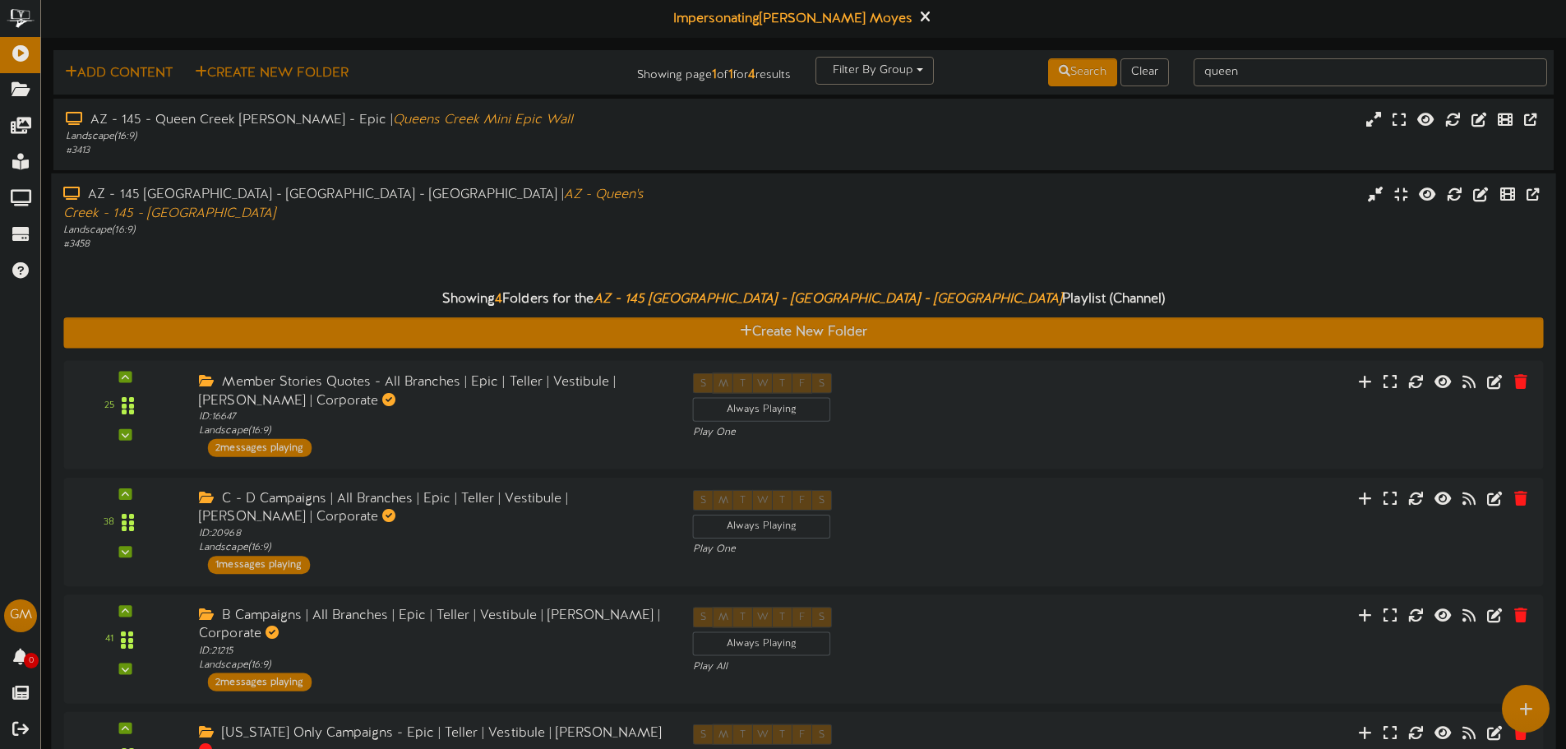
drag, startPoint x: 228, startPoint y: 227, endPoint x: 149, endPoint y: 104, distance: 146.1
click at [228, 238] on div "# 3458" at bounding box center [364, 245] width 602 height 14
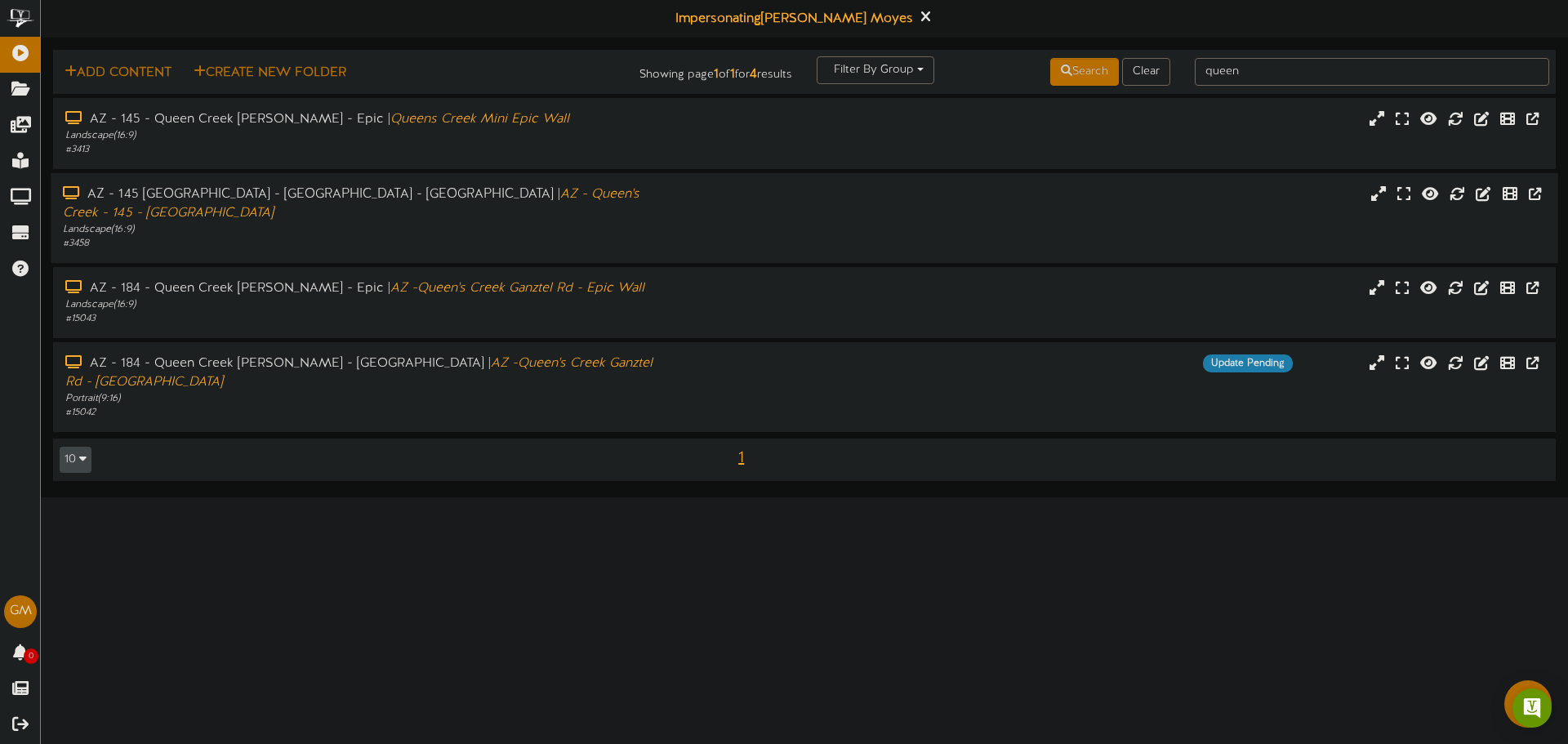
click at [430, 223] on div "Landscape ( 16:9 )" at bounding box center [364, 229] width 603 height 14
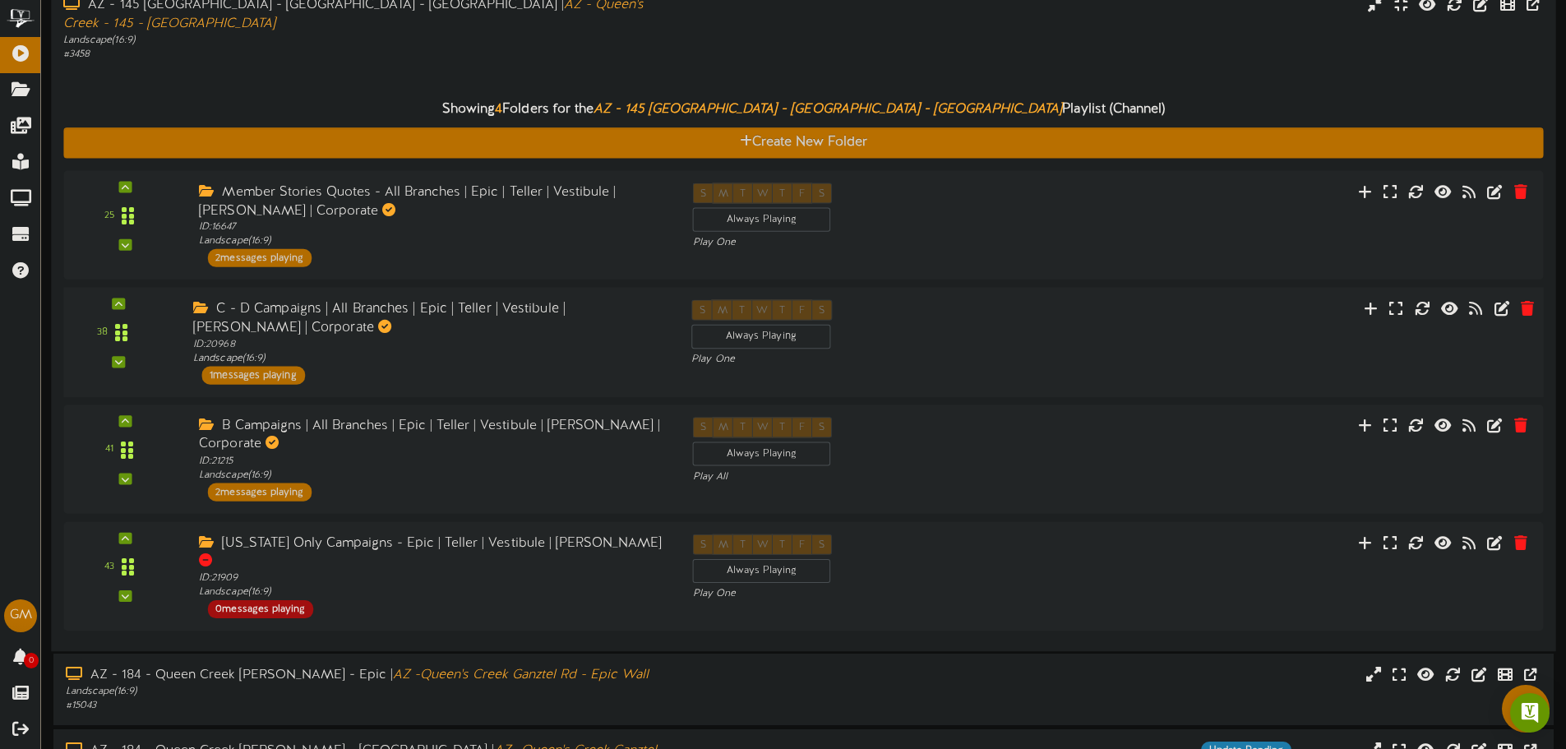
scroll to position [108, 0]
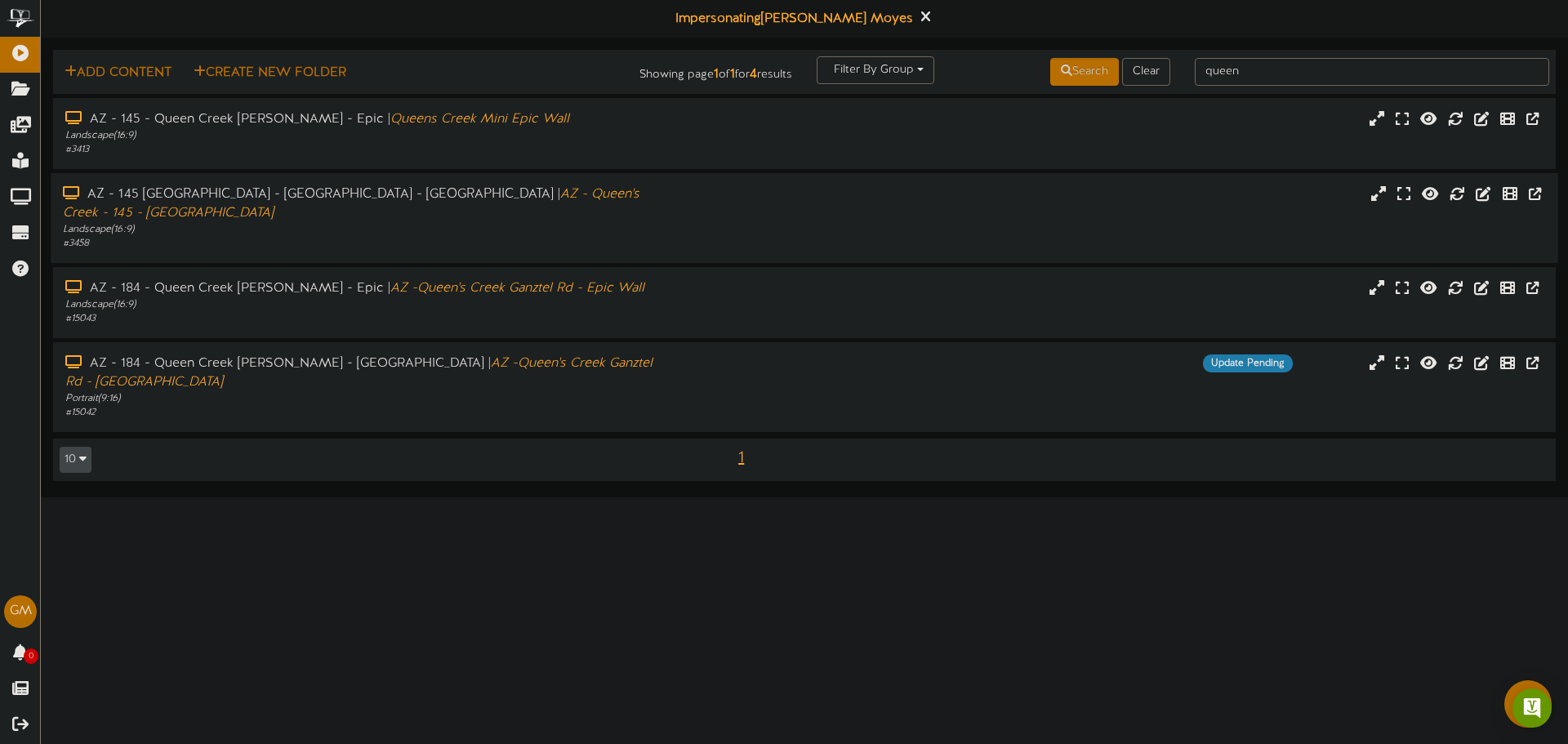
click at [277, 236] on div "# 3458" at bounding box center [364, 243] width 603 height 14
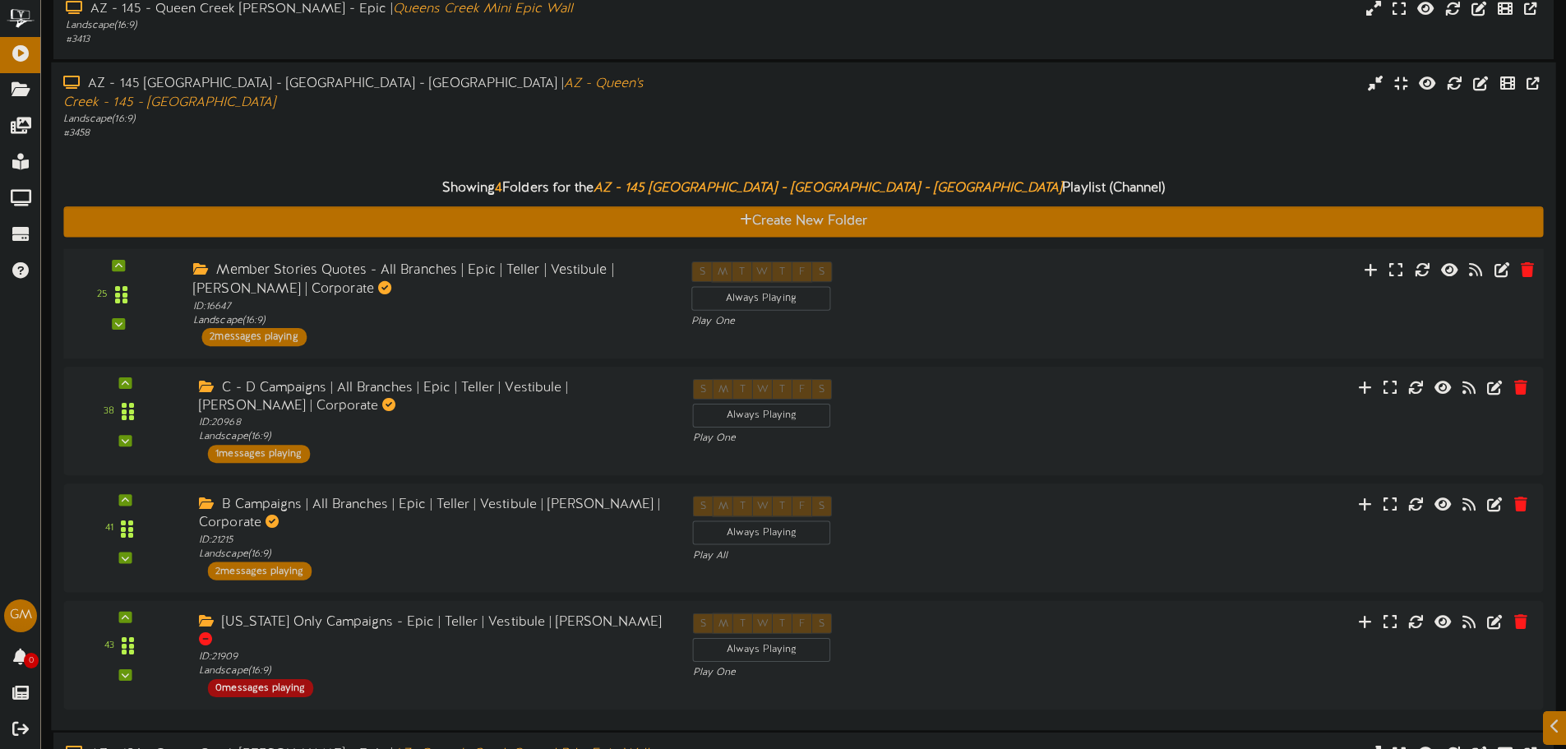
scroll to position [164, 0]
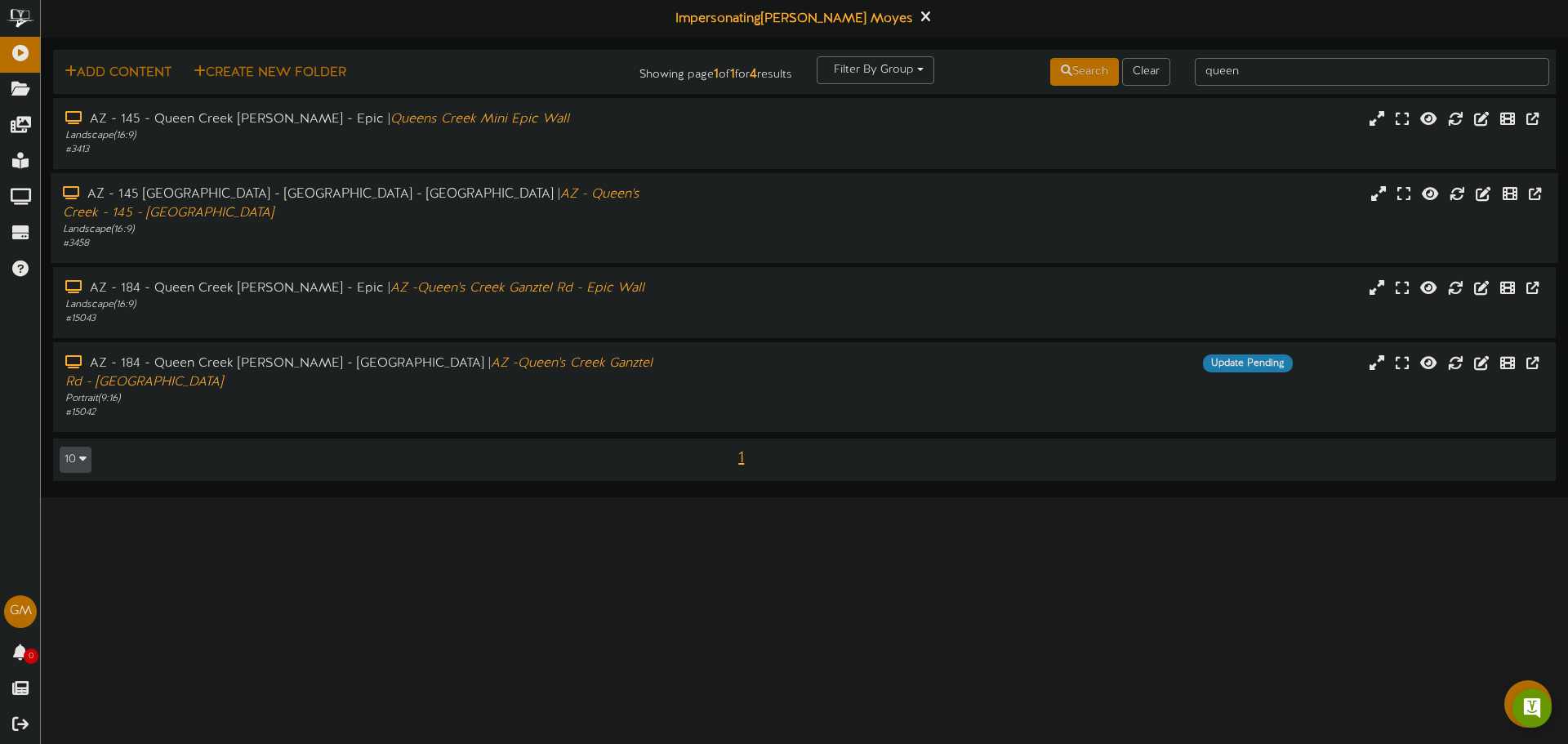
click at [272, 236] on div "# 3458" at bounding box center [364, 243] width 603 height 14
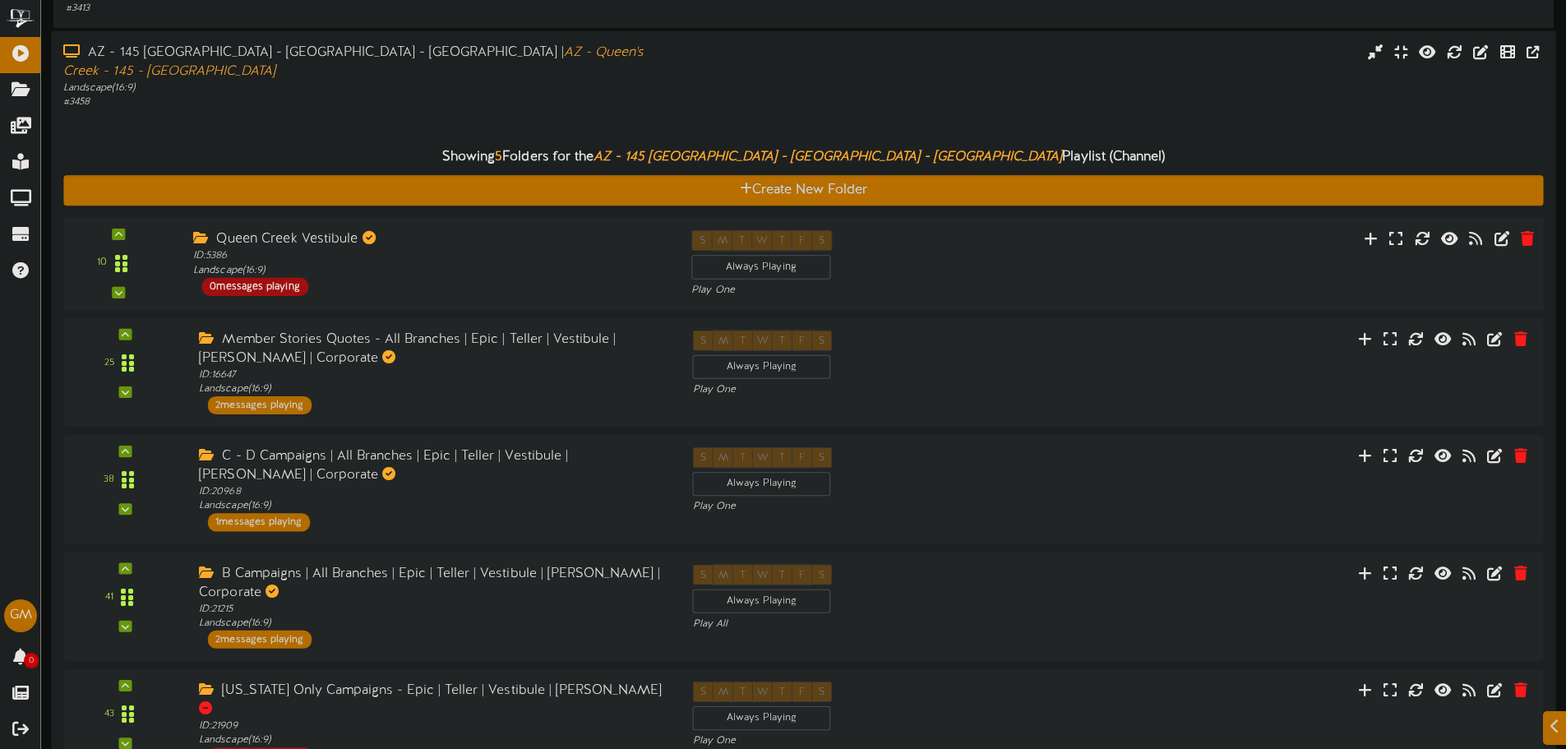
scroll to position [164, 0]
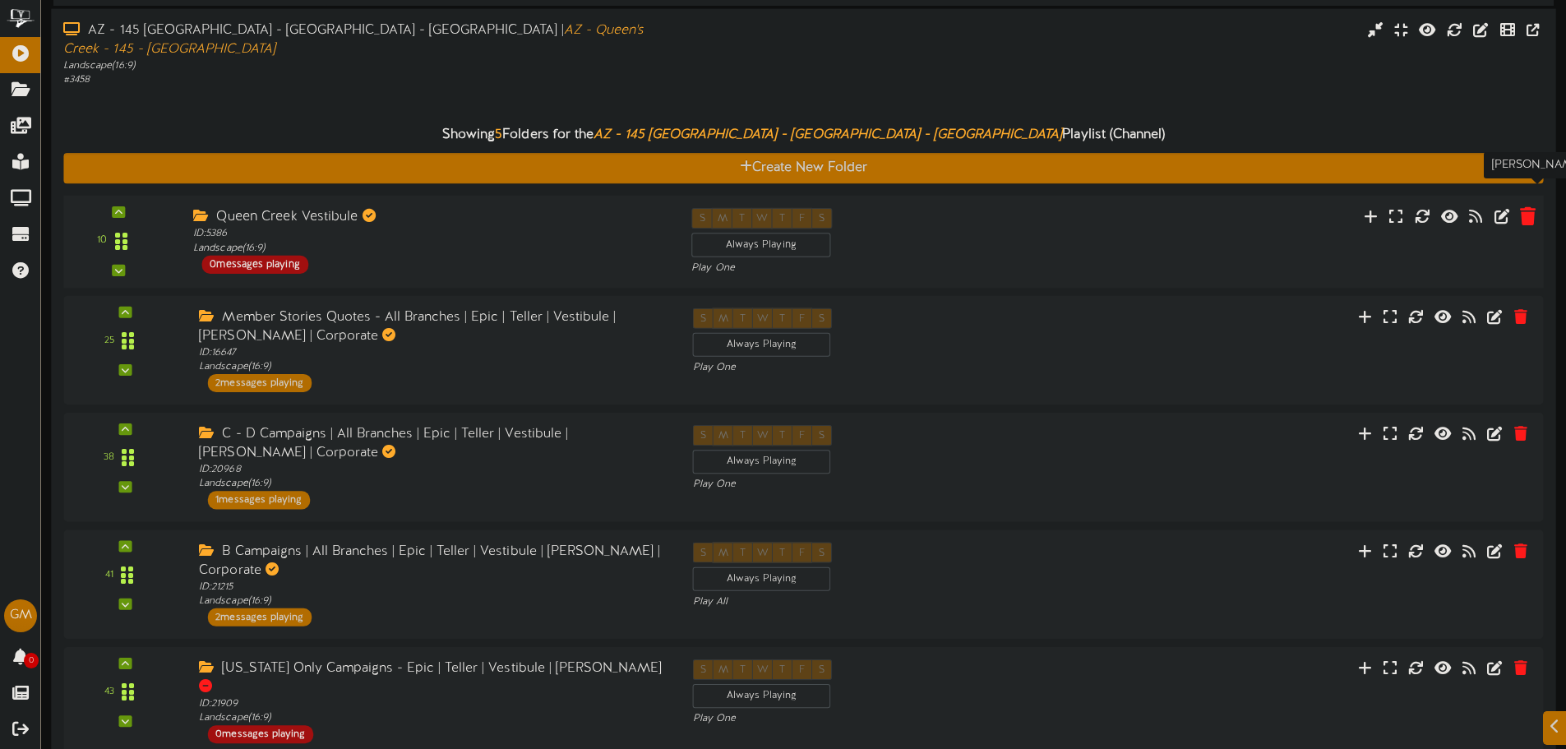
click at [1533, 206] on icon at bounding box center [1528, 215] width 16 height 18
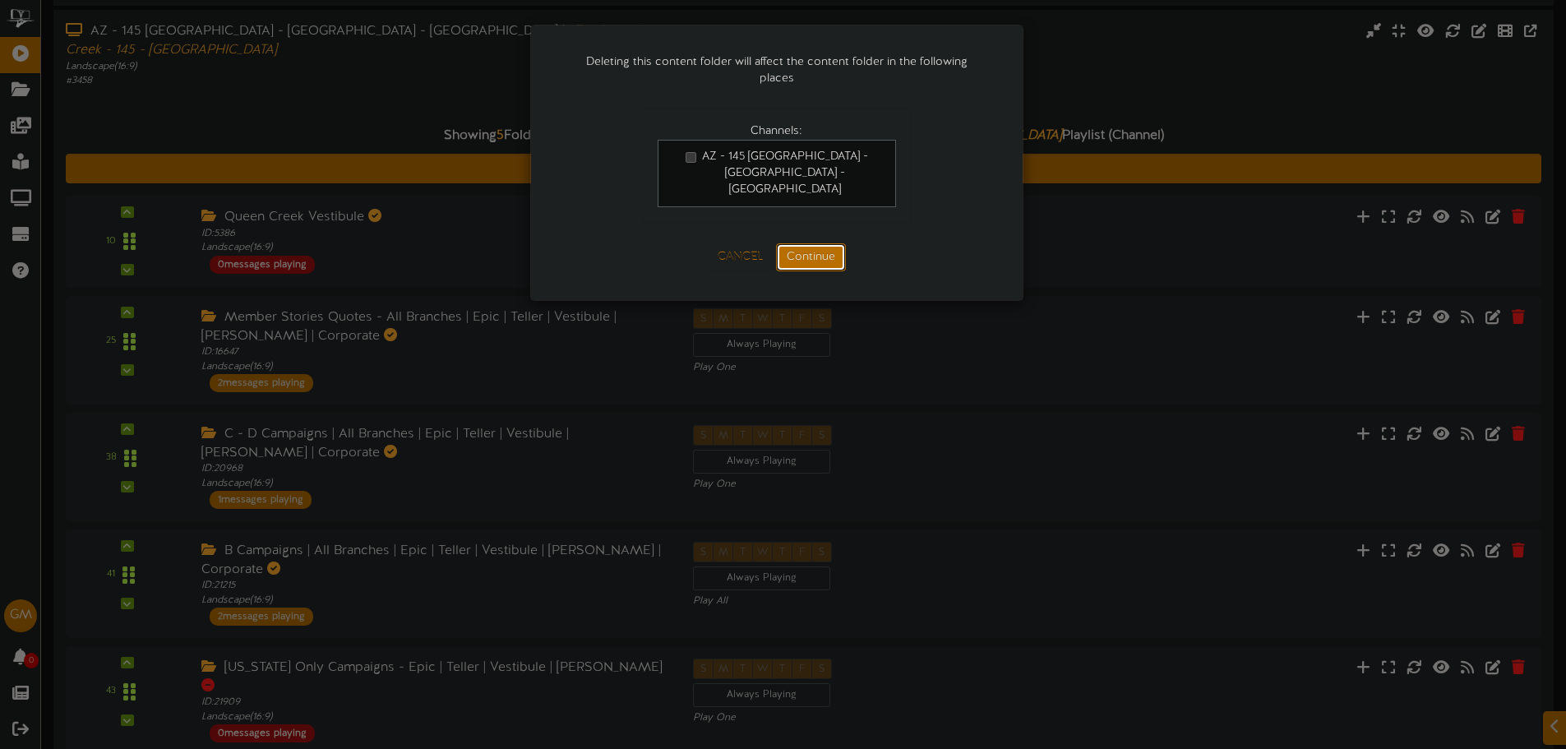
click at [836, 243] on button "Continue" at bounding box center [811, 257] width 70 height 28
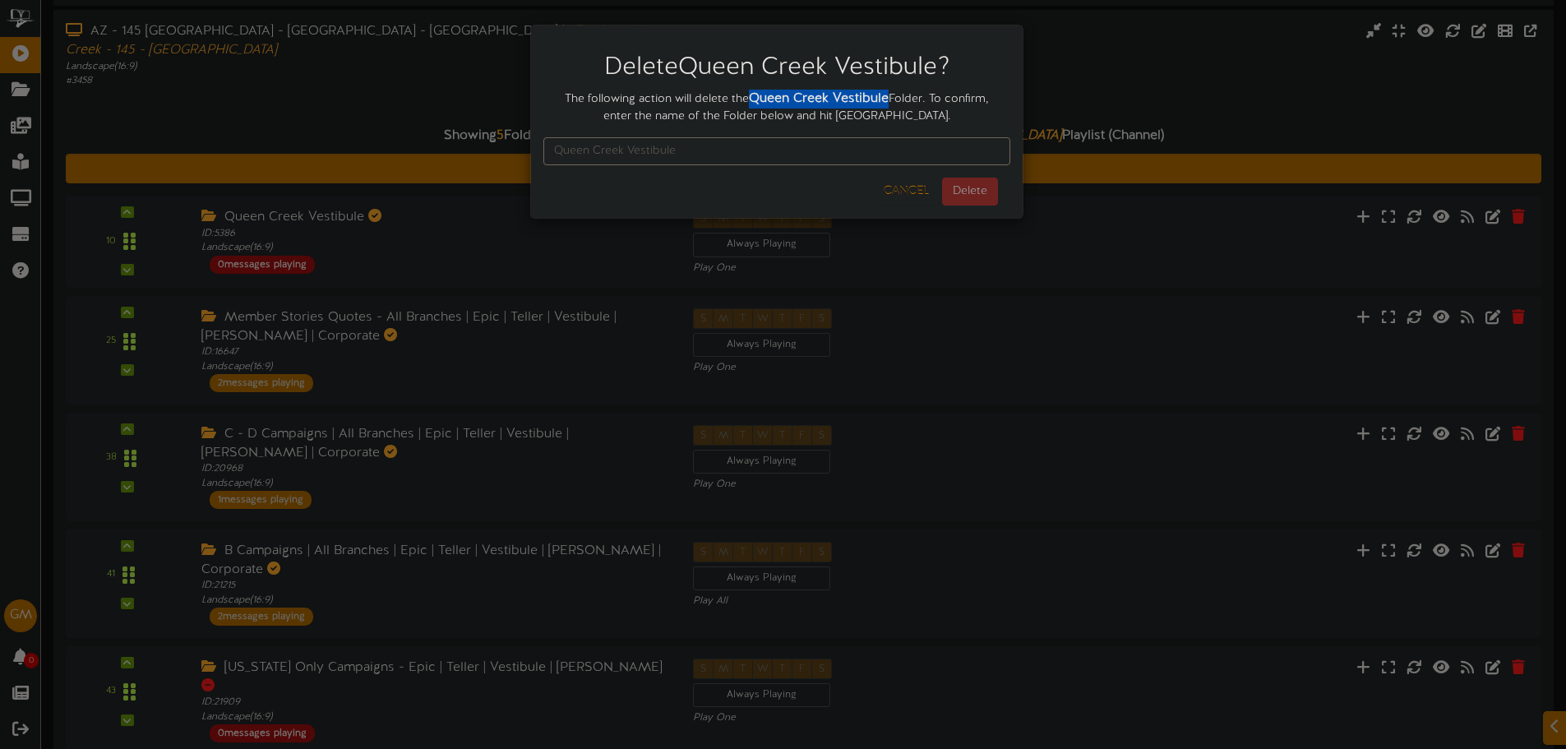
drag, startPoint x: 755, startPoint y: 97, endPoint x: 886, endPoint y: 101, distance: 130.7
click at [886, 101] on strong "Queen Creek Vestibule" at bounding box center [819, 98] width 140 height 15
copy strong "Queen Creek Vestibule"
paste input "Queen Creek Vestibule"
type input "Queen Creek Vestibule"
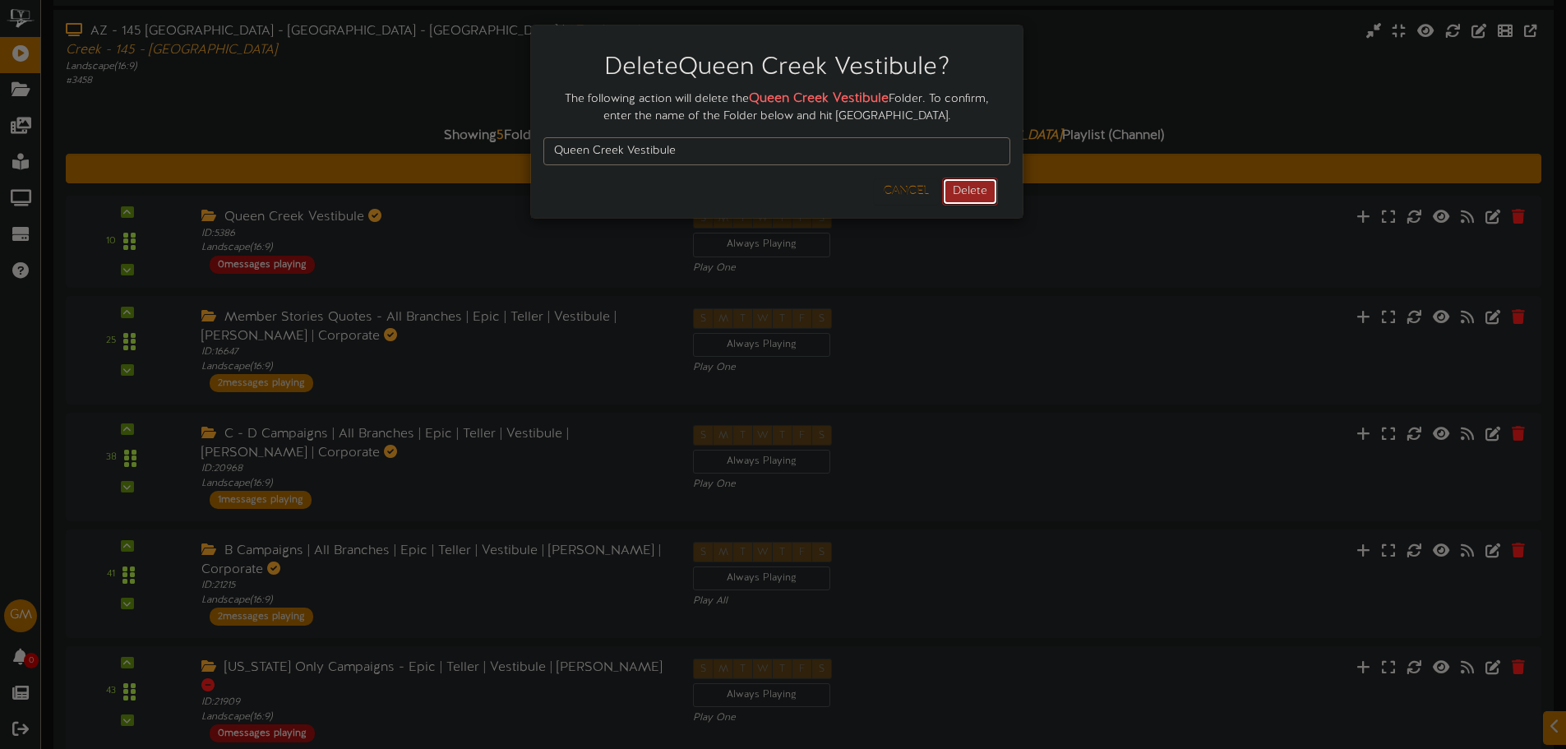
click at [964, 193] on button "Delete" at bounding box center [970, 192] width 56 height 28
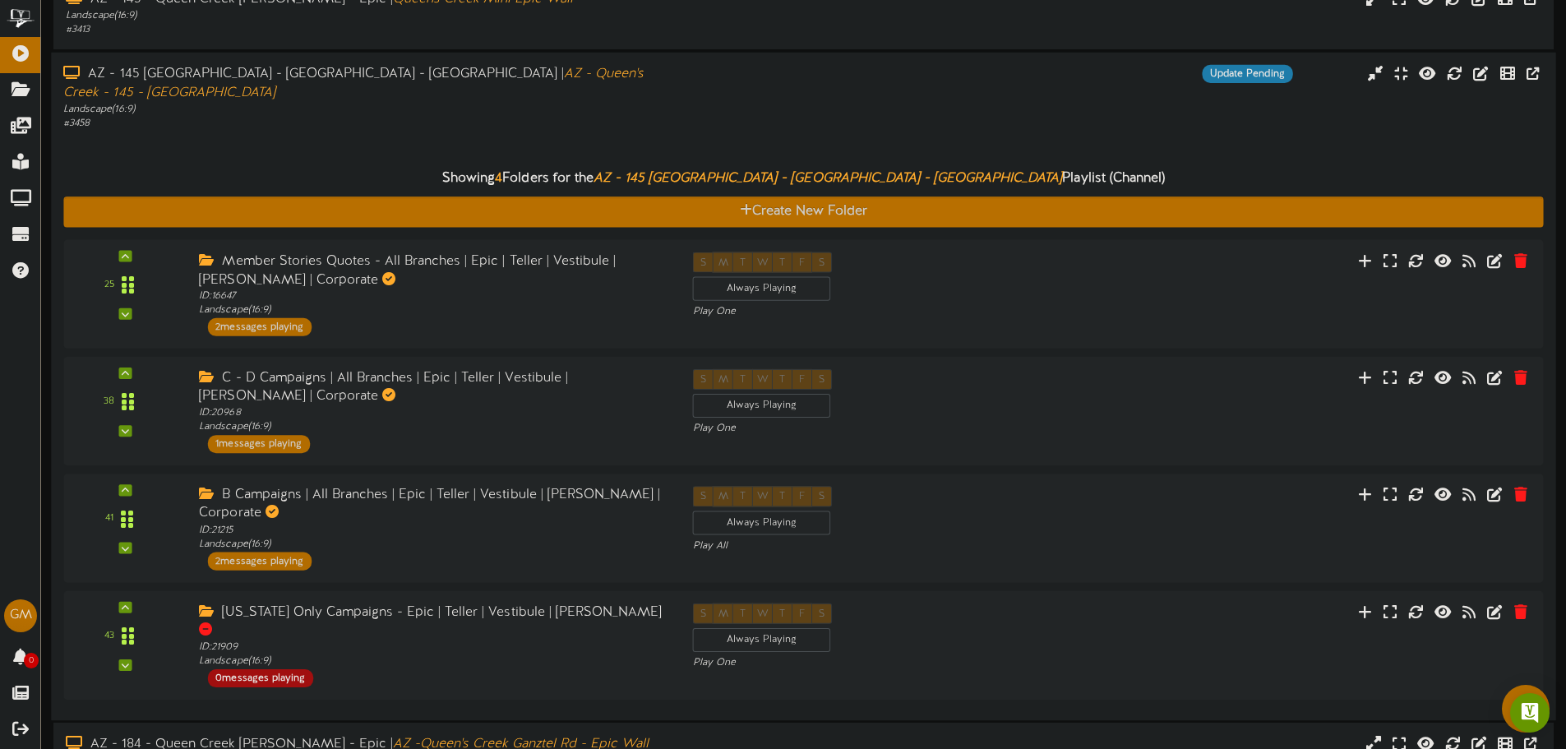
scroll to position [82, 0]
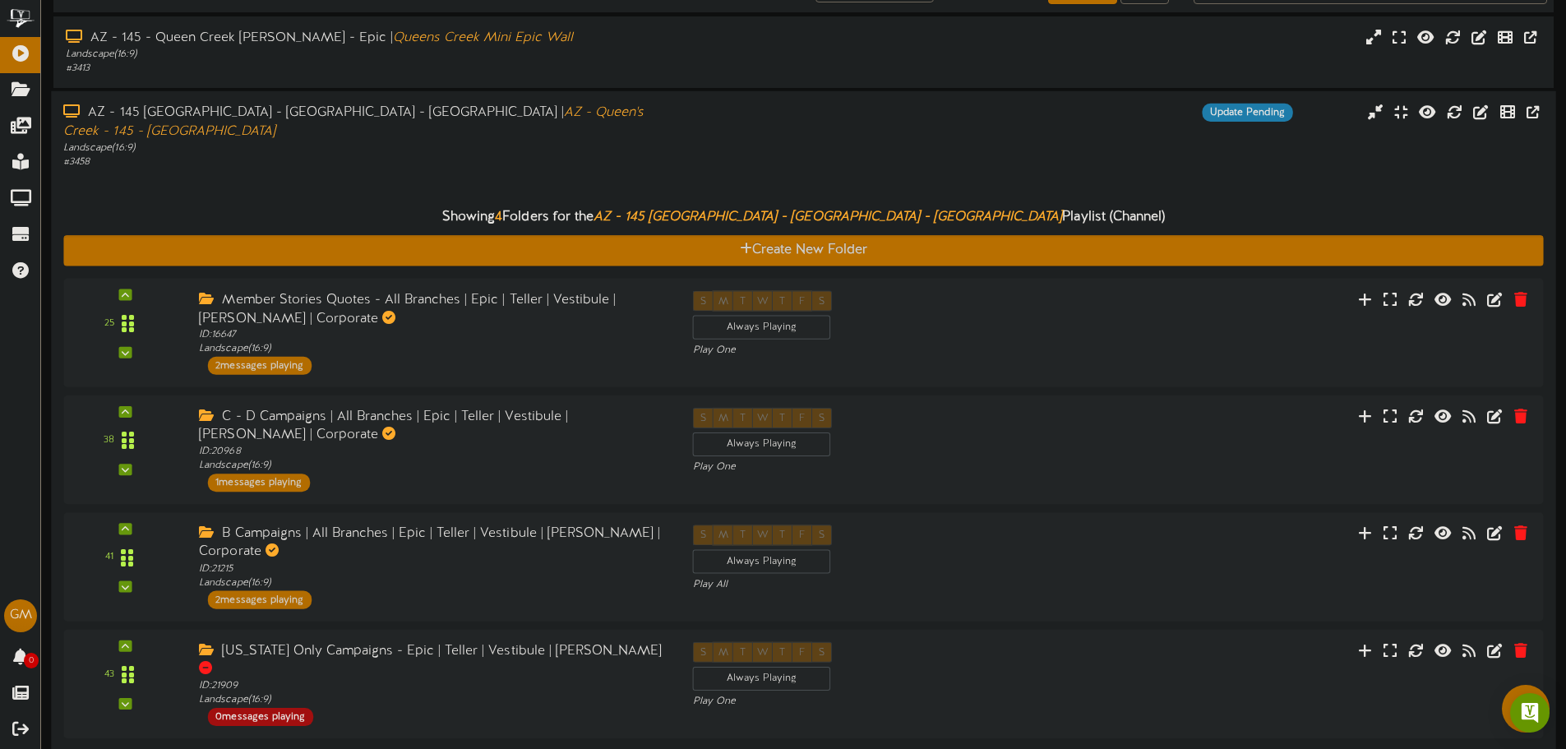
click at [418, 155] on div "# 3458" at bounding box center [364, 162] width 602 height 14
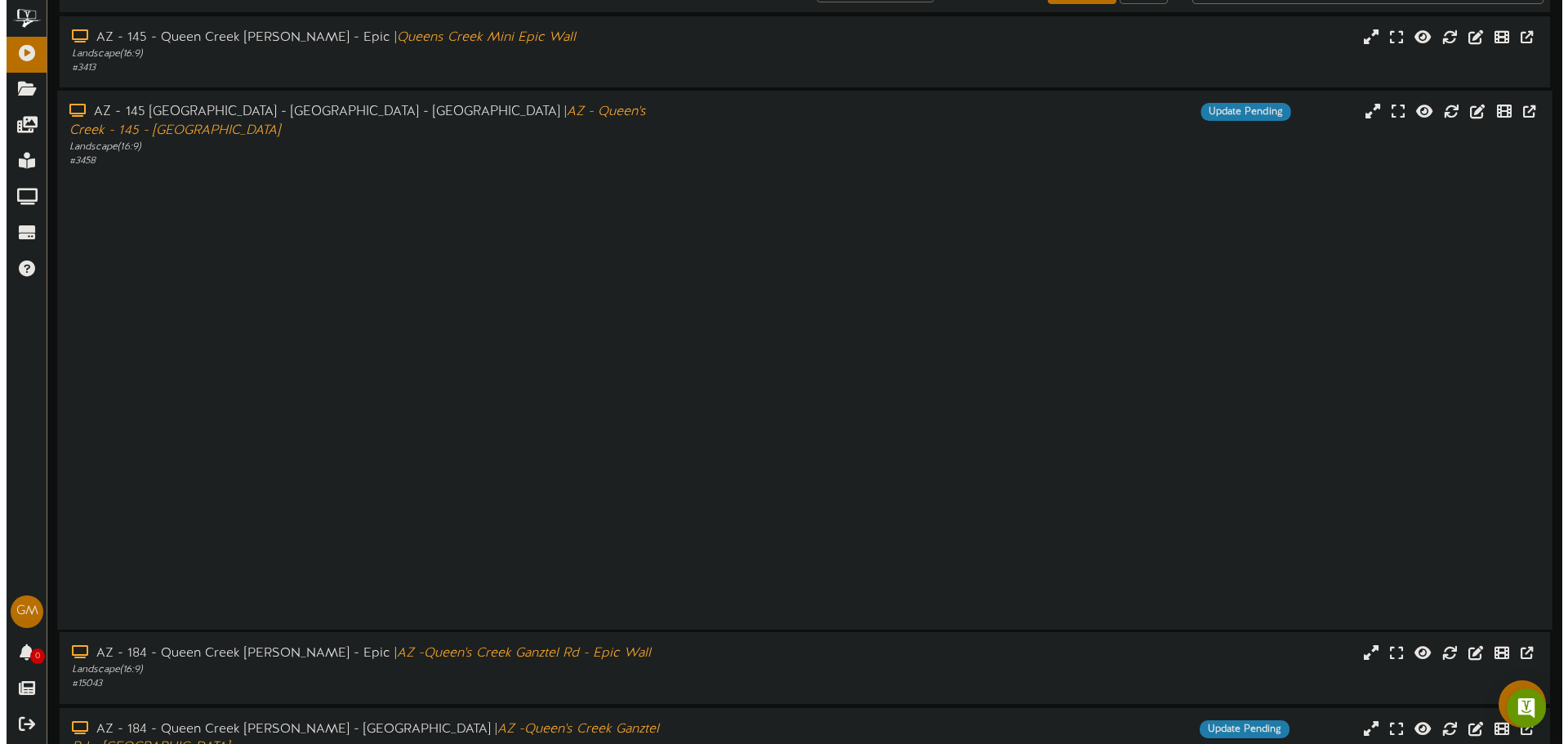
scroll to position [0, 0]
